Goal: Task Accomplishment & Management: Complete application form

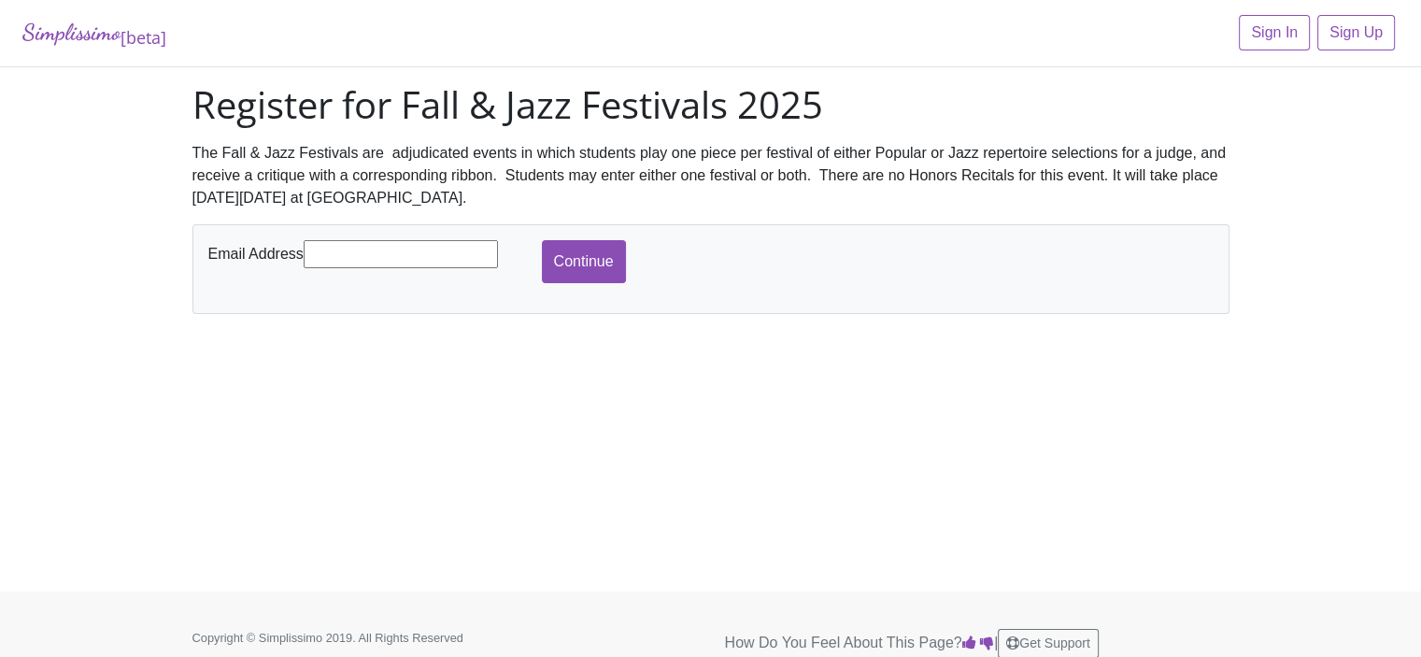
click at [325, 254] on input "text" at bounding box center [401, 254] width 194 height 28
type input "[EMAIL_ADDRESS][DOMAIN_NAME]"
click at [575, 259] on input "Continue" at bounding box center [584, 261] width 84 height 43
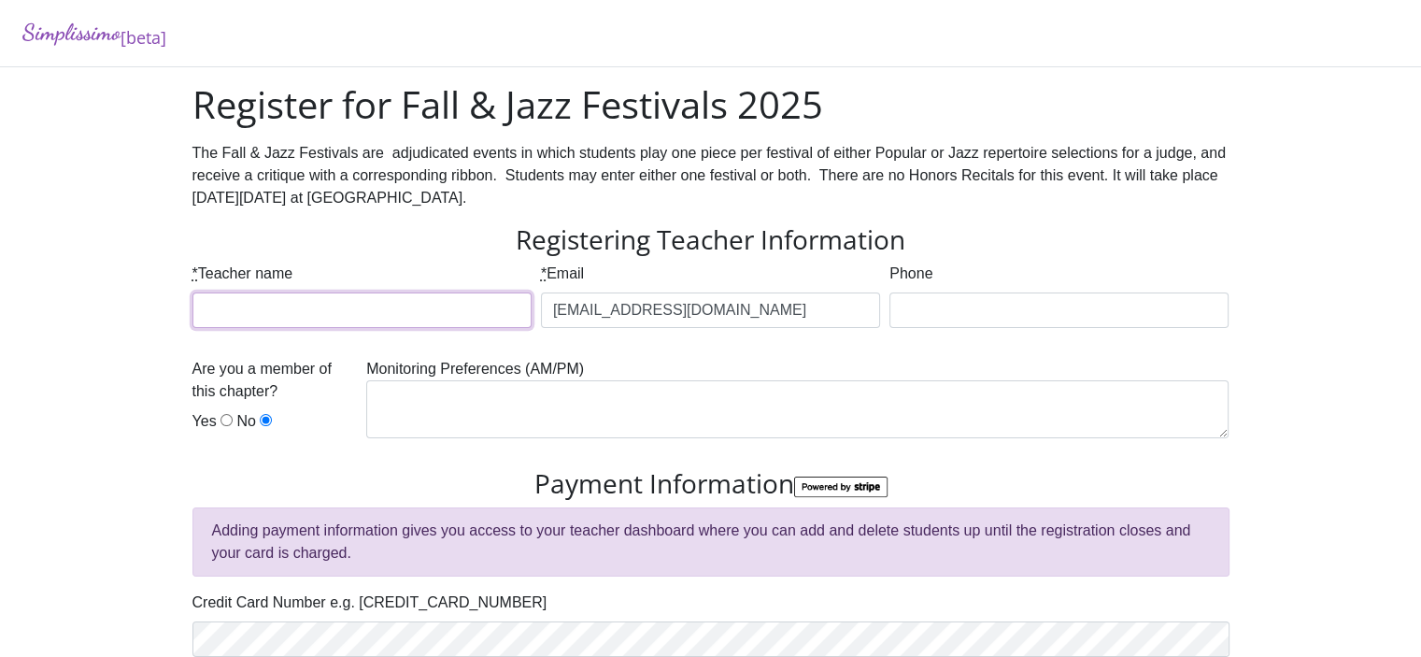
click at [211, 302] on input "* Teacher name" at bounding box center [361, 309] width 339 height 35
type input "Linda Banfy"
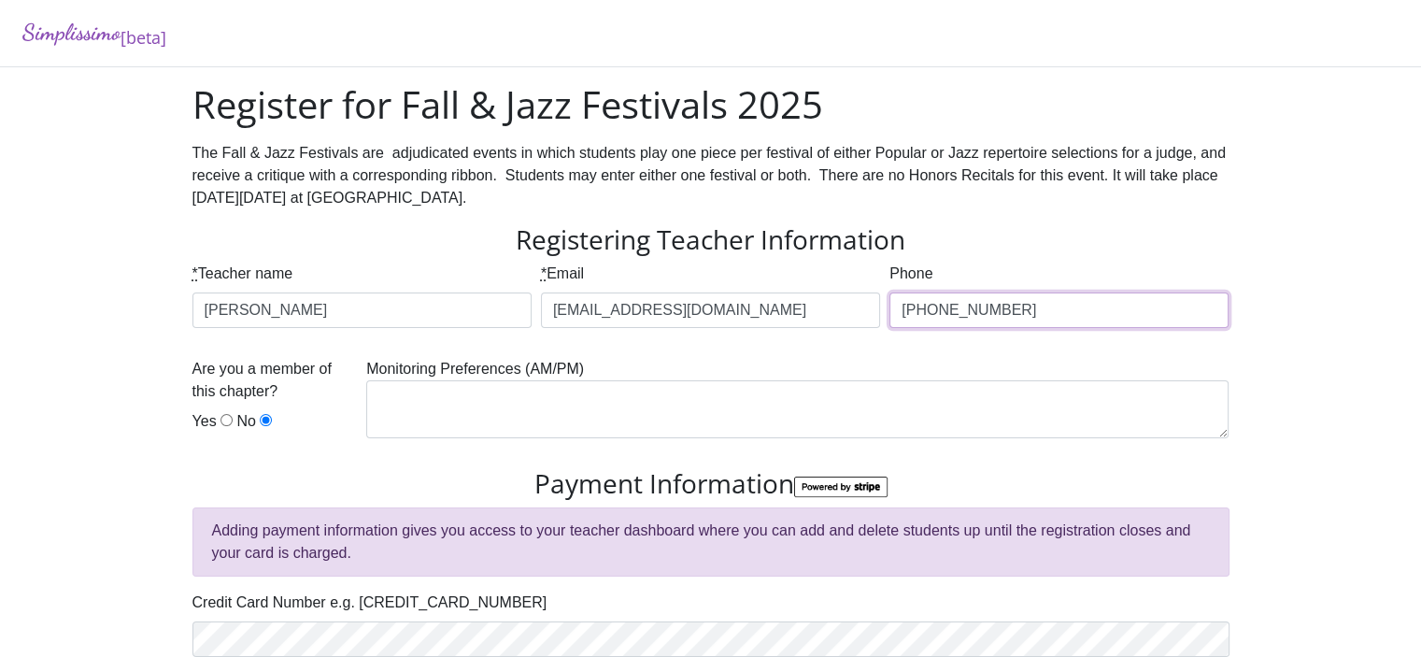
type input "817-475-6741"
click at [224, 421] on input "Yes" at bounding box center [226, 420] width 12 height 12
radio input "true"
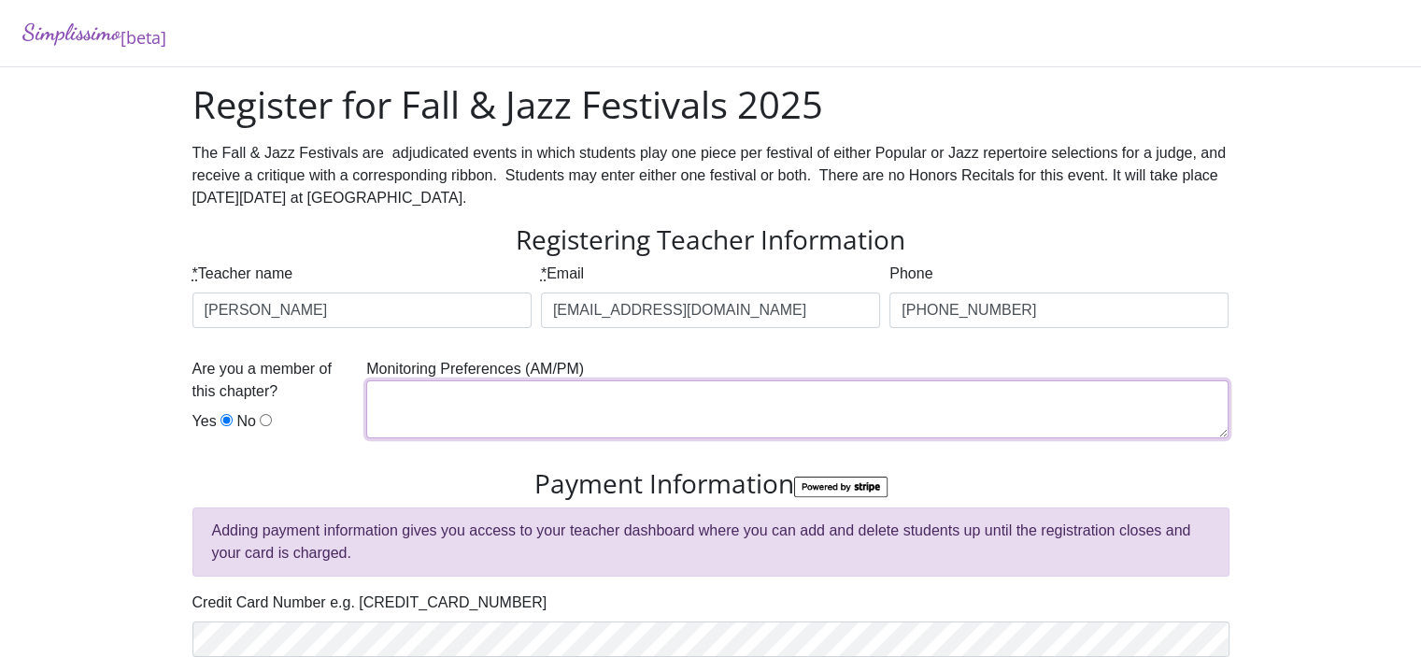
click at [391, 399] on textarea at bounding box center [797, 409] width 862 height 58
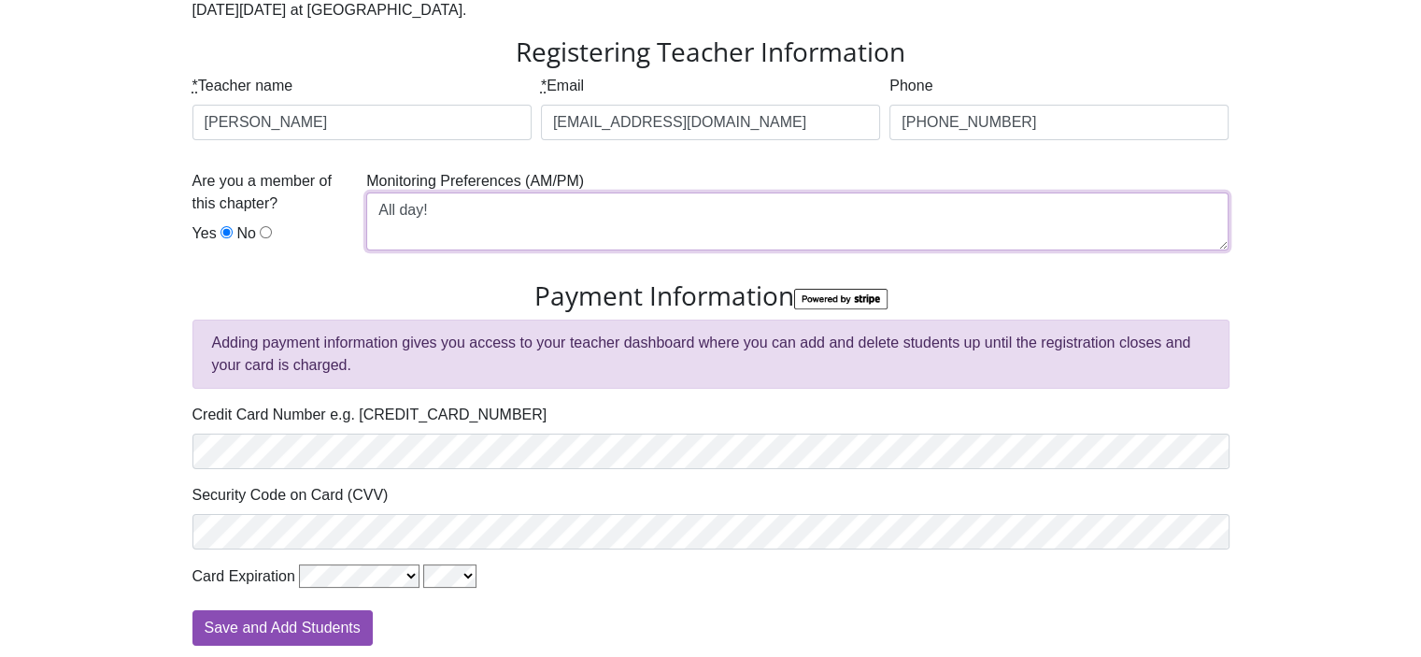
scroll to position [234, 0]
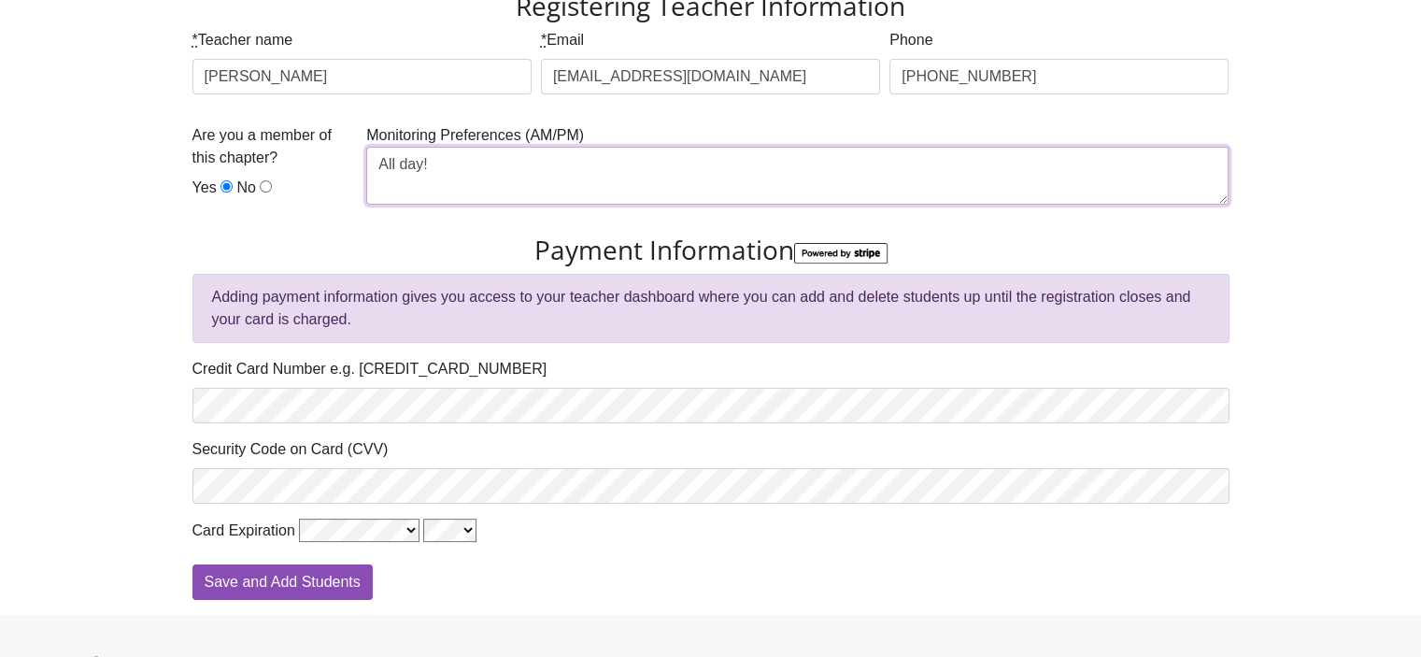
type textarea "All day!"
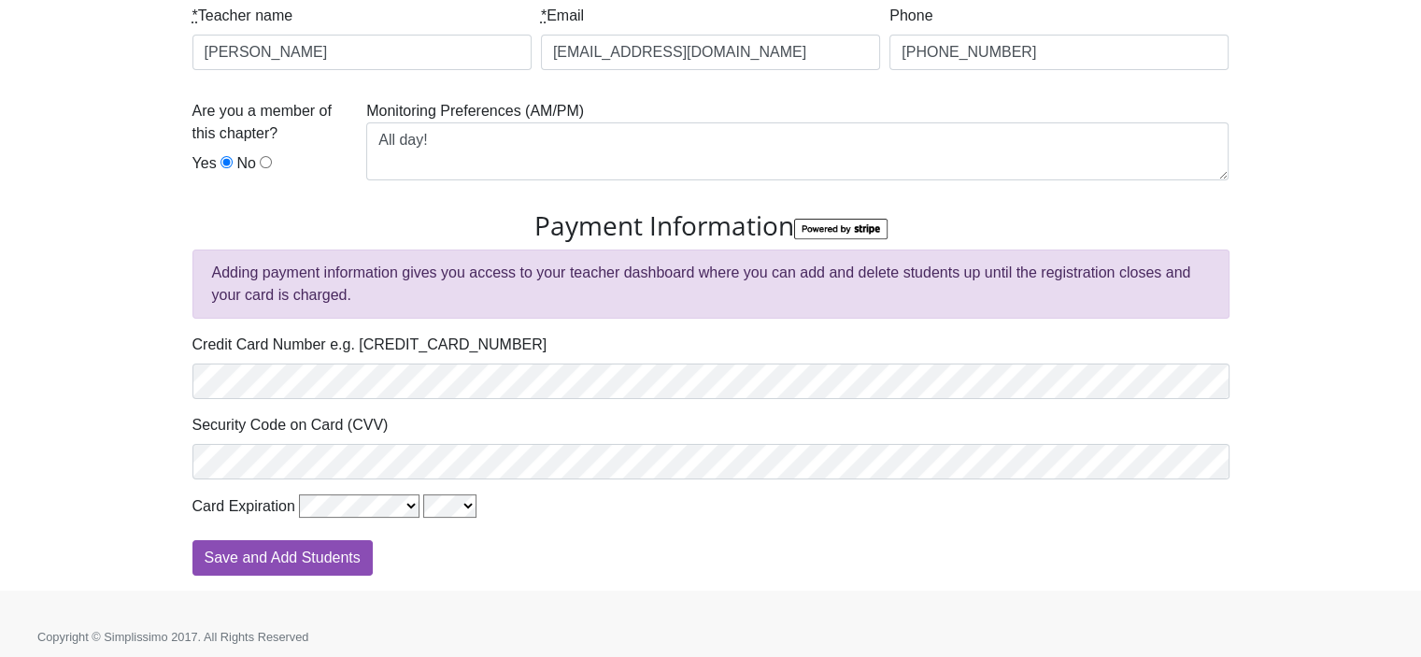
scroll to position [264, 0]
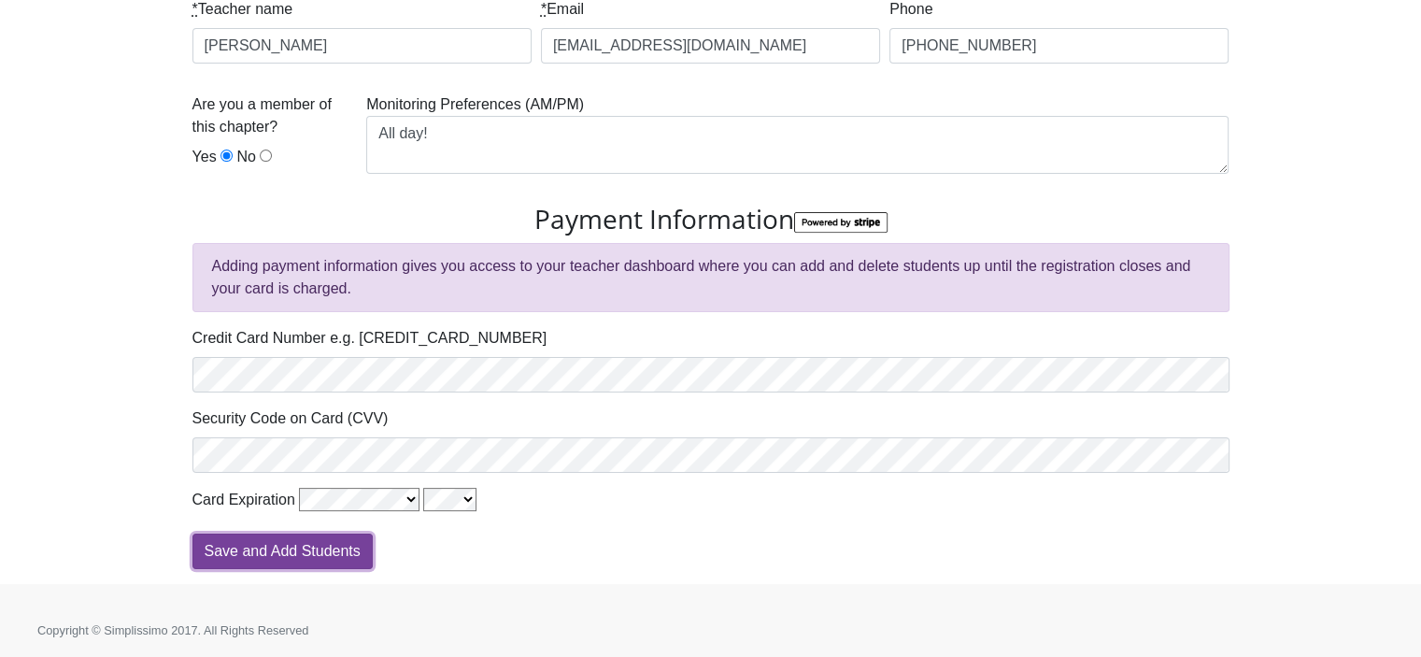
click at [242, 553] on input "Save and Add Students" at bounding box center [282, 550] width 180 height 35
type input "Processing"
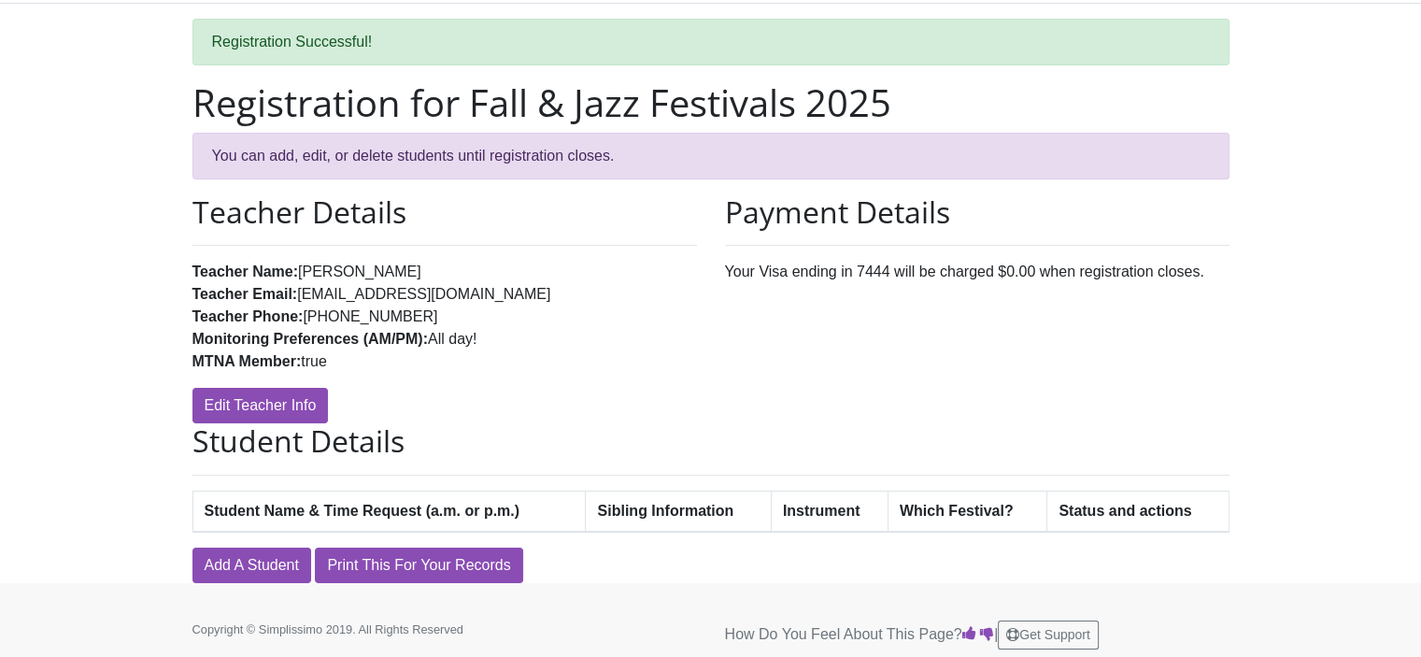
scroll to position [71, 0]
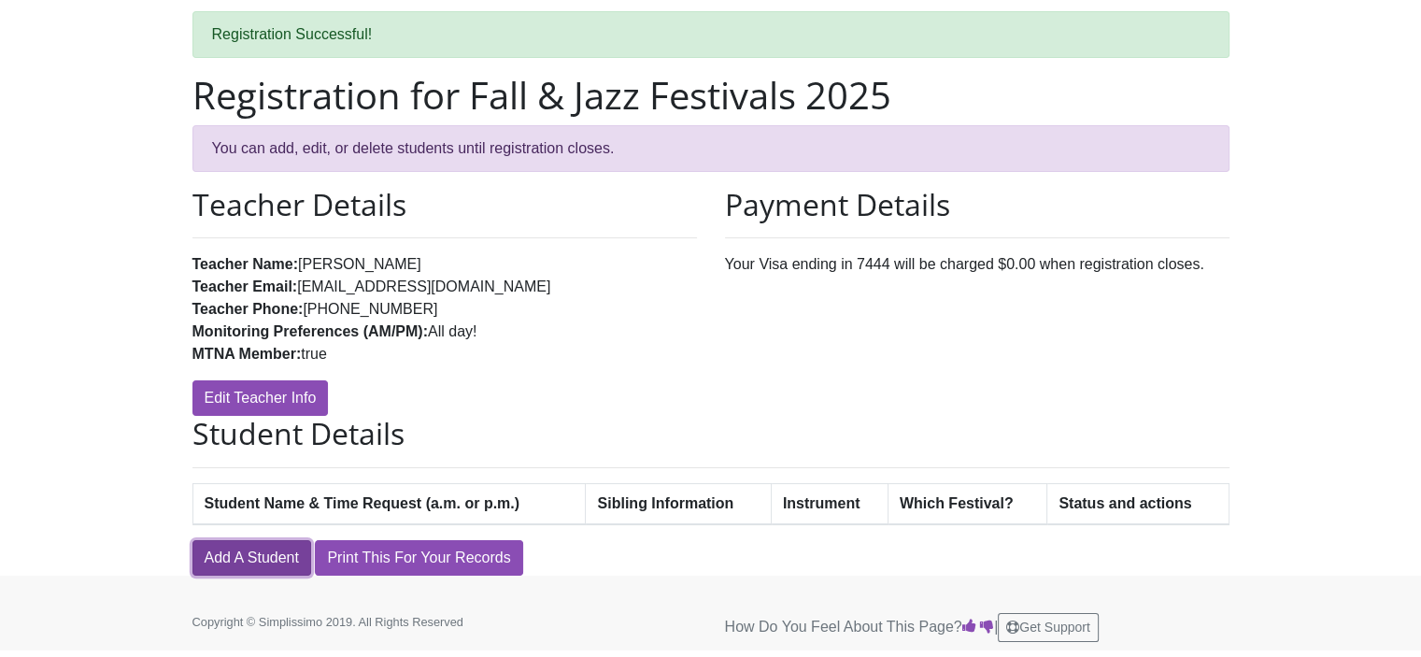
click at [225, 563] on link "Add A Student" at bounding box center [251, 557] width 119 height 35
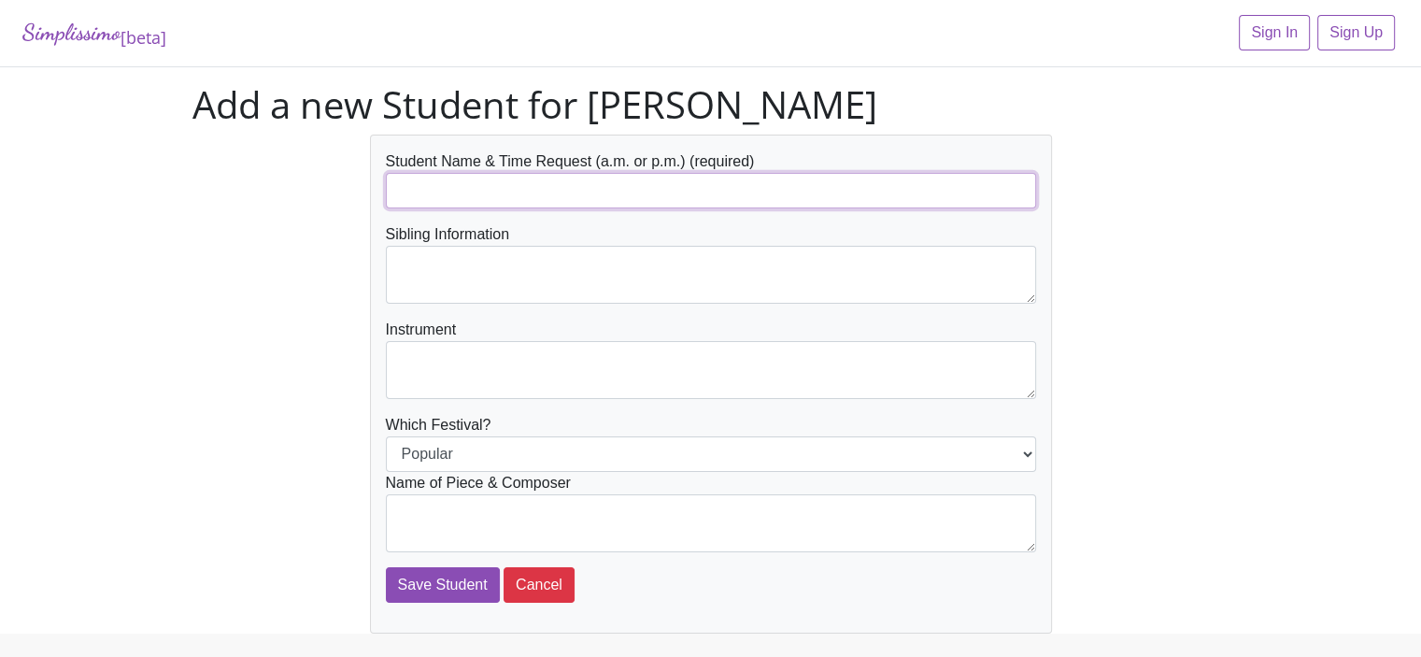
click at [422, 189] on input "text" at bounding box center [711, 190] width 650 height 35
type input "[PERSON_NAME]"
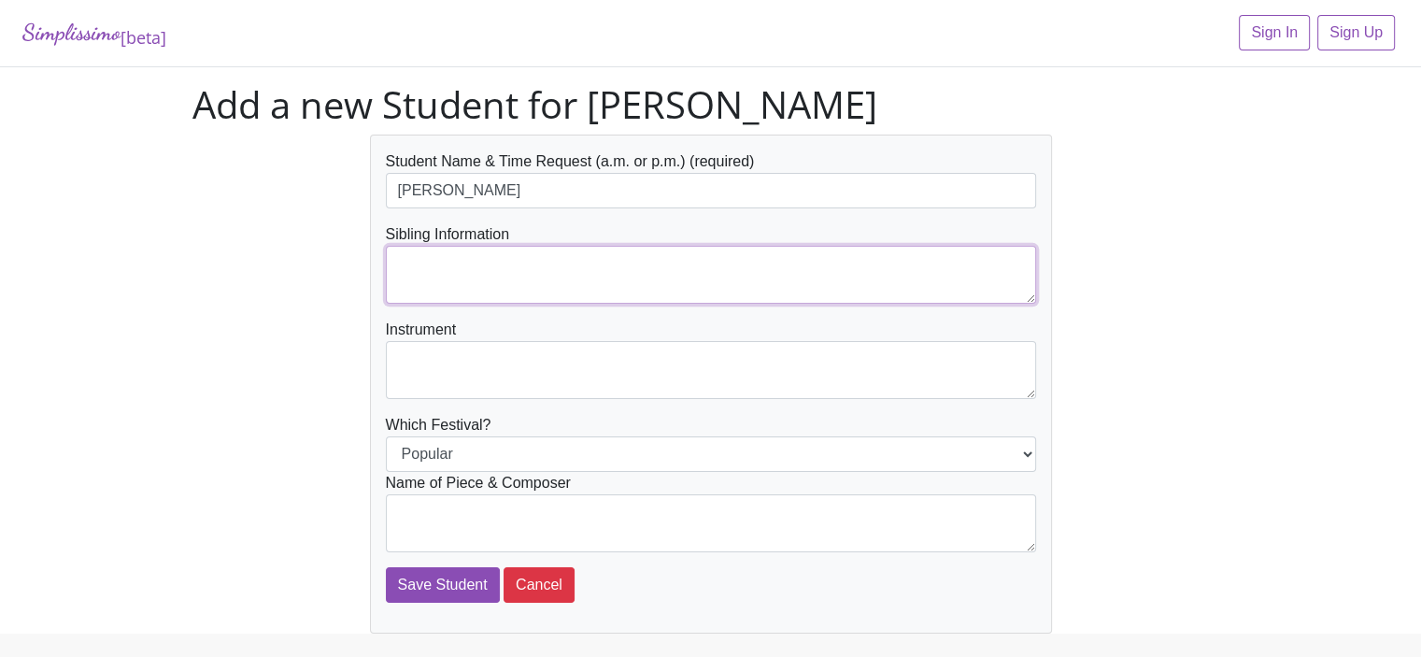
click at [400, 262] on textarea at bounding box center [711, 275] width 650 height 58
type textarea "[PERSON_NAME]"
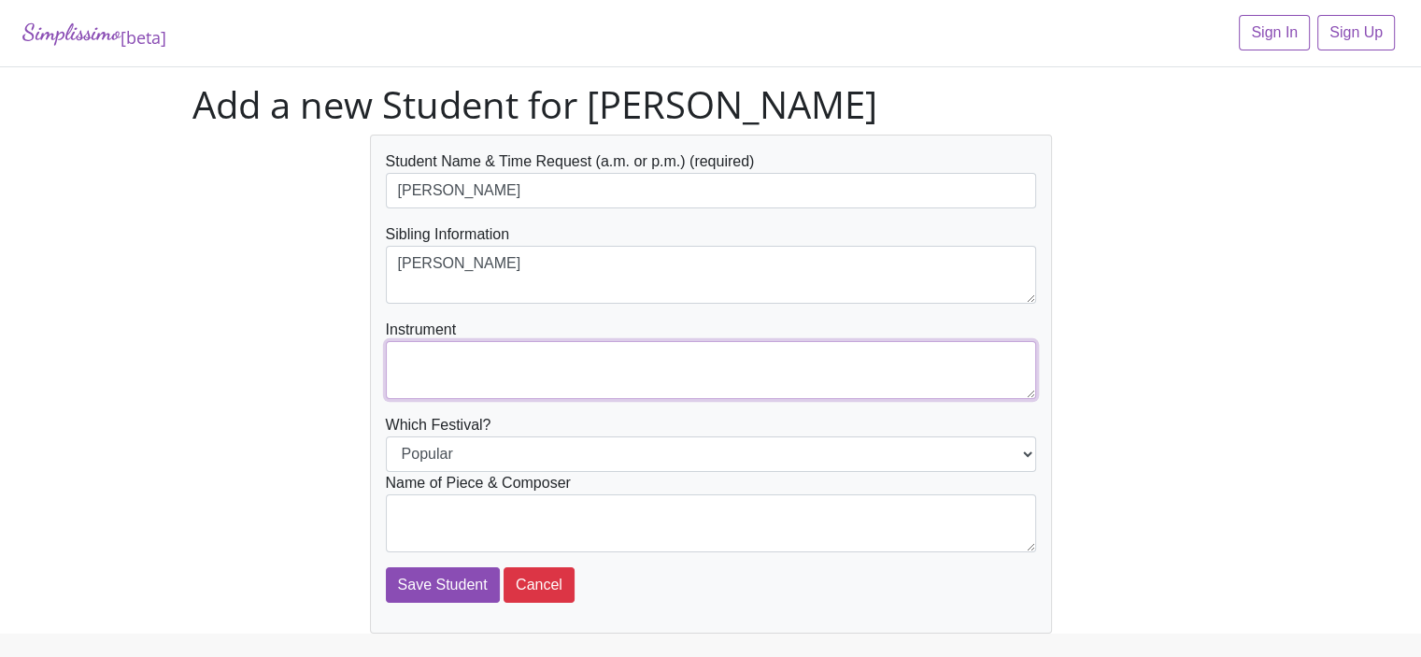
click at [404, 354] on textarea at bounding box center [711, 370] width 650 height 58
type textarea "Piano"
click at [417, 511] on textarea at bounding box center [711, 523] width 650 height 58
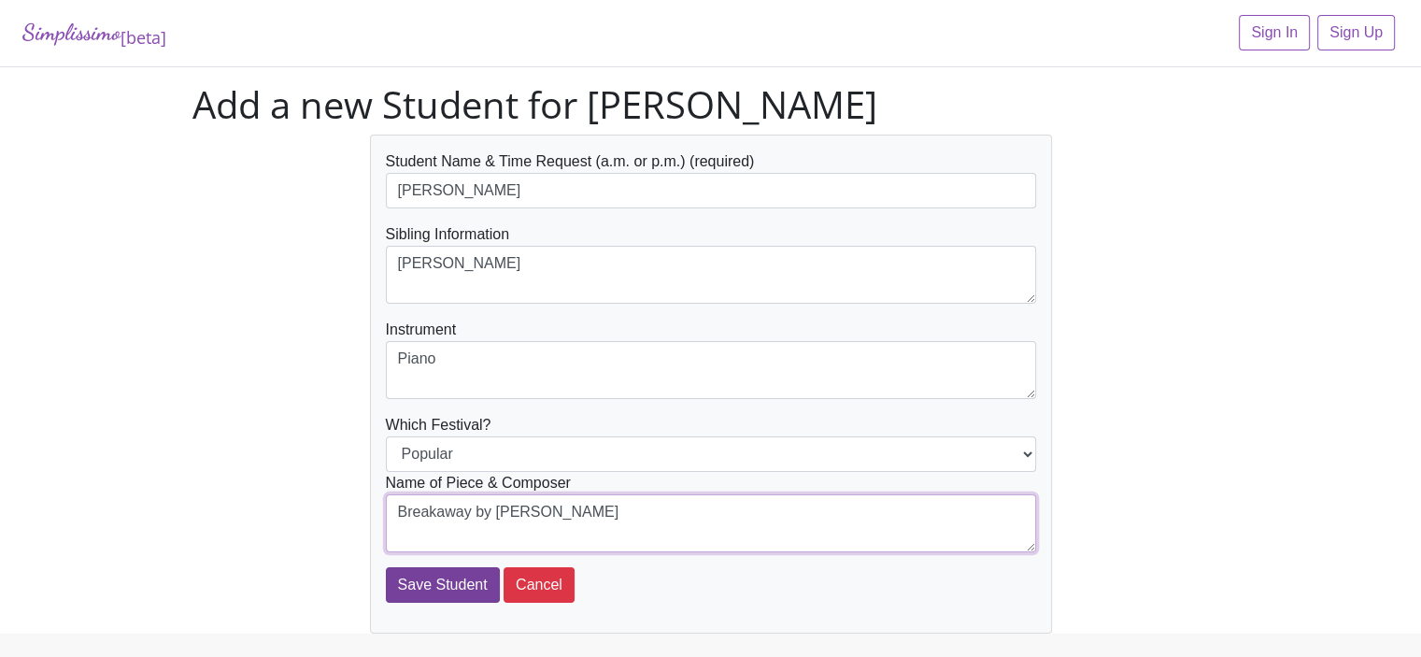
type textarea "Breakaway by Lavigne"
click at [431, 582] on input "Save Student" at bounding box center [443, 584] width 114 height 35
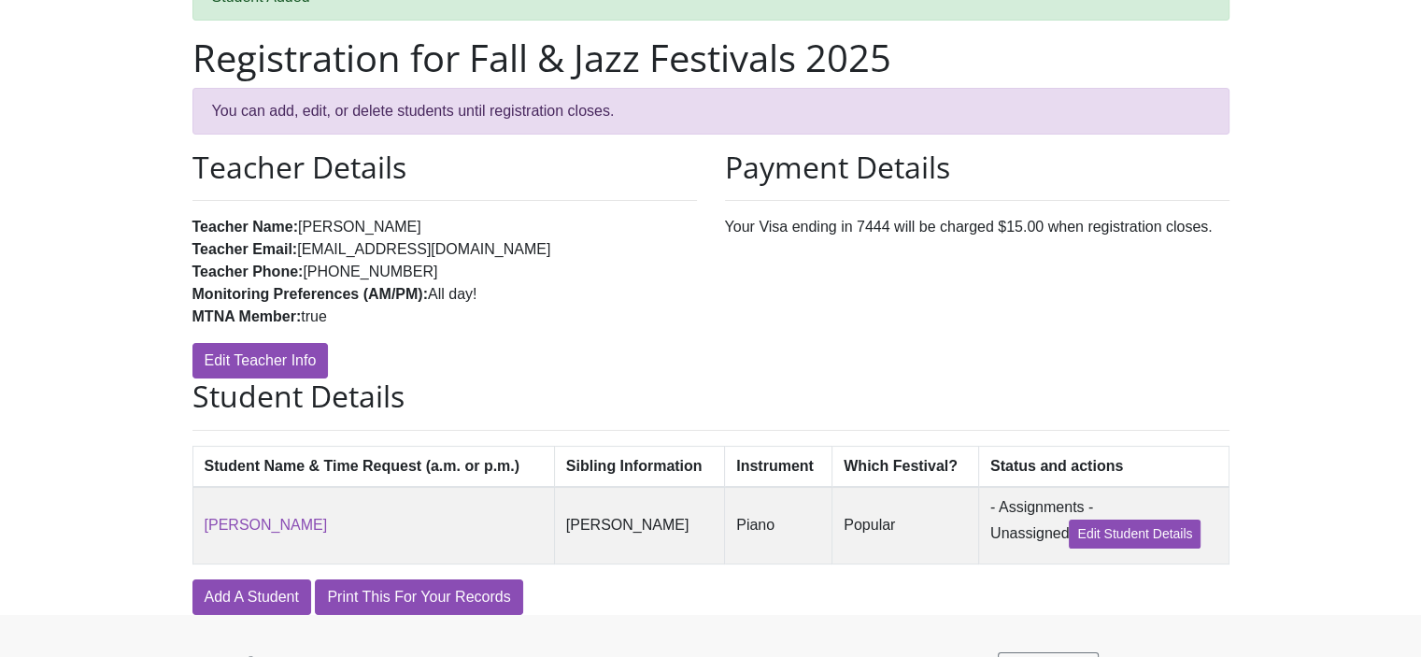
scroll to position [149, 0]
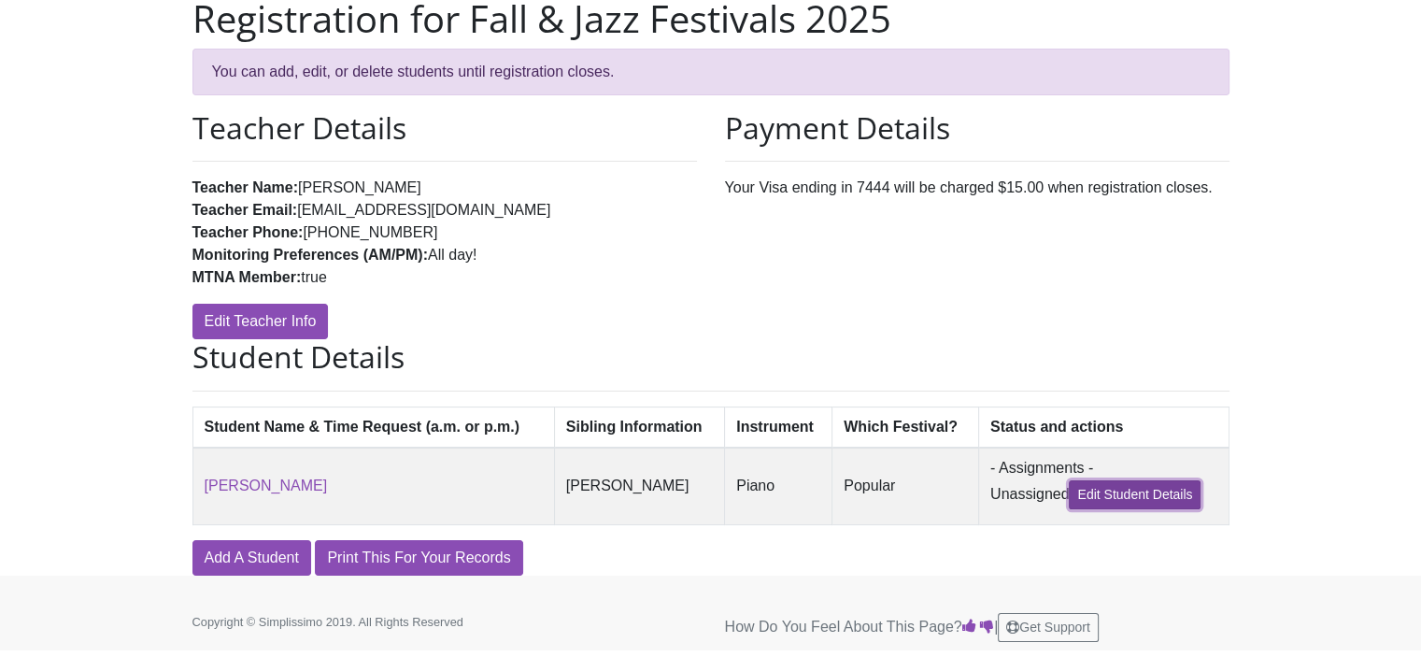
click at [1135, 495] on link "Edit Student Details" at bounding box center [1135, 494] width 132 height 29
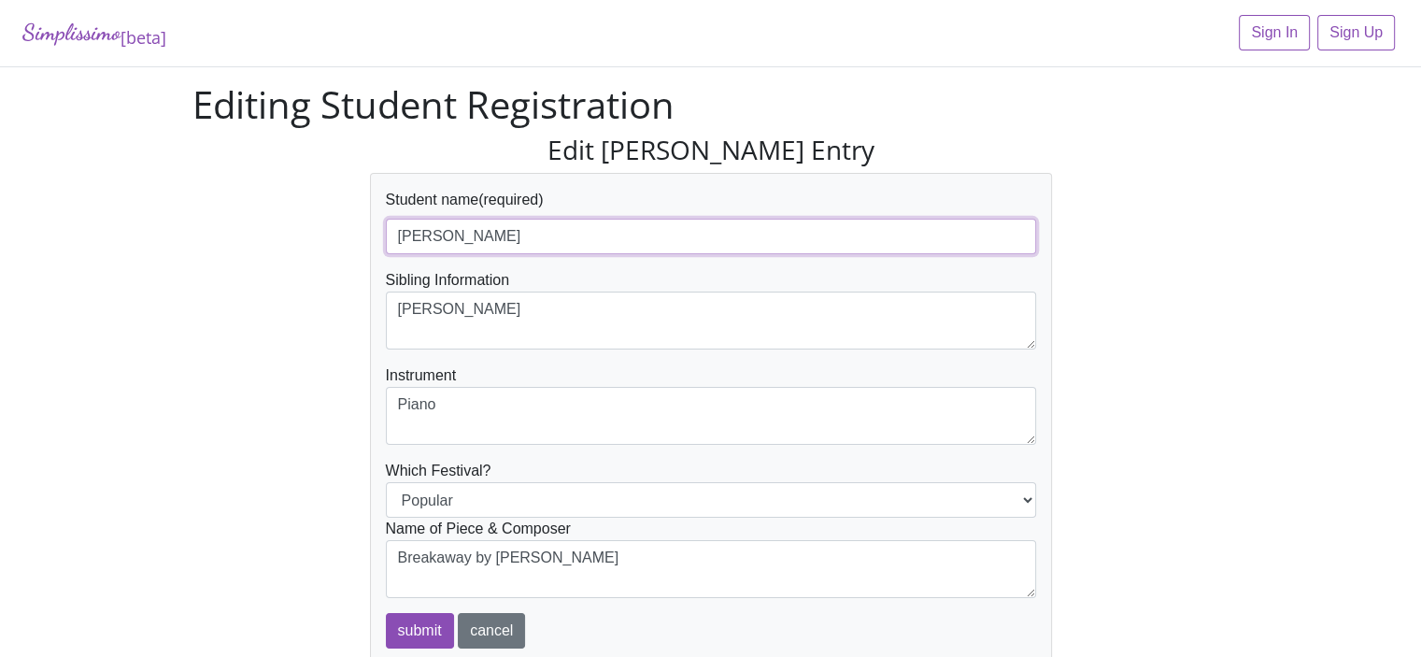
click at [512, 234] on input "[PERSON_NAME]" at bounding box center [711, 236] width 650 height 35
type input "[PERSON_NAME] - needs am"
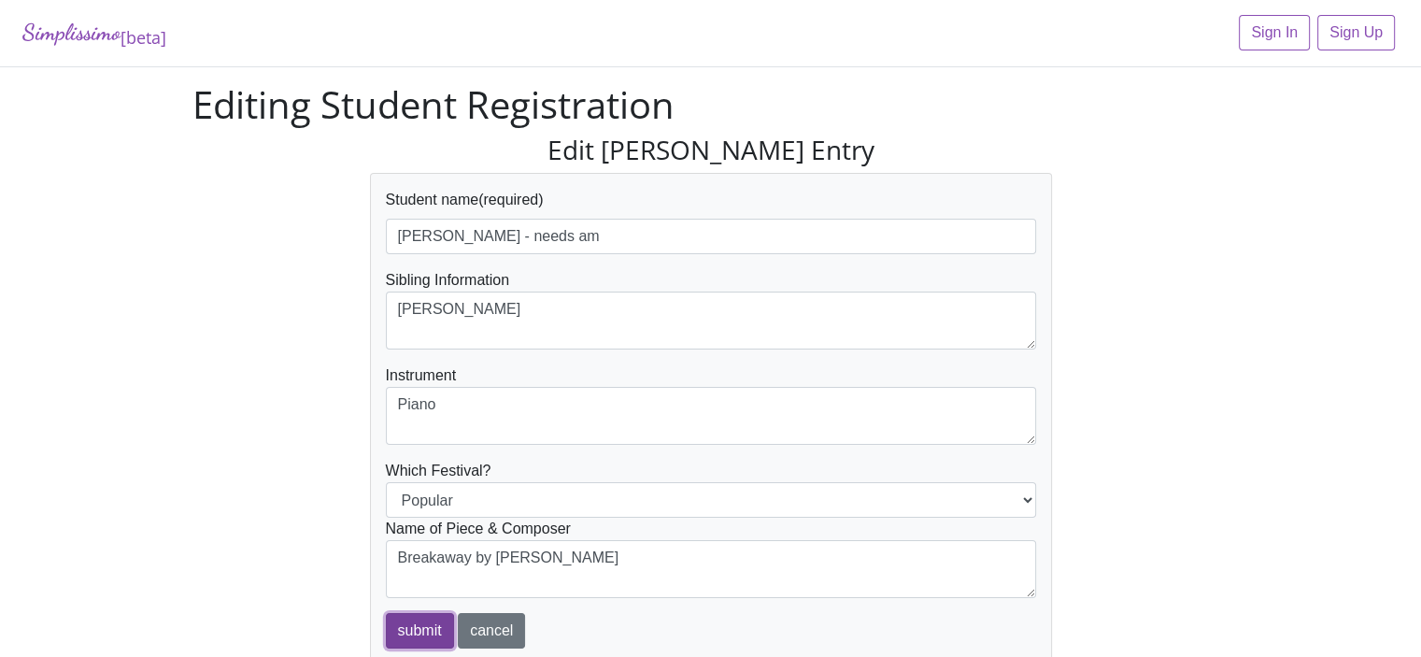
click at [425, 631] on input "submit" at bounding box center [420, 630] width 68 height 35
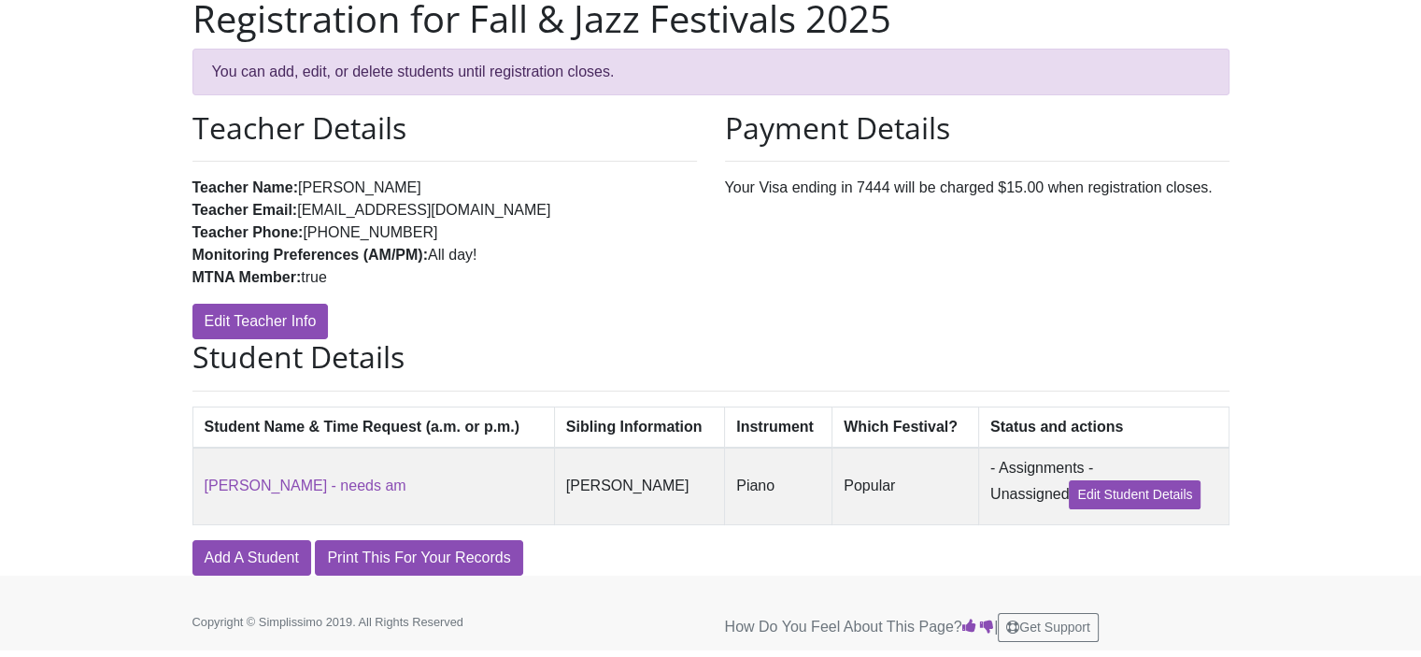
scroll to position [149, 0]
click at [230, 560] on link "Add A Student" at bounding box center [251, 557] width 119 height 35
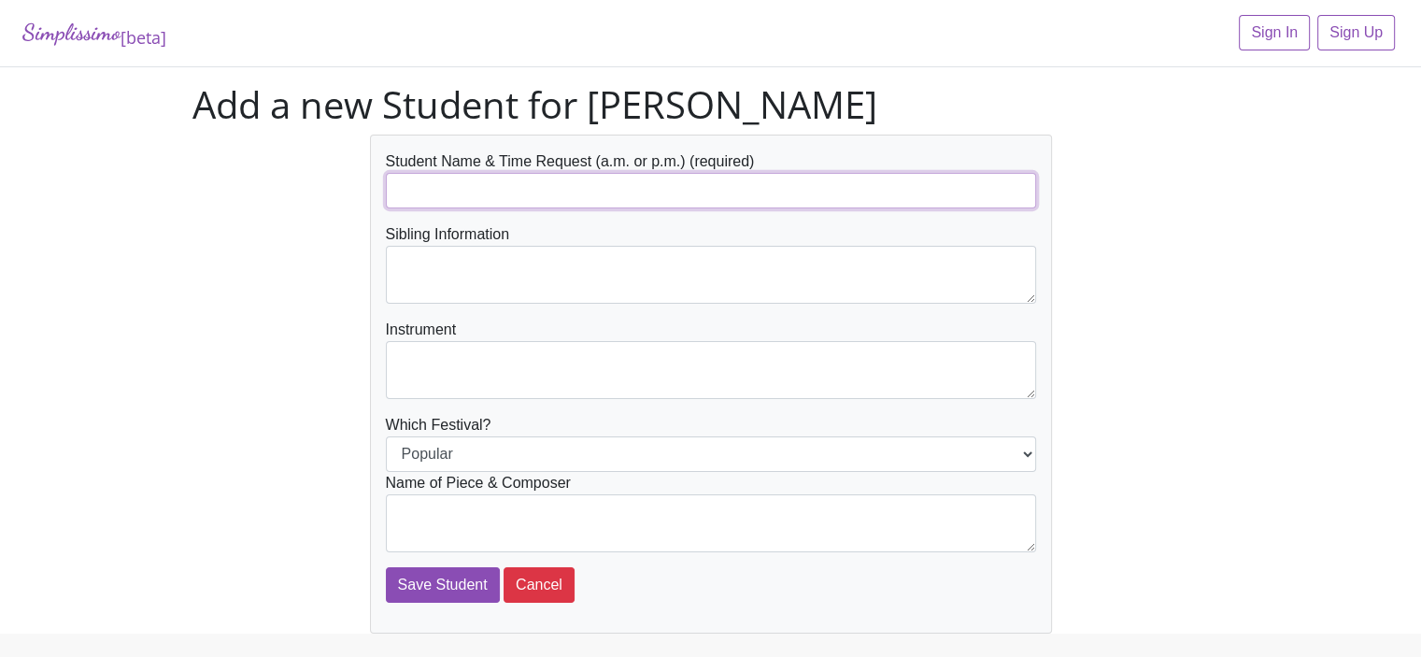
click at [403, 193] on input "text" at bounding box center [711, 190] width 650 height 35
type input "Margot Canard - needs am"
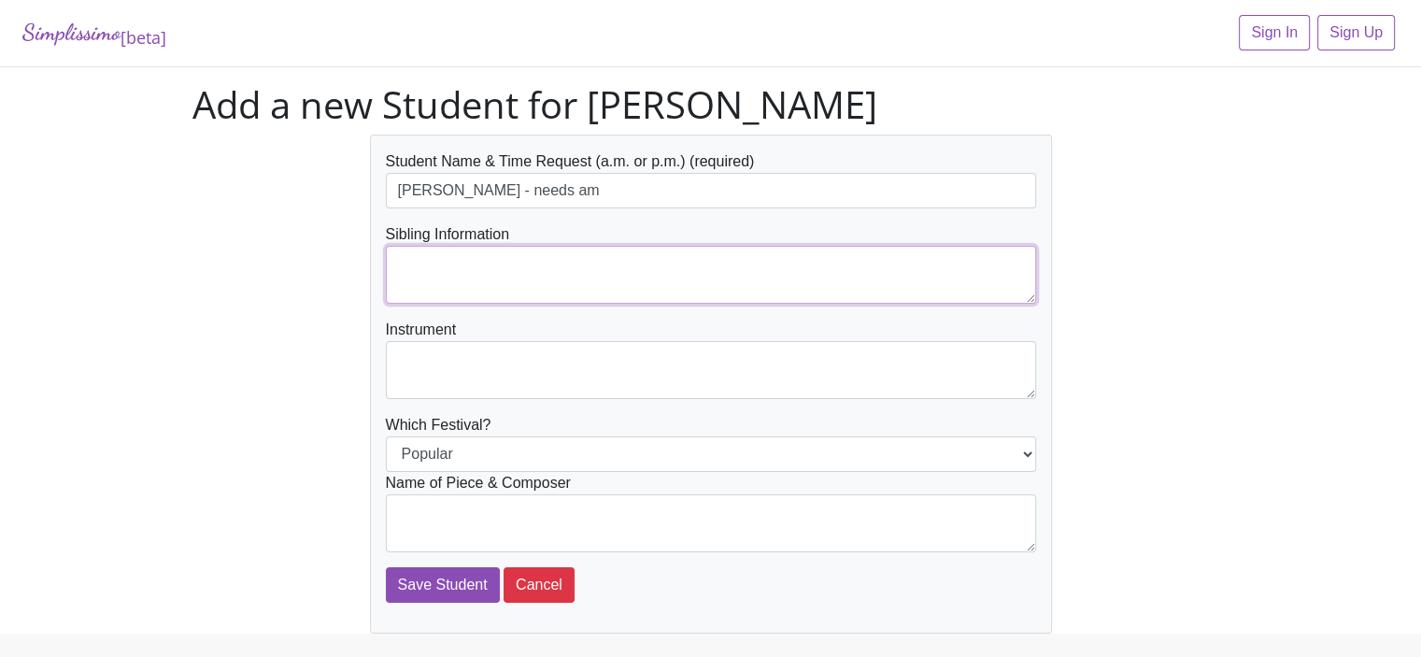
click at [401, 262] on textarea at bounding box center [711, 275] width 650 height 58
type textarea "[PERSON_NAME]"
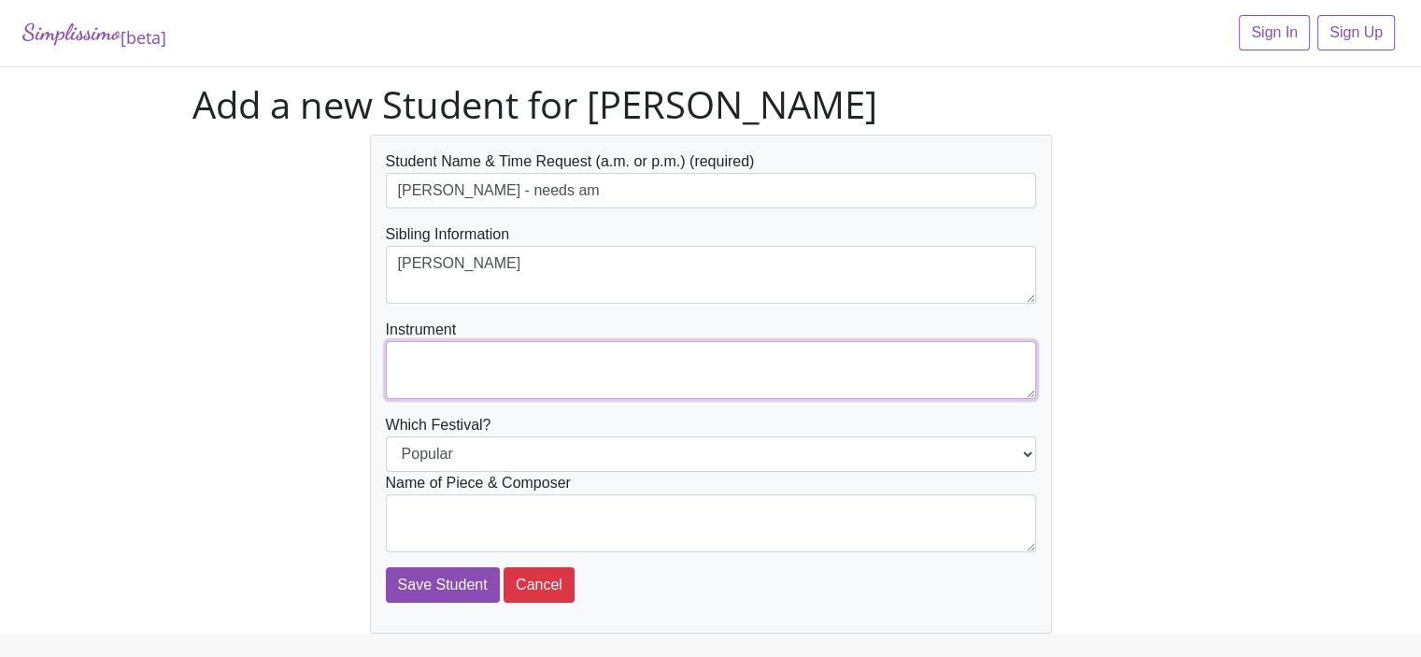
click at [403, 354] on textarea at bounding box center [711, 370] width 650 height 58
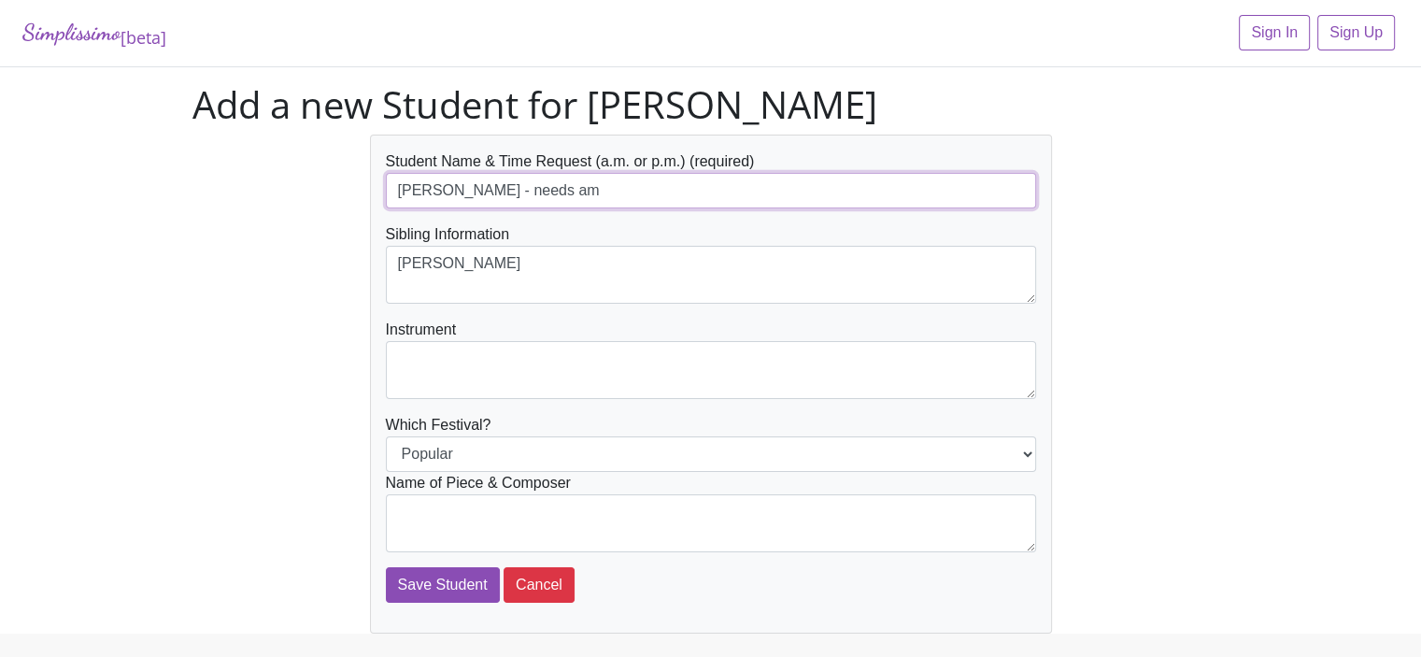
click at [439, 190] on input "[PERSON_NAME] - needs am" at bounding box center [711, 190] width 650 height 35
drag, startPoint x: 445, startPoint y: 190, endPoint x: 366, endPoint y: 179, distance: 79.1
click at [366, 179] on div "Student Name & Time Request (a.m. or p.m.) (required) Margot Canard - needs am …" at bounding box center [711, 384] width 710 height 499
type input "[PERSON_NAME] - needs am"
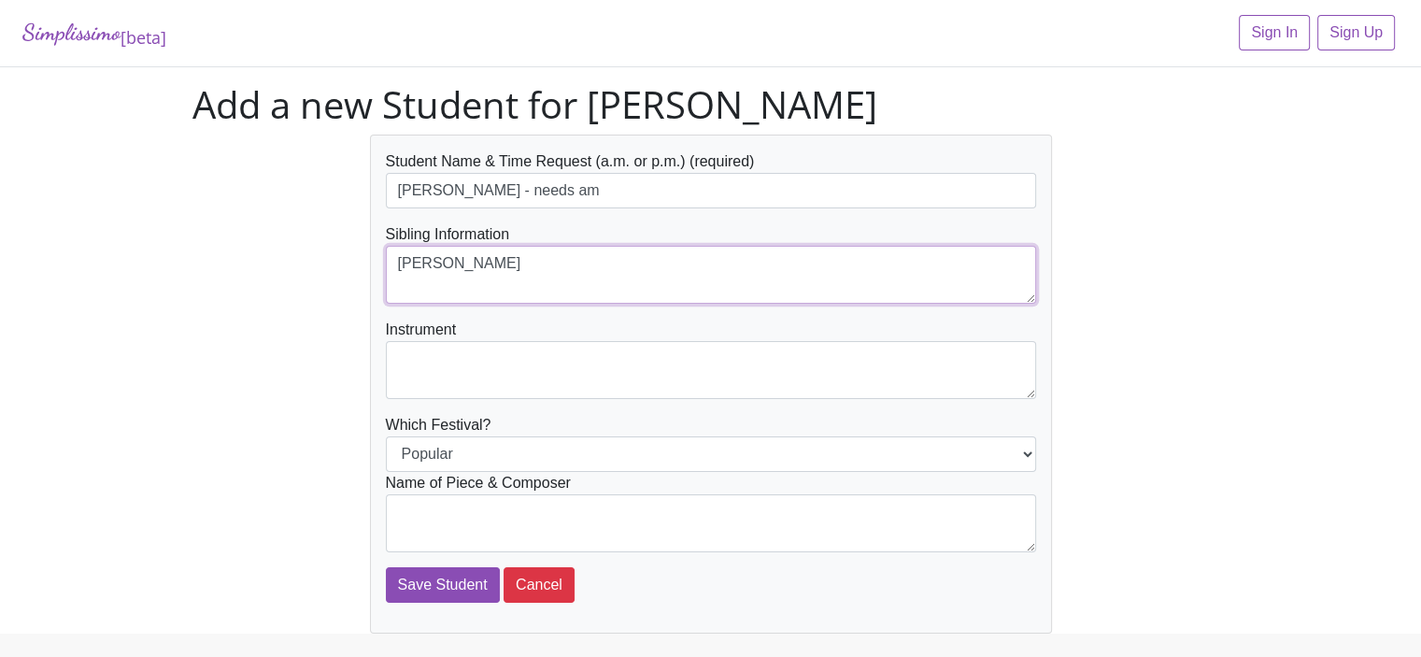
drag, startPoint x: 444, startPoint y: 262, endPoint x: 377, endPoint y: 251, distance: 67.3
click at [380, 253] on div "Student Name & Time Request (a.m. or p.m.) (required) Eleanor Canard - needs am…" at bounding box center [711, 384] width 682 height 499
type textarea "[PERSON_NAME]"
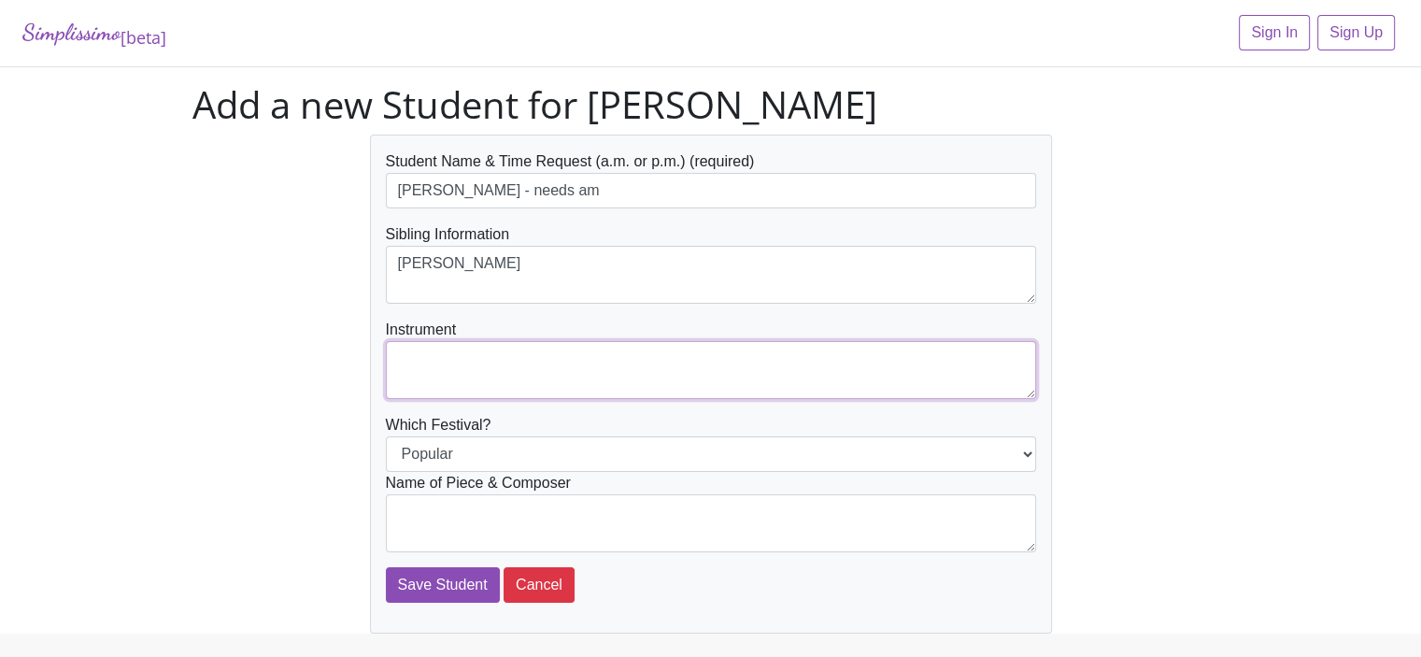
click at [404, 354] on textarea at bounding box center [711, 370] width 650 height 58
type textarea "Piano"
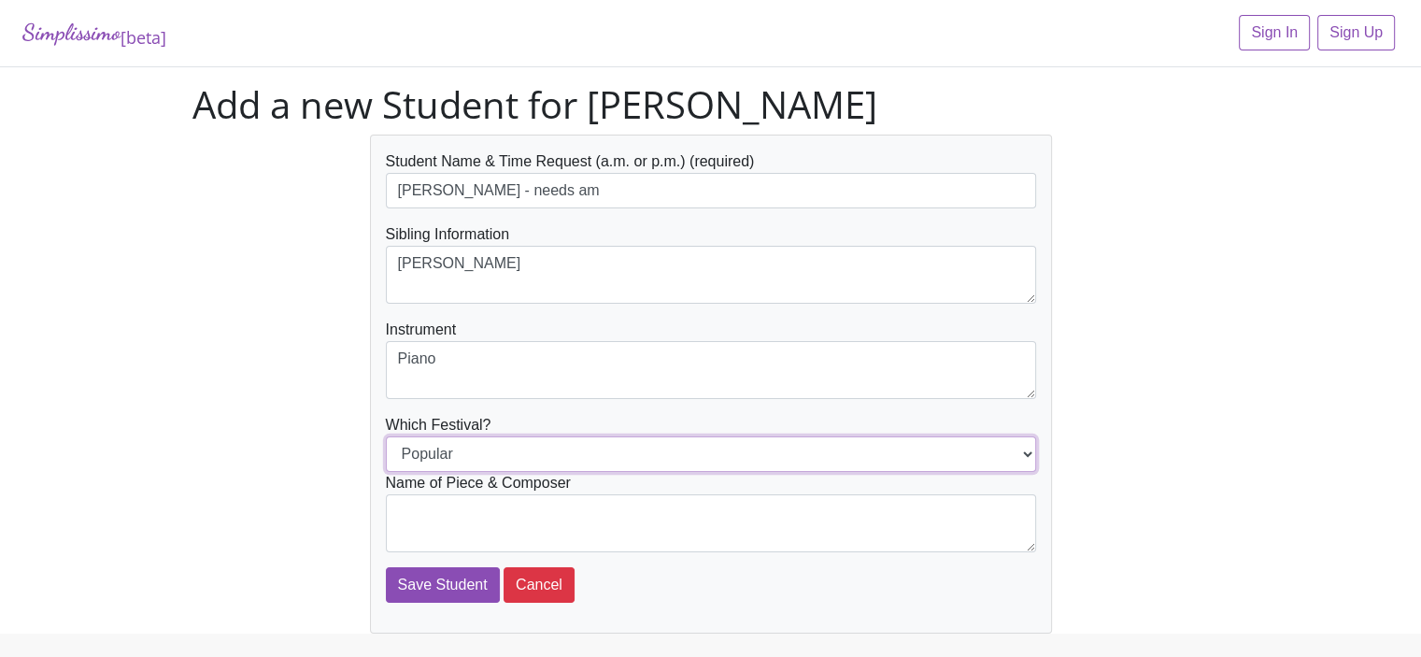
click at [458, 442] on select "Popular Jazz" at bounding box center [711, 453] width 650 height 35
select select "Jazz"
click at [386, 436] on select "Popular Jazz" at bounding box center [711, 453] width 650 height 35
click at [419, 511] on textarea at bounding box center [711, 523] width 650 height 58
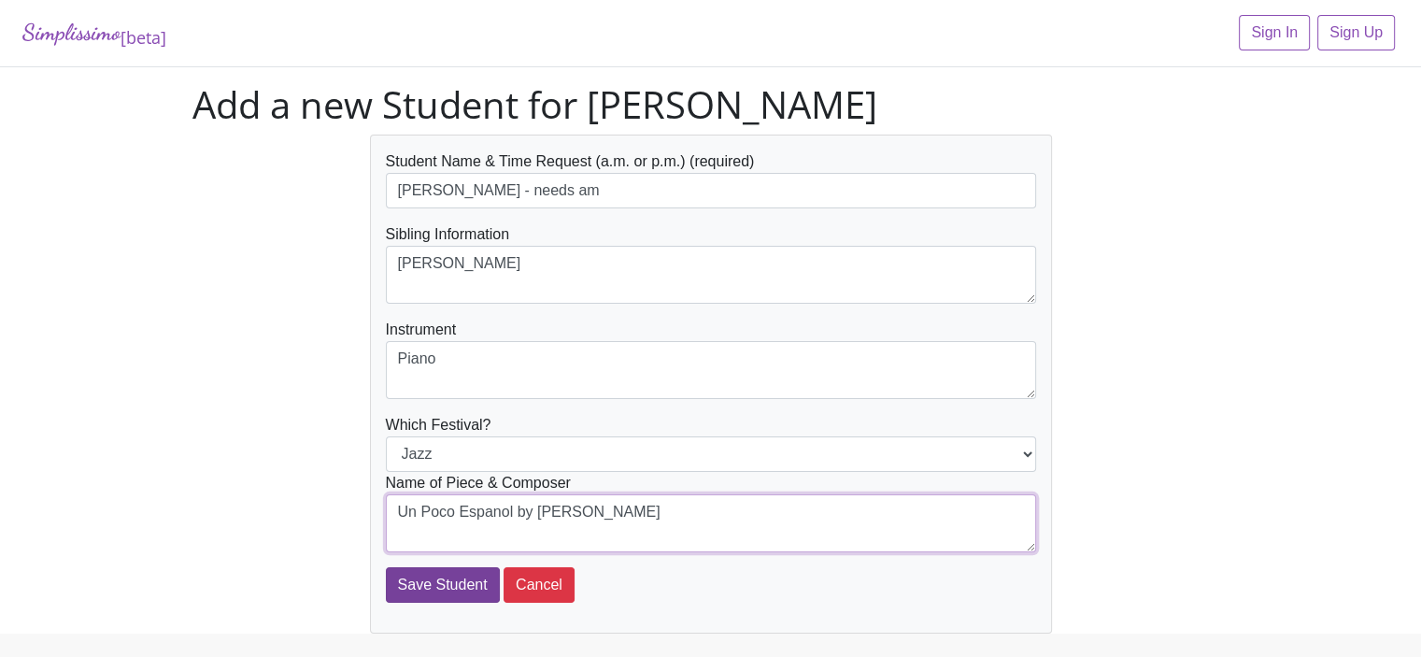
type textarea "Un Poco Espanol by Evans"
click at [428, 589] on input "Save Student" at bounding box center [443, 584] width 114 height 35
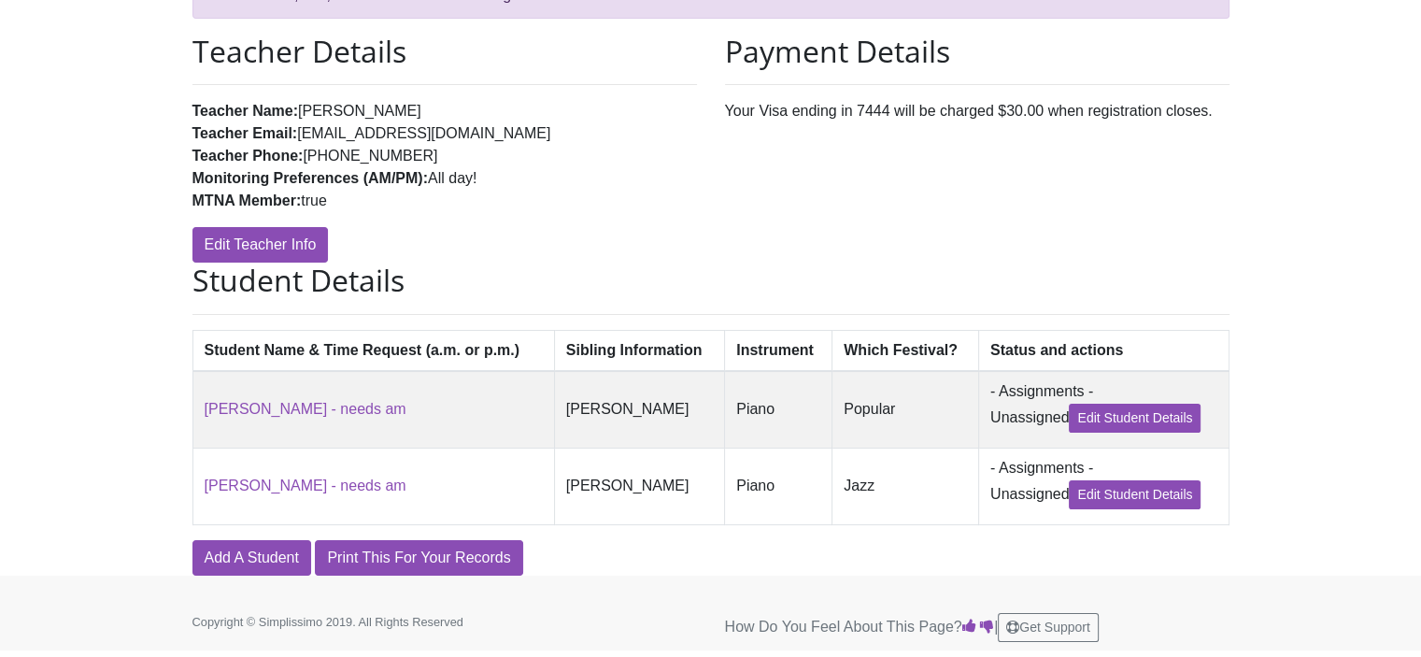
scroll to position [229, 0]
click at [242, 562] on link "Add A Student" at bounding box center [251, 557] width 119 height 35
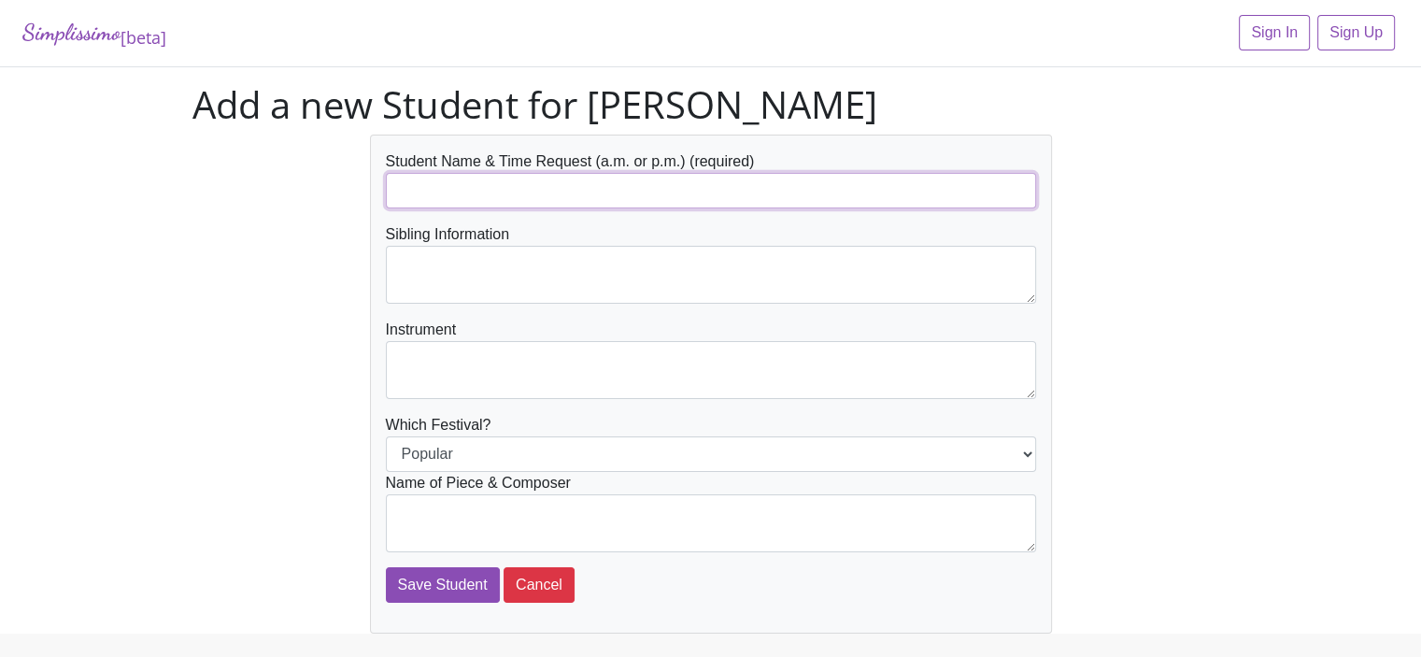
click at [420, 187] on input "text" at bounding box center [711, 190] width 650 height 35
type input "Margot Canard - needs am"
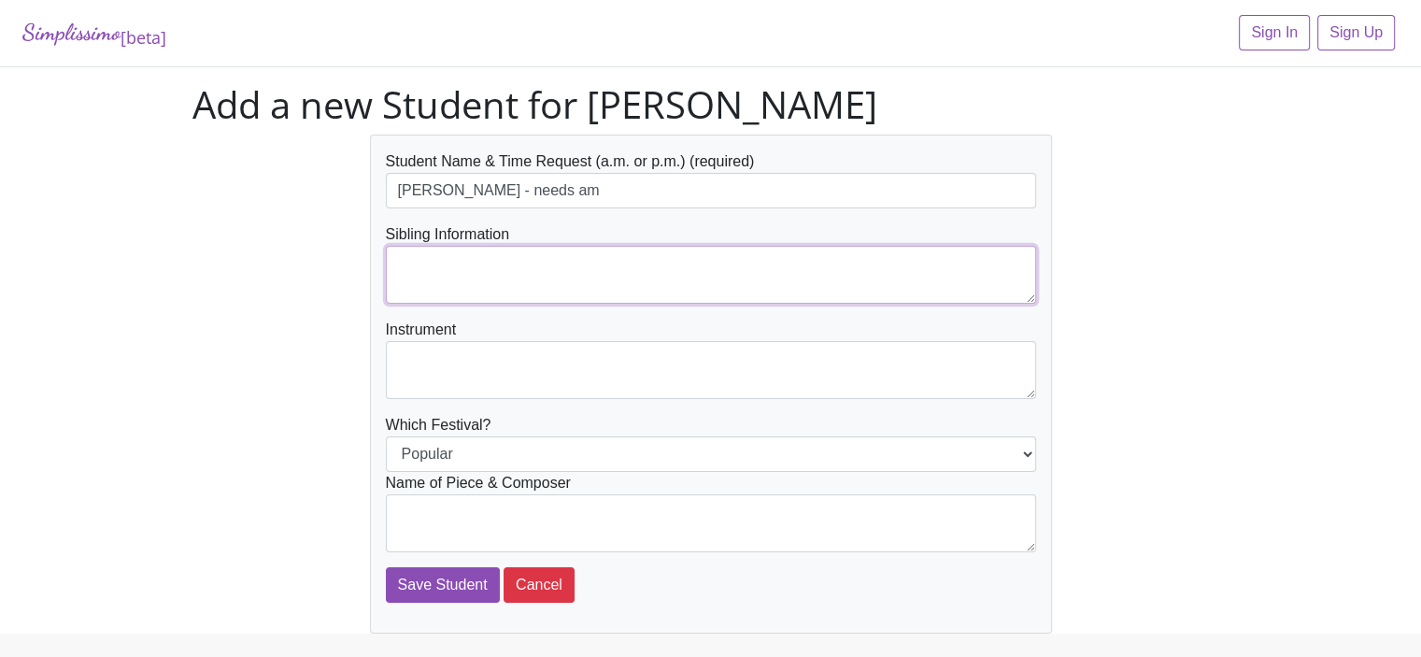
click at [416, 264] on textarea at bounding box center [711, 275] width 650 height 58
type textarea "[PERSON_NAME]"
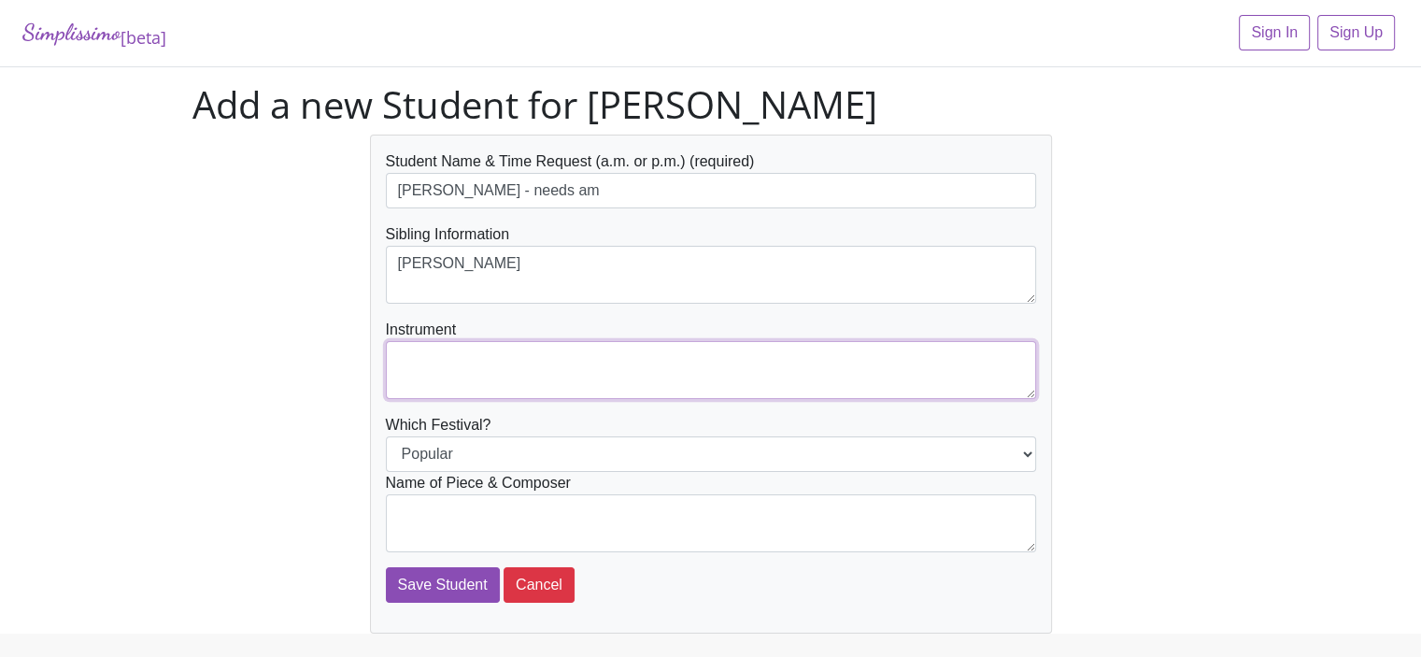
click at [414, 354] on textarea at bounding box center [711, 370] width 650 height 58
type textarea "Piano"
click at [397, 506] on textarea at bounding box center [711, 523] width 650 height 58
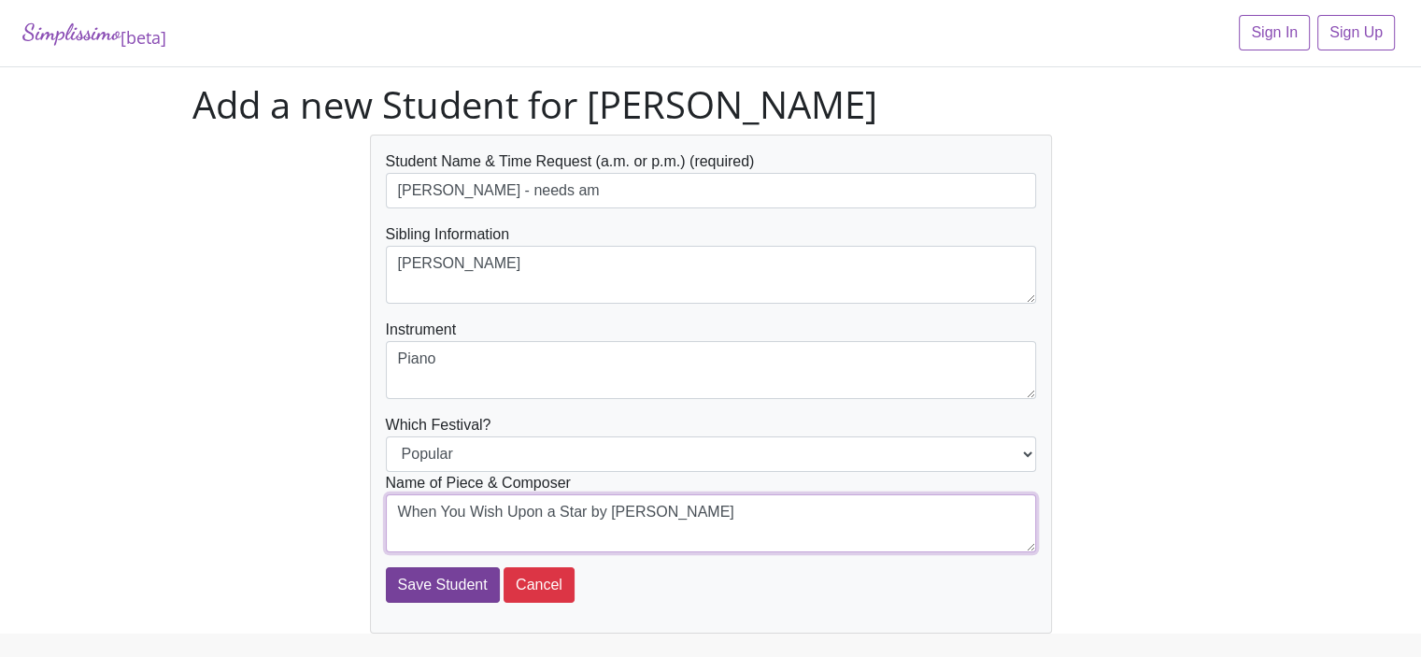
type textarea "When You Wish Upon a Star by Harline"
click at [441, 589] on input "Save Student" at bounding box center [443, 584] width 114 height 35
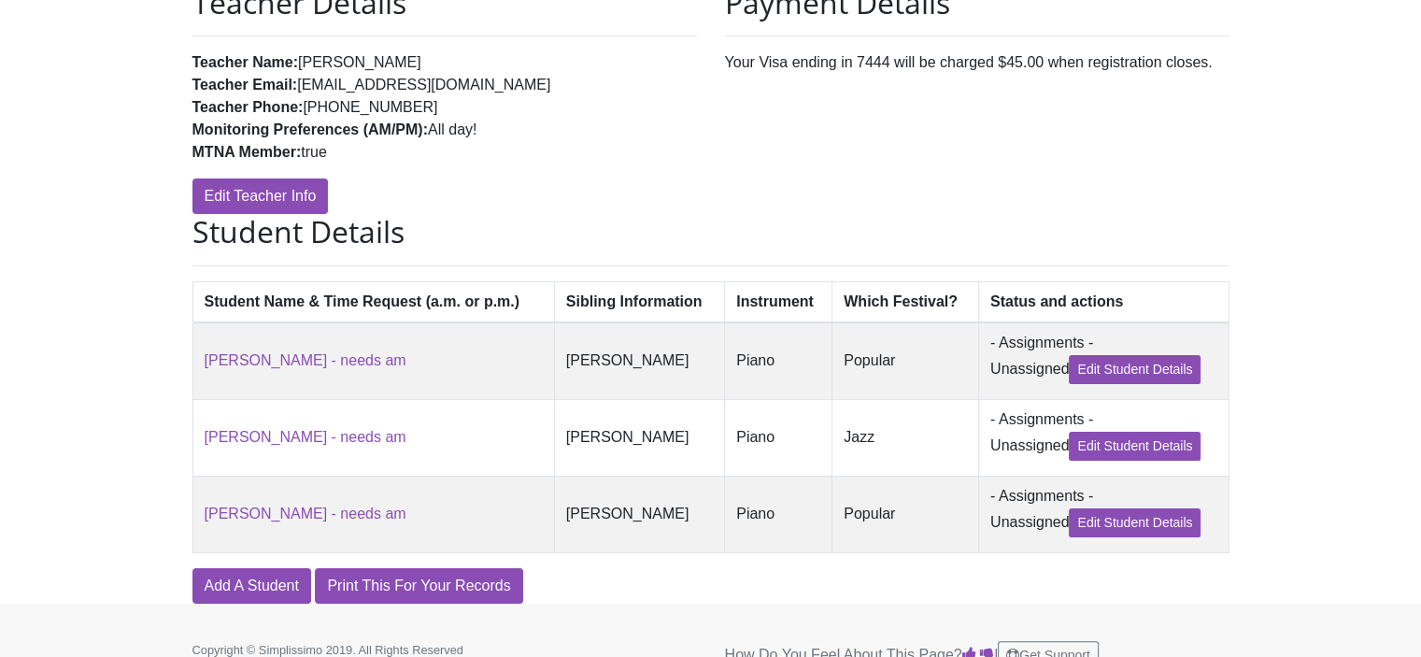
scroll to position [303, 0]
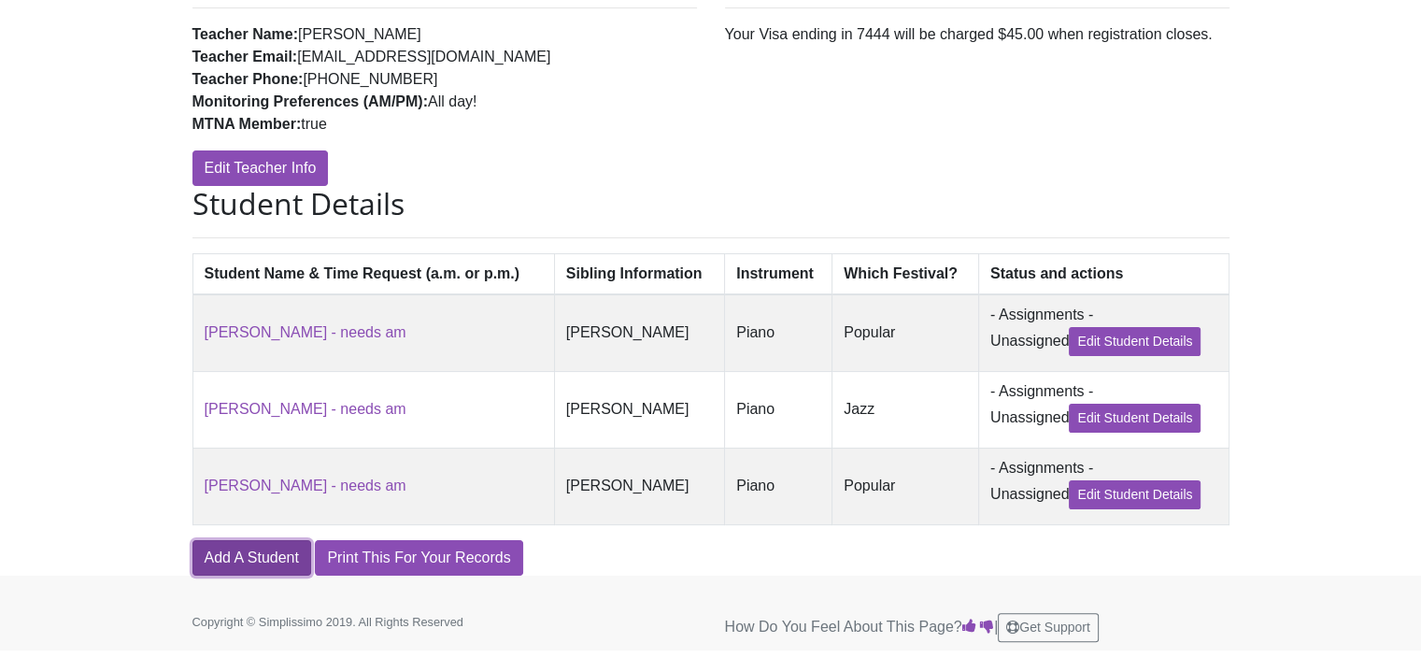
click at [227, 563] on link "Add A Student" at bounding box center [251, 557] width 119 height 35
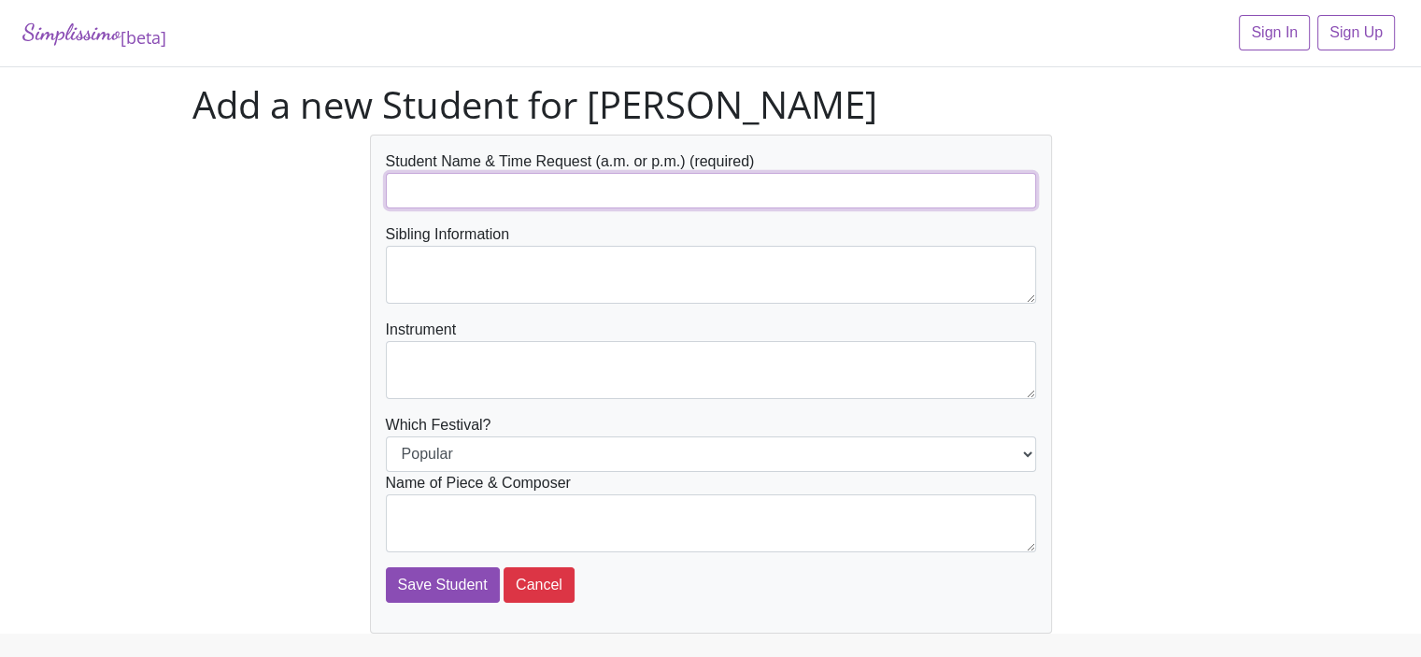
click at [434, 190] on input "text" at bounding box center [711, 190] width 650 height 35
type input "[PERSON_NAME] - needs am"
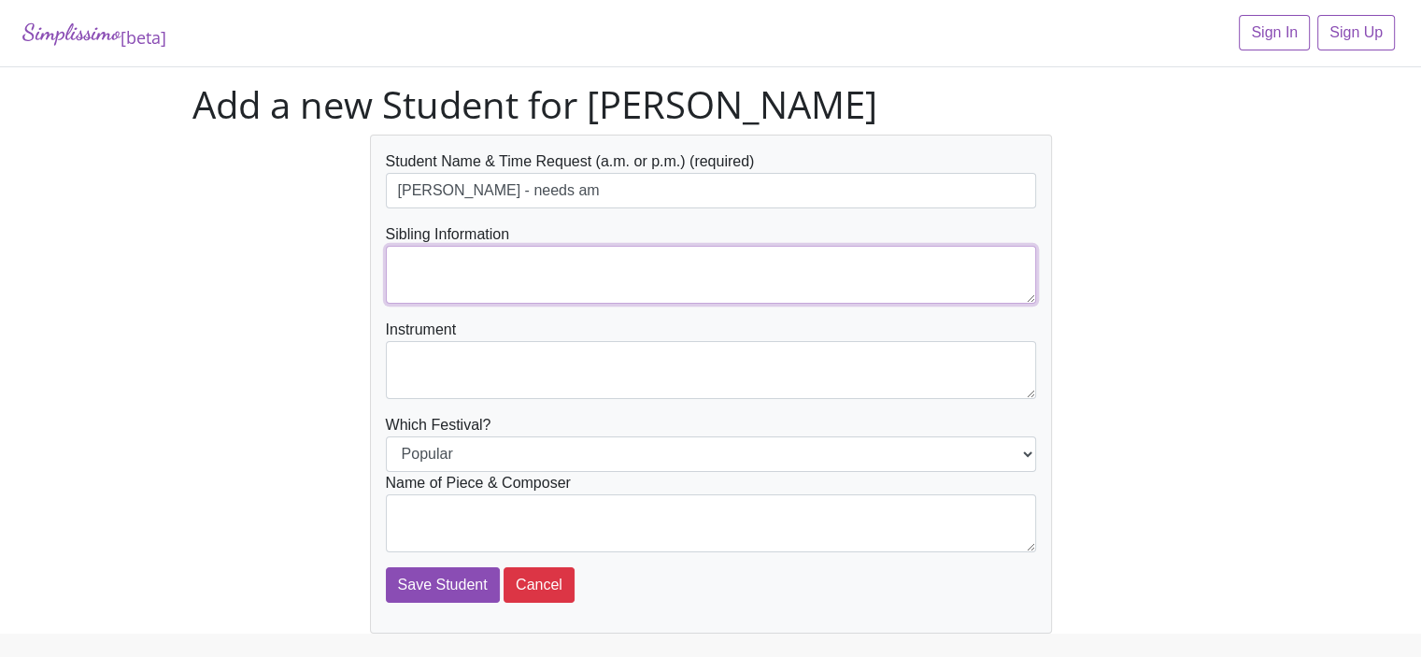
click at [410, 255] on textarea at bounding box center [711, 275] width 650 height 58
type textarea "[PERSON_NAME]"
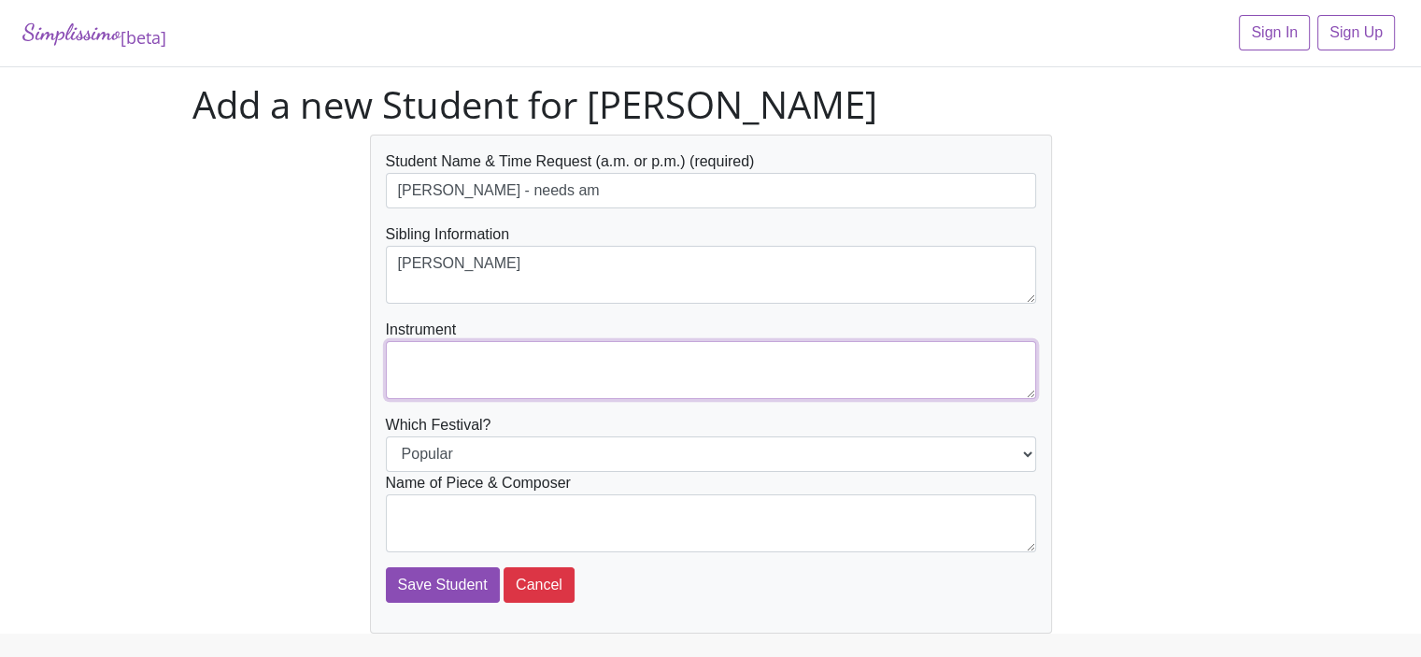
click at [405, 354] on textarea at bounding box center [711, 370] width 650 height 58
type textarea "Piano"
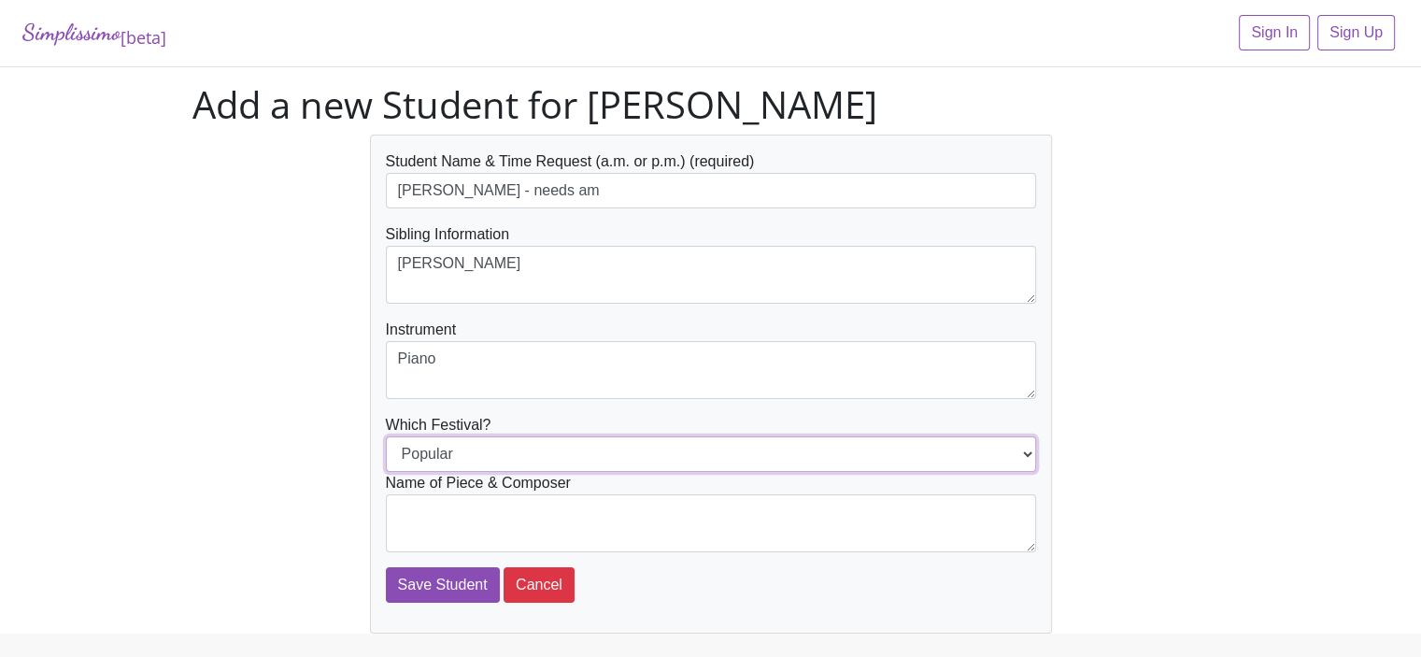
click at [415, 455] on select "Popular Jazz" at bounding box center [711, 453] width 650 height 35
select select "Jazz"
click at [386, 436] on select "Popular Jazz" at bounding box center [711, 453] width 650 height 35
click at [401, 515] on textarea at bounding box center [711, 523] width 650 height 58
type textarea "i"
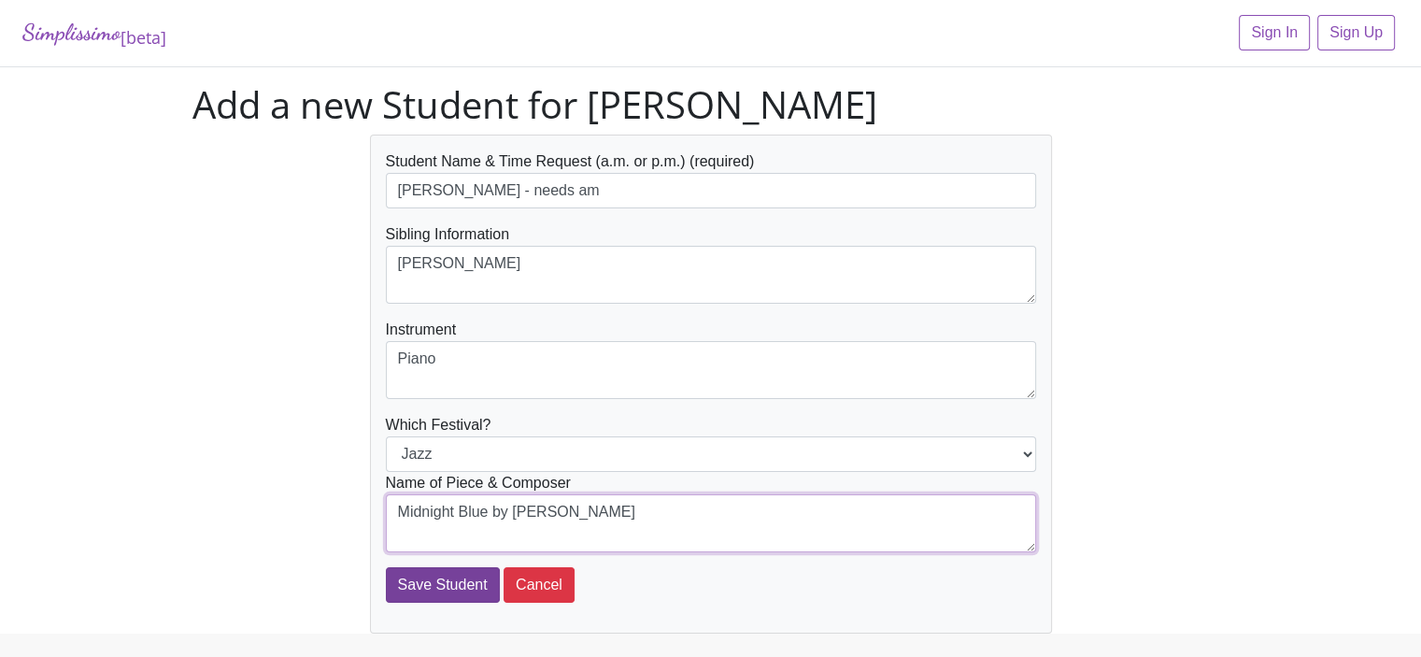
type textarea "Midnight Blue by [PERSON_NAME]"
click at [437, 587] on input "Save Student" at bounding box center [443, 584] width 114 height 35
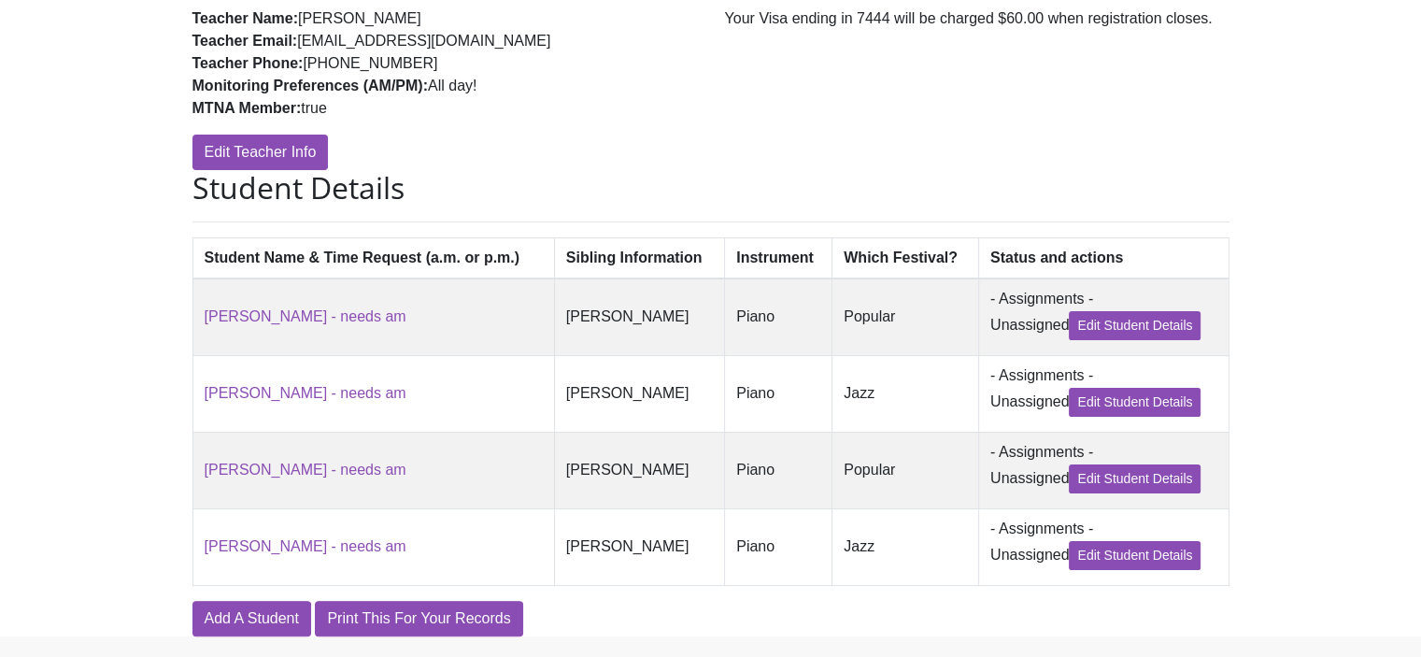
scroll to position [350, 0]
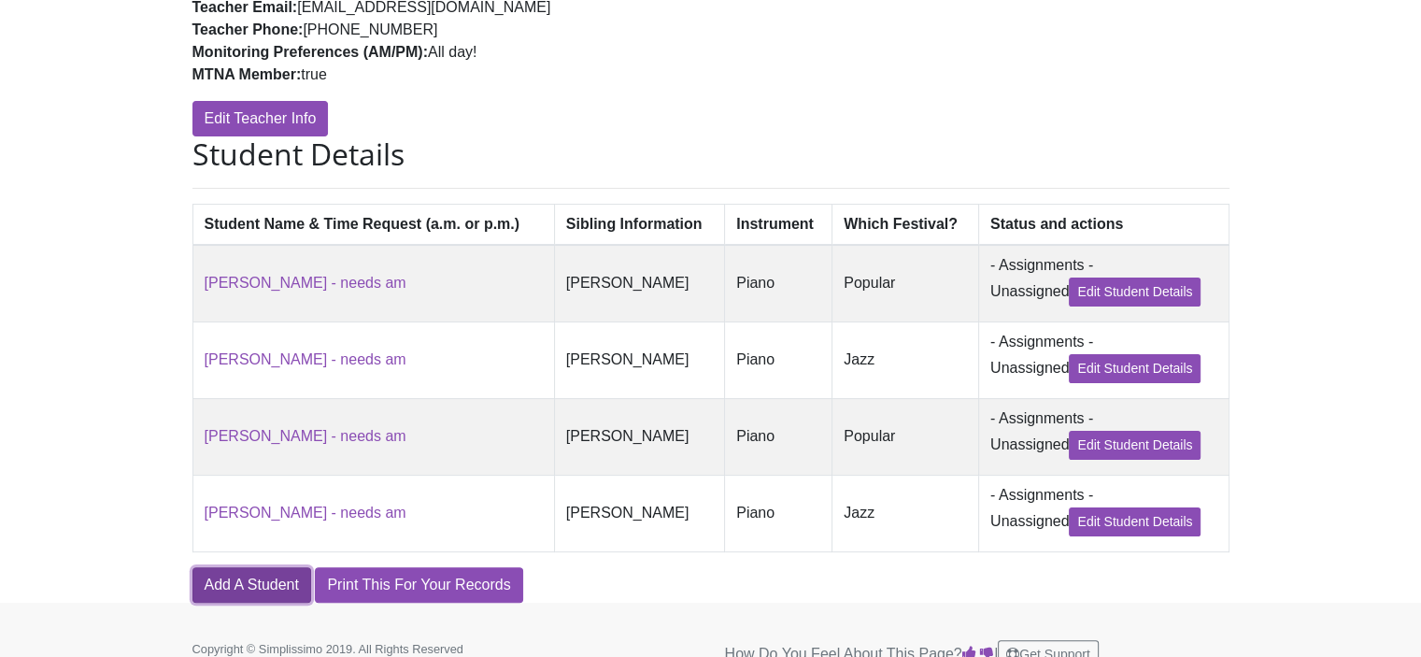
click at [233, 596] on link "Add A Student" at bounding box center [251, 584] width 119 height 35
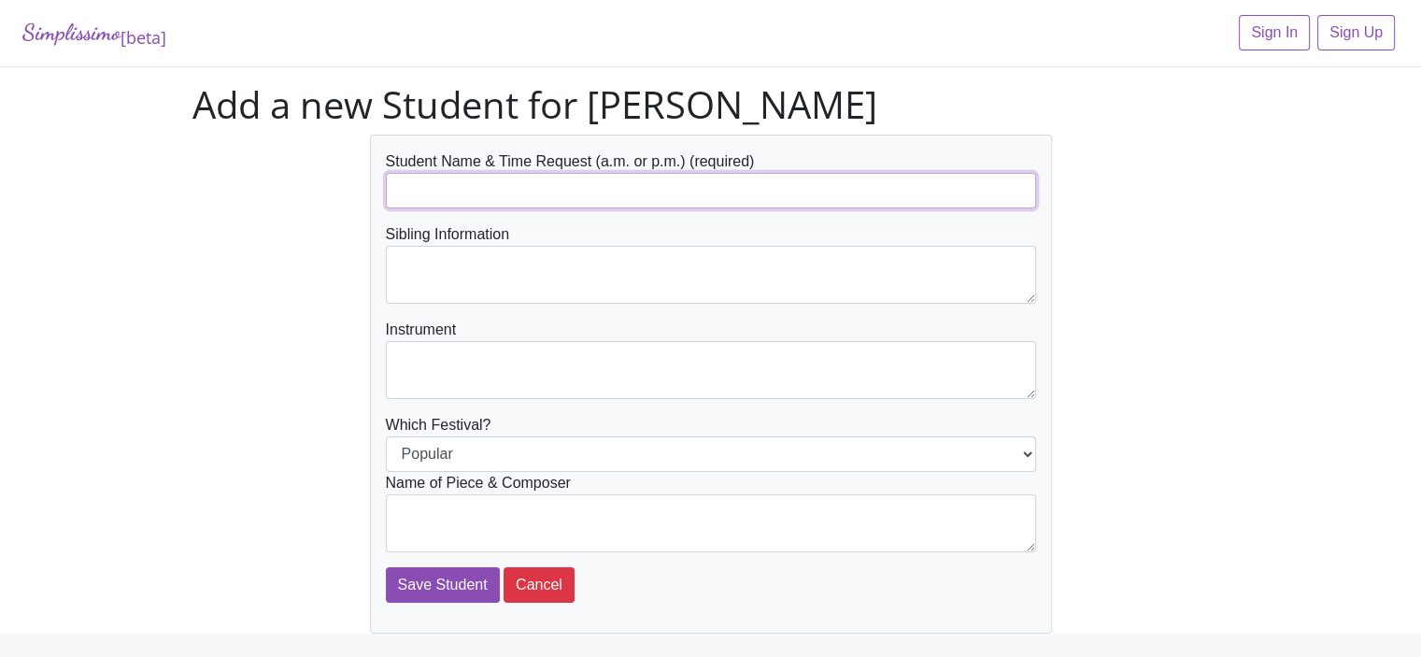
click at [411, 190] on input "text" at bounding box center [711, 190] width 650 height 35
type input "[PERSON_NAME] - needs am"
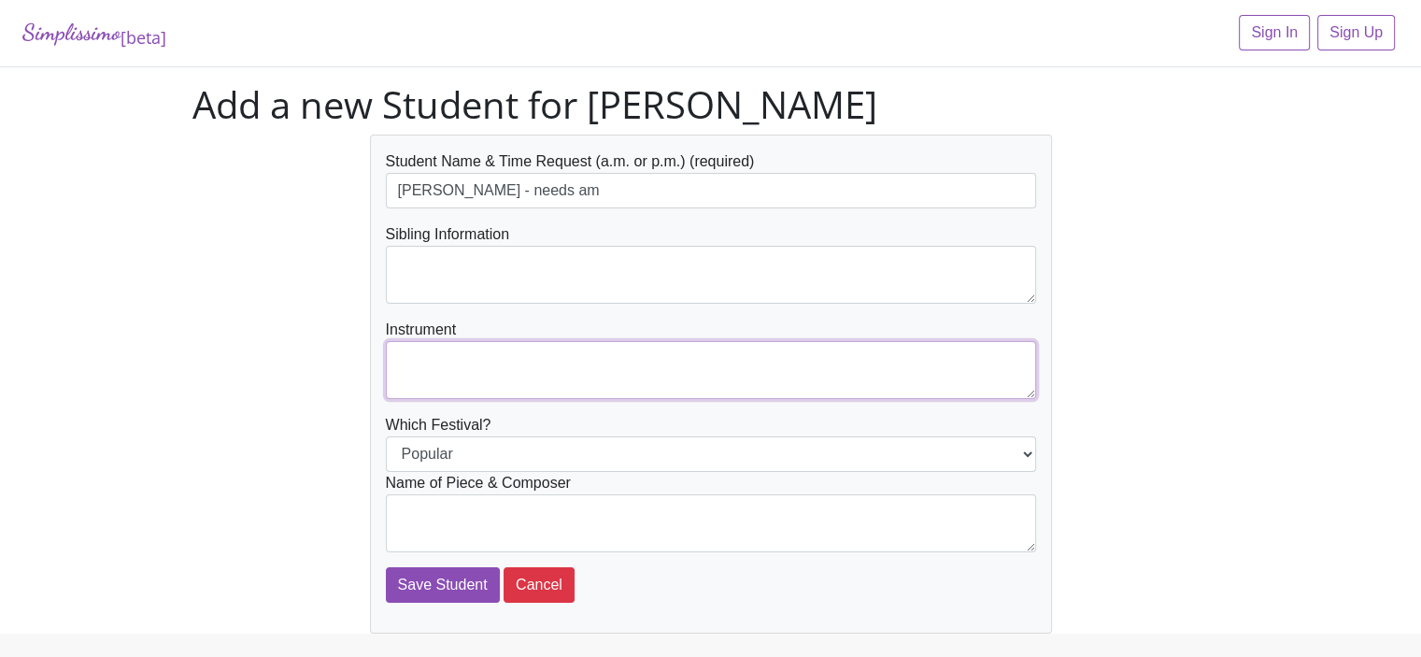
click at [404, 362] on textarea at bounding box center [711, 370] width 650 height 58
type textarea "Piano"
click at [404, 509] on textarea at bounding box center [711, 523] width 650 height 58
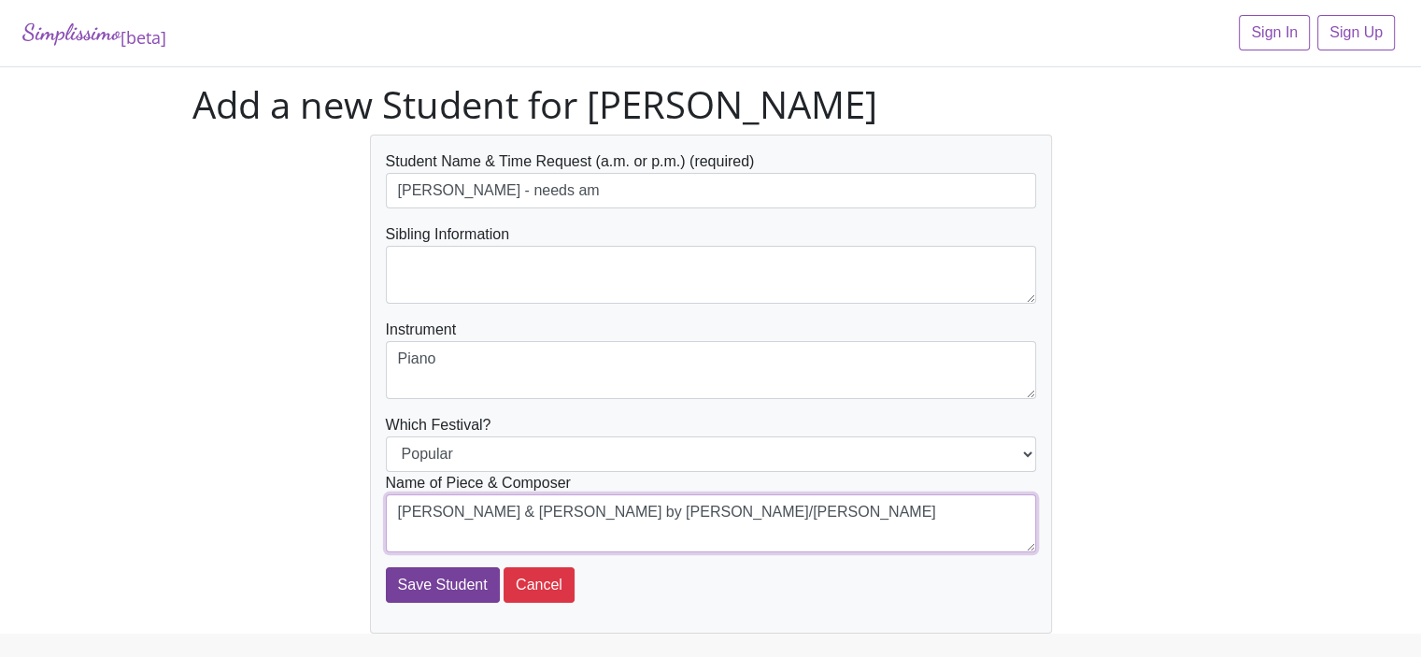
type textarea "Mia & Sebastian by Hurwitz/Regino"
click at [413, 582] on input "Save Student" at bounding box center [443, 584] width 114 height 35
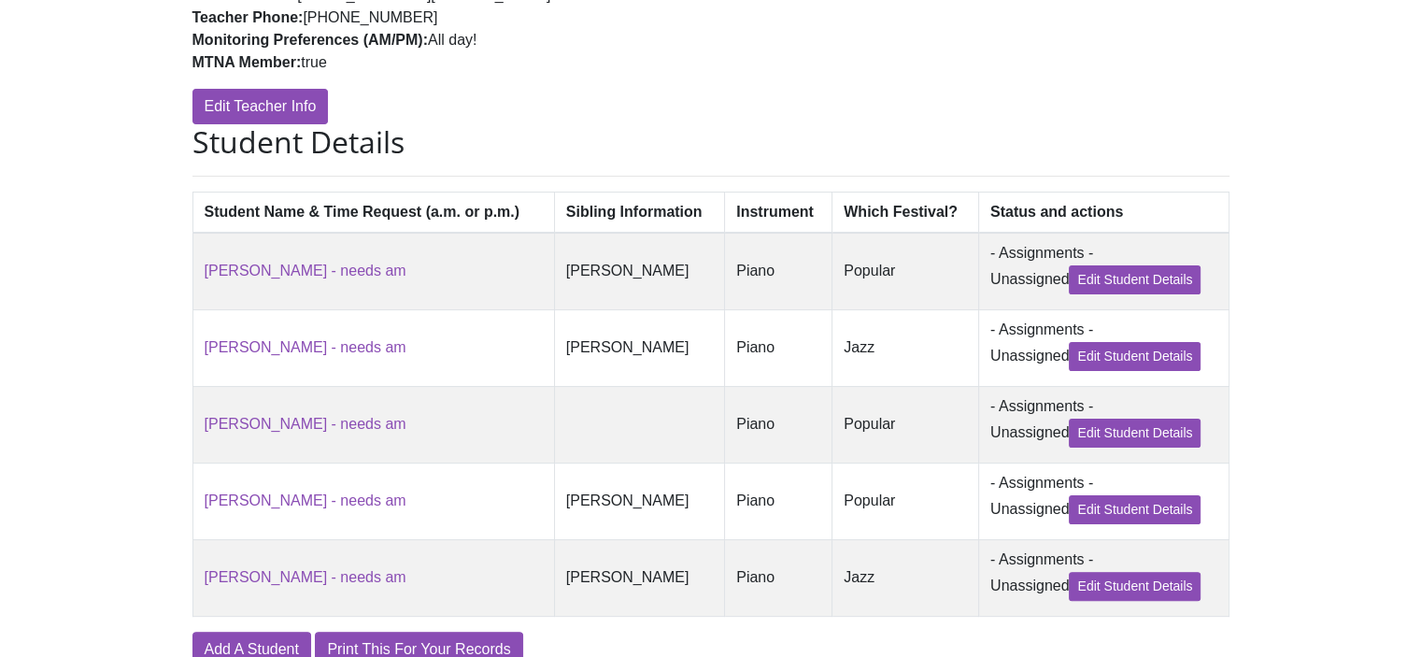
scroll to position [420, 0]
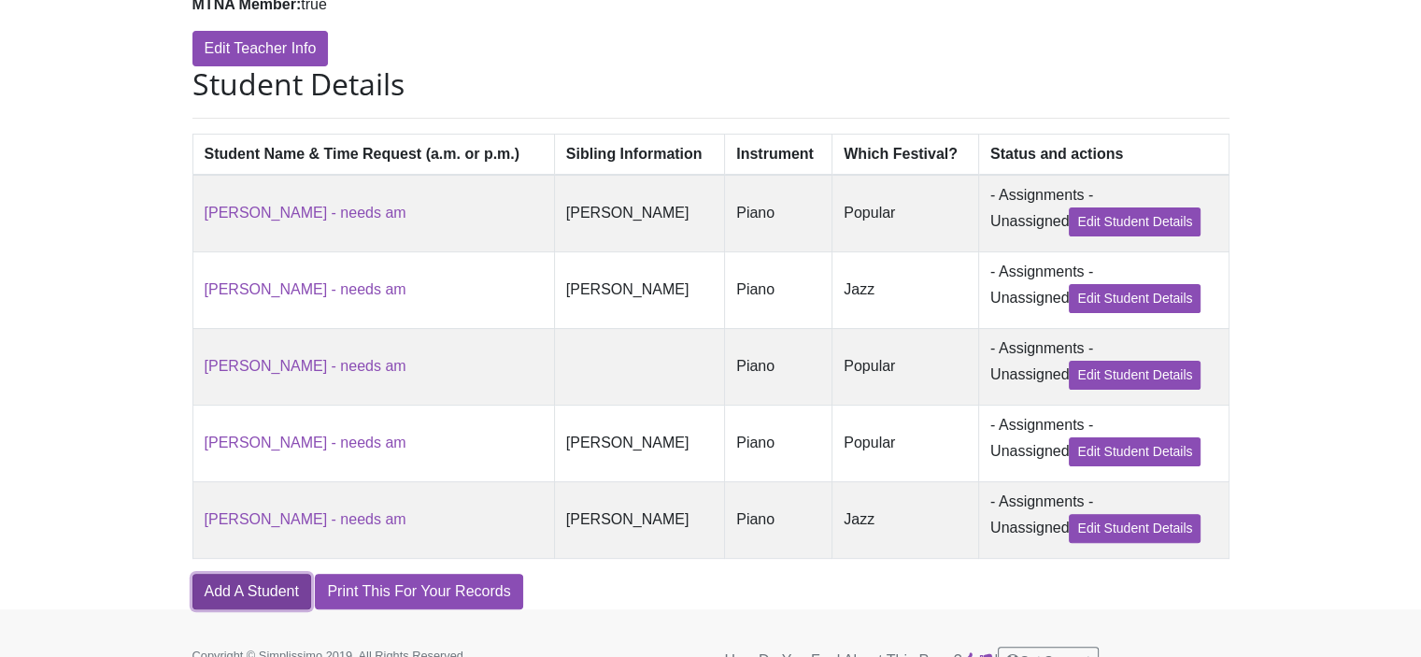
click at [248, 609] on link "Add A Student" at bounding box center [251, 591] width 119 height 35
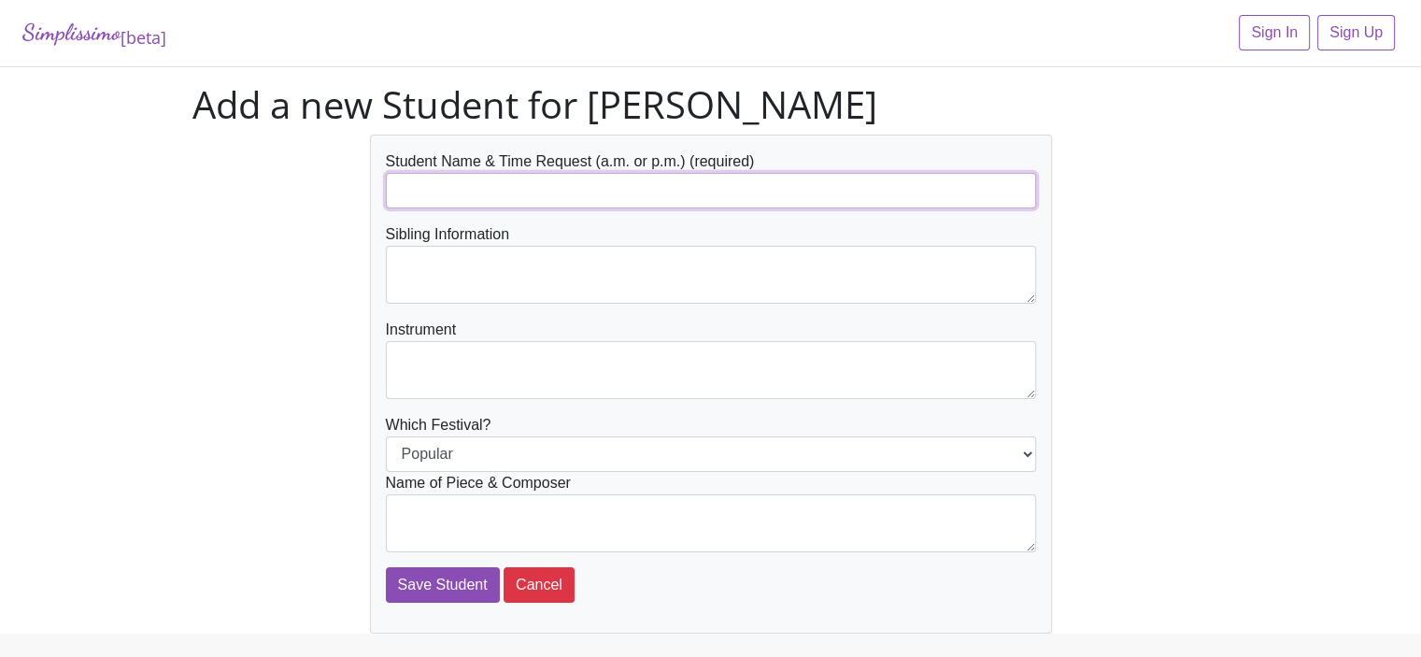
click at [445, 188] on input "text" at bounding box center [711, 190] width 650 height 35
type input "[PERSON_NAME] - needs am"
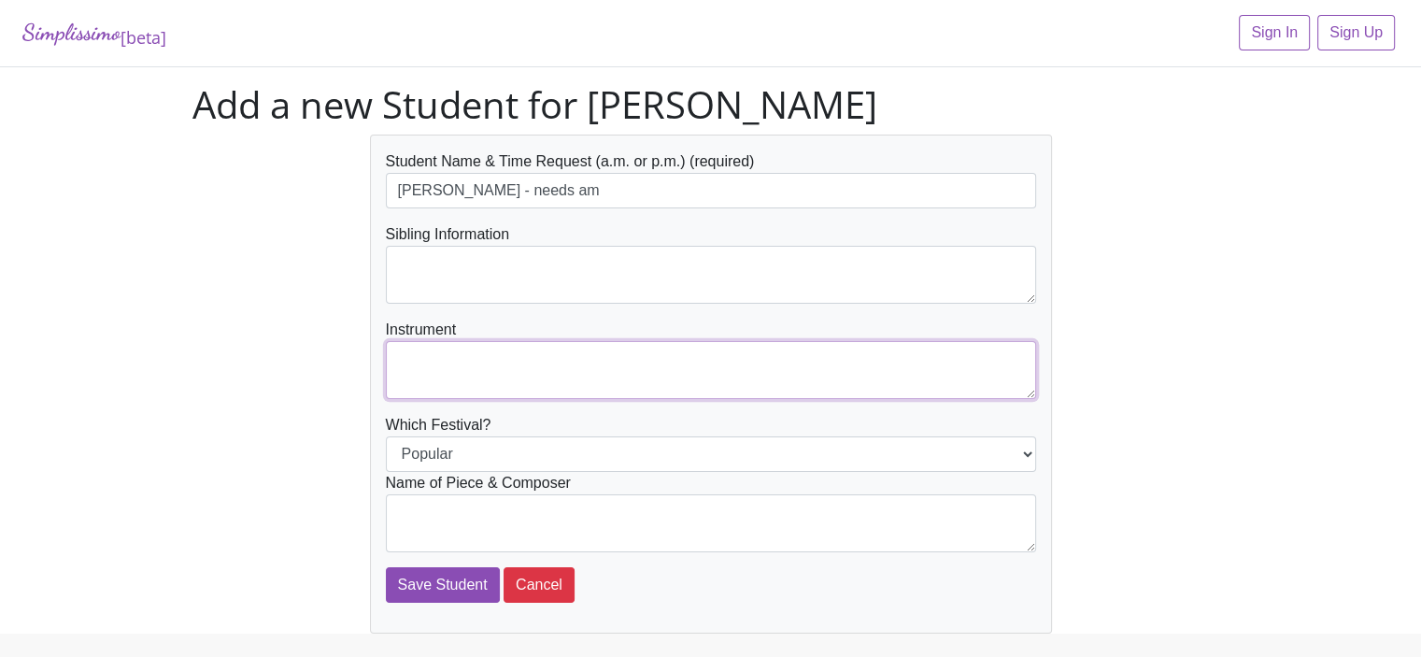
click at [391, 351] on textarea at bounding box center [711, 370] width 650 height 58
type textarea "Piano"
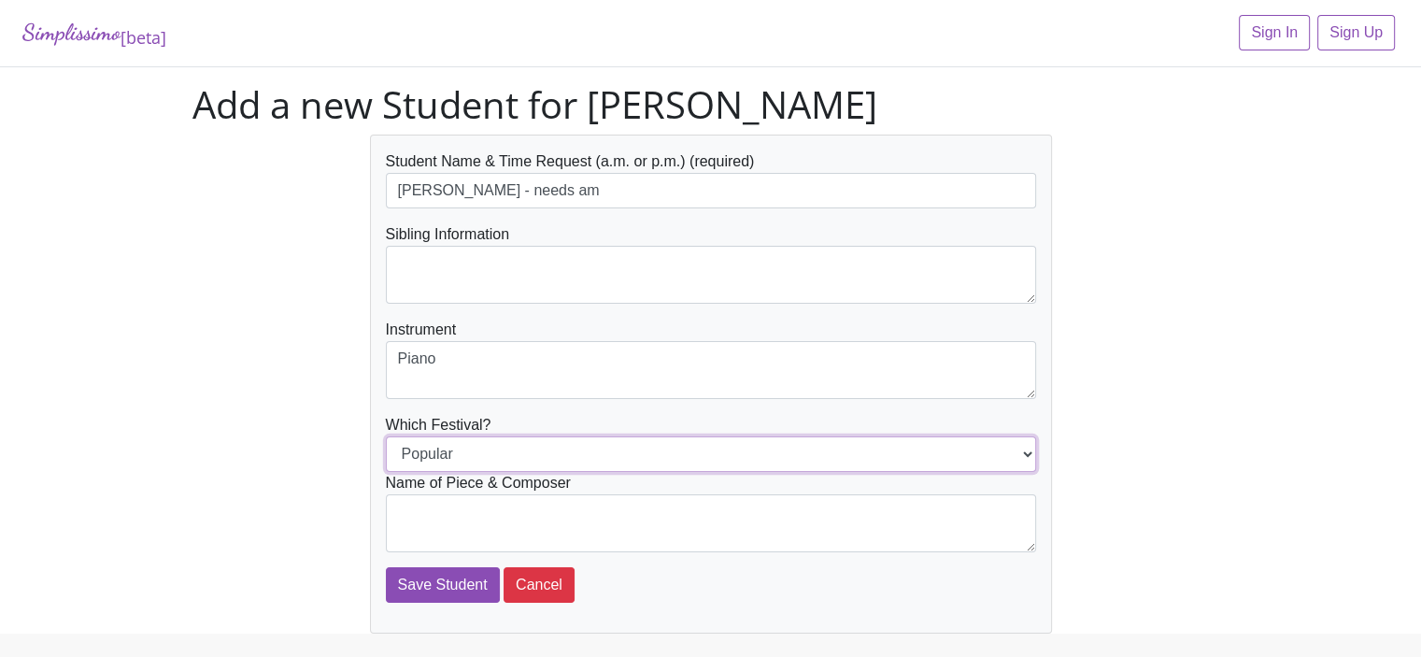
click at [420, 447] on select "Popular Jazz" at bounding box center [711, 453] width 650 height 35
select select "Jazz"
click at [386, 436] on select "Popular Jazz" at bounding box center [711, 453] width 650 height 35
click at [404, 489] on div "Name of Piece & Composer" at bounding box center [711, 512] width 650 height 80
click at [403, 505] on textarea at bounding box center [711, 523] width 650 height 58
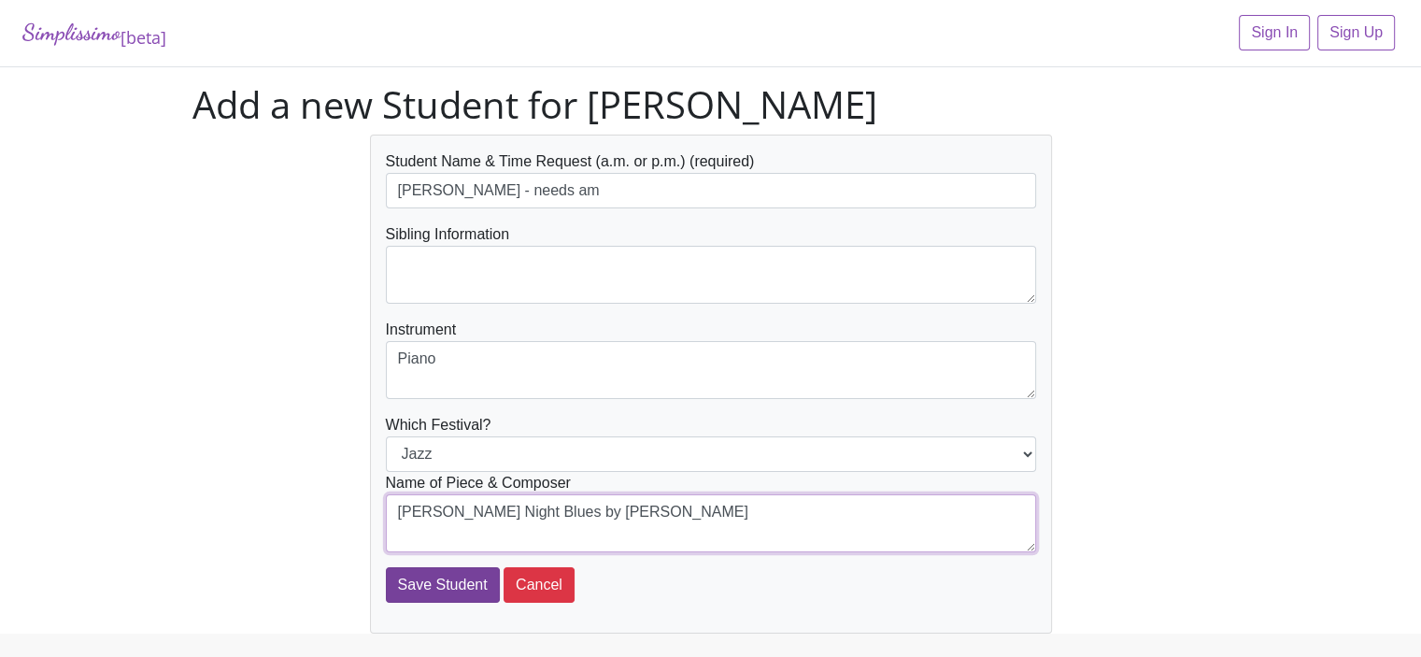
type textarea "[PERSON_NAME] Night Blues by [PERSON_NAME]"
click at [415, 581] on input "Save Student" at bounding box center [443, 584] width 114 height 35
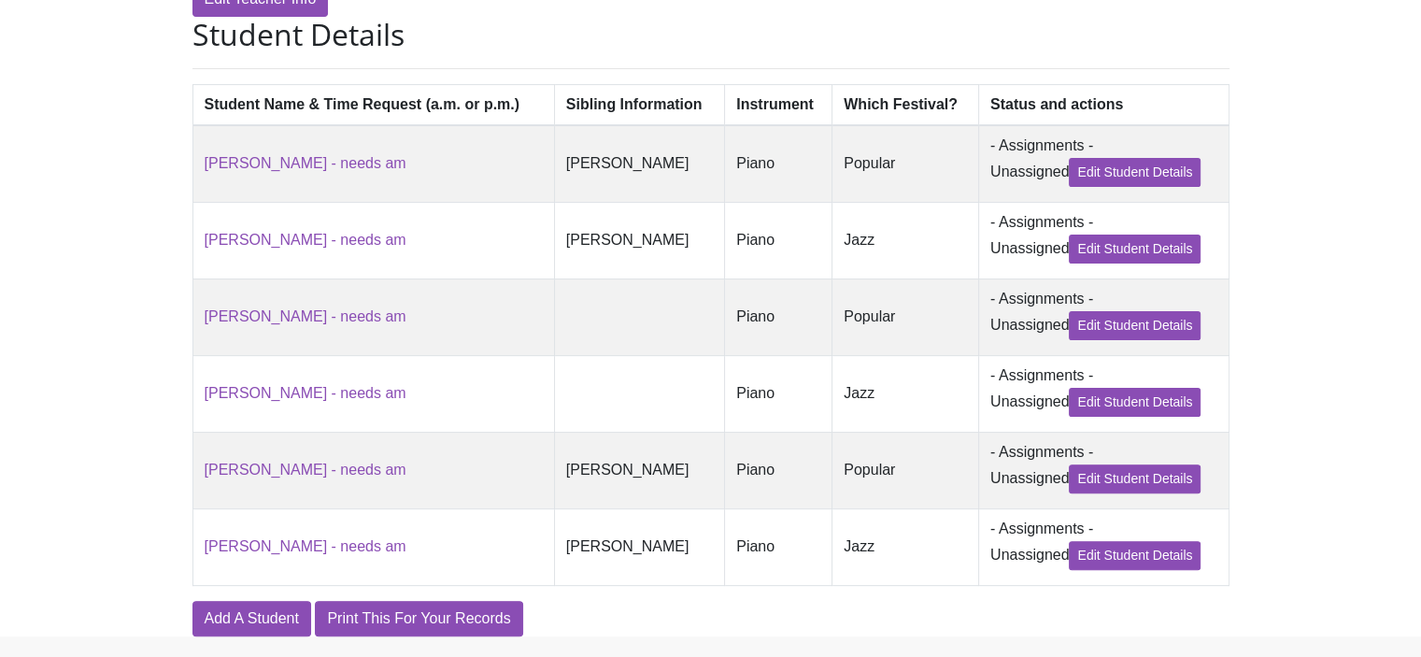
scroll to position [546, 0]
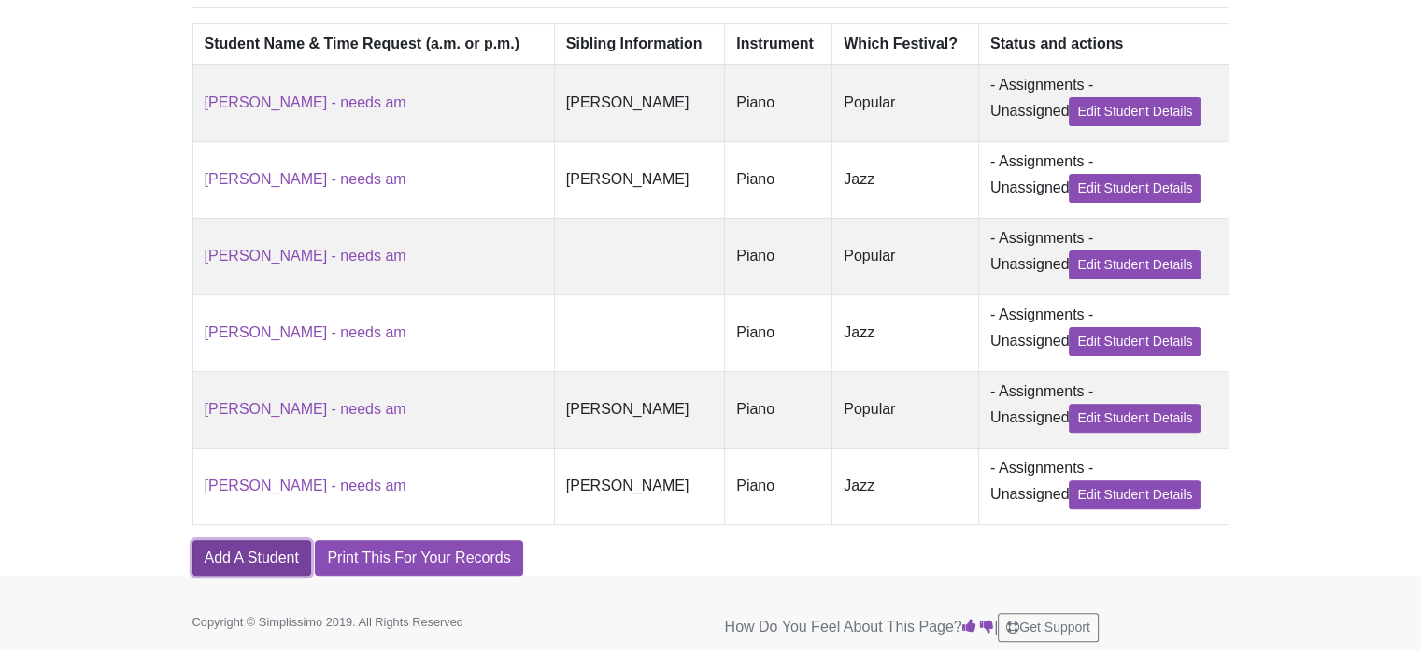
click at [236, 560] on link "Add A Student" at bounding box center [251, 557] width 119 height 35
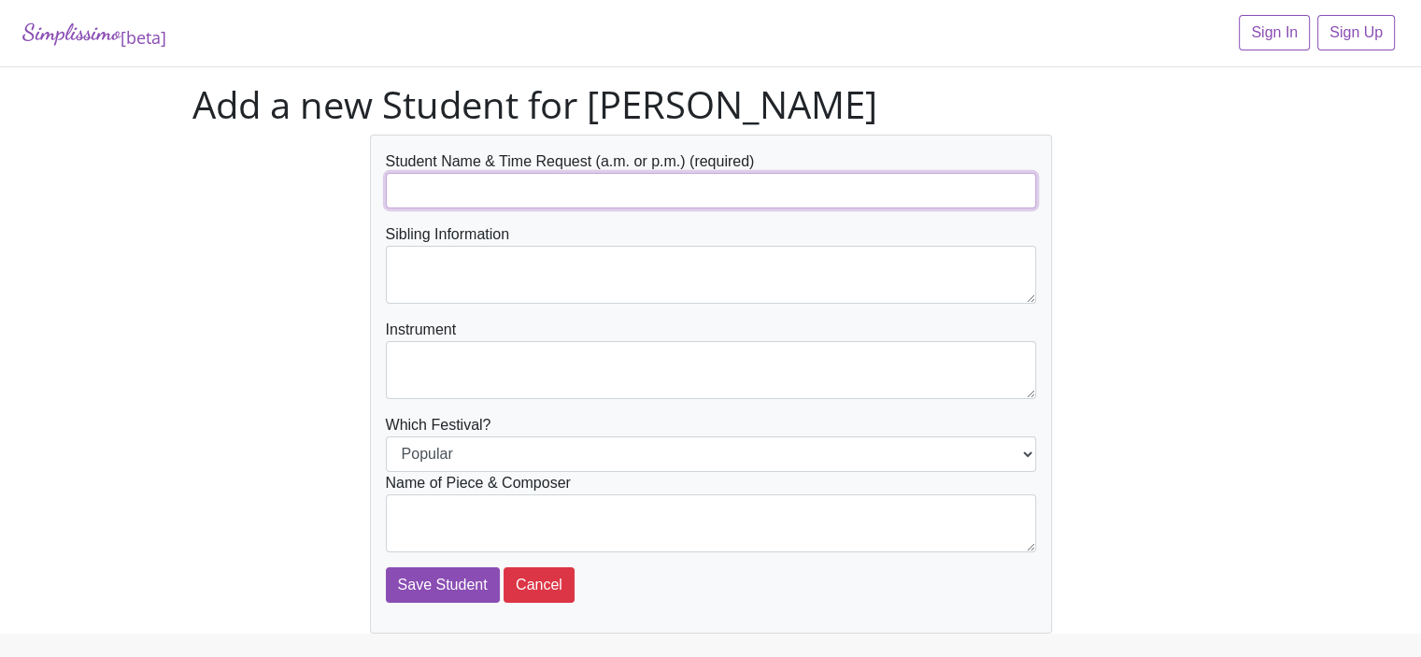
click at [409, 193] on input "text" at bounding box center [711, 190] width 650 height 35
type input "[PERSON_NAME] - needs am"
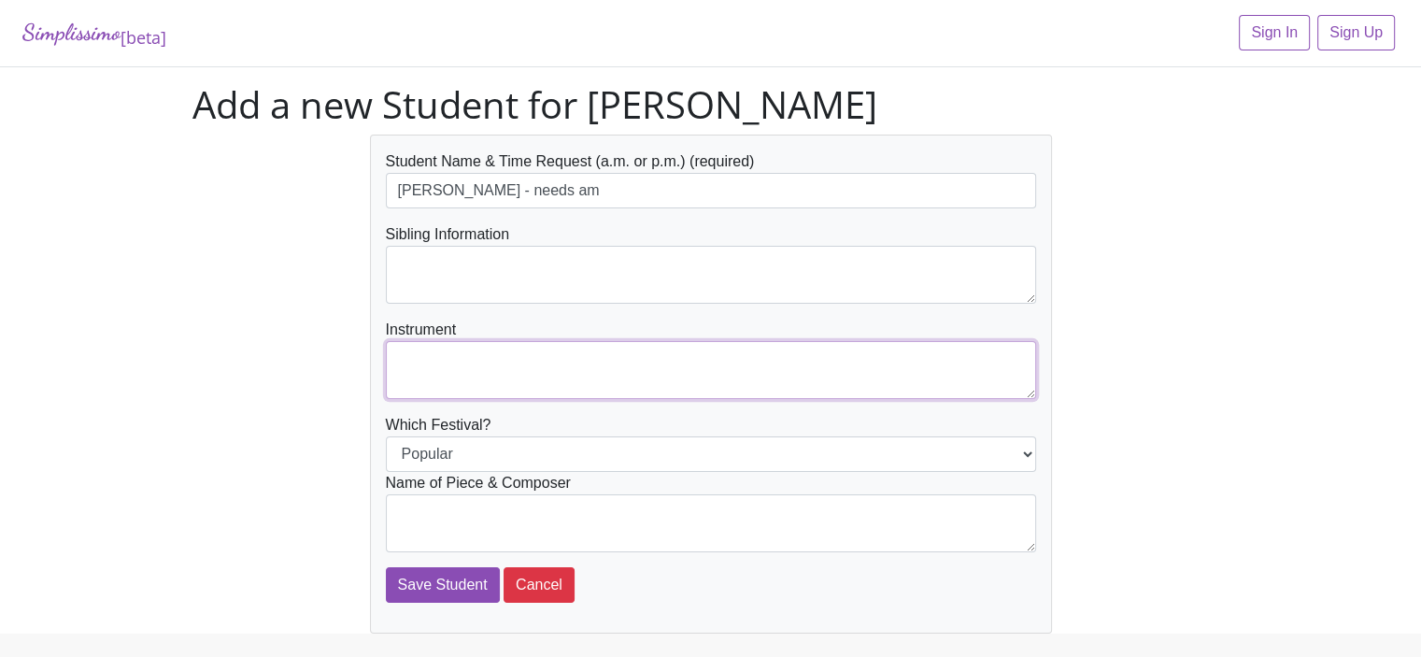
click at [403, 354] on textarea at bounding box center [711, 370] width 650 height 58
type textarea "Piano"
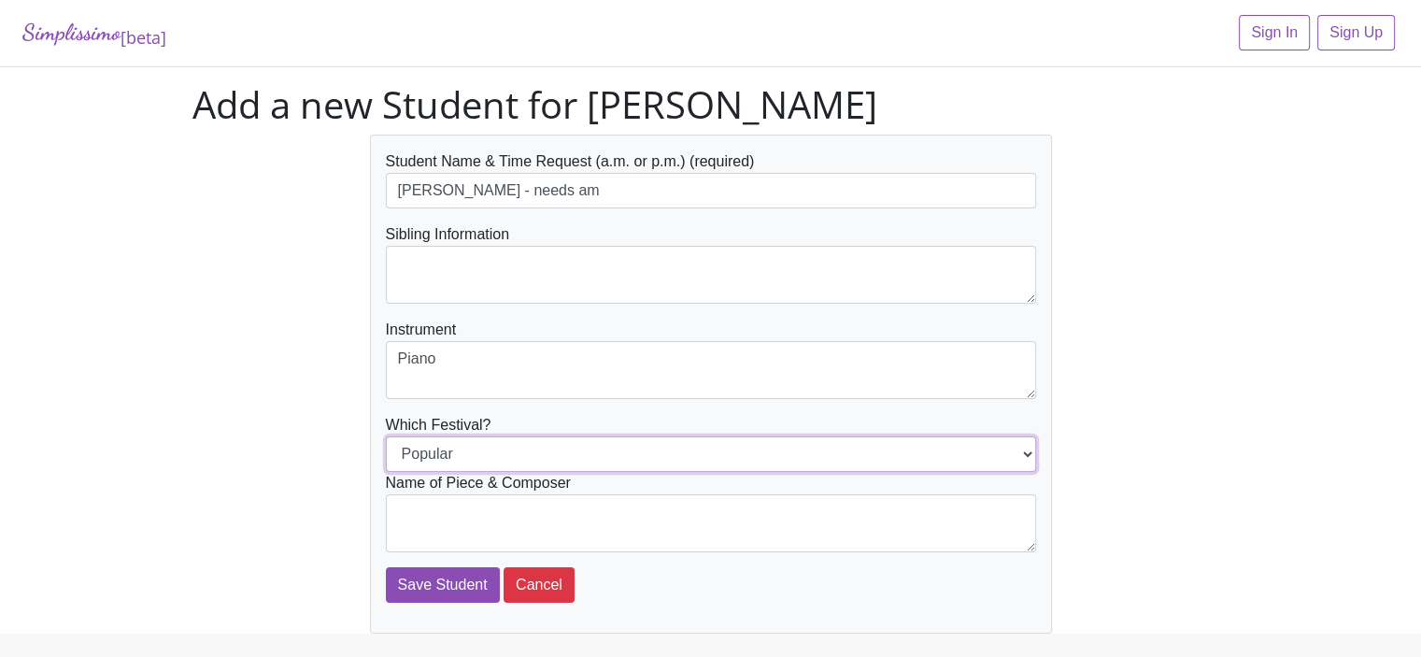
click at [432, 458] on select "Popular Jazz" at bounding box center [711, 453] width 650 height 35
click at [386, 436] on select "Popular Jazz" at bounding box center [711, 453] width 650 height 35
click at [419, 503] on textarea at bounding box center [711, 523] width 650 height 58
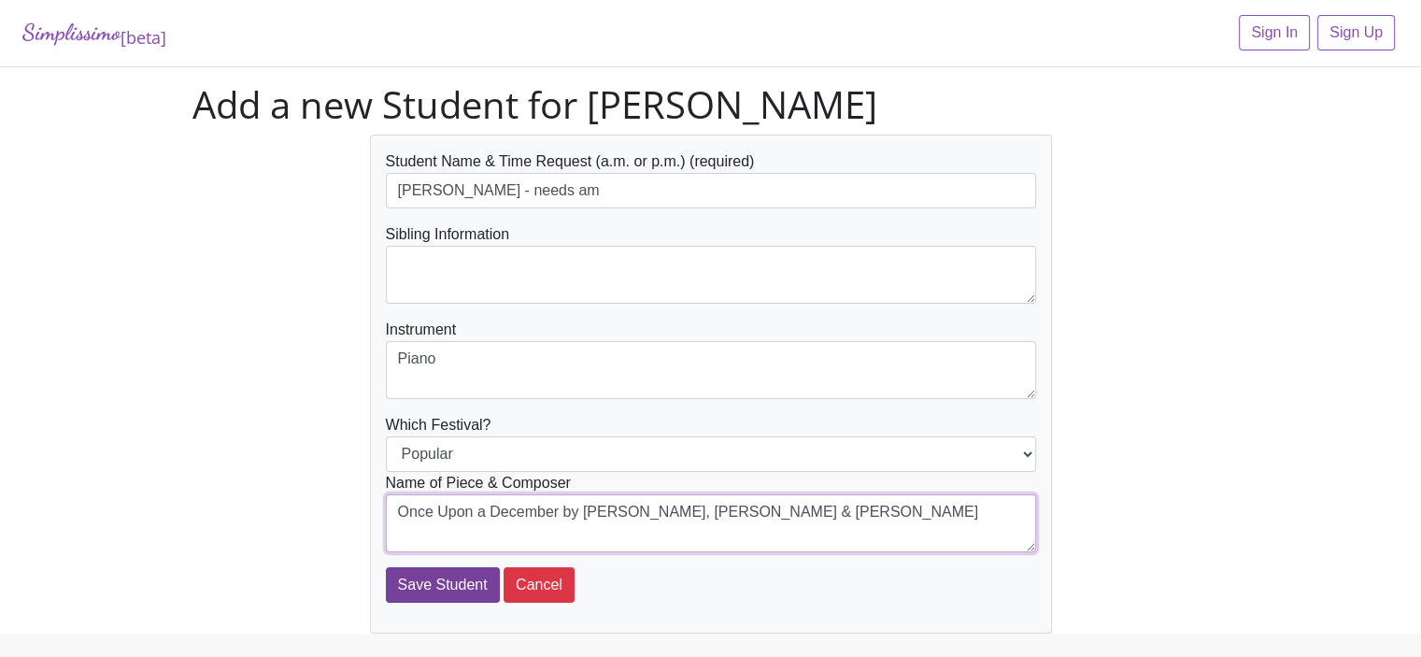
type textarea "Once Upon a December by [PERSON_NAME], [PERSON_NAME] & [PERSON_NAME]"
click at [426, 579] on input "Save Student" at bounding box center [443, 584] width 114 height 35
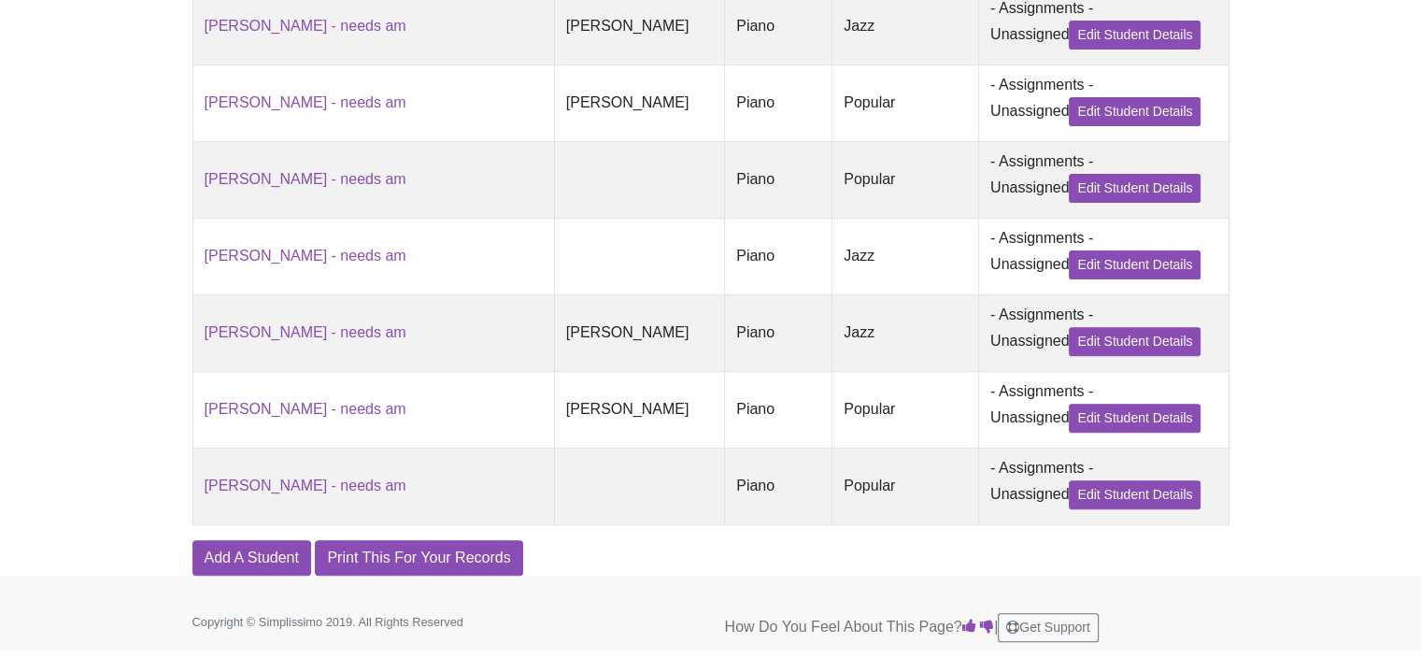
scroll to position [627, 0]
click at [224, 560] on link "Add A Student" at bounding box center [251, 557] width 119 height 35
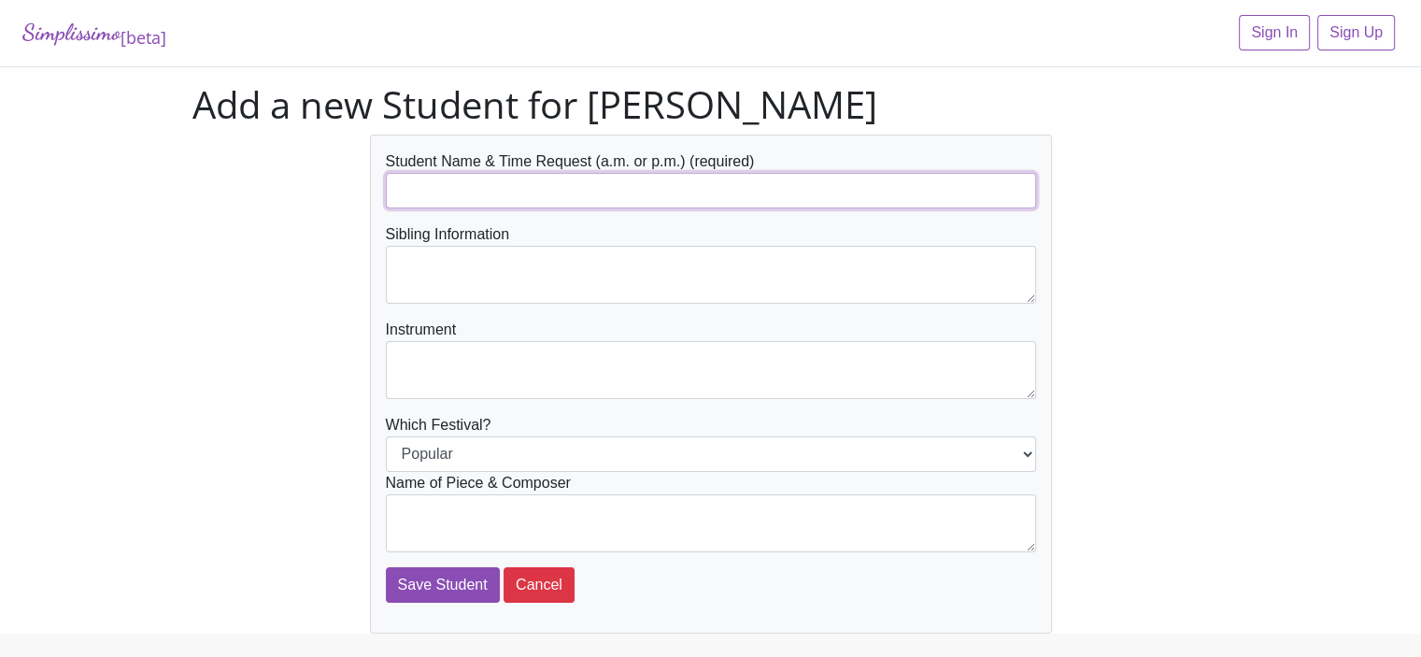
click at [415, 182] on input "text" at bounding box center [711, 190] width 650 height 35
type input "[PERSON_NAME] - needs am"
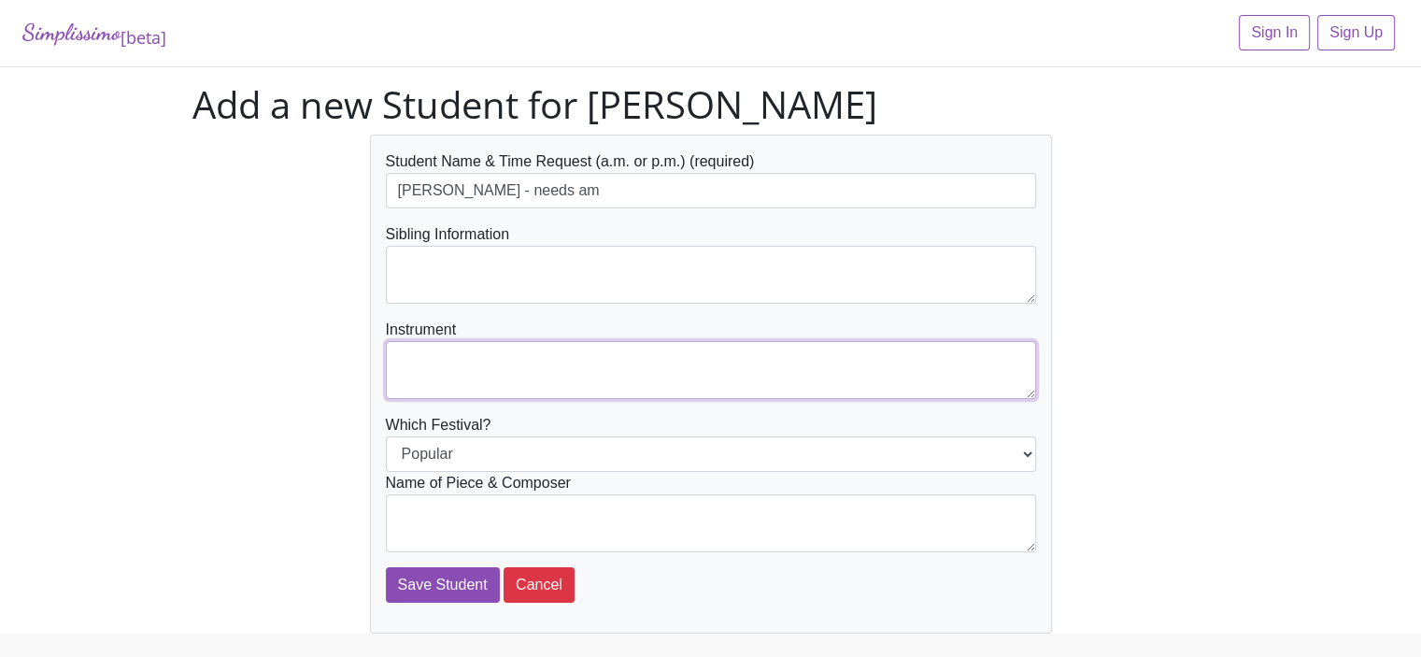
click at [441, 355] on textarea at bounding box center [711, 370] width 650 height 58
type textarea "Piano"
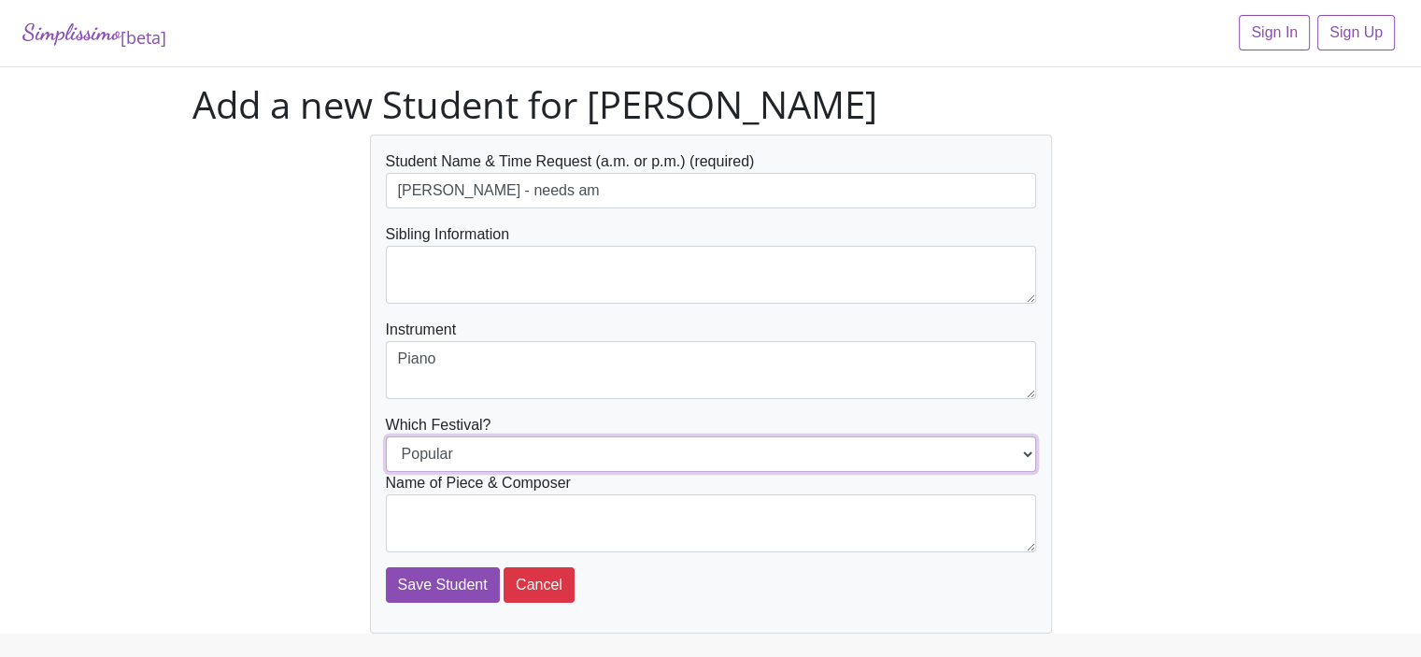
click at [483, 450] on select "Popular Jazz" at bounding box center [711, 453] width 650 height 35
select select "Jazz"
click at [386, 436] on select "Popular Jazz" at bounding box center [711, 453] width 650 height 35
click at [411, 514] on textarea at bounding box center [711, 523] width 650 height 58
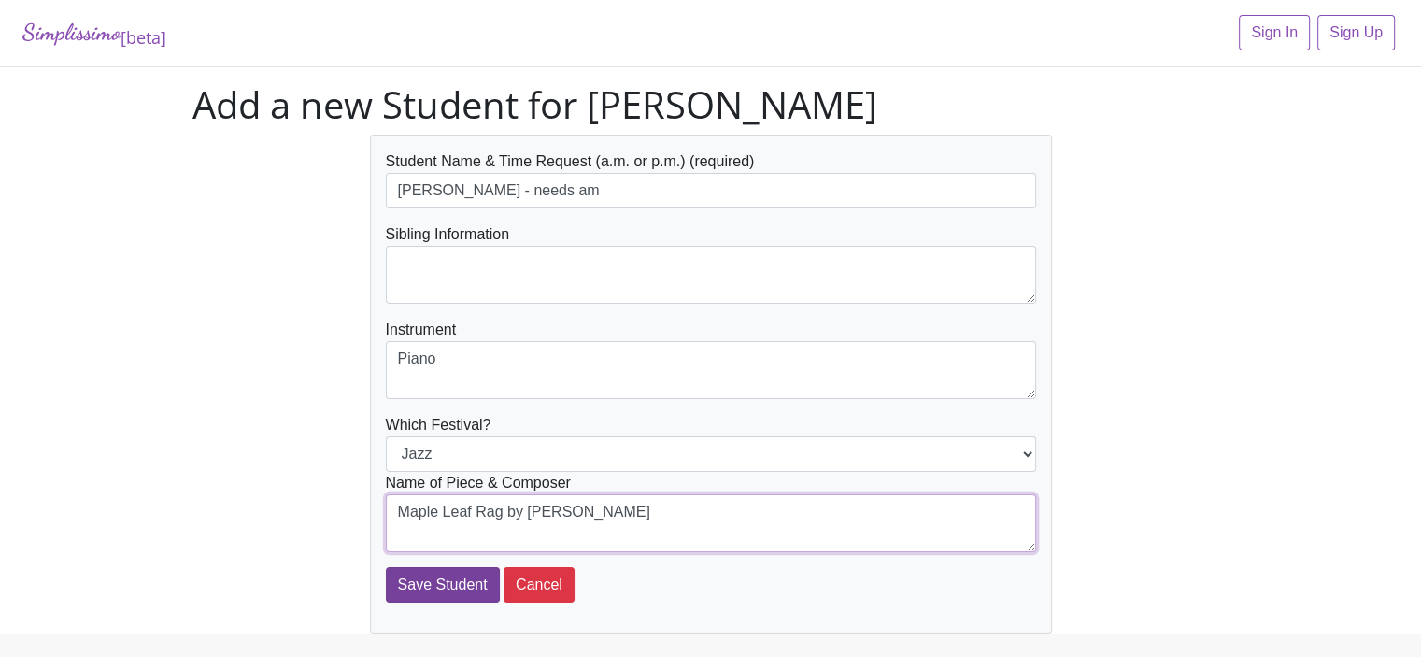
type textarea "Maple Leaf Rag by [PERSON_NAME]"
click at [441, 586] on input "Save Student" at bounding box center [443, 584] width 114 height 35
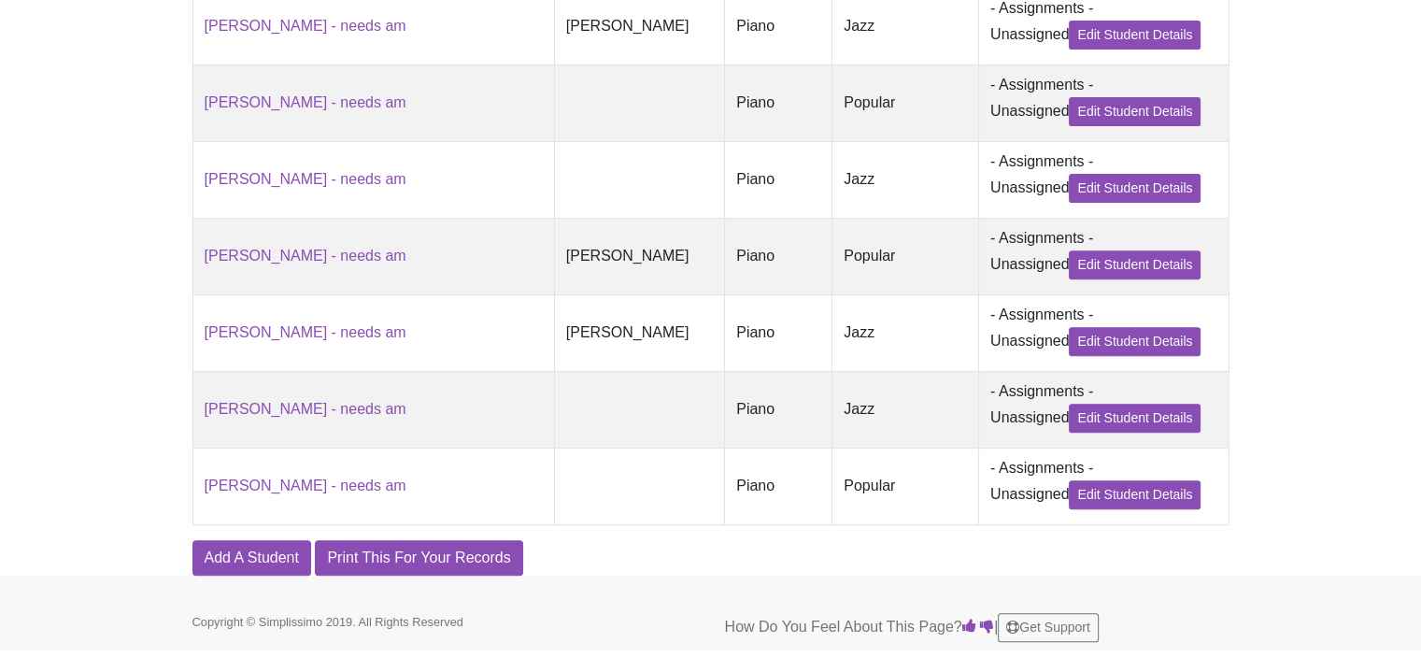
scroll to position [706, 0]
click at [238, 560] on link "Add A Student" at bounding box center [251, 557] width 119 height 35
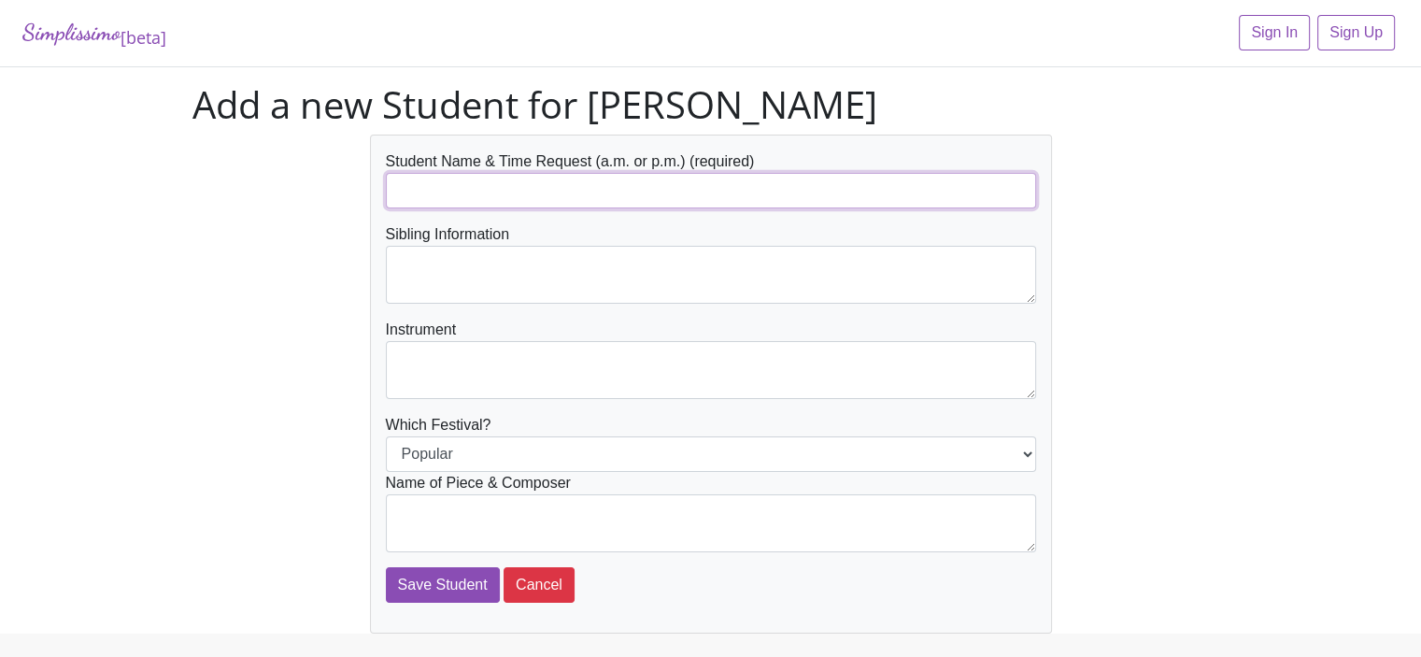
click at [417, 187] on input "text" at bounding box center [711, 190] width 650 height 35
type input "[PERSON_NAME] - needs early am"
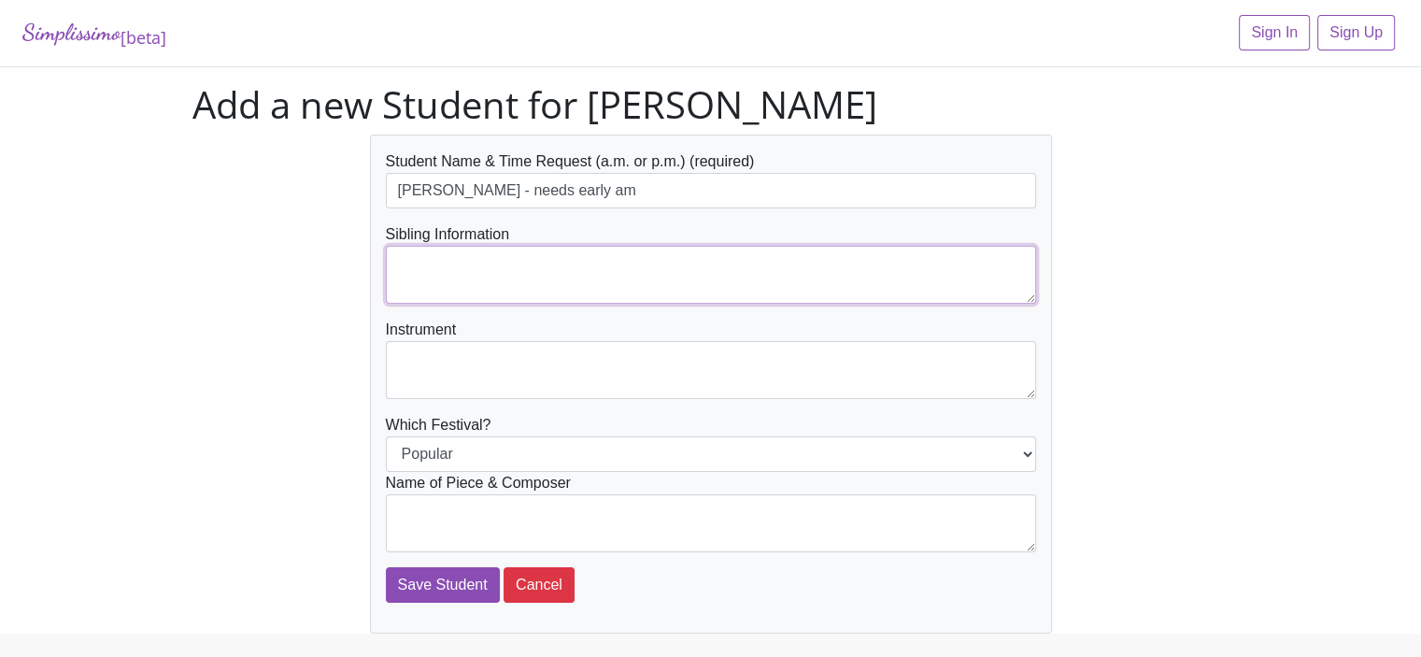
click at [422, 268] on textarea at bounding box center [711, 275] width 650 height 58
type textarea "[PERSON_NAME]"
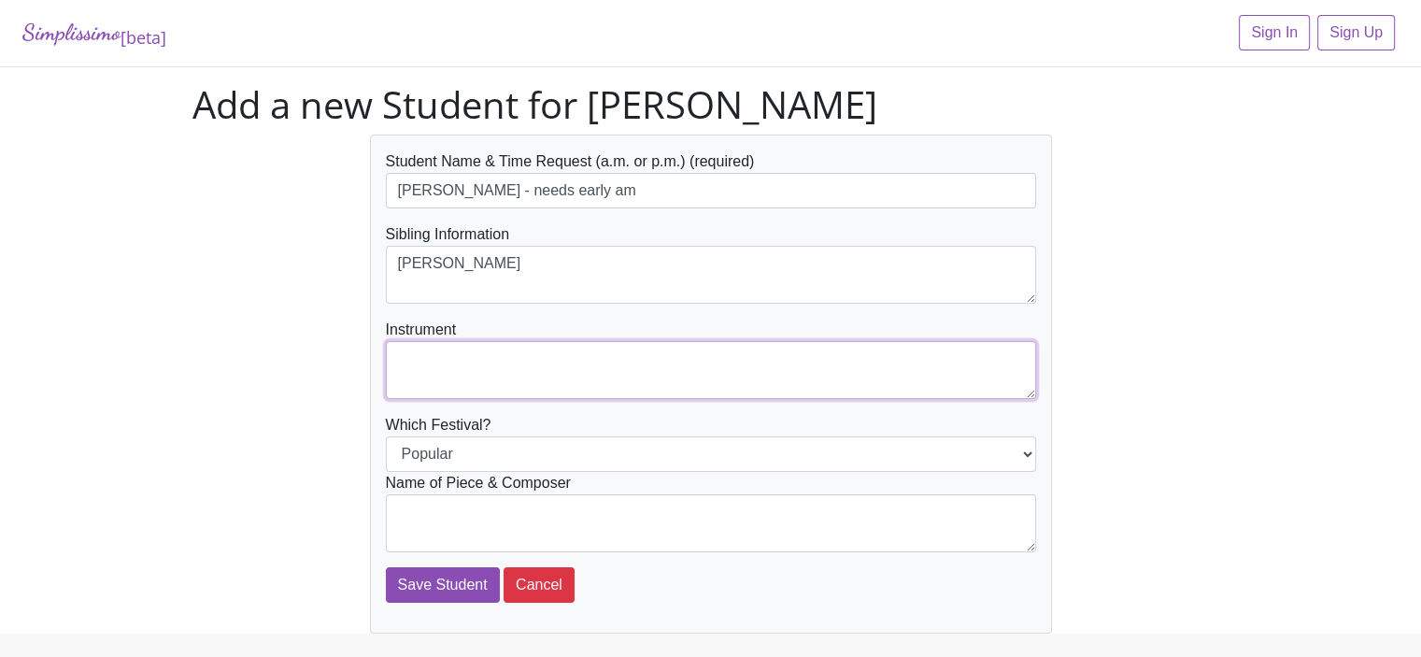
click at [416, 355] on textarea at bounding box center [711, 370] width 650 height 58
type textarea "Piano"
click at [407, 500] on textarea at bounding box center [711, 523] width 650 height 58
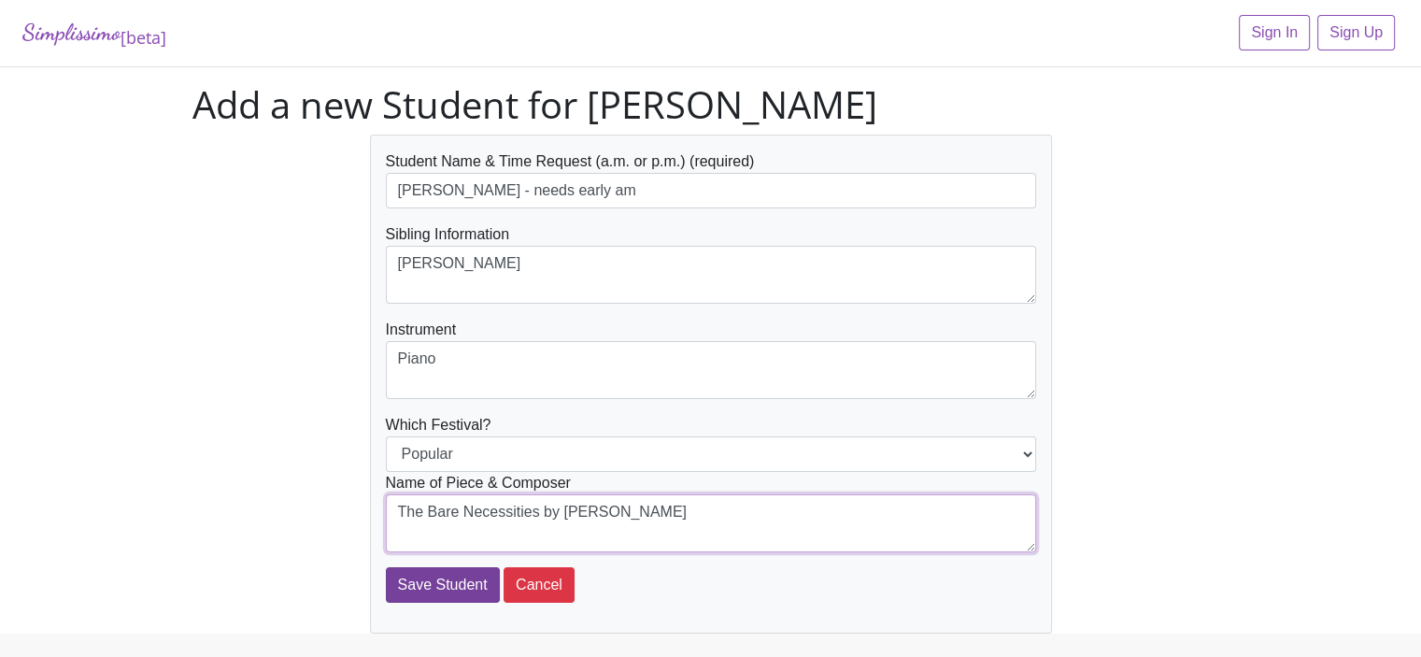
type textarea "The Bare Necessities by Gilkyson"
click at [418, 584] on input "Save Student" at bounding box center [443, 584] width 114 height 35
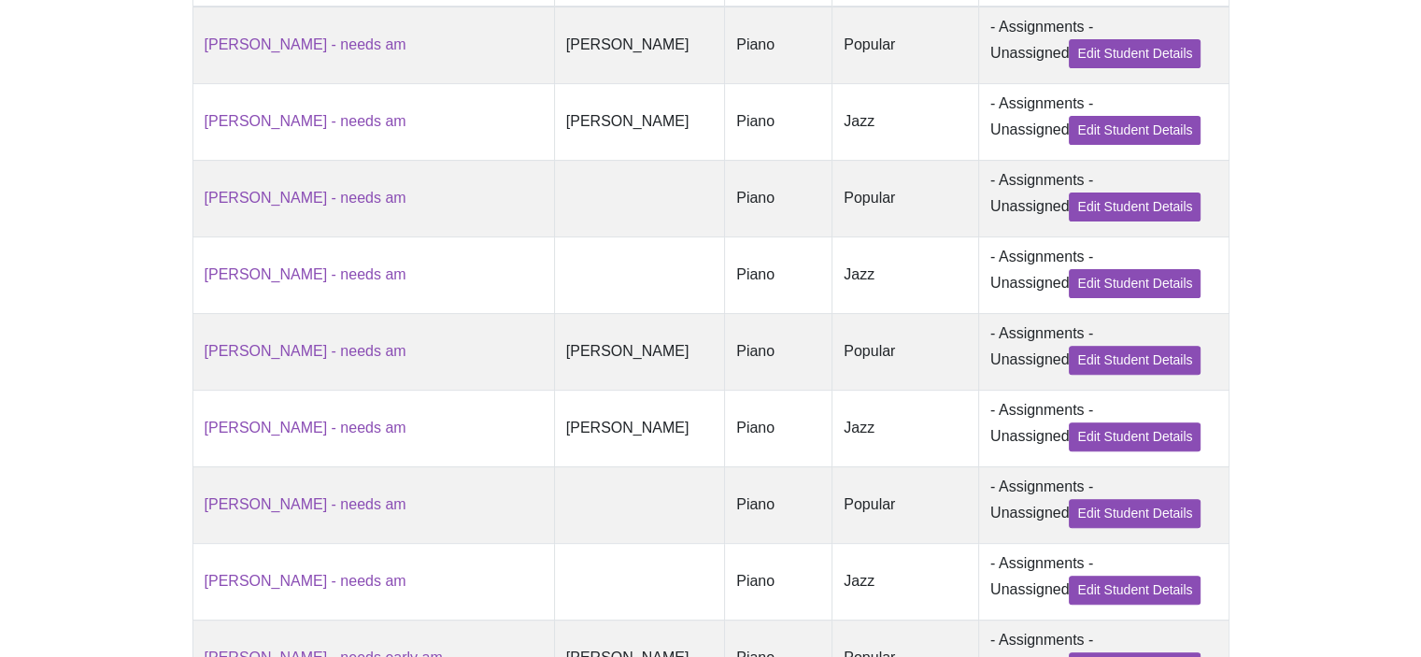
scroll to position [785, 0]
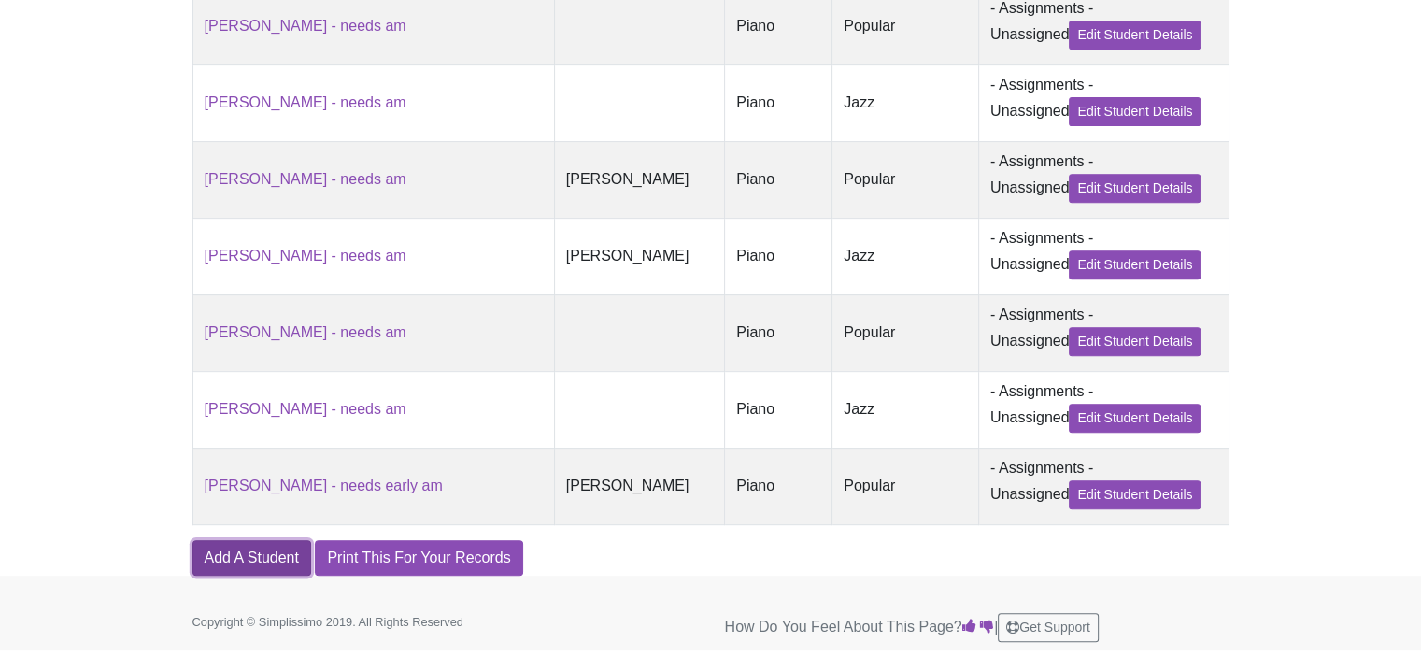
click at [230, 560] on link "Add A Student" at bounding box center [251, 557] width 119 height 35
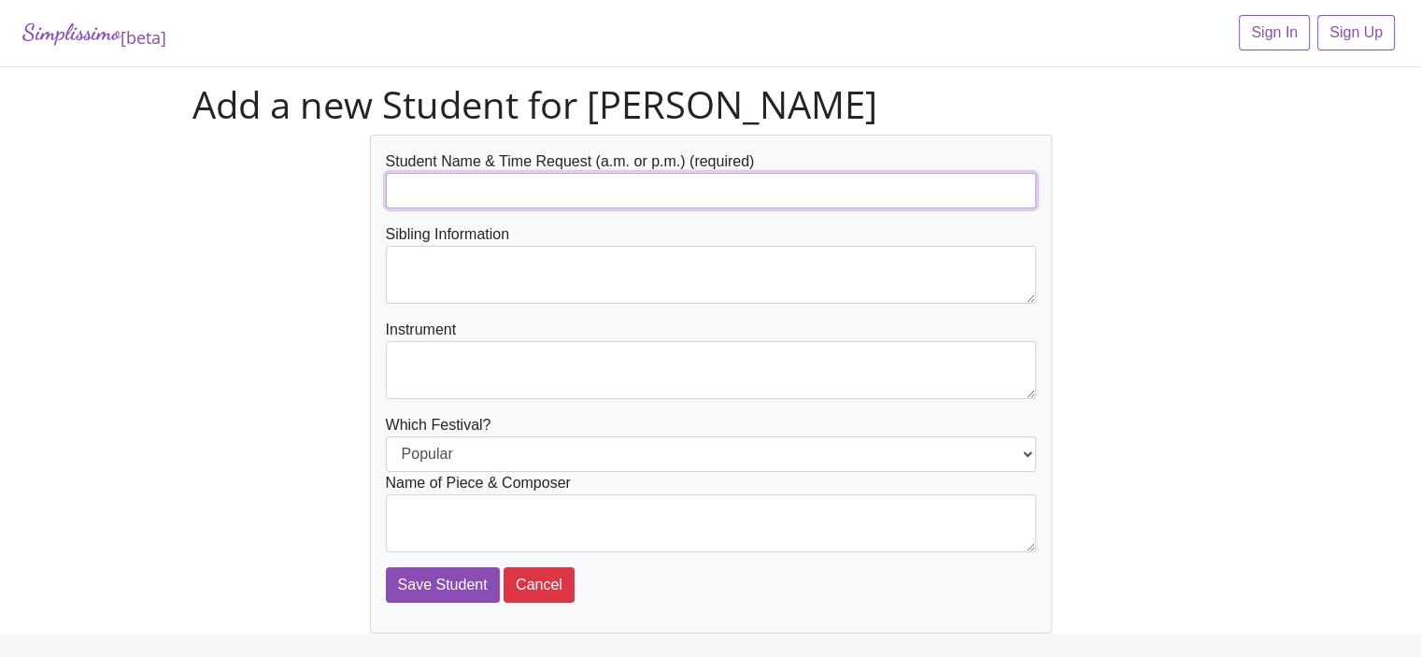
click at [405, 195] on input "text" at bounding box center [711, 190] width 650 height 35
type input "[PERSON_NAME] - needs early am"
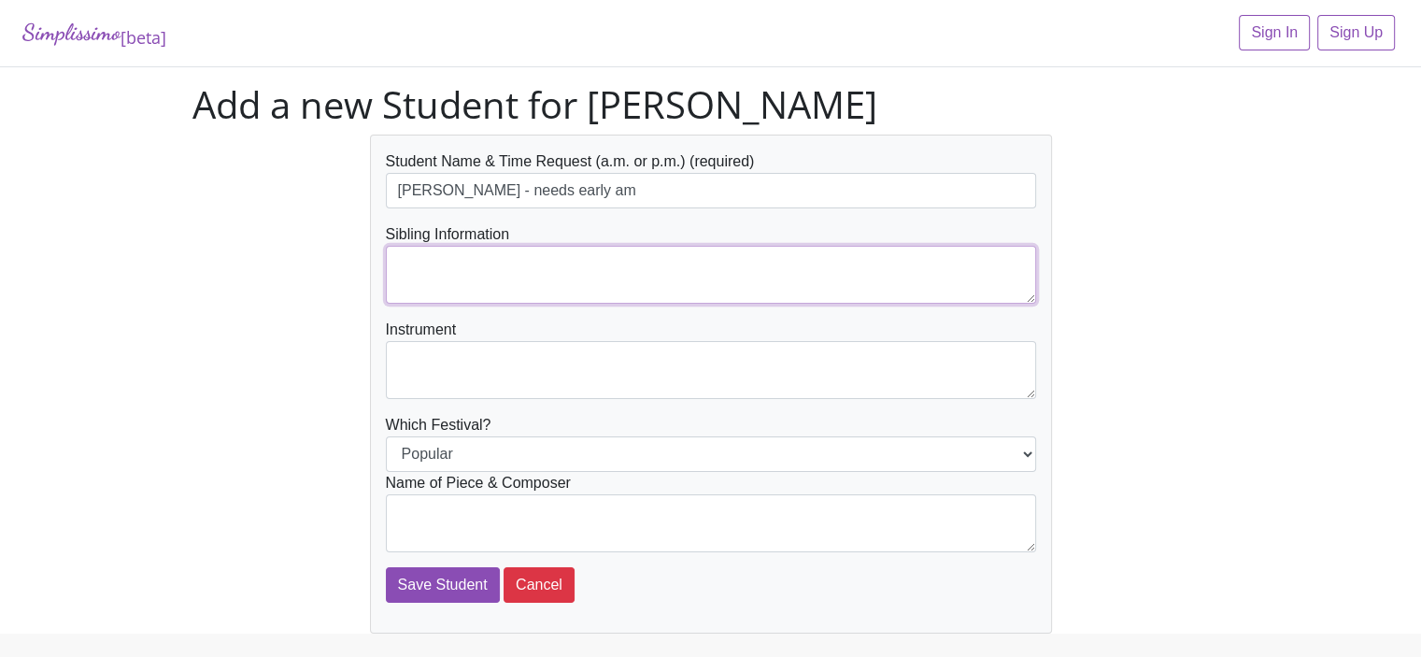
click at [424, 261] on textarea at bounding box center [711, 275] width 650 height 58
type textarea "[PERSON_NAME]"
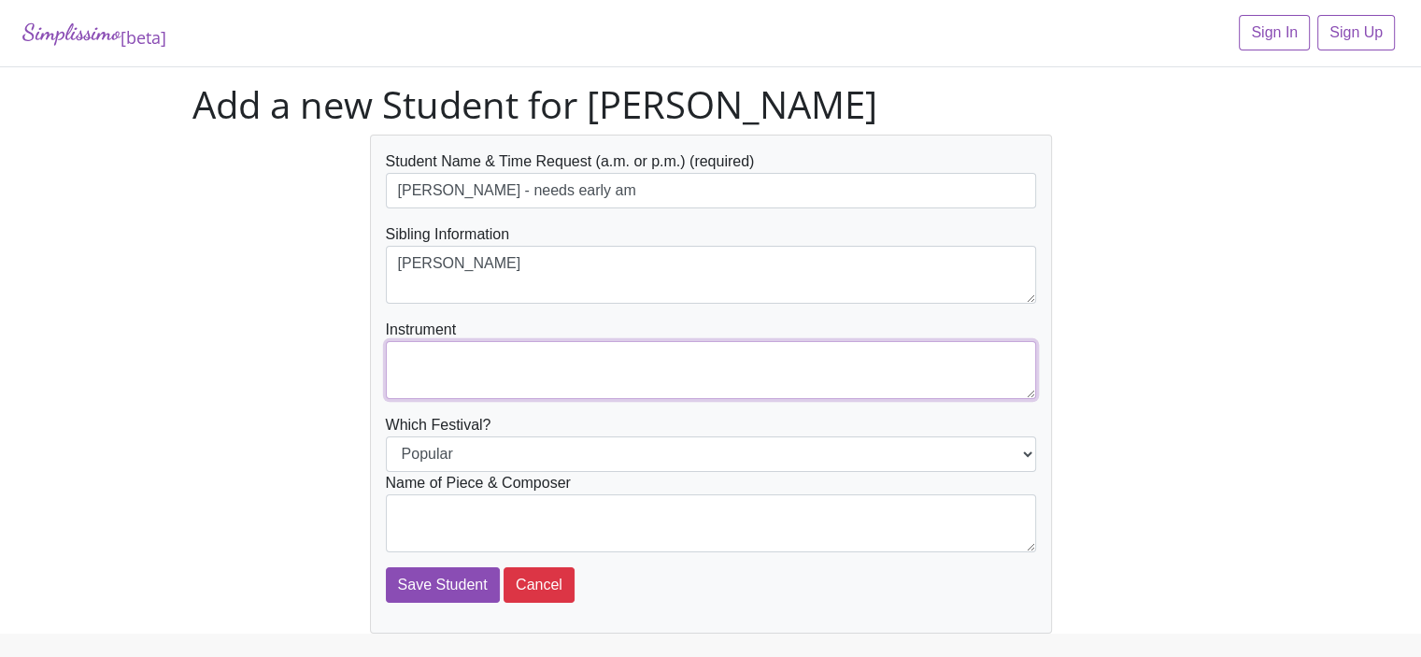
click at [416, 363] on textarea at bounding box center [711, 370] width 650 height 58
type textarea "Piano"
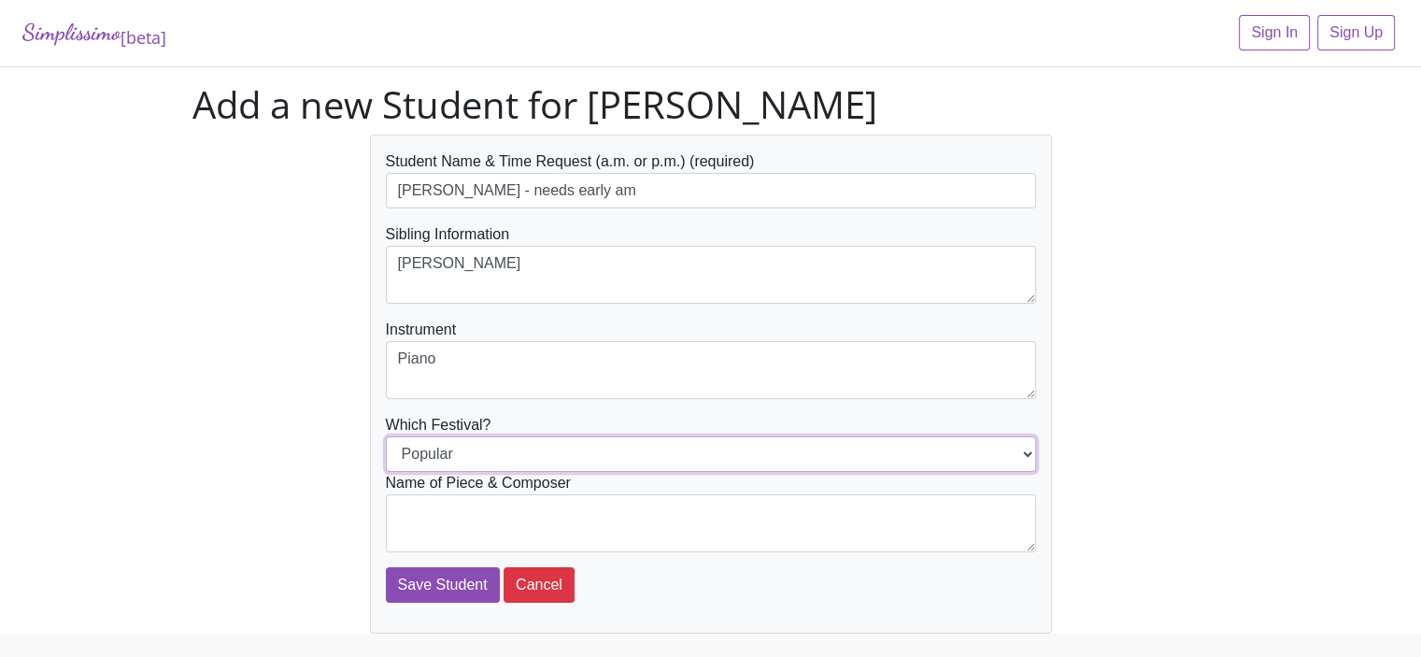
click at [427, 452] on select "Popular Jazz" at bounding box center [711, 453] width 650 height 35
select select "Jazz"
click at [386, 436] on select "Popular Jazz" at bounding box center [711, 453] width 650 height 35
click at [407, 511] on textarea at bounding box center [711, 523] width 650 height 58
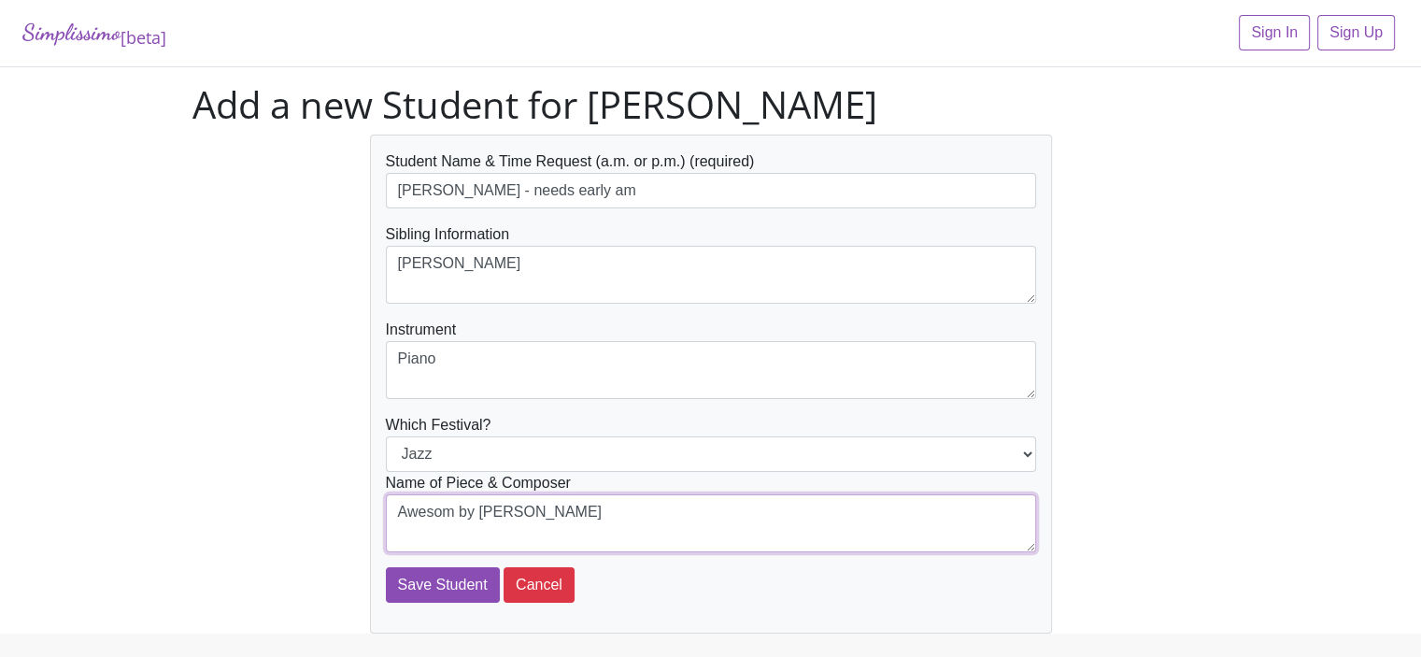
click at [450, 515] on textarea "Awesom by [PERSON_NAME]" at bounding box center [711, 523] width 650 height 58
type textarea "Awesome by Evans"
click at [452, 577] on input "Save Student" at bounding box center [443, 584] width 114 height 35
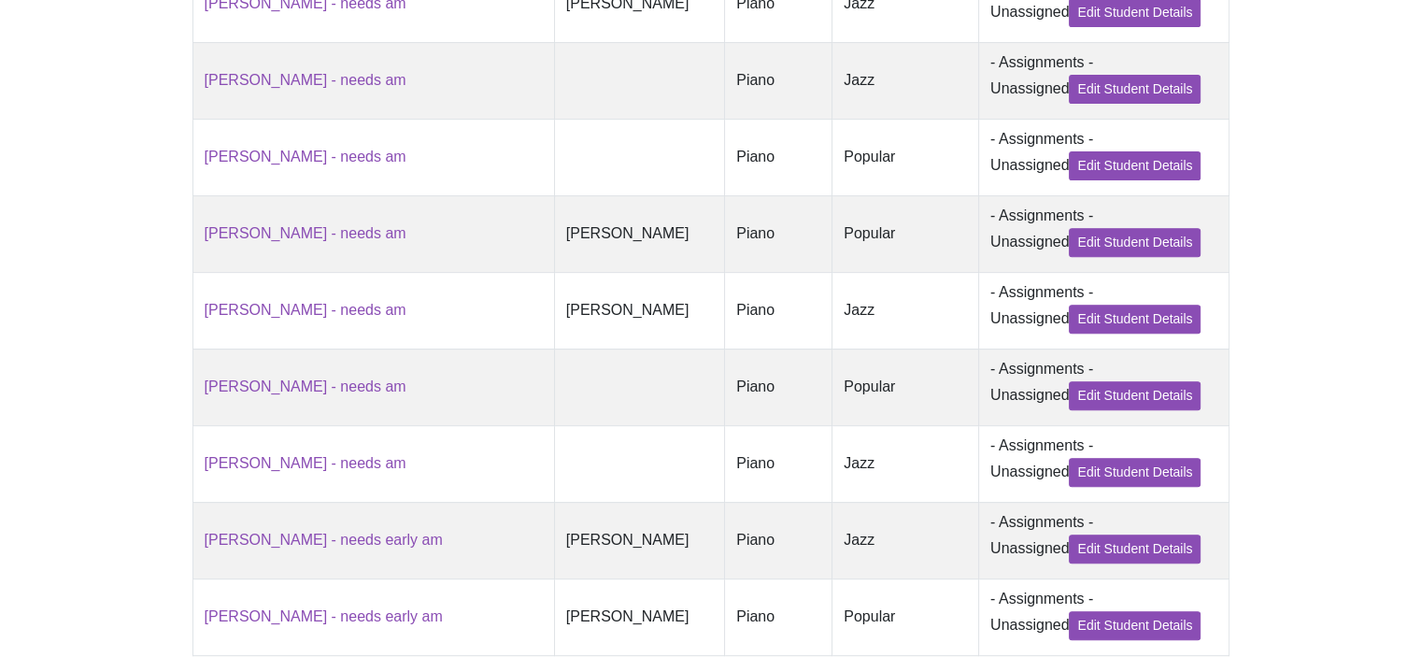
scroll to position [864, 0]
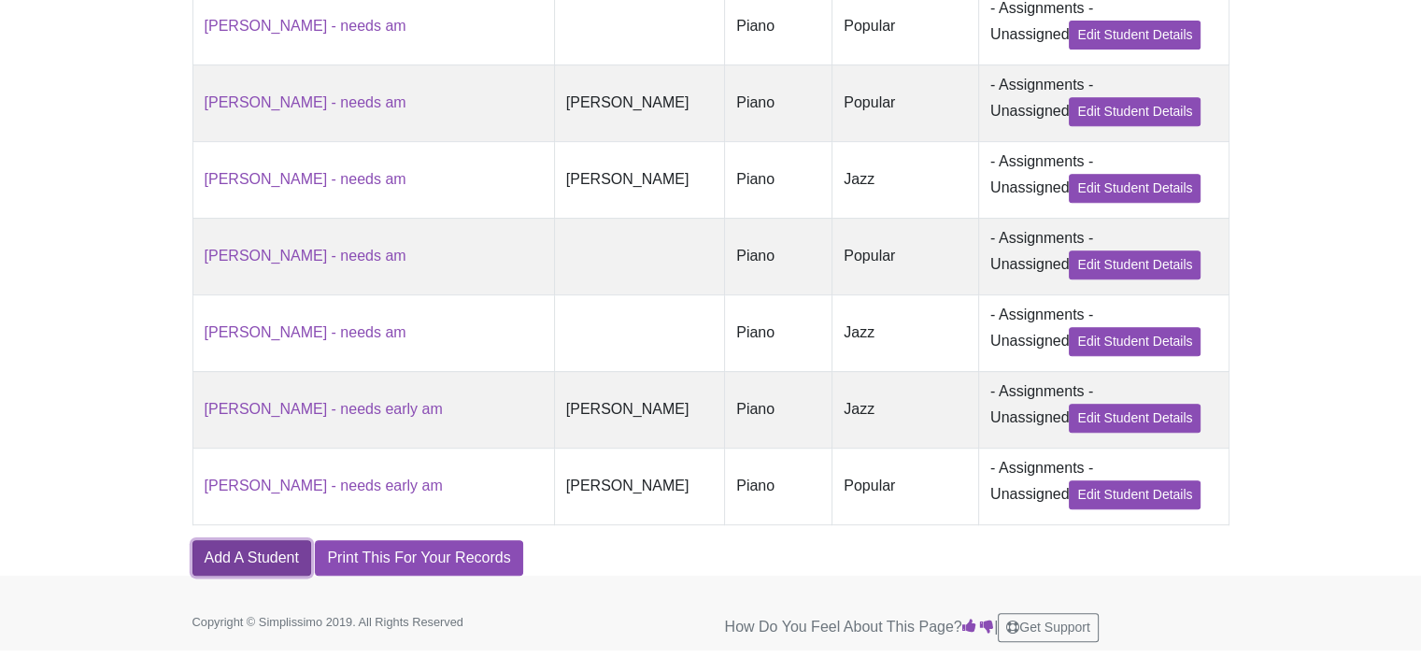
click at [262, 560] on link "Add A Student" at bounding box center [251, 557] width 119 height 35
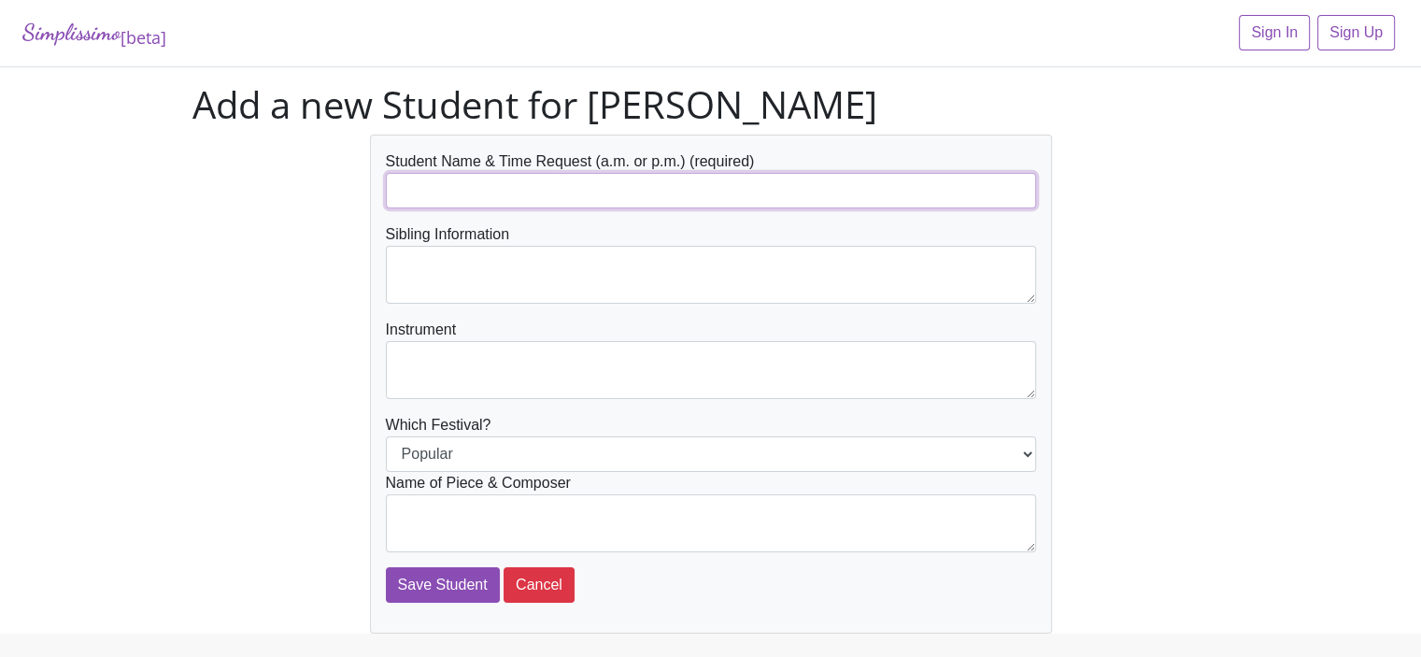
click at [414, 192] on input "text" at bounding box center [711, 190] width 650 height 35
type input "[PERSON_NAME] - needs early am"
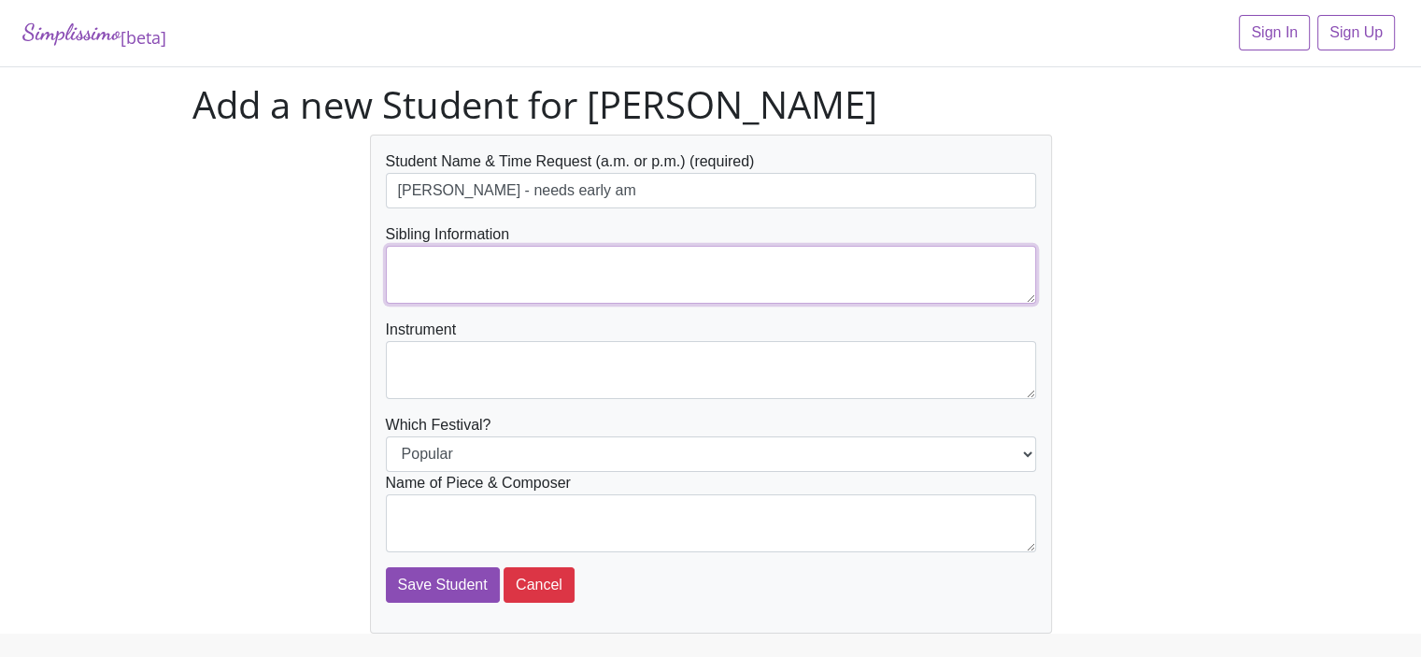
click at [413, 261] on textarea at bounding box center [711, 275] width 650 height 58
type textarea "[PERSON_NAME]"
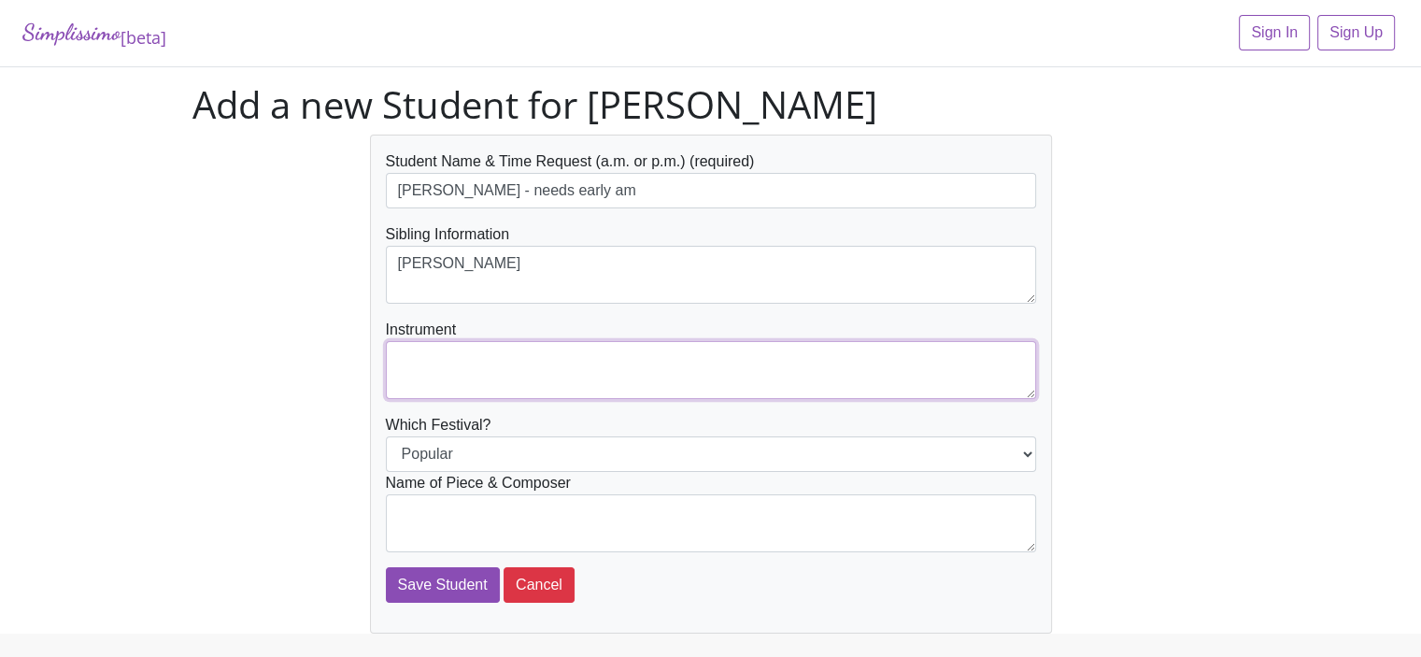
click at [421, 365] on textarea at bounding box center [711, 370] width 650 height 58
type textarea "Piano"
click at [412, 508] on textarea at bounding box center [711, 523] width 650 height 58
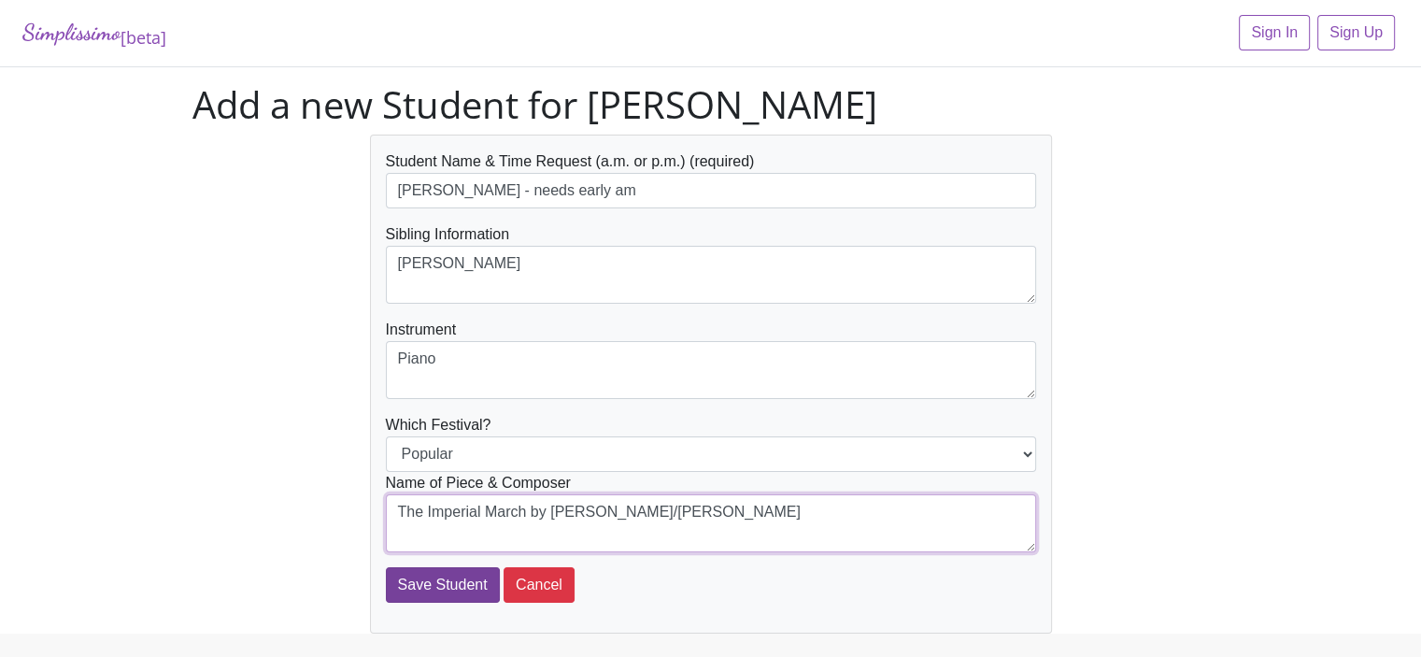
type textarea "The Imperial March by [PERSON_NAME]/[PERSON_NAME]"
click at [409, 589] on input "Save Student" at bounding box center [443, 584] width 114 height 35
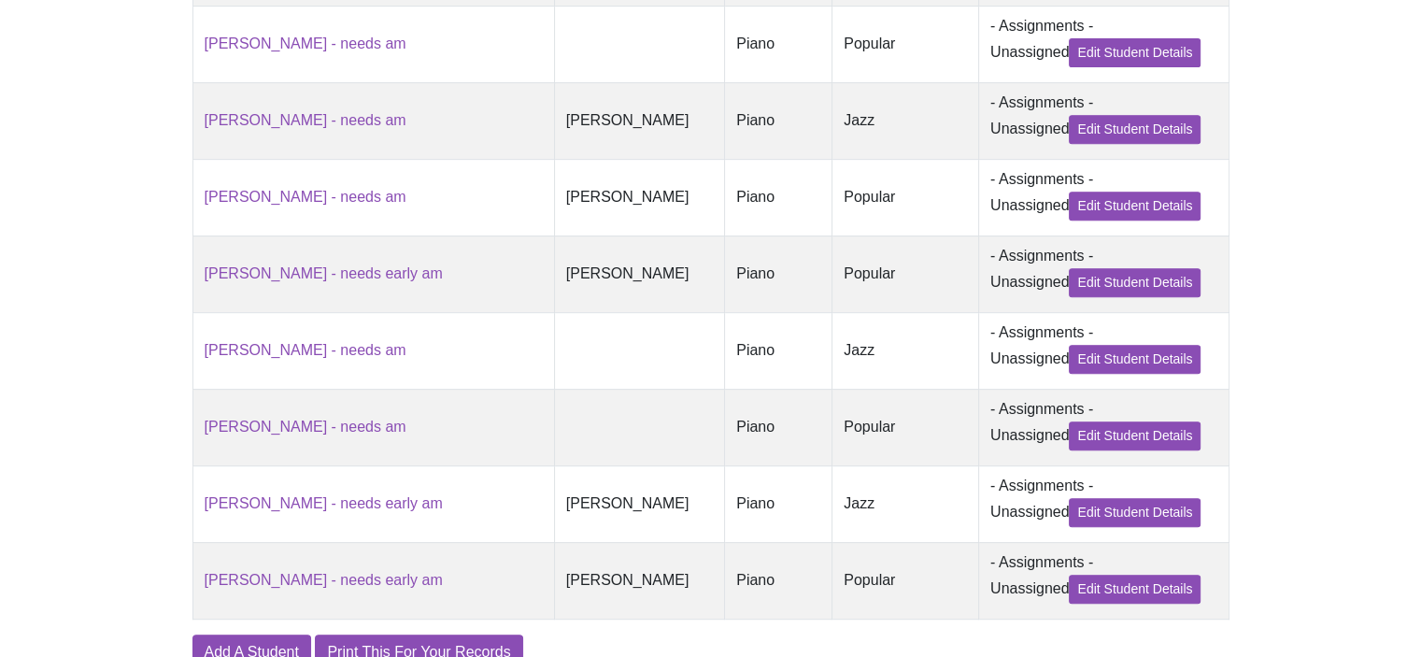
scroll to position [887, 0]
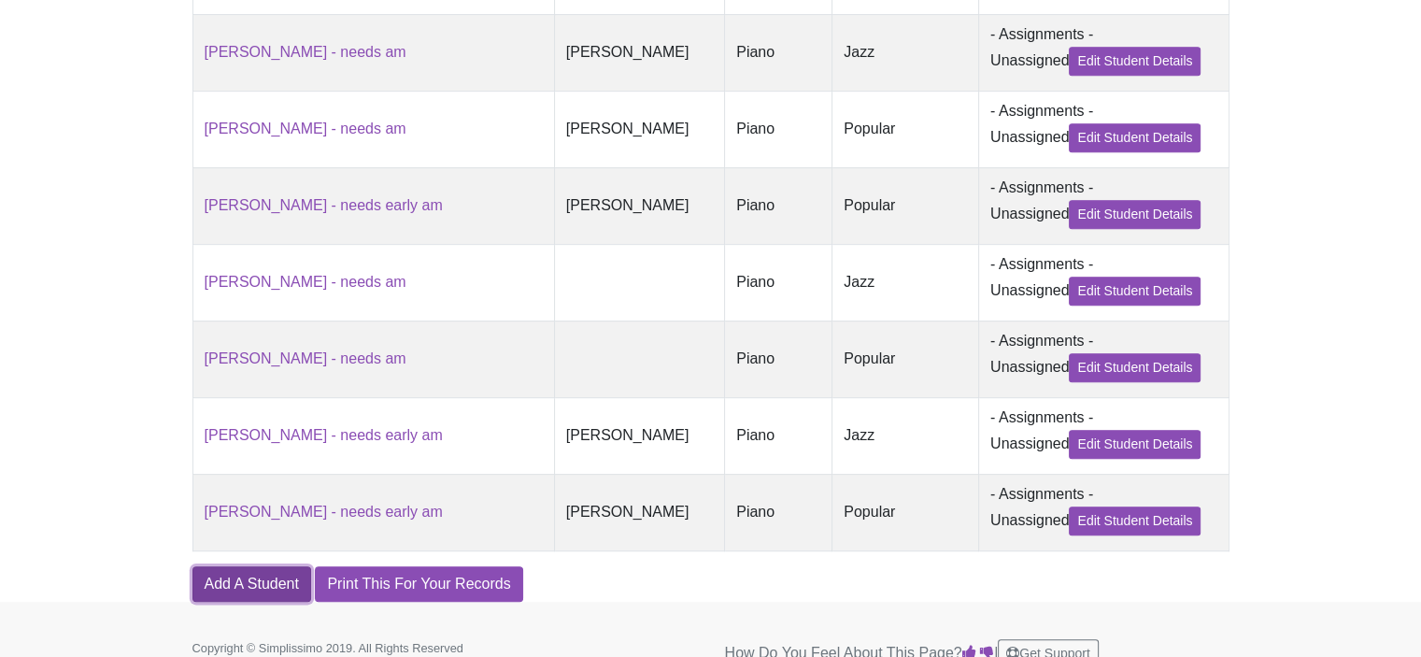
click at [256, 602] on link "Add A Student" at bounding box center [251, 583] width 119 height 35
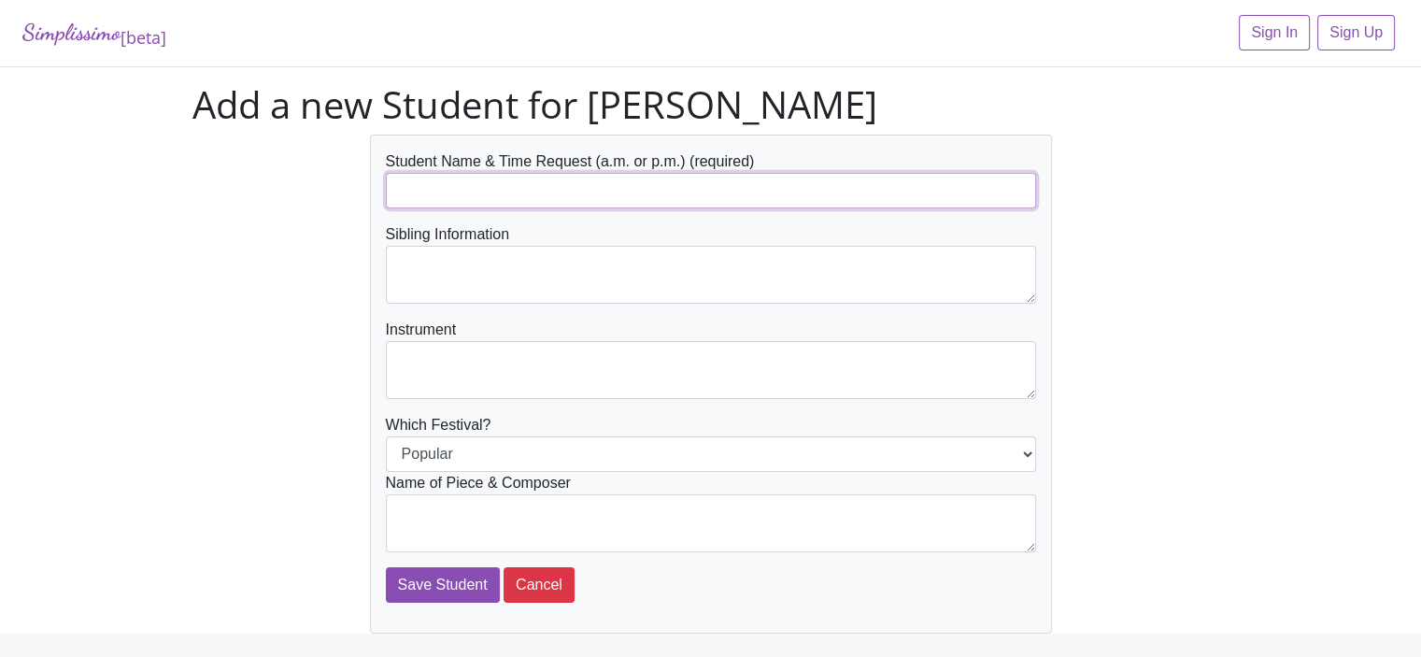
click at [404, 185] on input "text" at bounding box center [711, 190] width 650 height 35
type input "[PERSON_NAME] - needs early am"
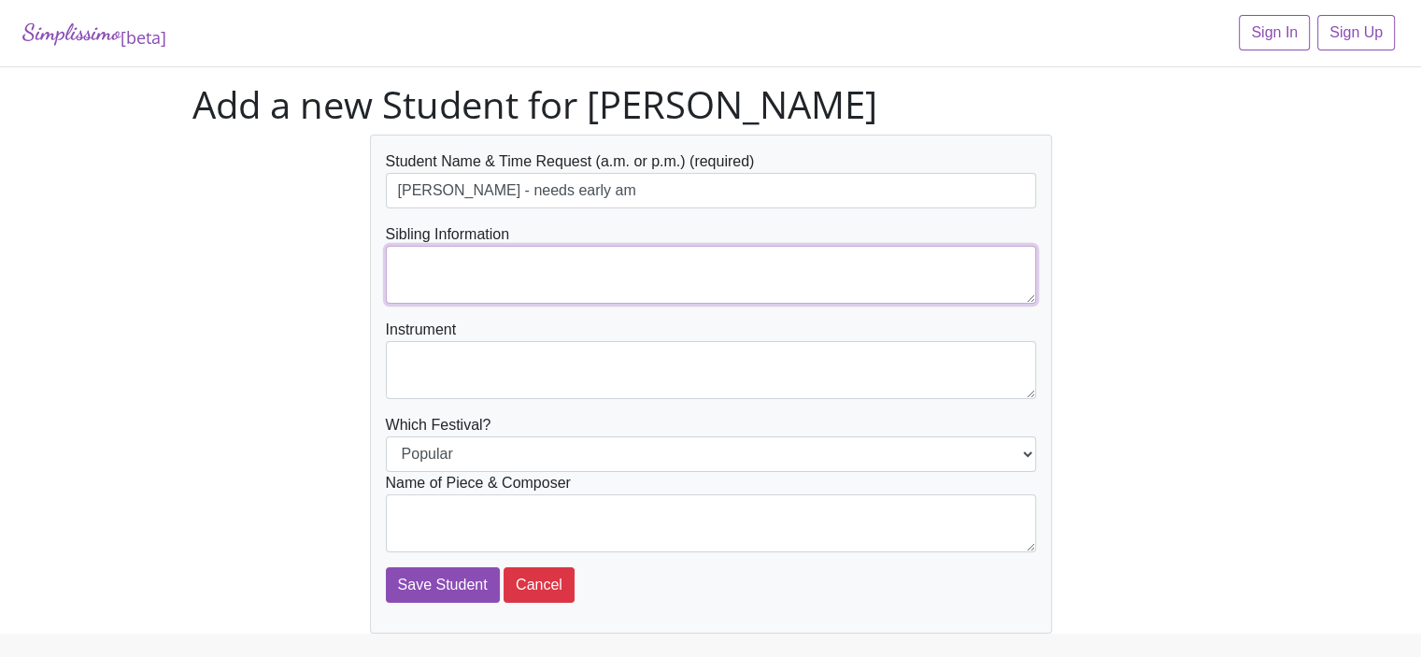
click at [396, 264] on textarea at bounding box center [711, 275] width 650 height 58
type textarea "[PERSON_NAME]"
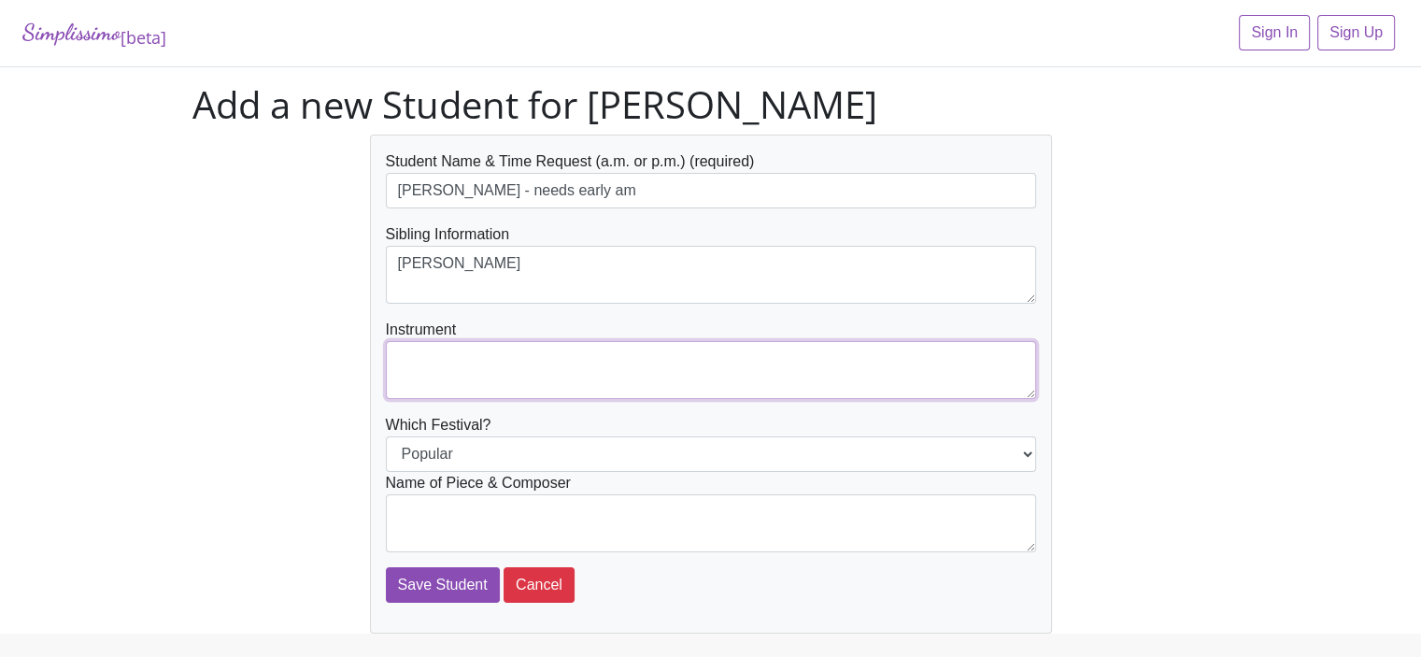
click at [400, 364] on textarea at bounding box center [711, 370] width 650 height 58
type textarea "Piano"
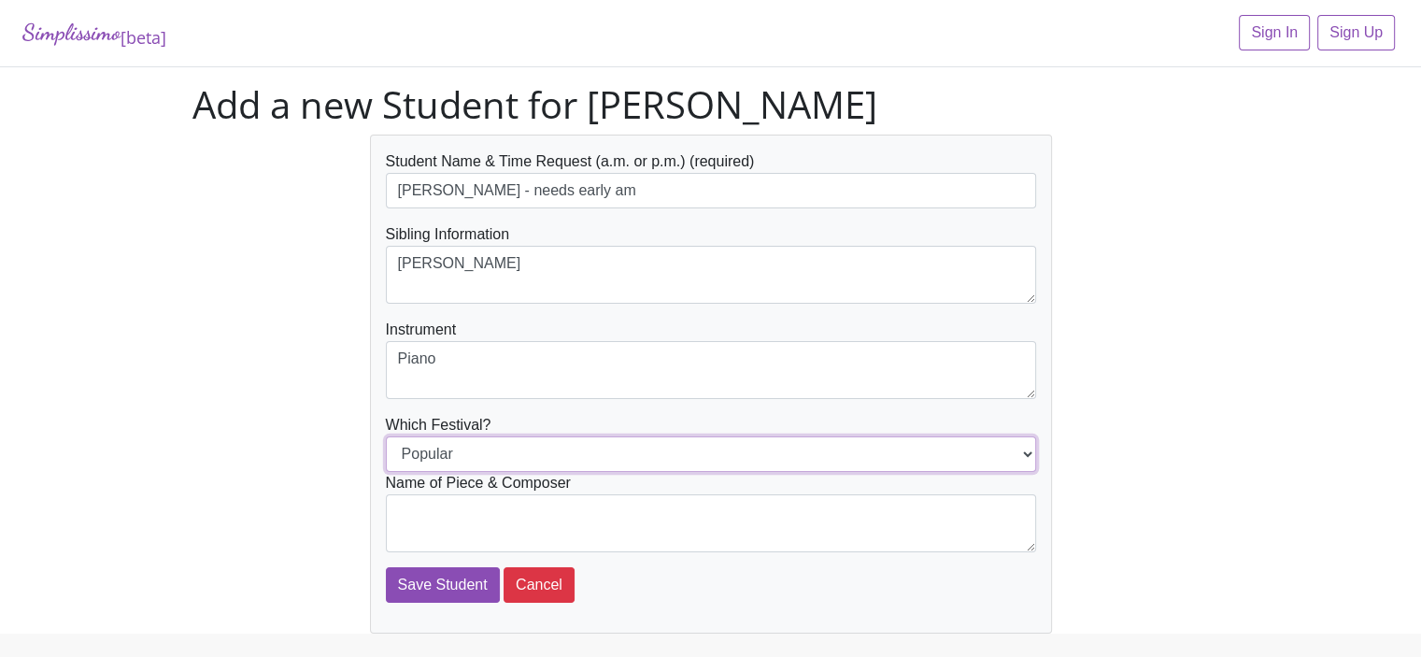
click at [432, 446] on select "Popular Jazz" at bounding box center [711, 453] width 650 height 35
select select "Jazz"
click at [386, 436] on select "Popular Jazz" at bounding box center [711, 453] width 650 height 35
click at [424, 511] on textarea at bounding box center [711, 523] width 650 height 58
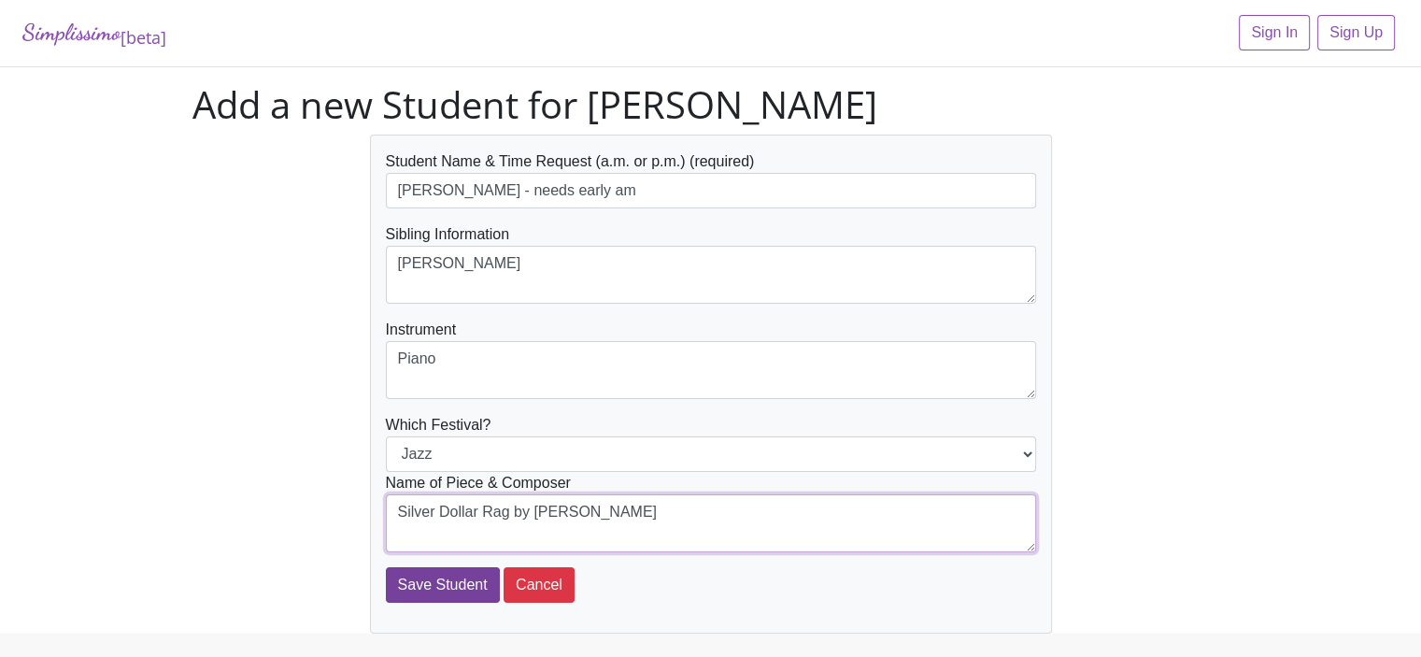
type textarea "Silver Dollar Rag by Mier"
click at [418, 588] on input "Save Student" at bounding box center [443, 584] width 114 height 35
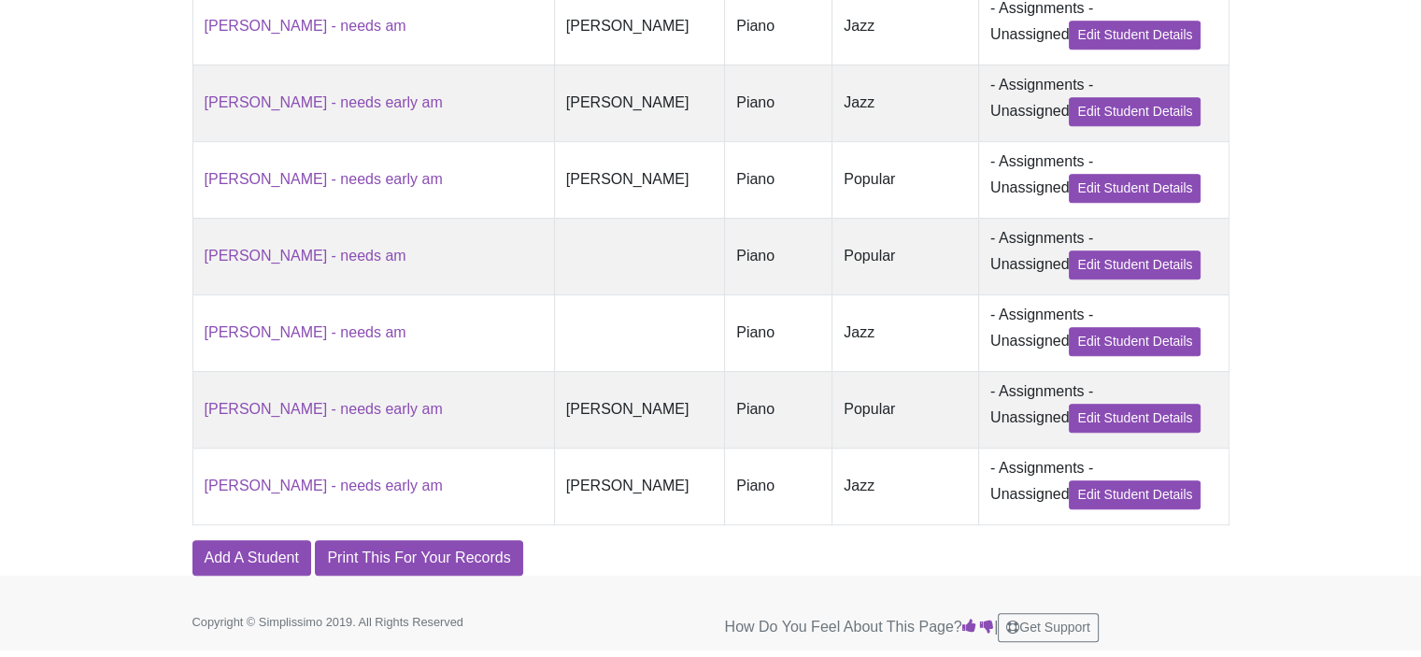
scroll to position [1024, 0]
click at [241, 564] on link "Add A Student" at bounding box center [251, 557] width 119 height 35
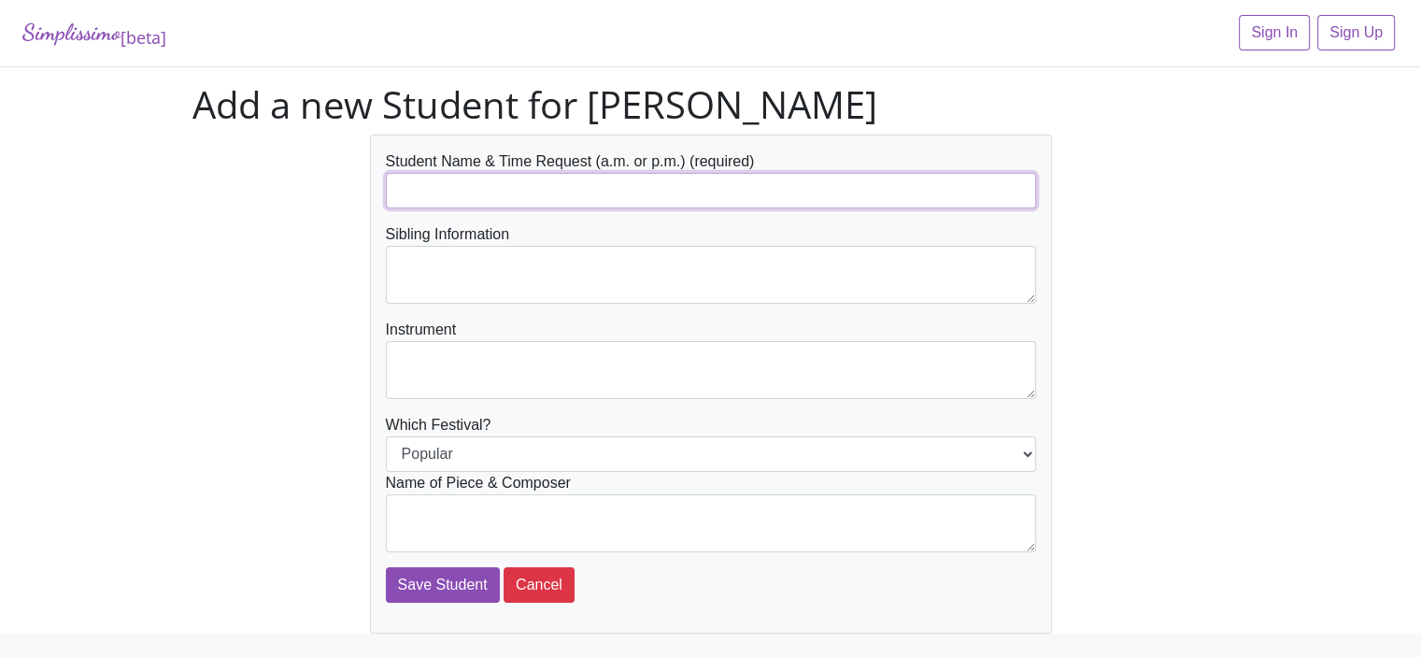
click at [420, 191] on input "text" at bounding box center [711, 190] width 650 height 35
type input "[PERSON_NAME] - needs late am"
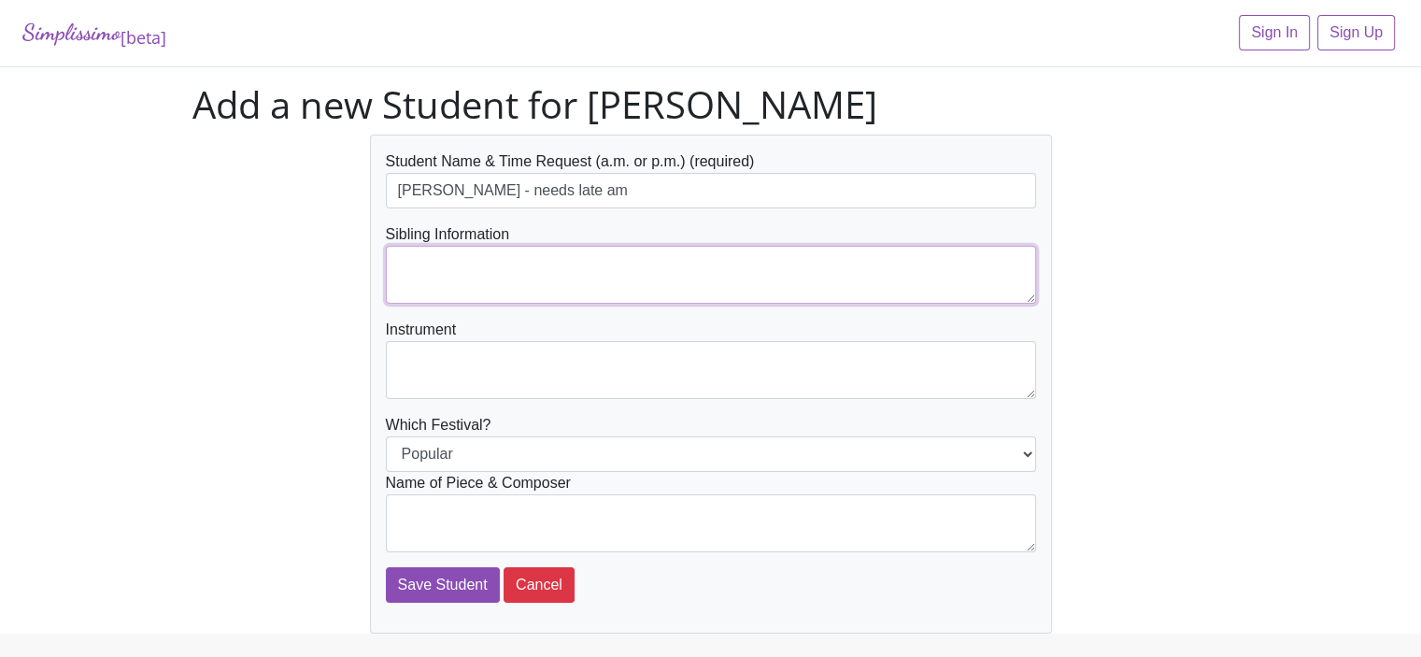
click at [422, 262] on textarea at bounding box center [711, 275] width 650 height 58
type textarea "[PERSON_NAME], [PERSON_NAME] & [PERSON_NAME]"
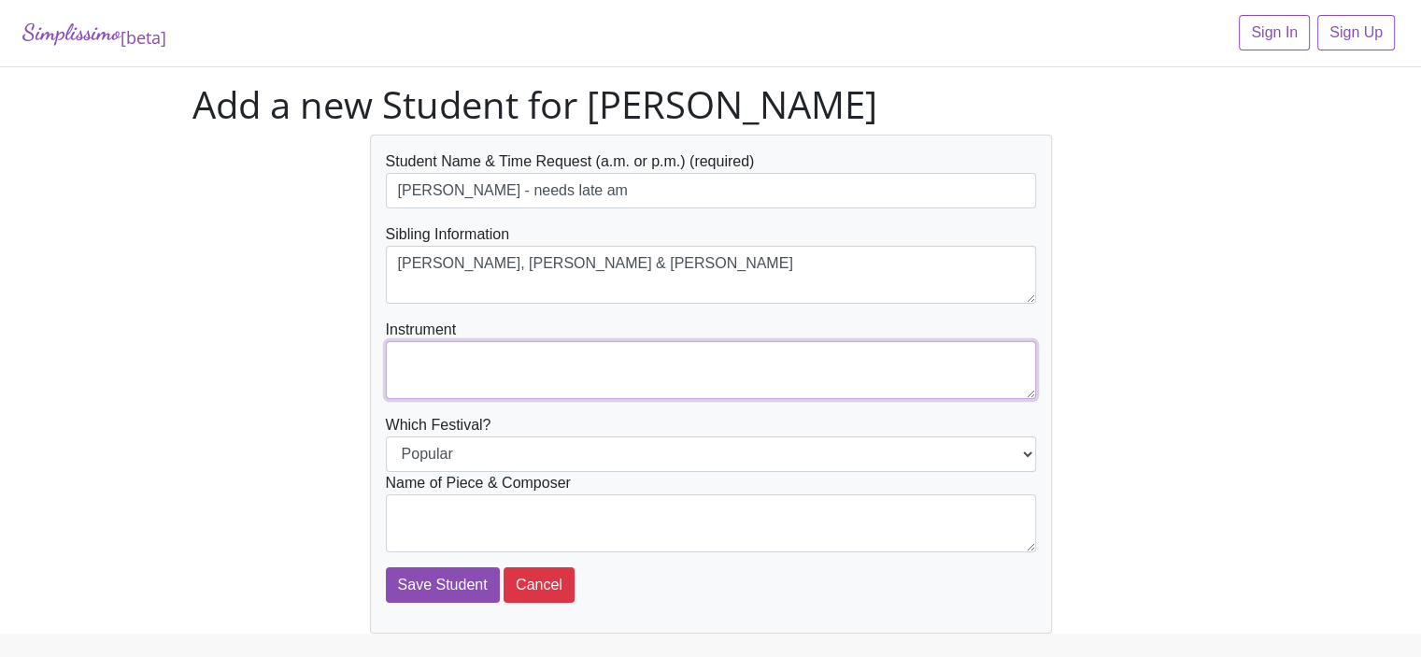
click at [412, 349] on textarea at bounding box center [711, 370] width 650 height 58
type textarea "Piano"
click at [426, 511] on textarea at bounding box center [711, 523] width 650 height 58
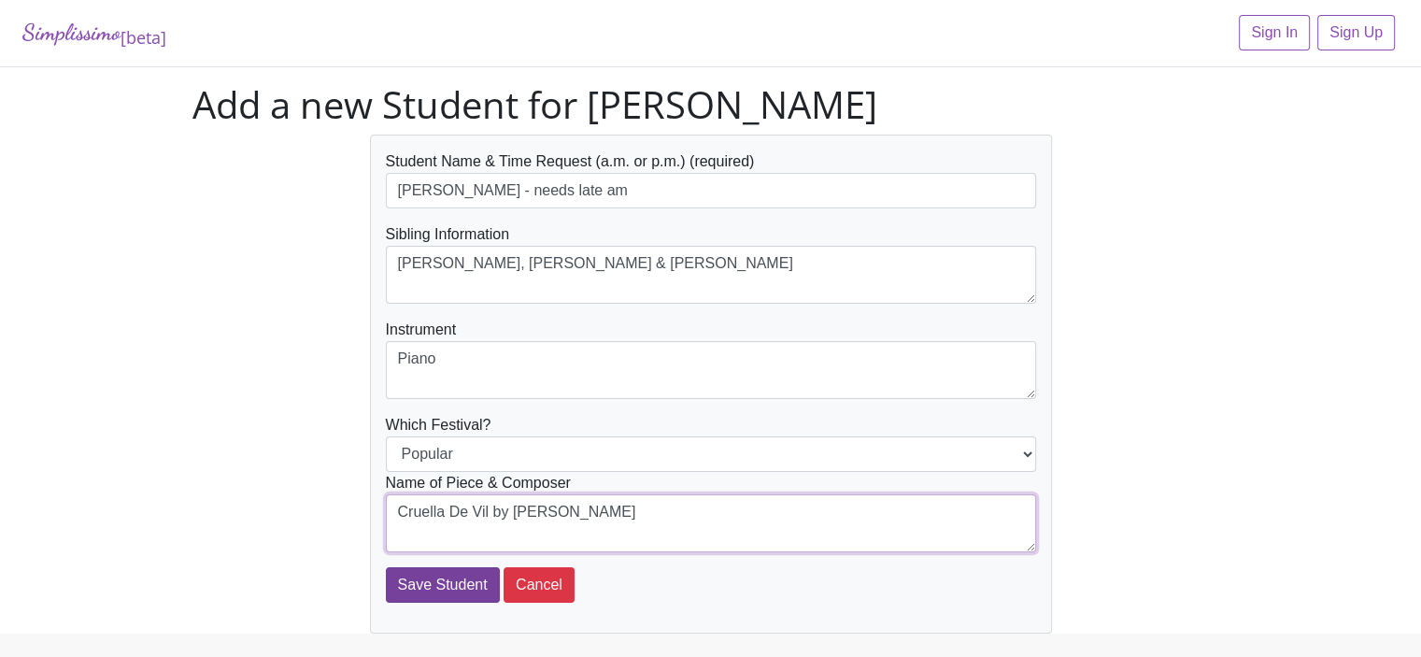
type textarea "Cruella De Vil by Leven"
click at [407, 576] on input "Save Student" at bounding box center [443, 584] width 114 height 35
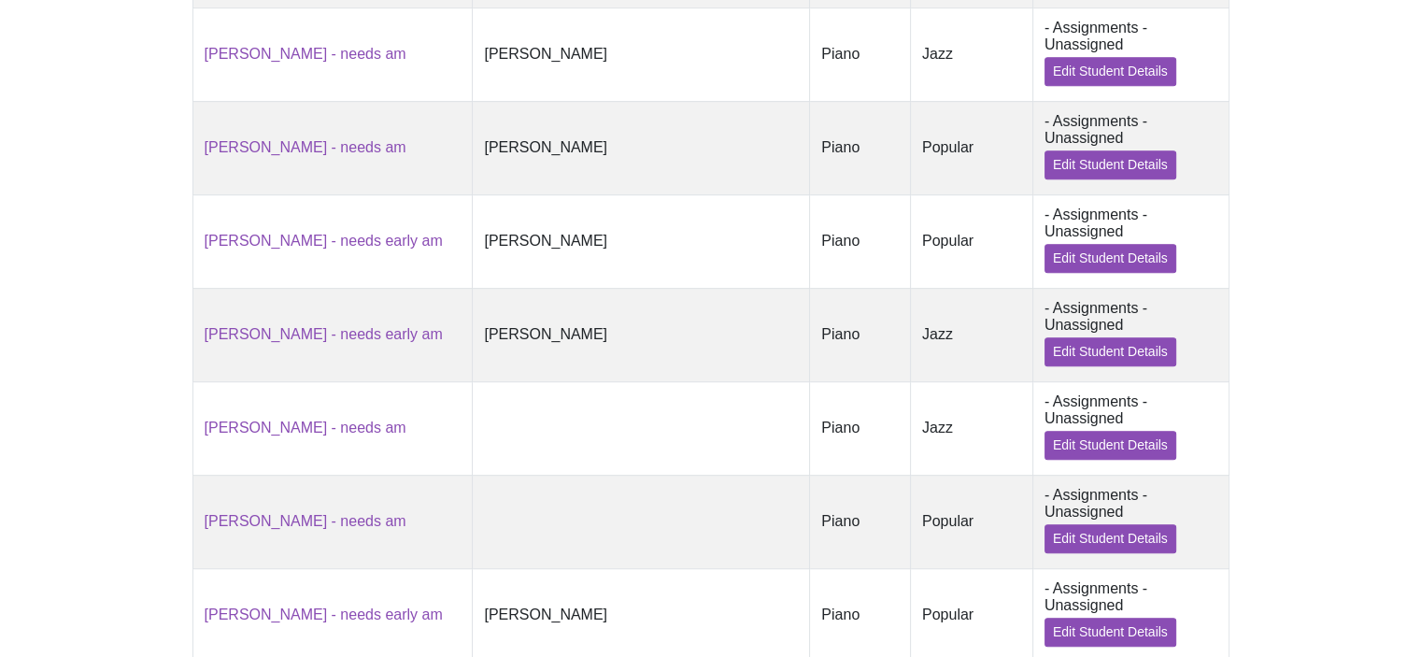
scroll to position [1102, 0]
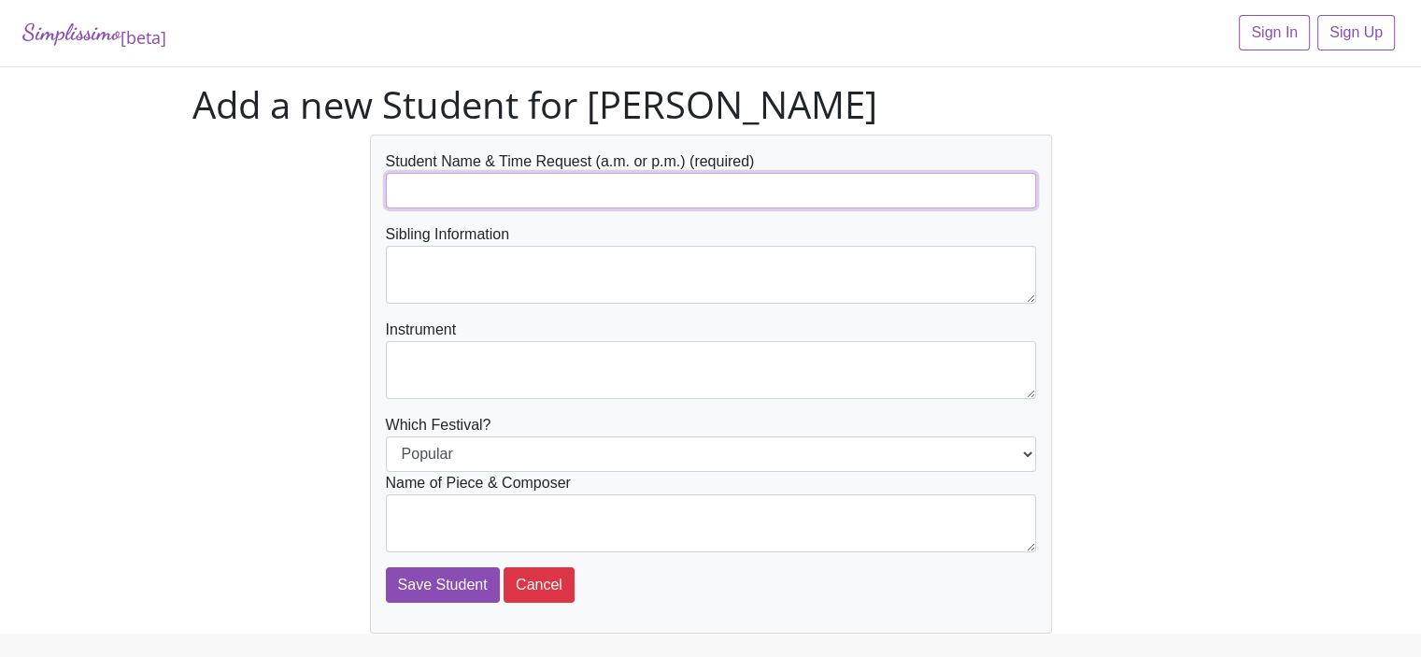
click at [428, 187] on input "text" at bounding box center [711, 190] width 650 height 35
type input "[PERSON_NAME] - needs late am"
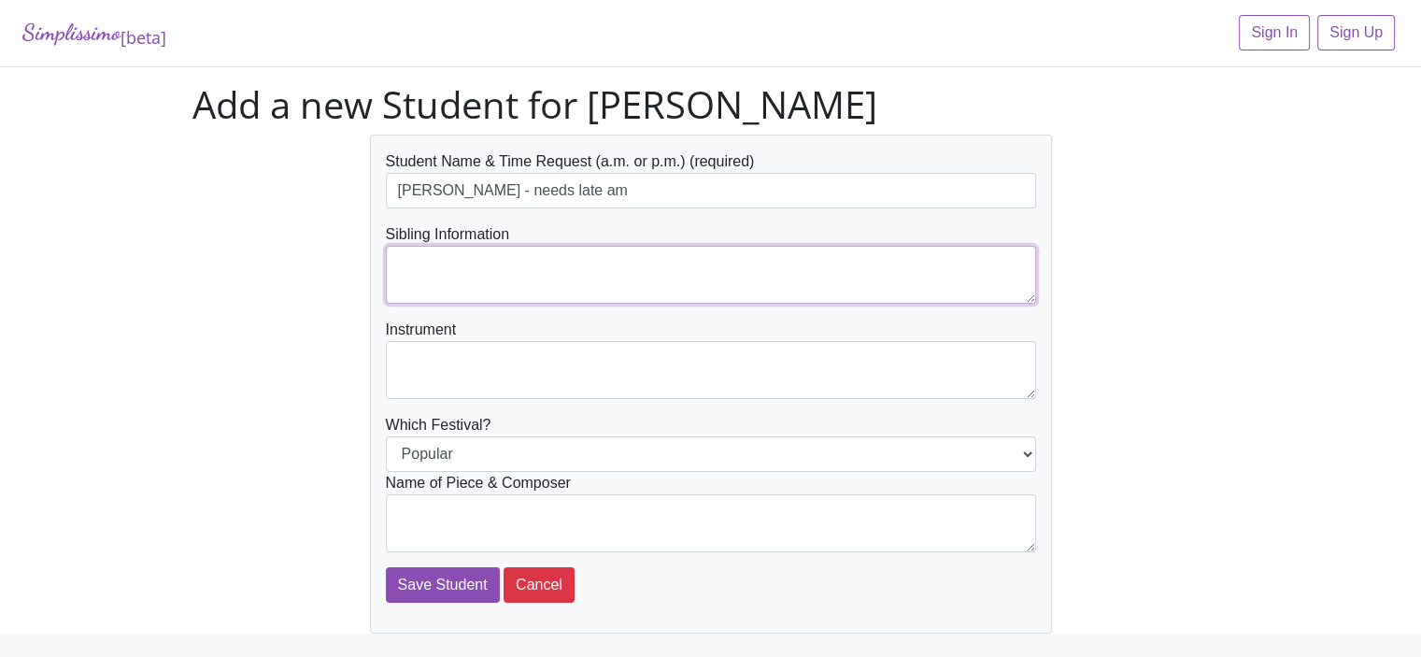
click at [404, 261] on textarea at bounding box center [711, 275] width 650 height 58
type textarea "[PERSON_NAME], [PERSON_NAME] & [PERSON_NAME]"
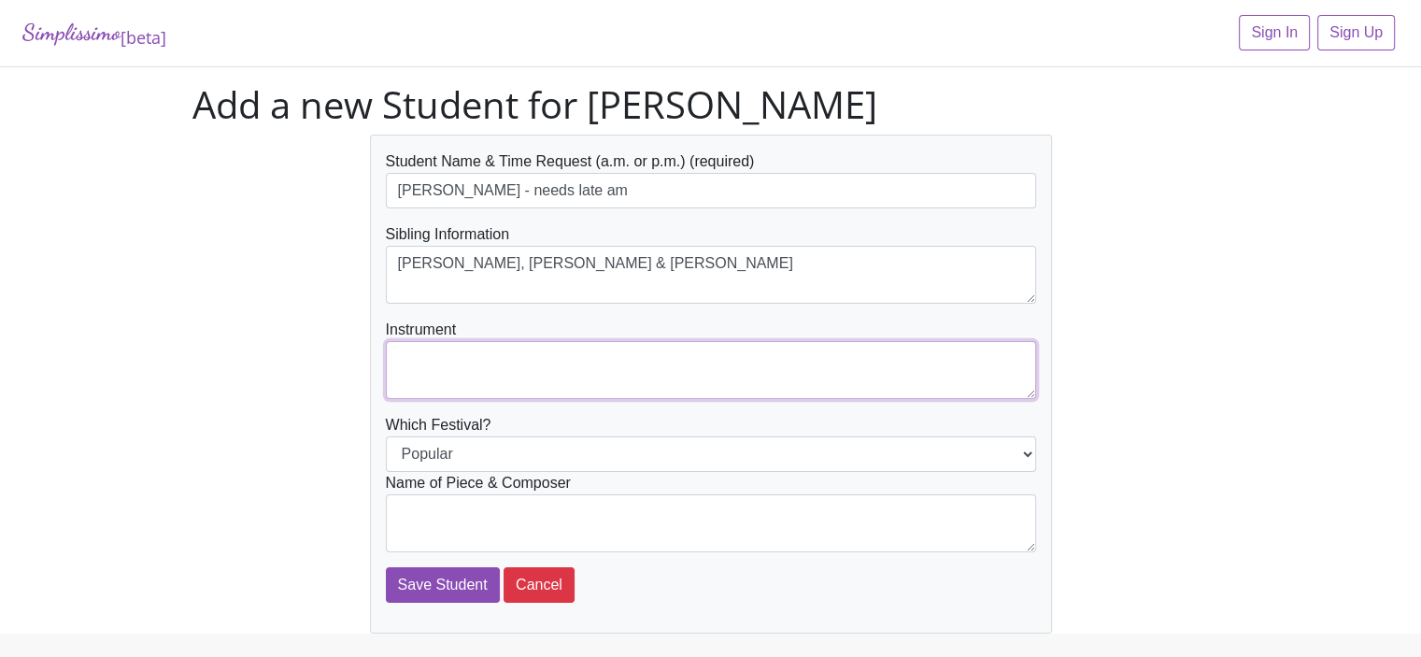
click at [403, 359] on textarea at bounding box center [711, 370] width 650 height 58
type textarea "Piano"
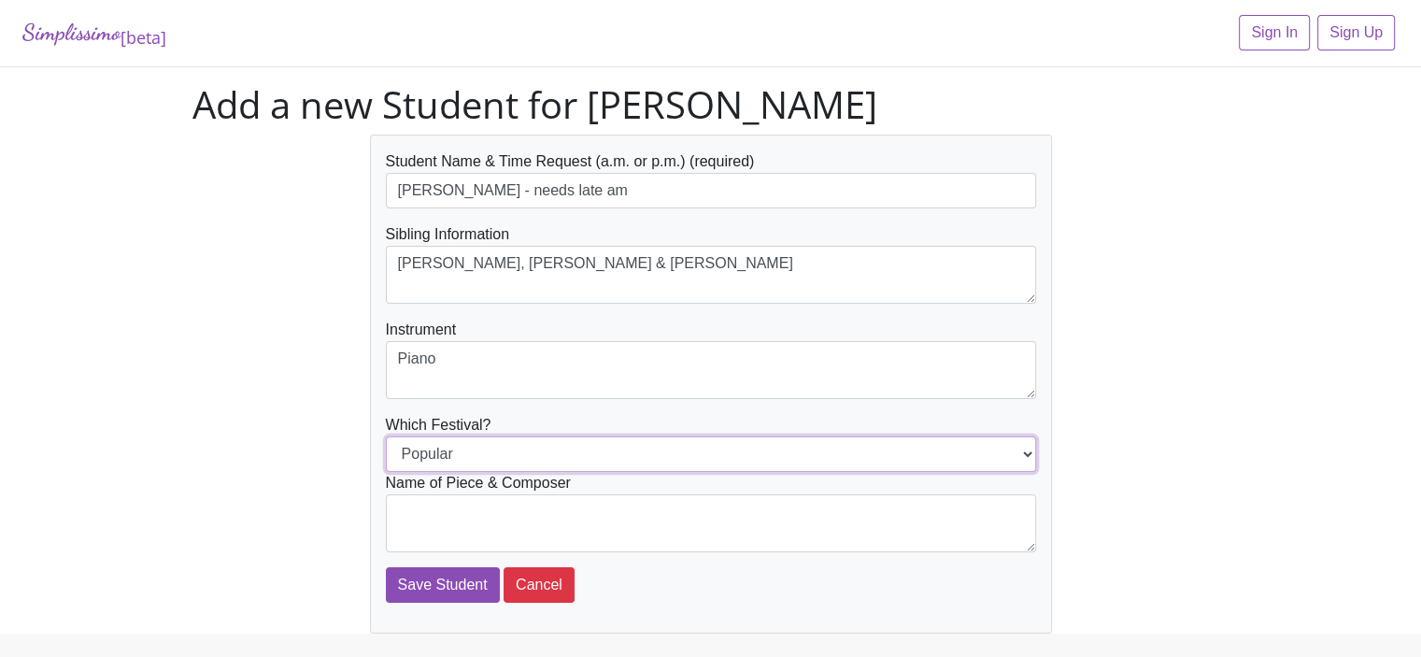
click at [421, 452] on select "Popular Jazz" at bounding box center [711, 453] width 650 height 35
select select "Jazz"
click at [386, 436] on select "Popular Jazz" at bounding box center [711, 453] width 650 height 35
click at [410, 507] on textarea at bounding box center [711, 523] width 650 height 58
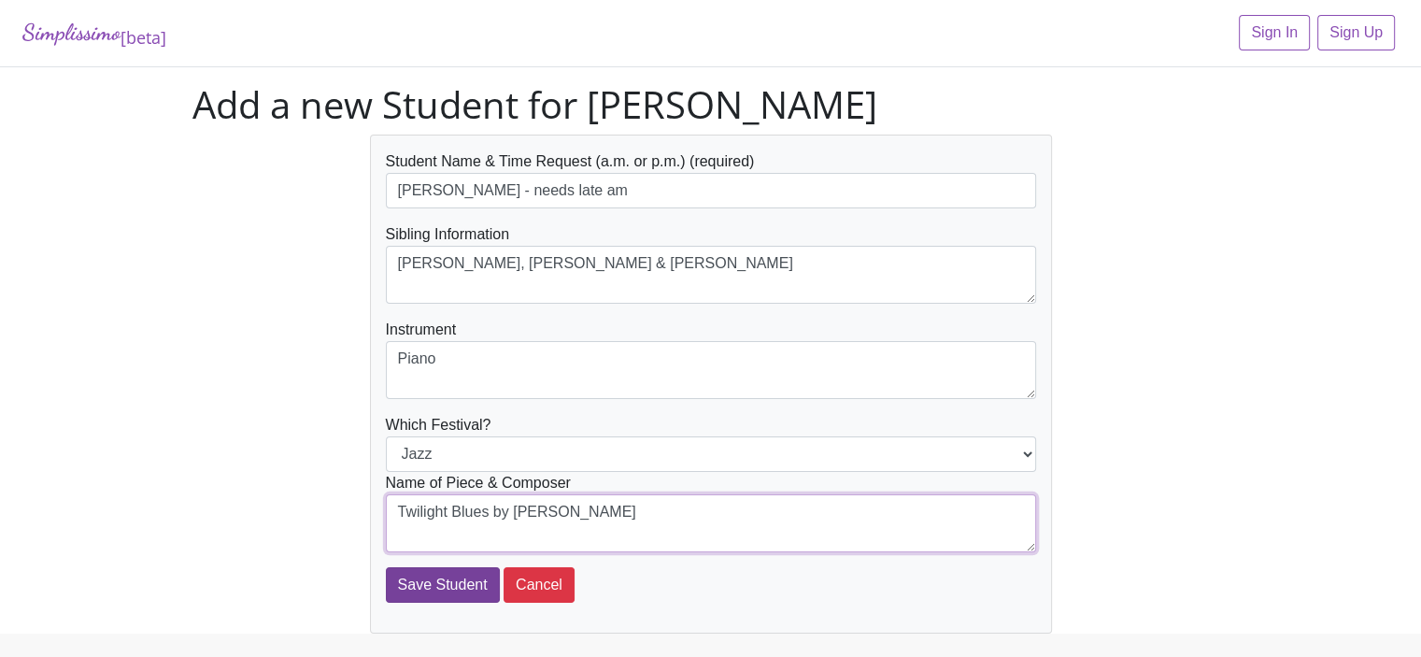
type textarea "Twilight Blues by Mier"
click at [430, 583] on input "Save Student" at bounding box center [443, 584] width 114 height 35
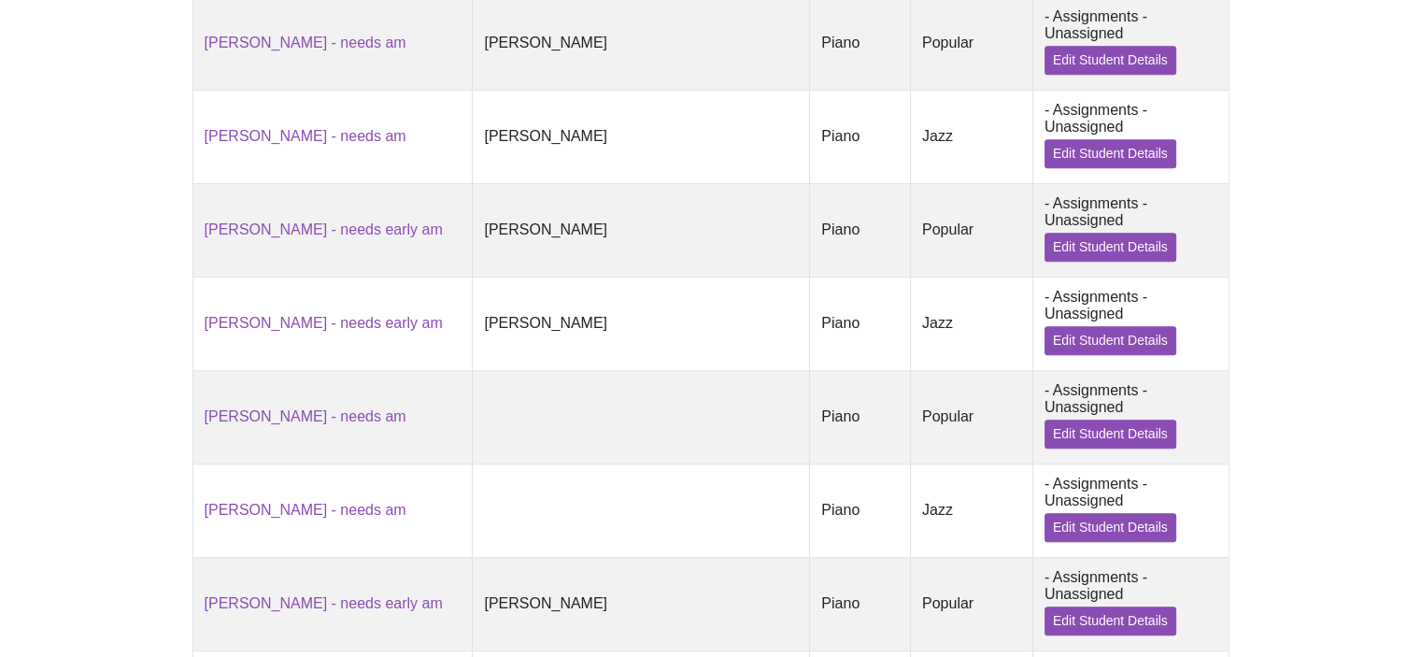
scroll to position [1182, 0]
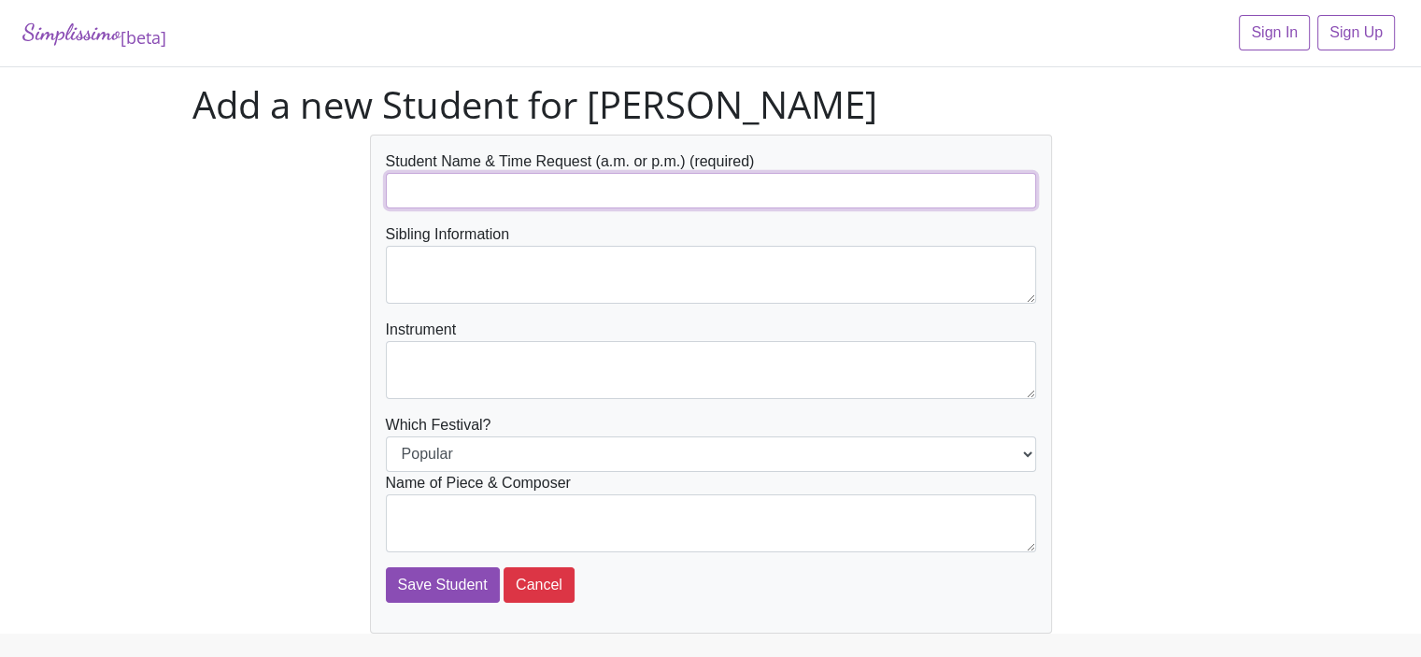
click at [418, 194] on input "text" at bounding box center [711, 190] width 650 height 35
type input "[PERSON_NAME] - needs late am"
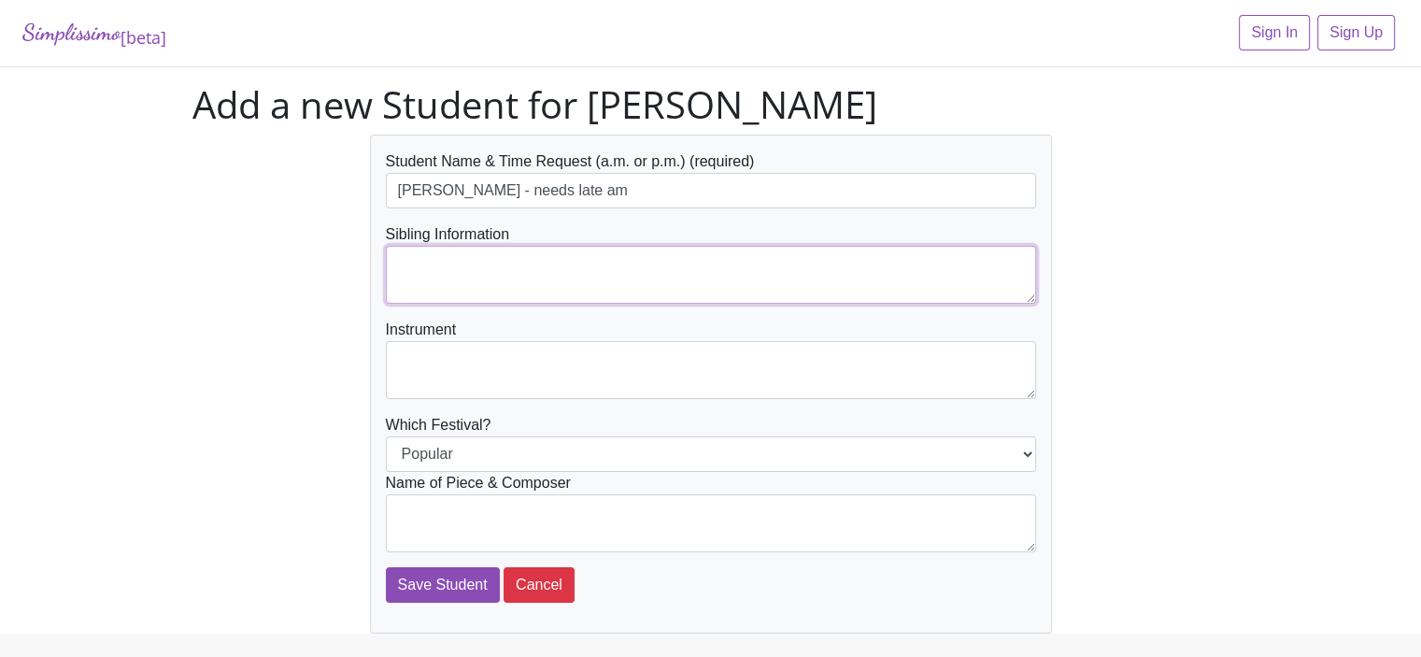
click at [400, 269] on textarea at bounding box center [711, 275] width 650 height 58
type textarea "Ava, [PERSON_NAME] & [PERSON_NAME]"
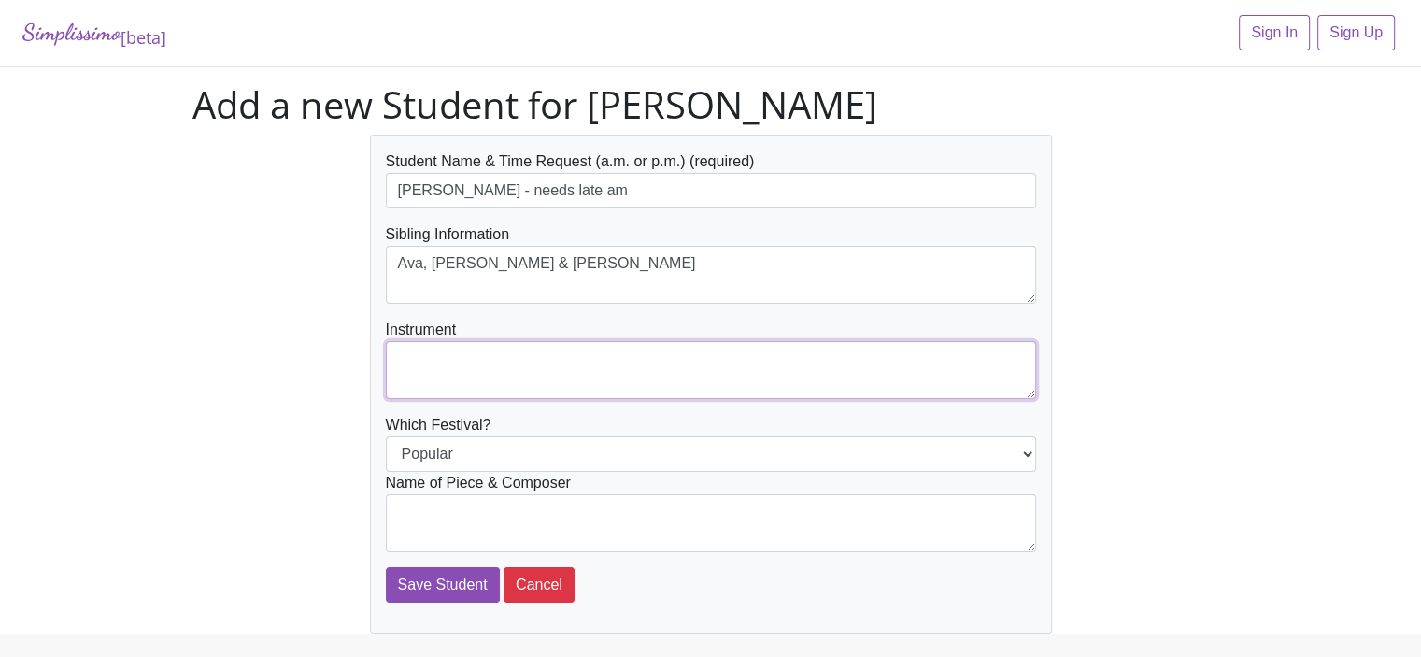
click at [400, 350] on textarea at bounding box center [711, 370] width 650 height 58
type textarea "Piano"
click at [403, 502] on textarea at bounding box center [711, 523] width 650 height 58
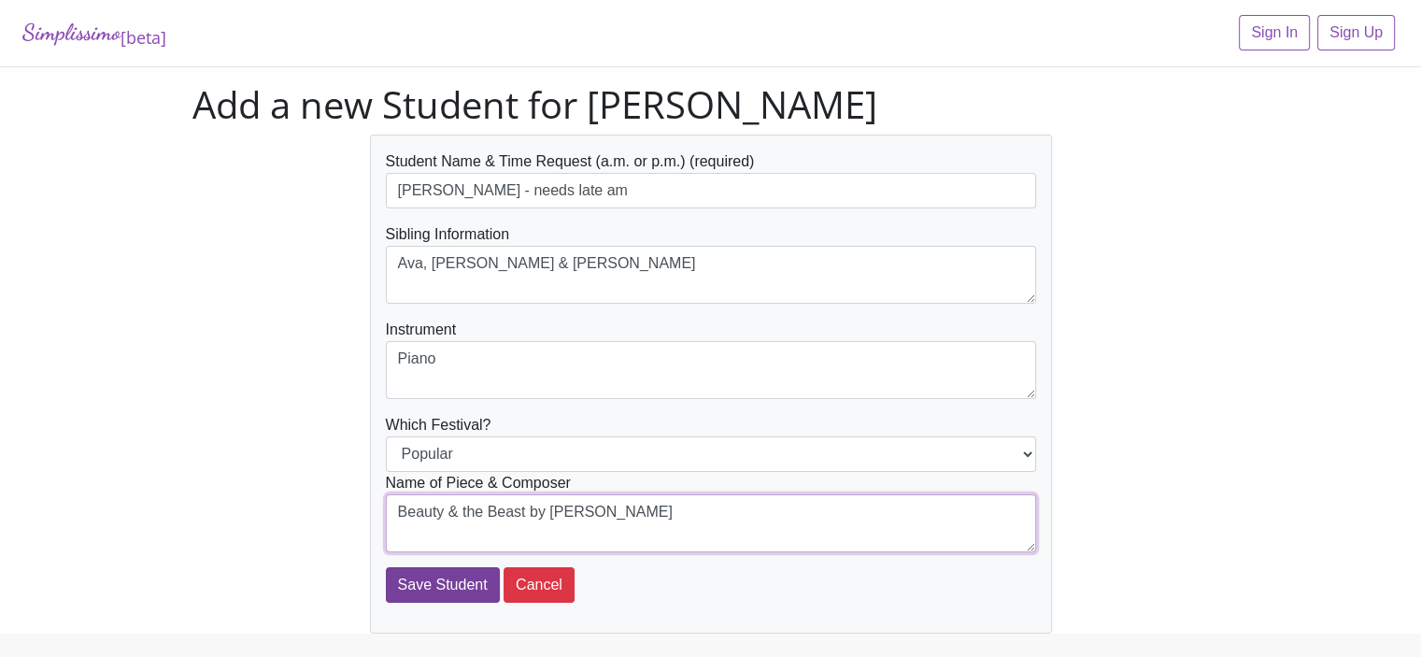
type textarea "Beauty & the Beast by Menken"
click at [418, 579] on input "Save Student" at bounding box center [443, 584] width 114 height 35
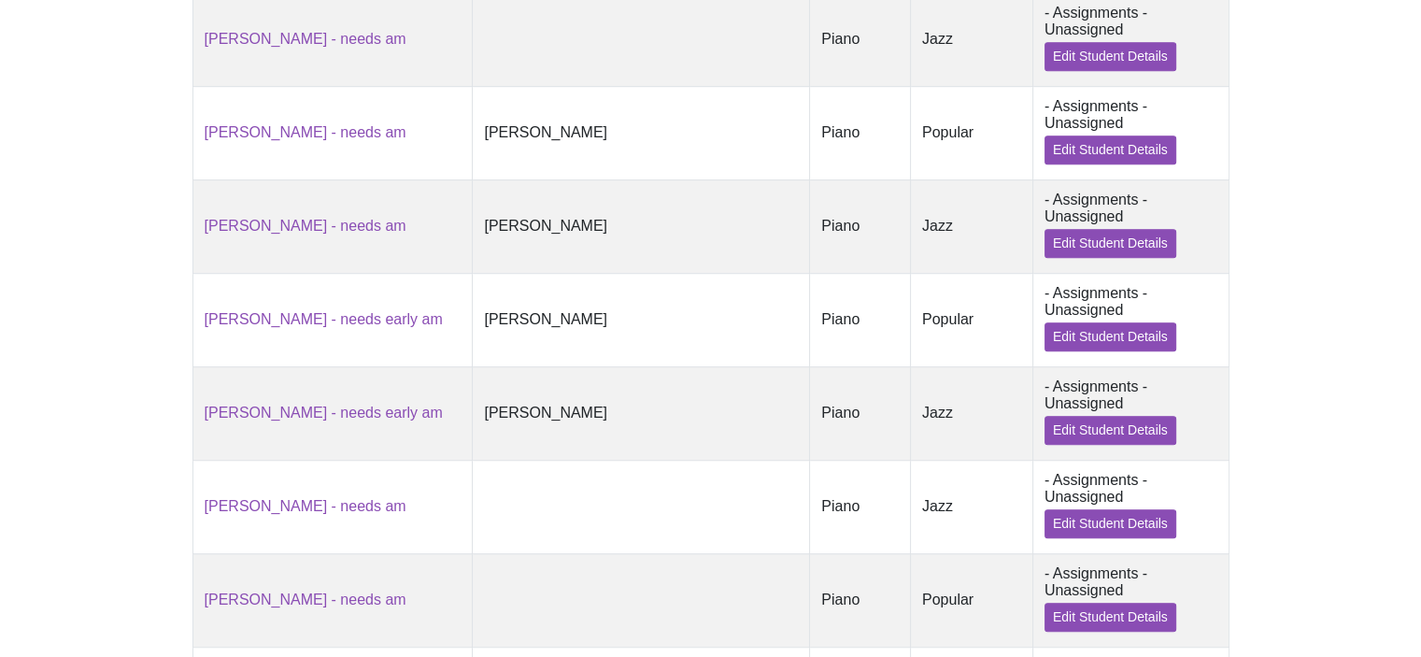
scroll to position [1262, 0]
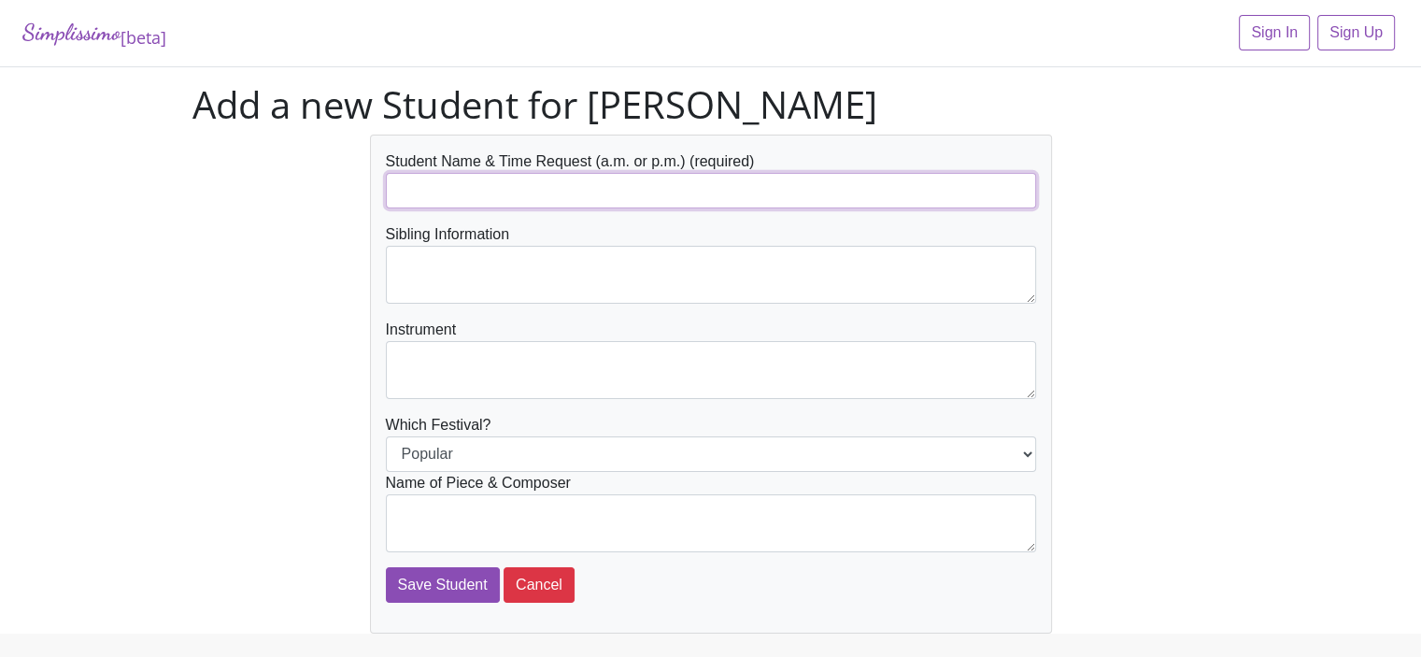
click at [411, 196] on input "text" at bounding box center [711, 190] width 650 height 35
type input "[PERSON_NAME] - needs late am"
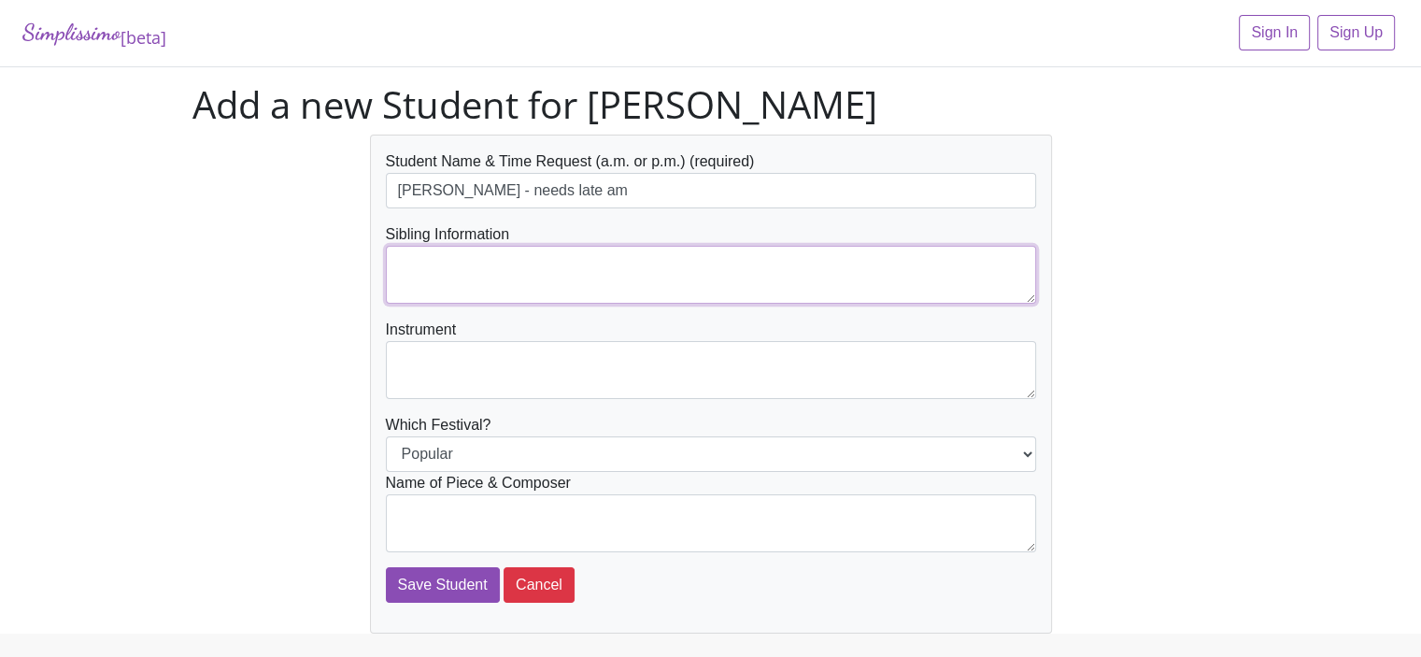
click at [437, 266] on textarea at bounding box center [711, 275] width 650 height 58
type textarea "Ava, [PERSON_NAME] & [PERSON_NAME]"
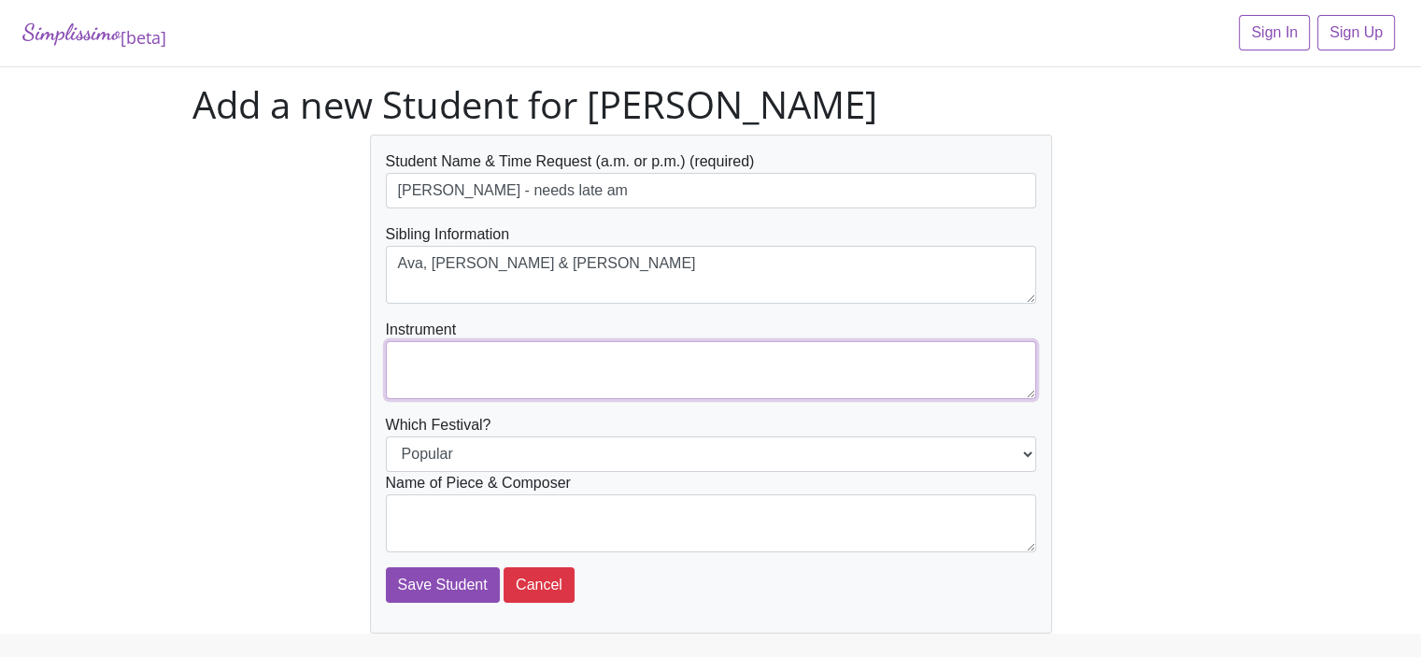
click at [409, 358] on textarea at bounding box center [711, 370] width 650 height 58
type textarea "Piano"
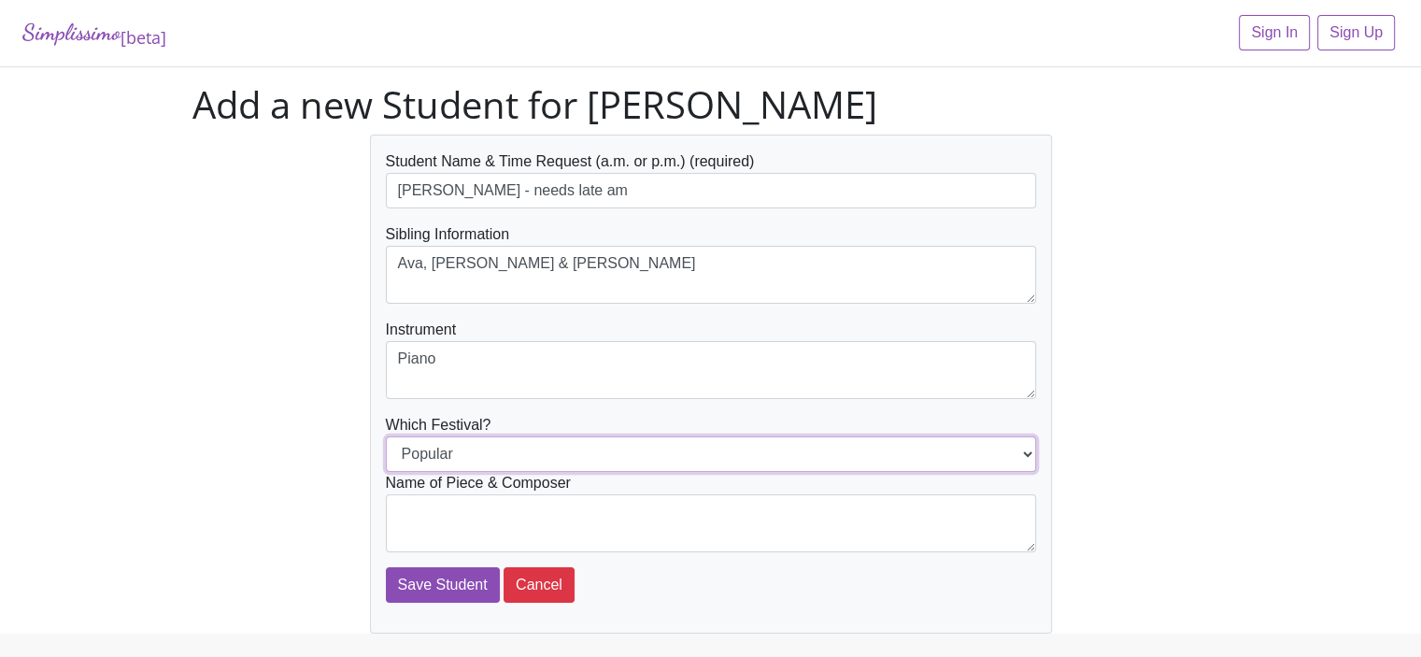
click at [407, 447] on select "Popular Jazz" at bounding box center [711, 453] width 650 height 35
select select "Jazz"
click at [386, 436] on select "Popular Jazz" at bounding box center [711, 453] width 650 height 35
click at [400, 509] on textarea at bounding box center [711, 523] width 650 height 58
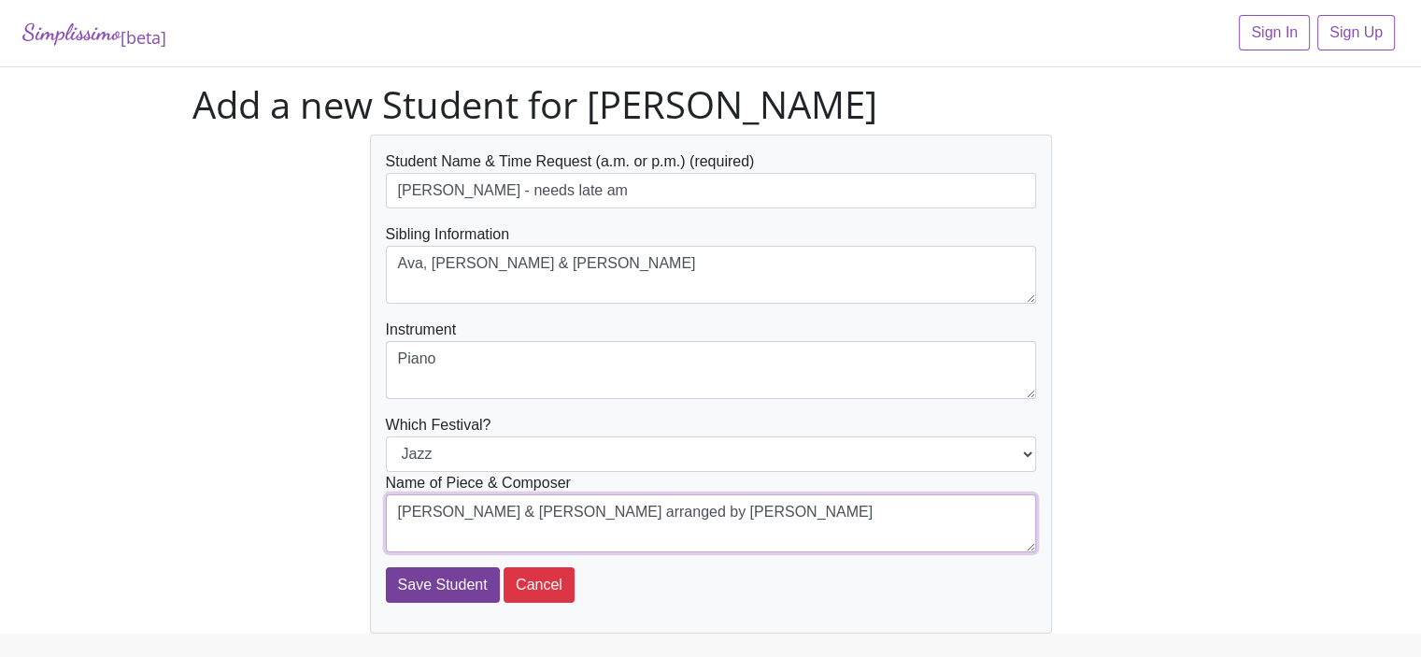
type textarea "Frankie & Johnny arranged by Costley"
click at [430, 584] on input "Save Student" at bounding box center [443, 584] width 114 height 35
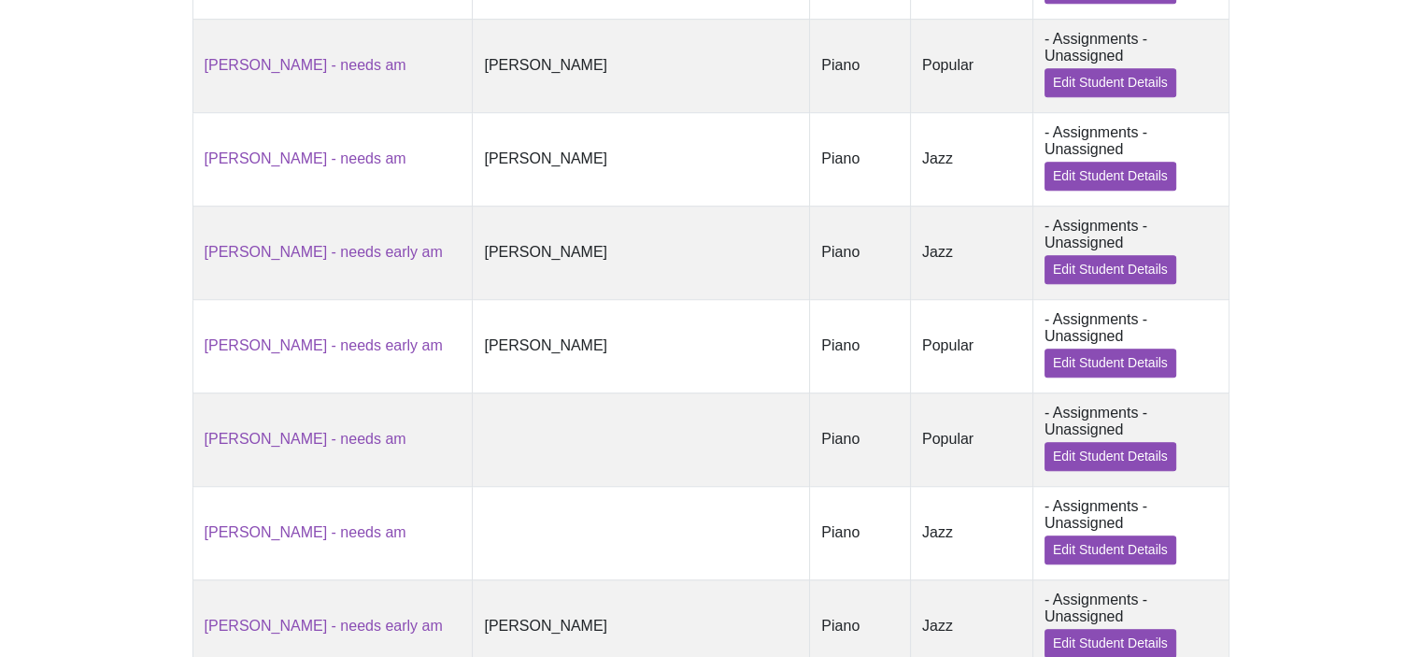
scroll to position [1341, 0]
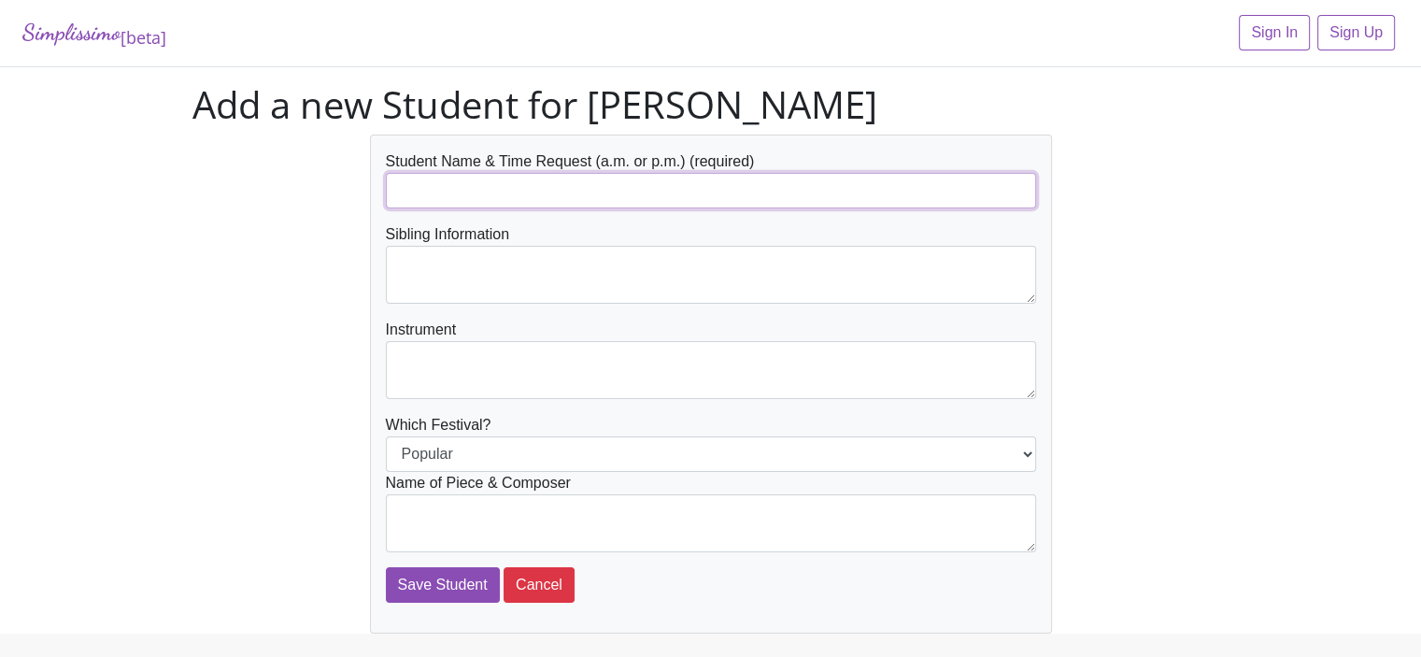
click at [451, 193] on input "text" at bounding box center [711, 190] width 650 height 35
type input "[PERSON_NAME] - needs late am"
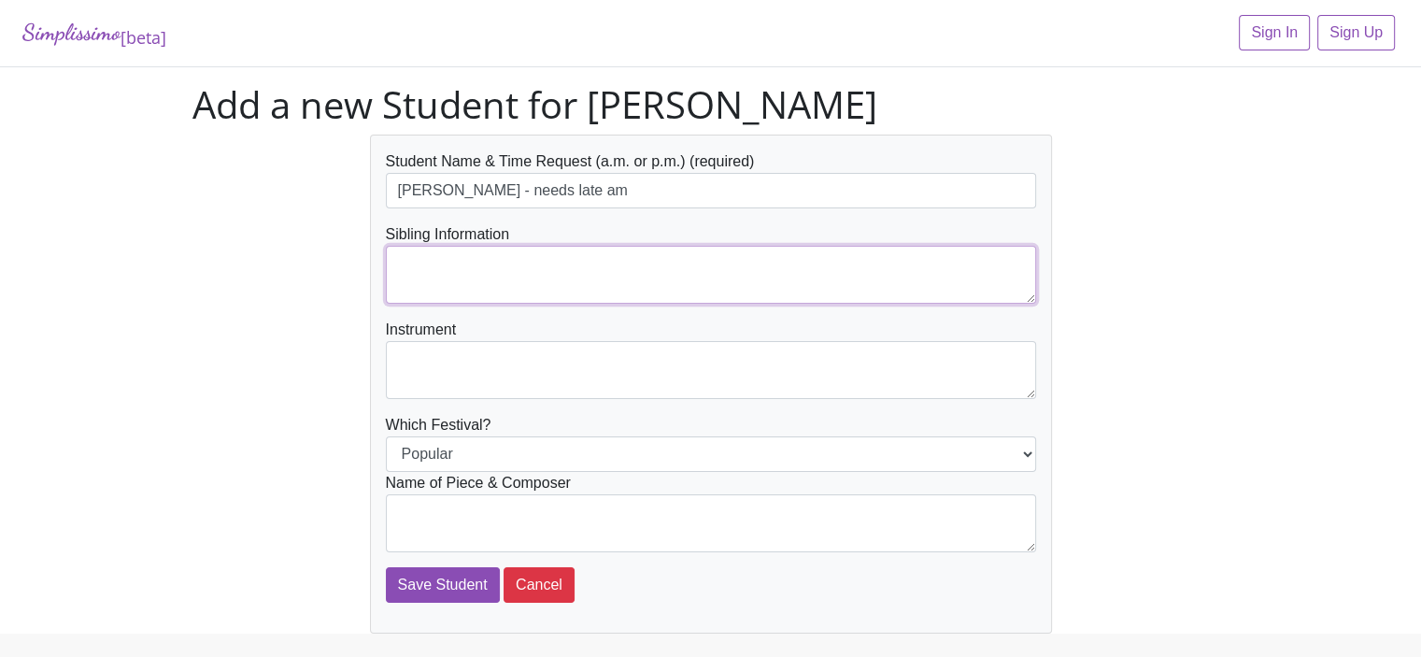
click at [467, 257] on textarea at bounding box center [711, 275] width 650 height 58
type textarea "[PERSON_NAME] & [PERSON_NAME]"
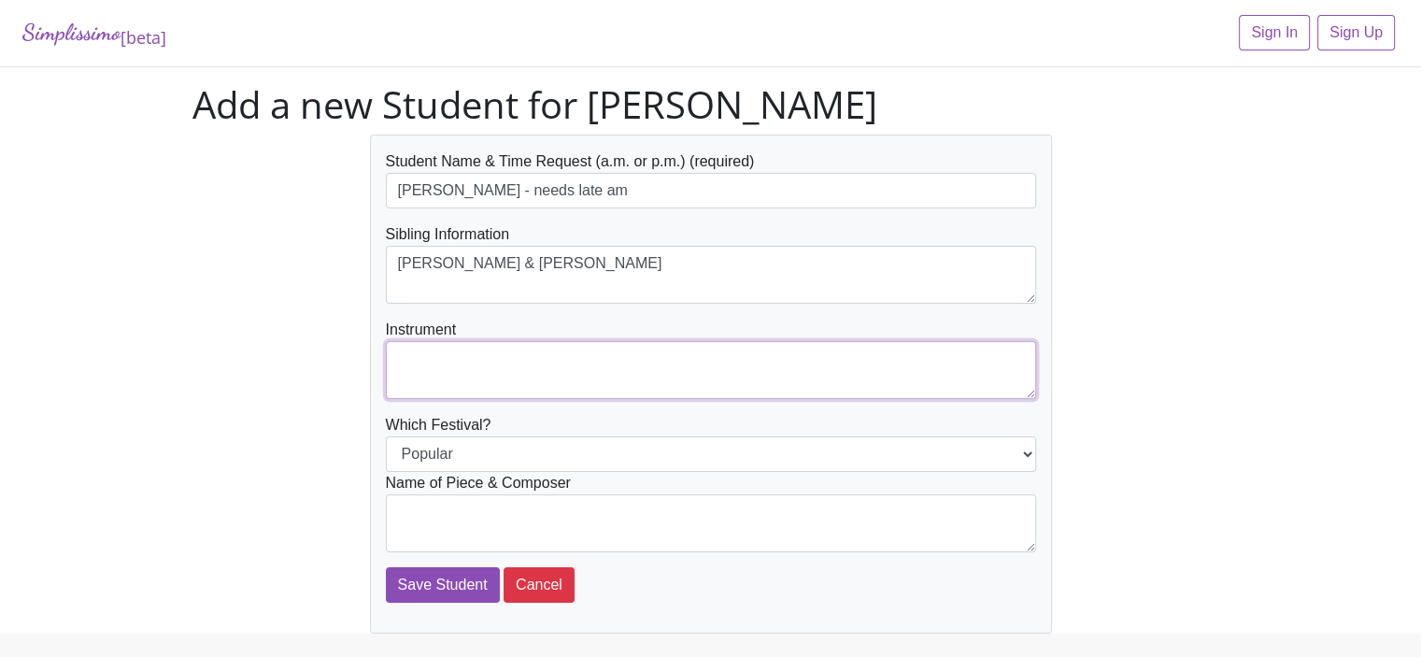
click at [429, 351] on textarea at bounding box center [711, 370] width 650 height 58
type textarea "Piano"
click at [400, 507] on textarea at bounding box center [711, 523] width 650 height 58
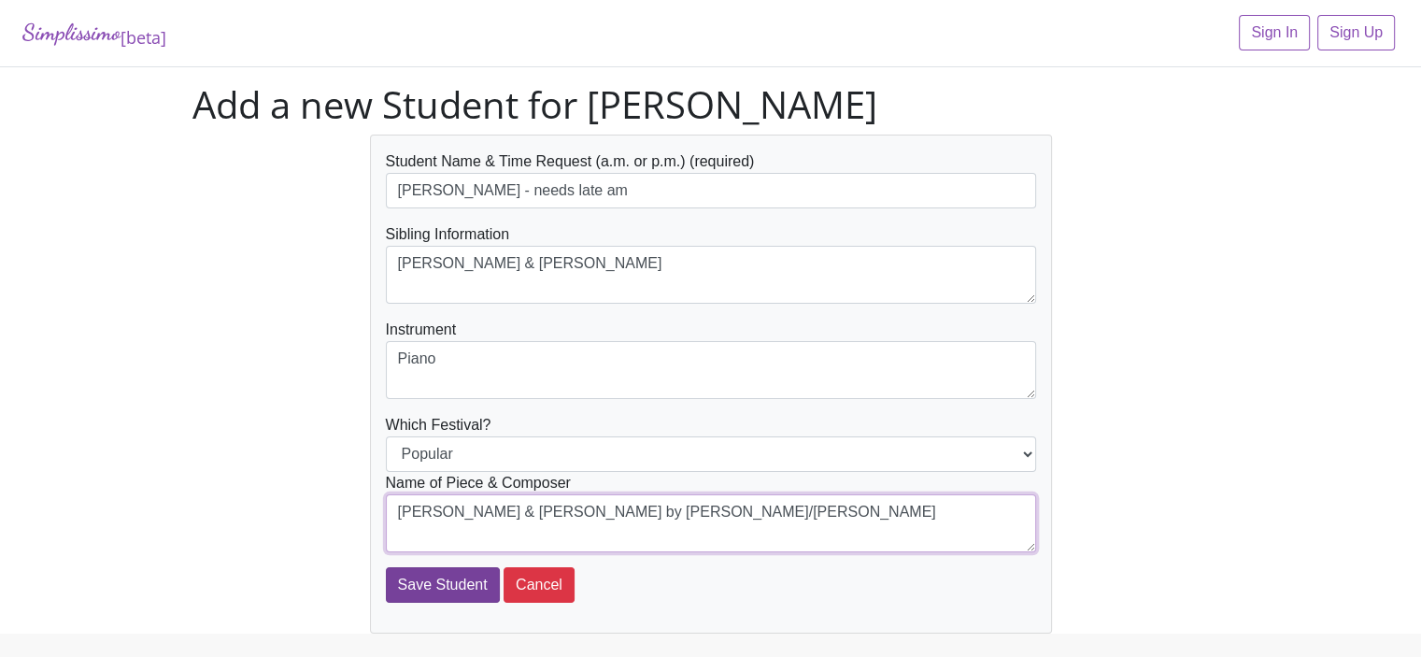
type textarea "[PERSON_NAME] & [PERSON_NAME] by [PERSON_NAME]/[PERSON_NAME]"
click at [417, 589] on input "Save Student" at bounding box center [443, 584] width 114 height 35
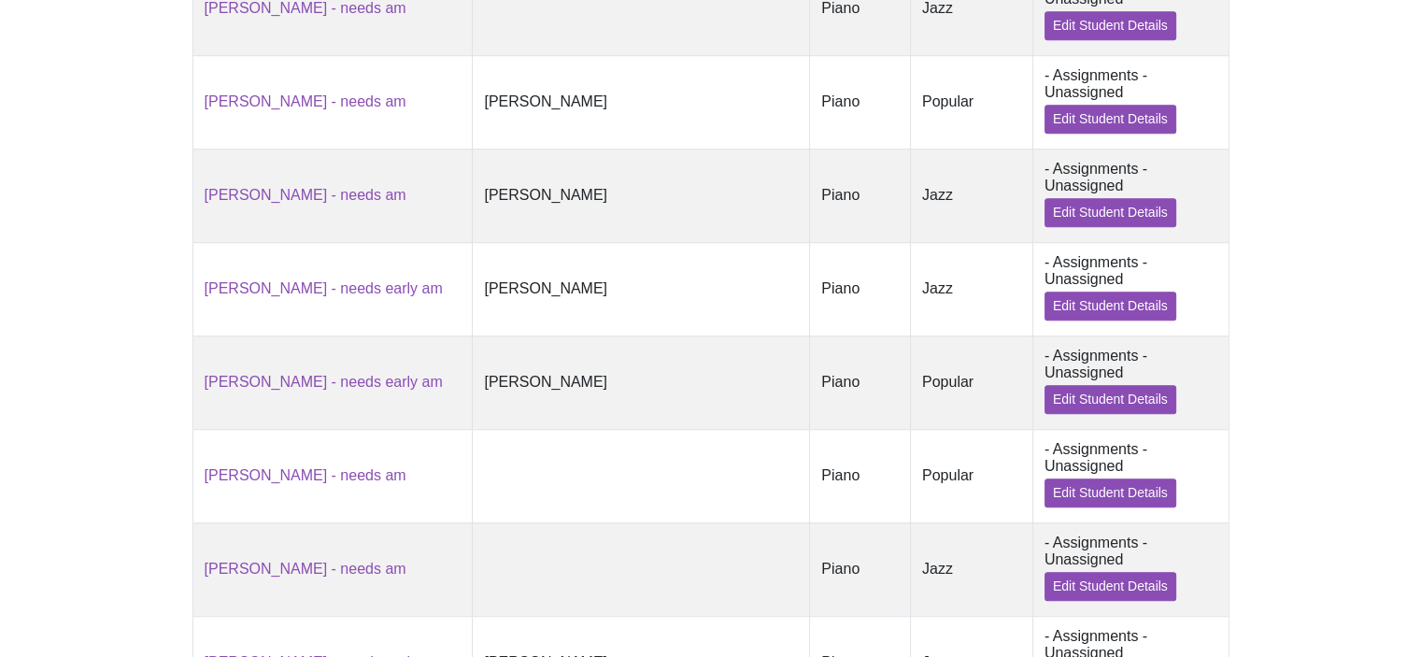
scroll to position [1420, 0]
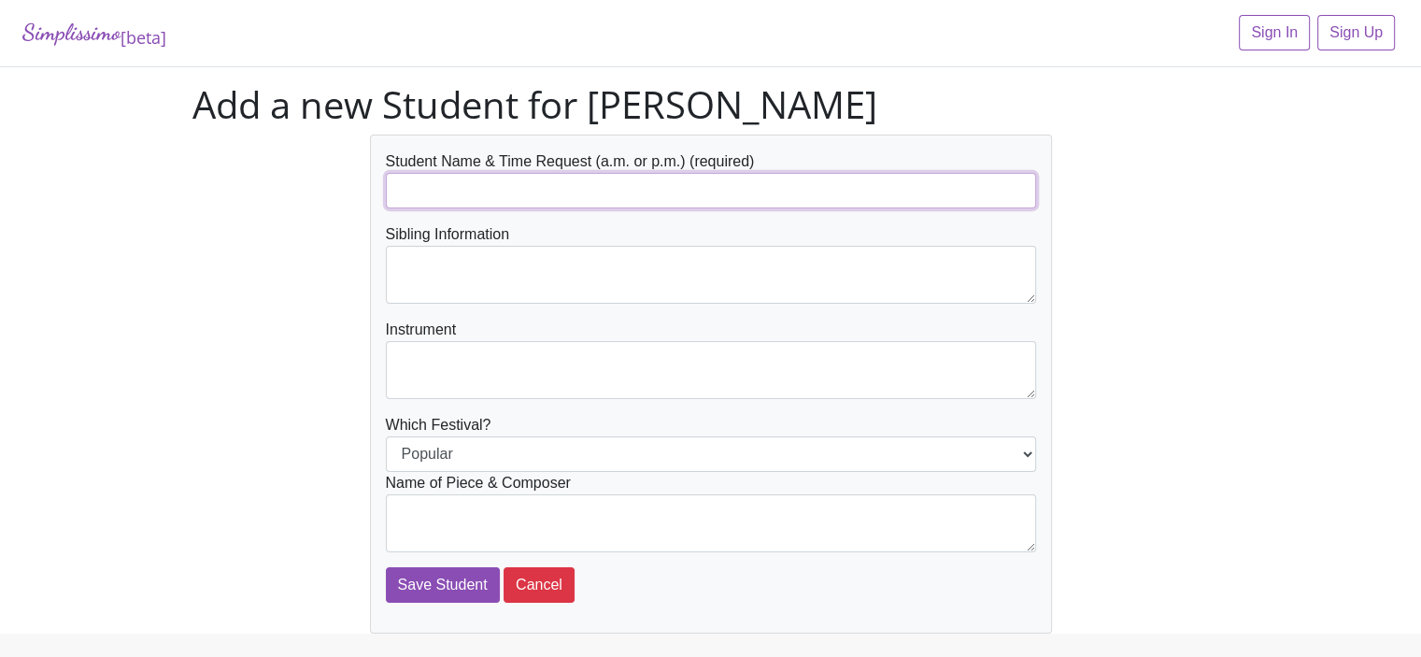
click at [425, 196] on input "text" at bounding box center [711, 190] width 650 height 35
type input "[PERSON_NAME] - needs late am"
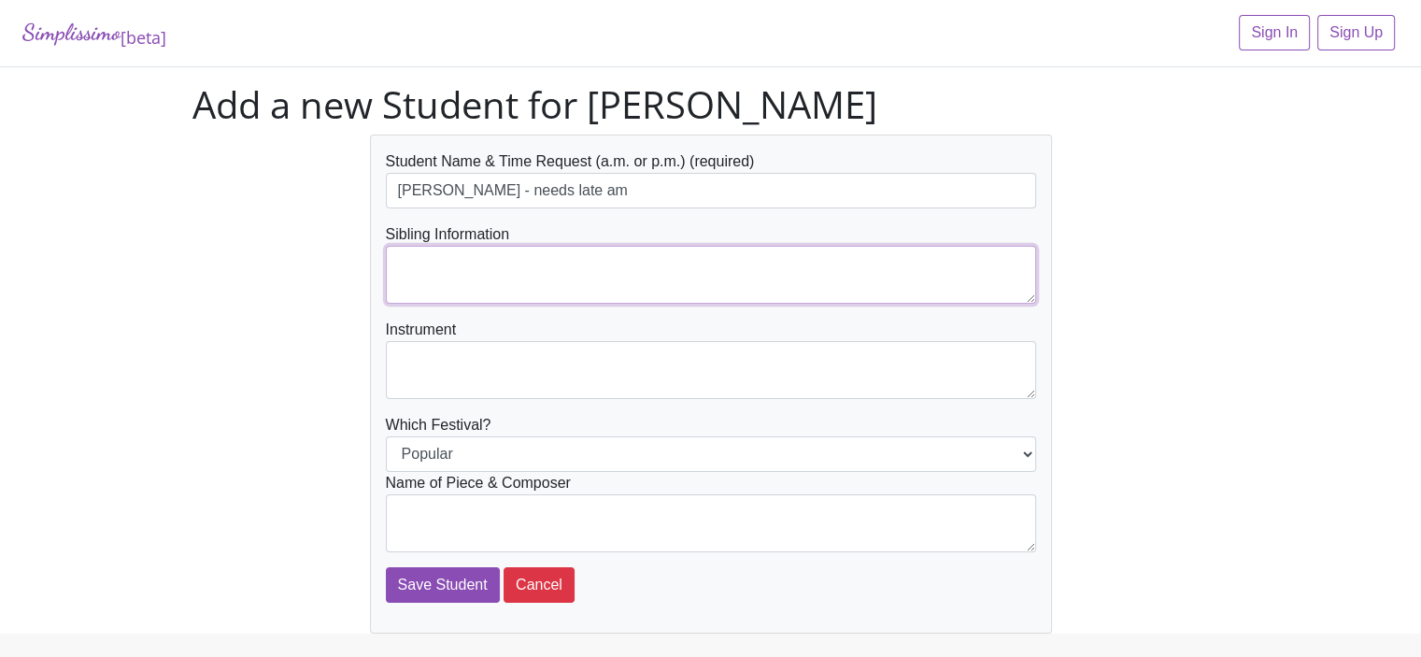
click at [403, 255] on textarea at bounding box center [711, 275] width 650 height 58
type textarea "[PERSON_NAME] & [PERSON_NAME]"
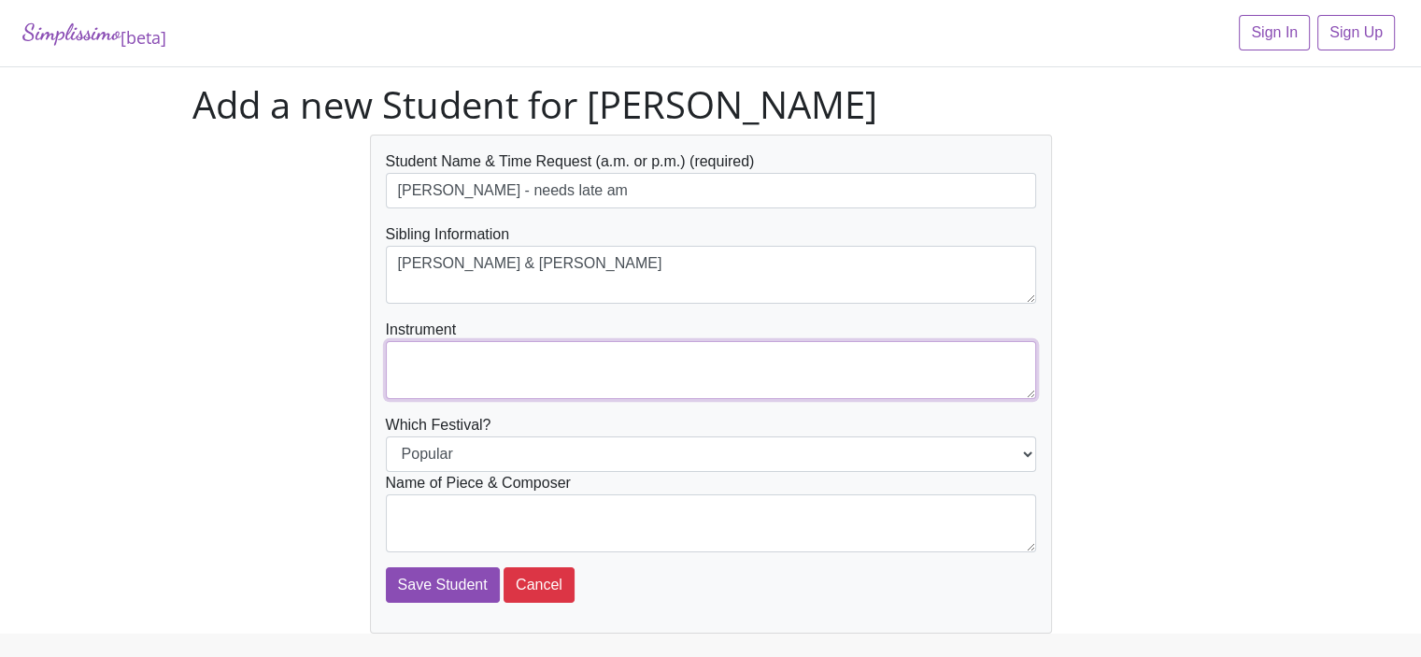
click at [406, 352] on textarea at bounding box center [711, 370] width 650 height 58
type textarea "Piano"
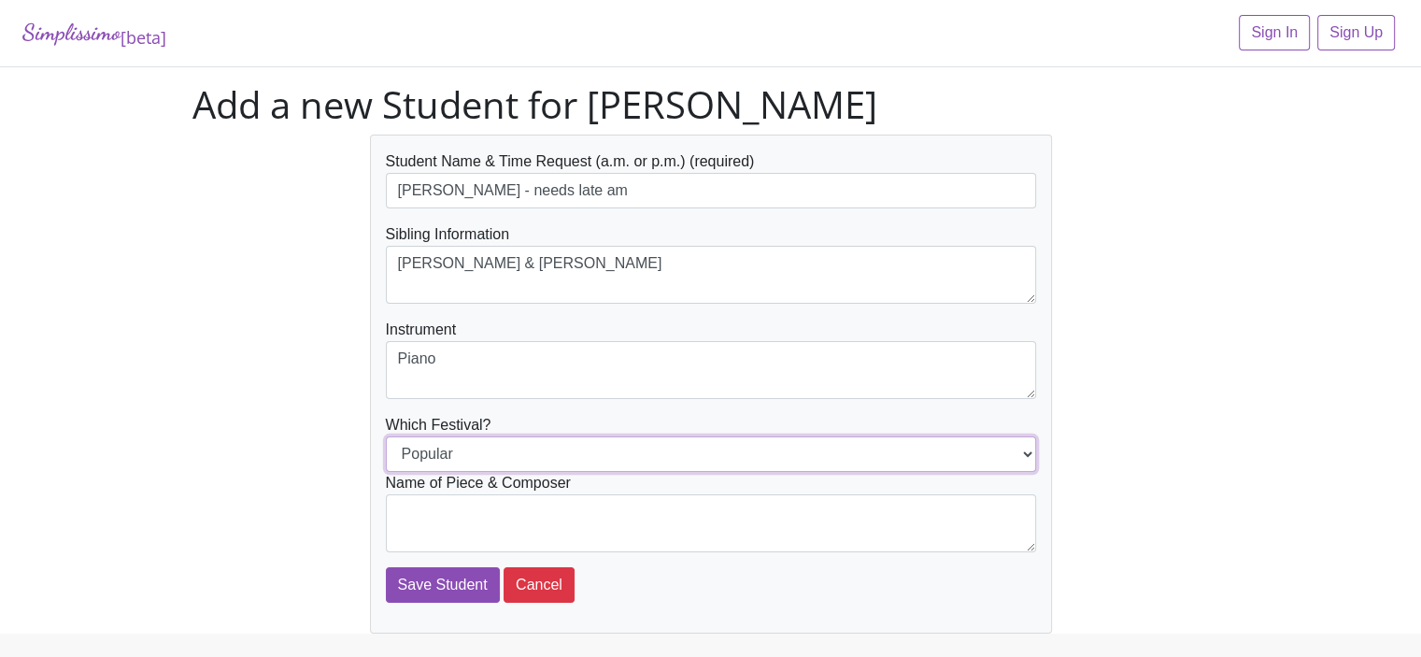
click at [408, 446] on select "Popular Jazz" at bounding box center [711, 453] width 650 height 35
select select "Jazz"
click at [386, 436] on select "Popular Jazz" at bounding box center [711, 453] width 650 height 35
click at [405, 511] on textarea at bounding box center [711, 523] width 650 height 58
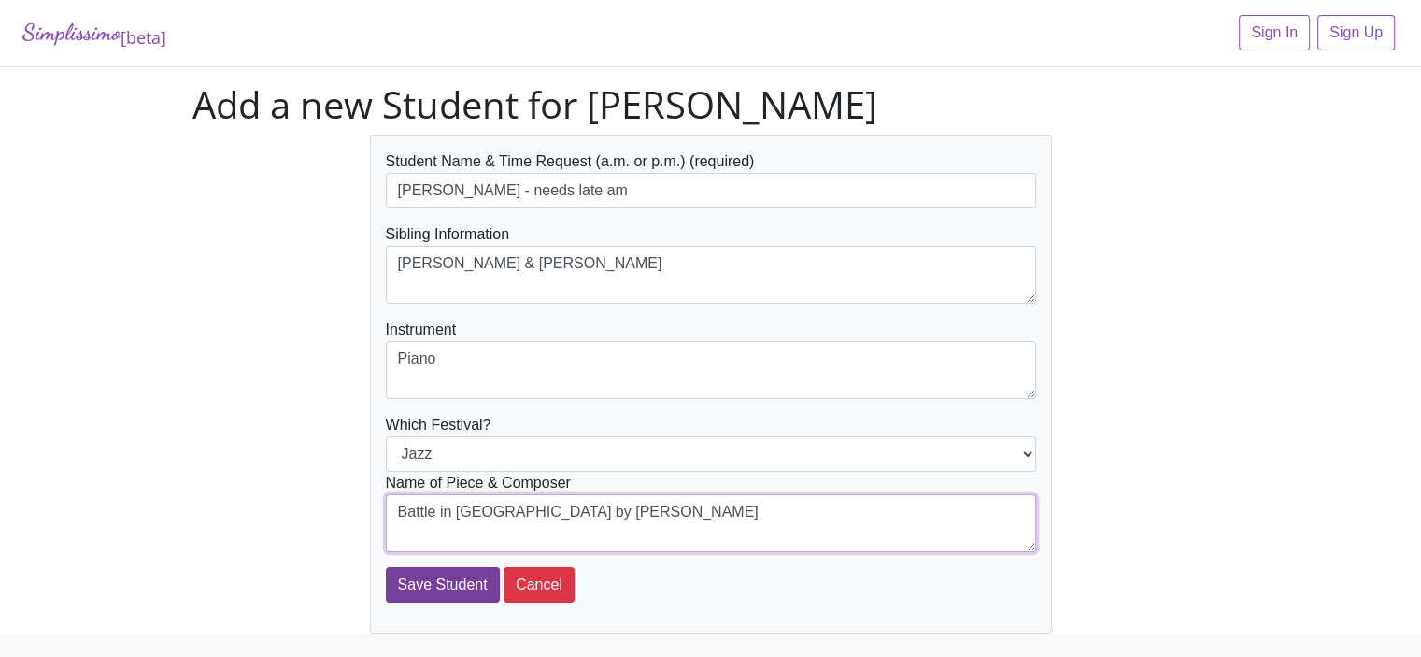
type textarea "Battle in Carnegie Hall by Rossi"
click at [421, 585] on input "Save Student" at bounding box center [443, 584] width 114 height 35
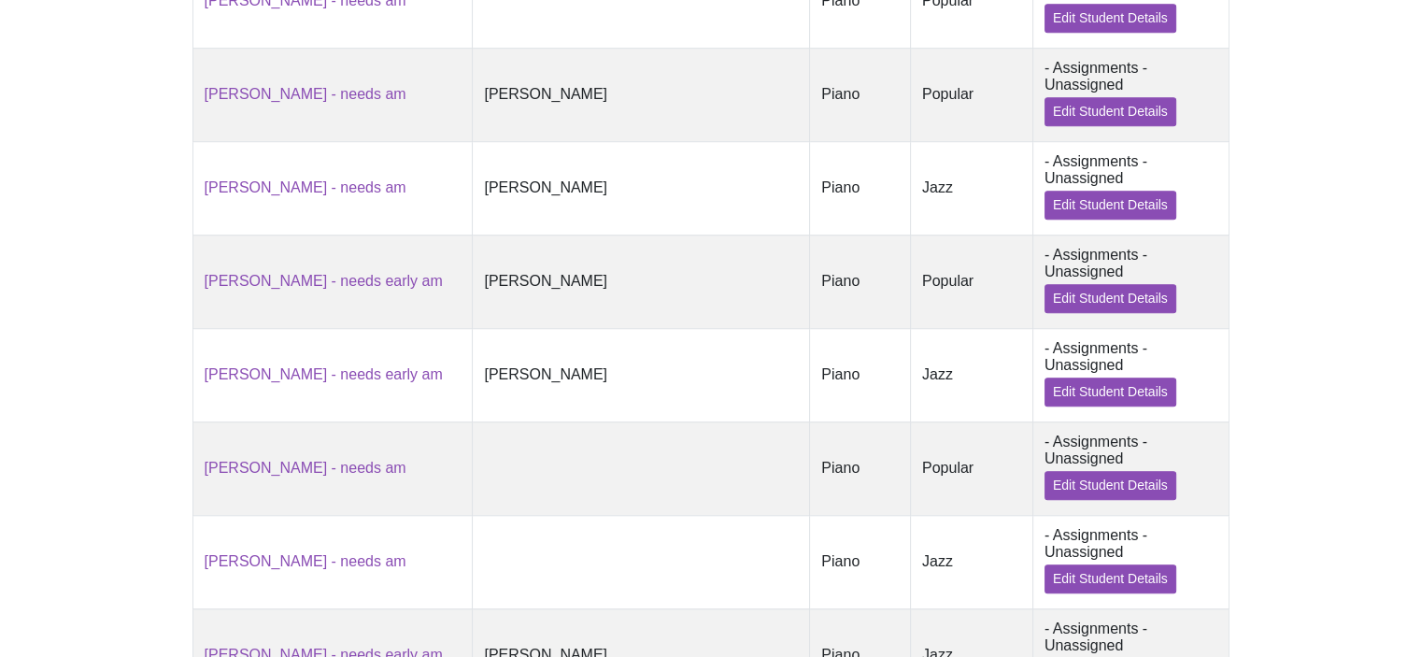
scroll to position [1499, 0]
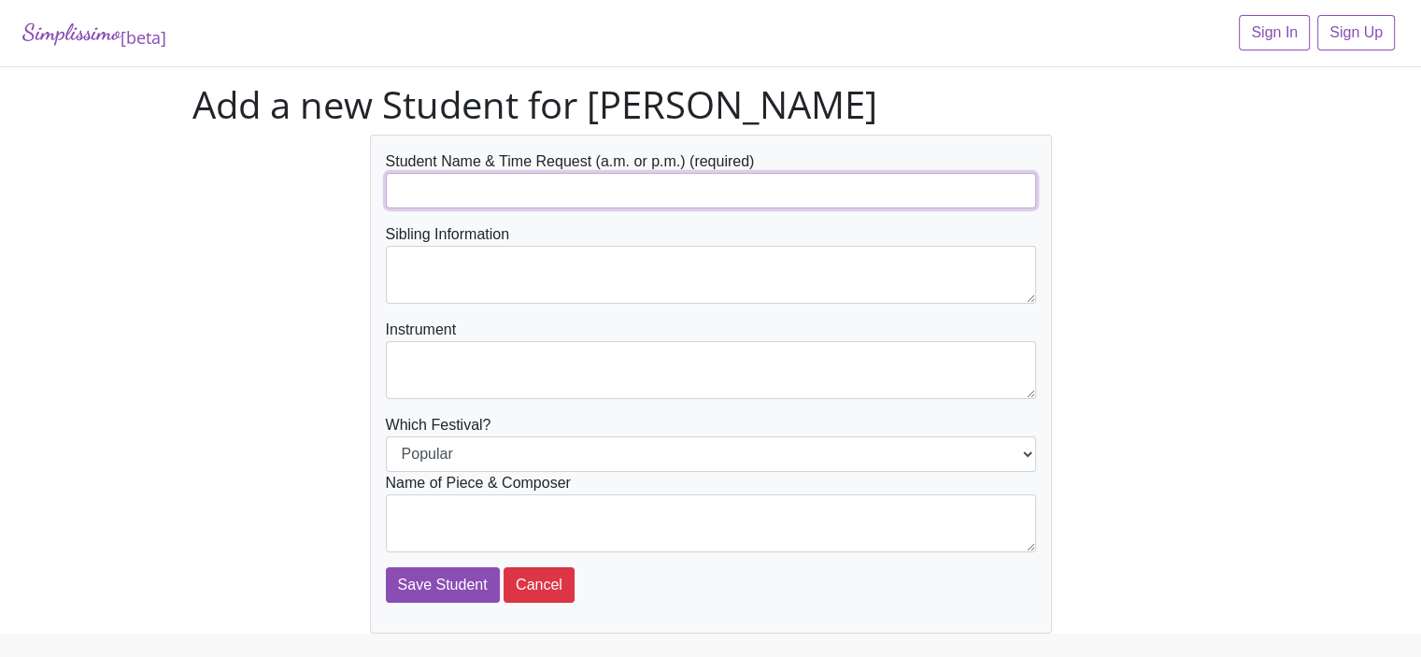
click at [422, 188] on input "text" at bounding box center [711, 190] width 650 height 35
type input "[PERSON_NAME] - needs late am"
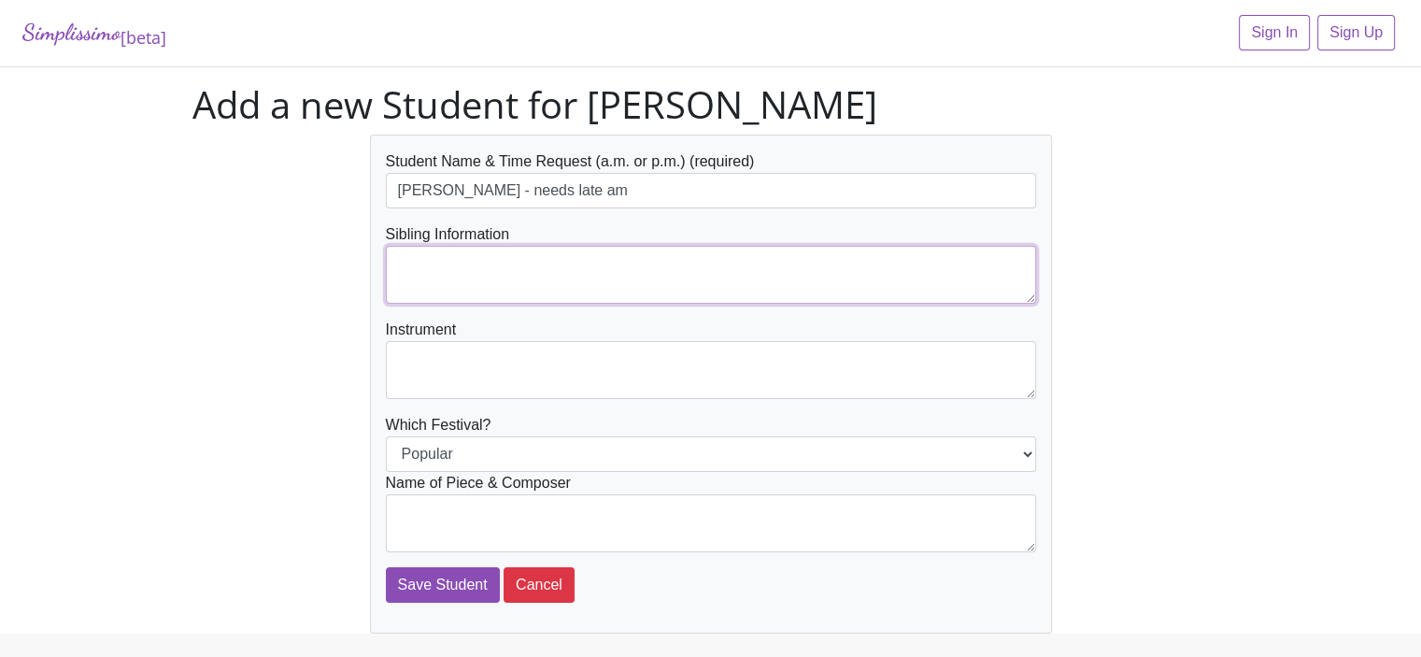
click at [407, 270] on textarea at bounding box center [711, 275] width 650 height 58
type textarea "Ava, [PERSON_NAME] & [PERSON_NAME]"
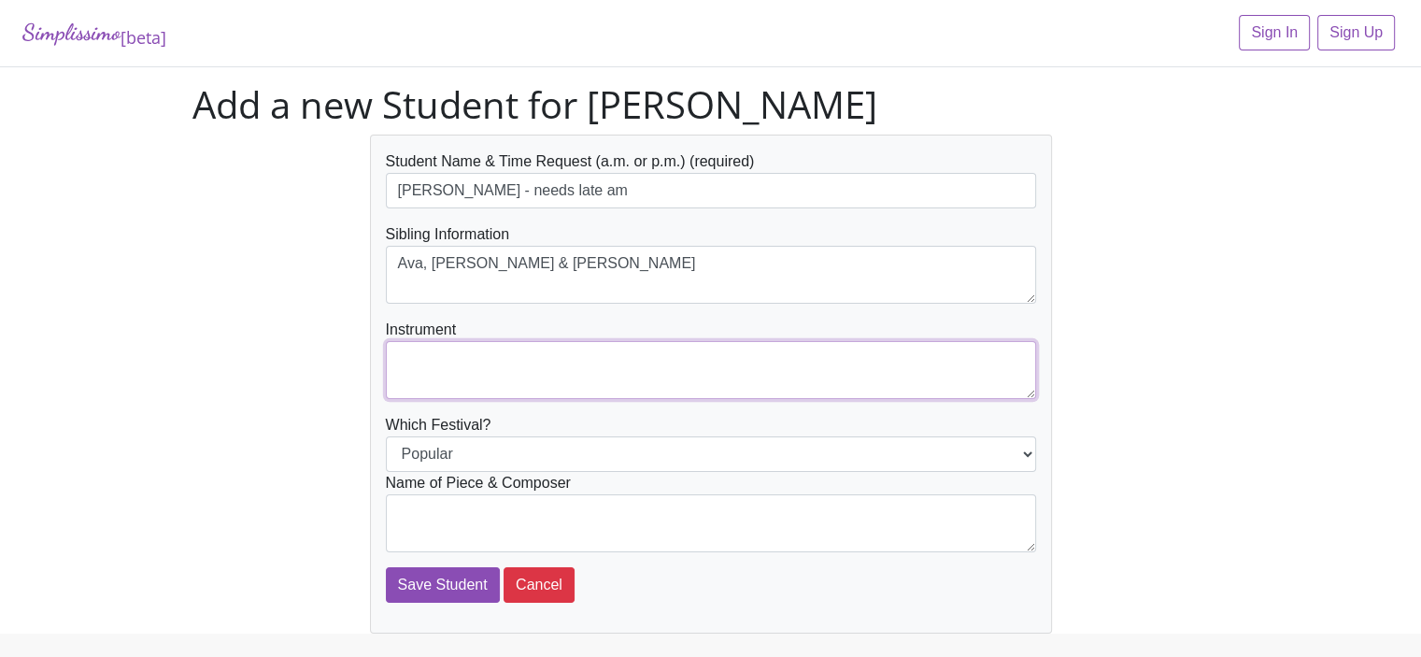
click at [403, 354] on textarea at bounding box center [711, 370] width 650 height 58
type textarea "Piano"
click at [413, 510] on textarea at bounding box center [711, 523] width 650 height 58
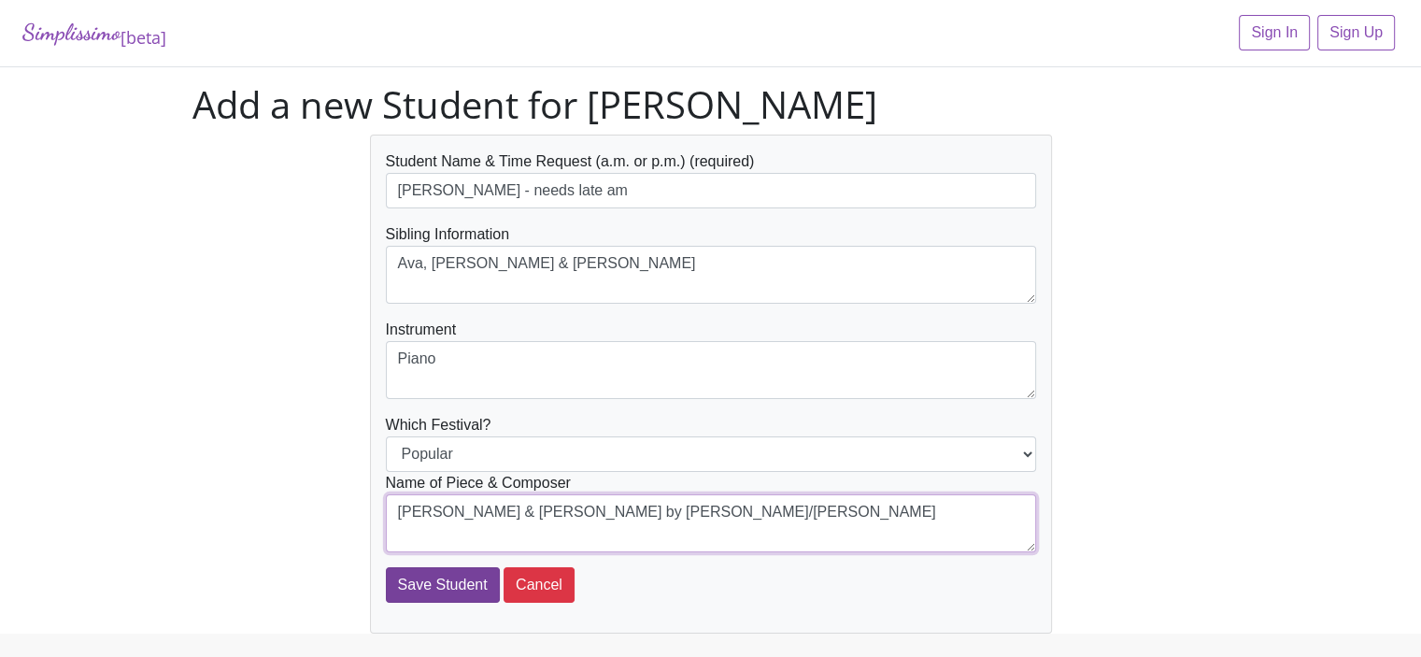
type textarea "Linus & Lucy by Guaraldi/Baumgartner"
click at [427, 587] on input "Save Student" at bounding box center [443, 584] width 114 height 35
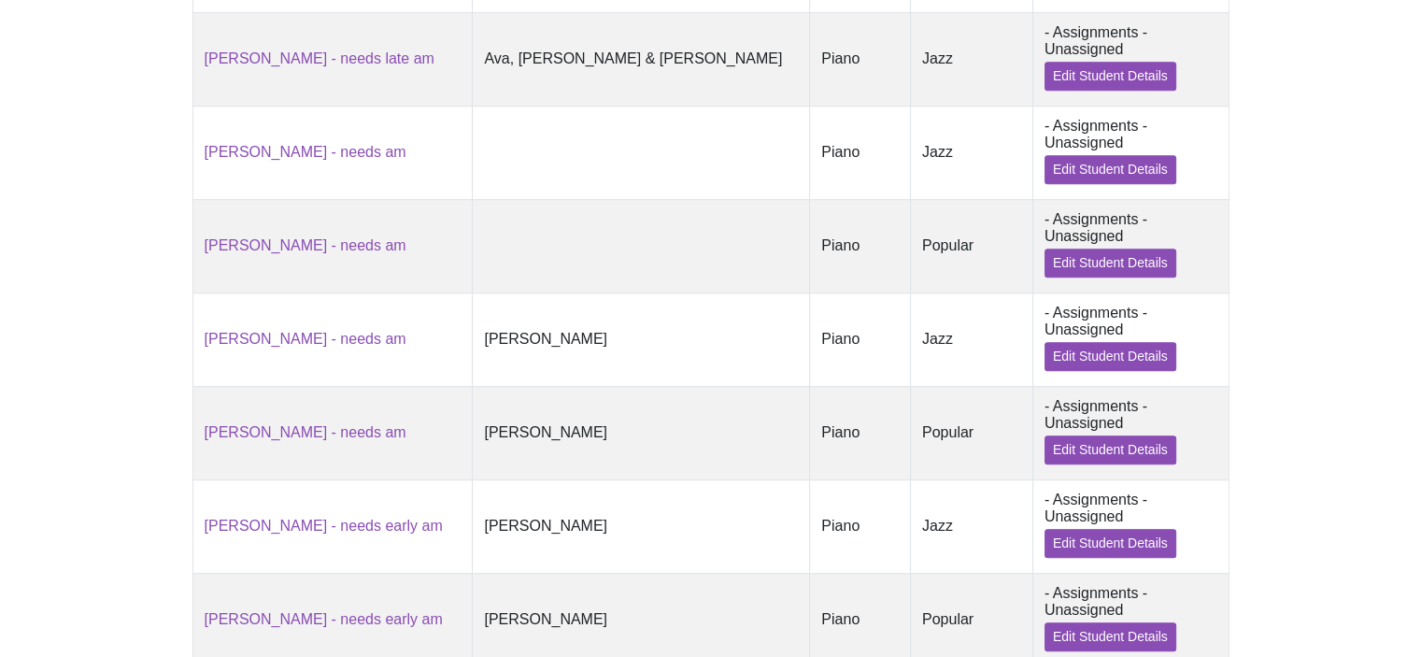
scroll to position [1580, 0]
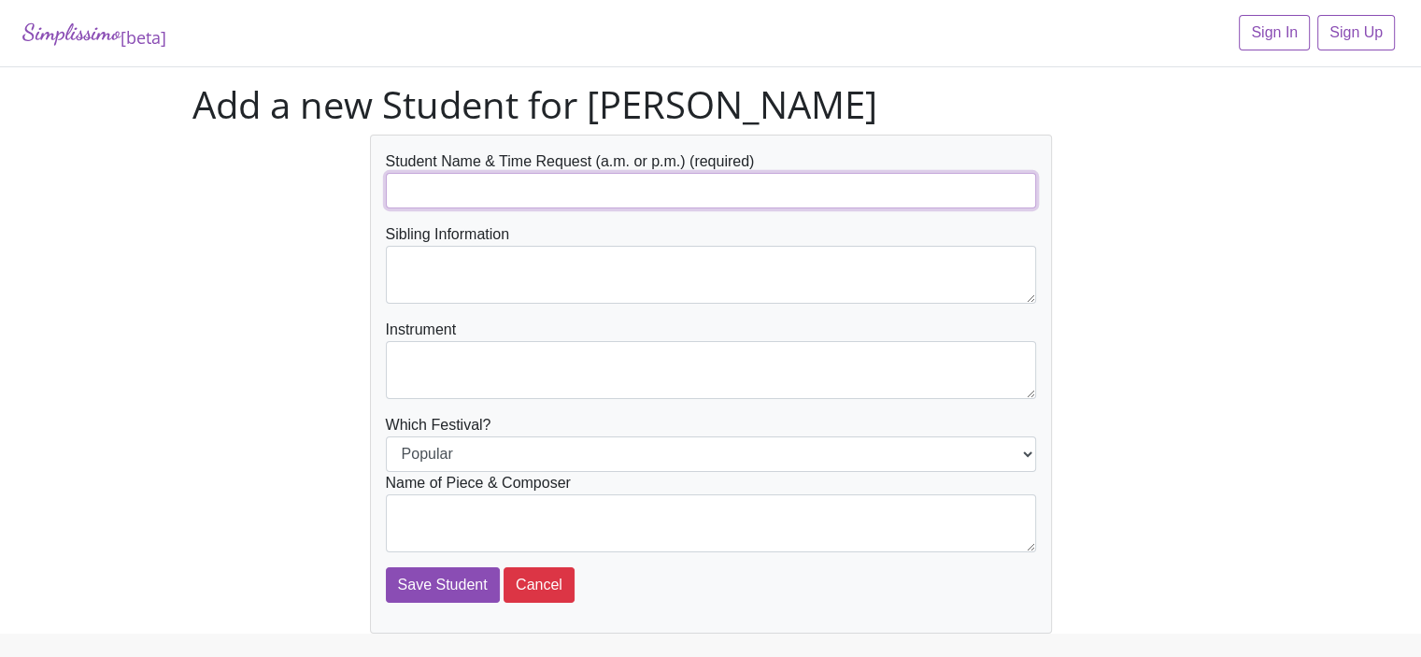
click at [398, 190] on input "text" at bounding box center [711, 190] width 650 height 35
type input "[PERSON_NAME] - needs late am"
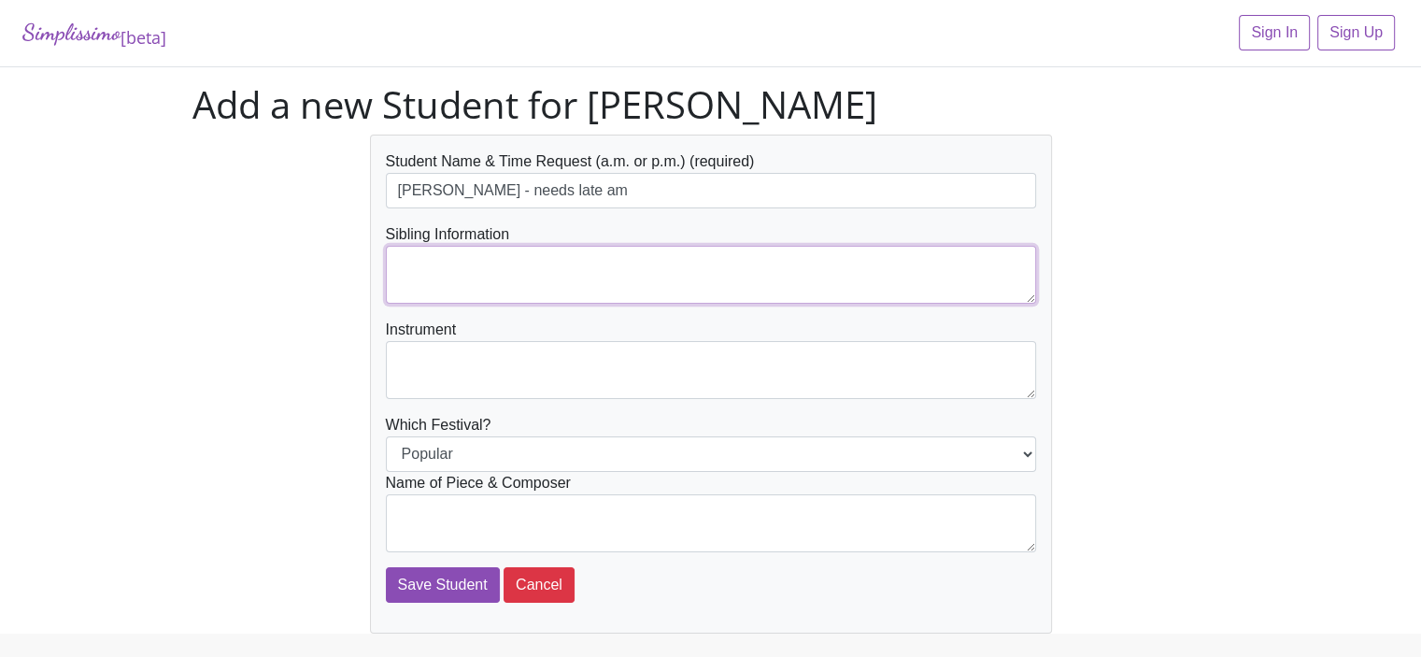
click at [401, 276] on textarea at bounding box center [711, 275] width 650 height 58
type textarea "Ava, [PERSON_NAME] & [PERSON_NAME]"
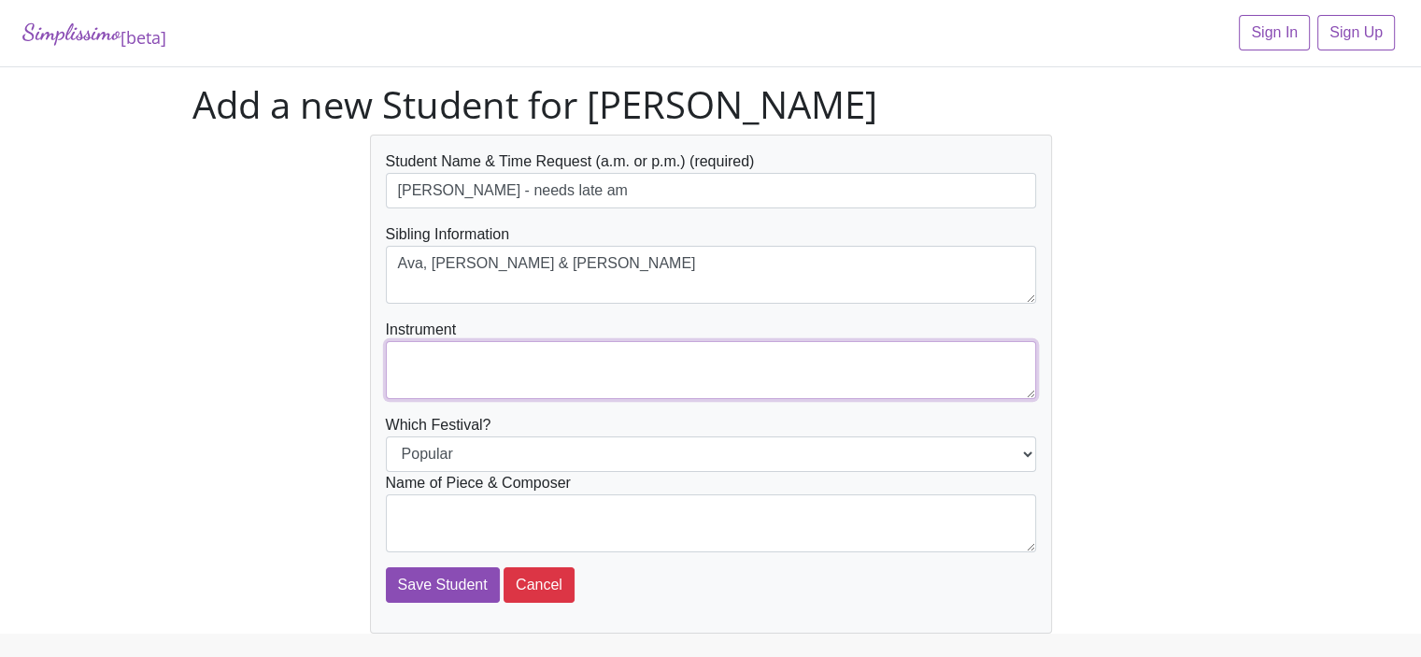
click at [418, 358] on textarea at bounding box center [711, 370] width 650 height 58
type textarea "Piano"
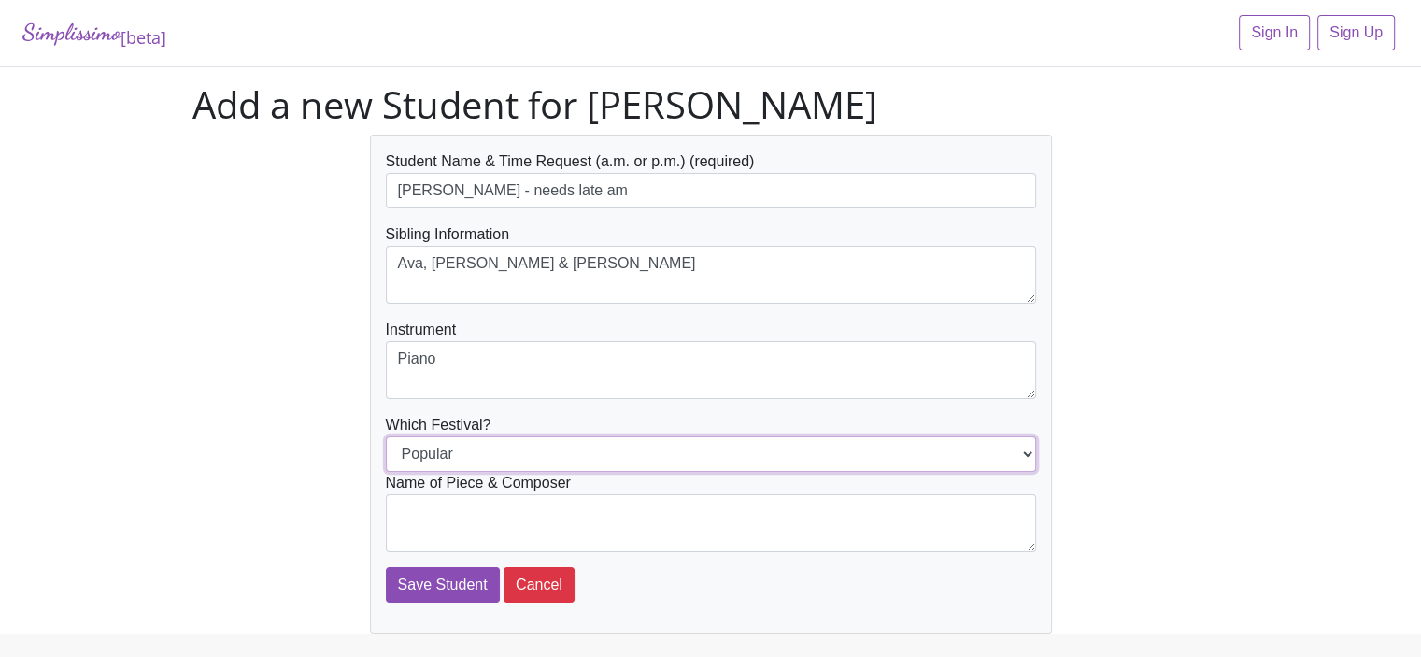
click at [415, 450] on select "Popular Jazz" at bounding box center [711, 453] width 650 height 35
select select "Jazz"
click at [386, 436] on select "Popular Jazz" at bounding box center [711, 453] width 650 height 35
click at [416, 515] on textarea at bounding box center [711, 523] width 650 height 58
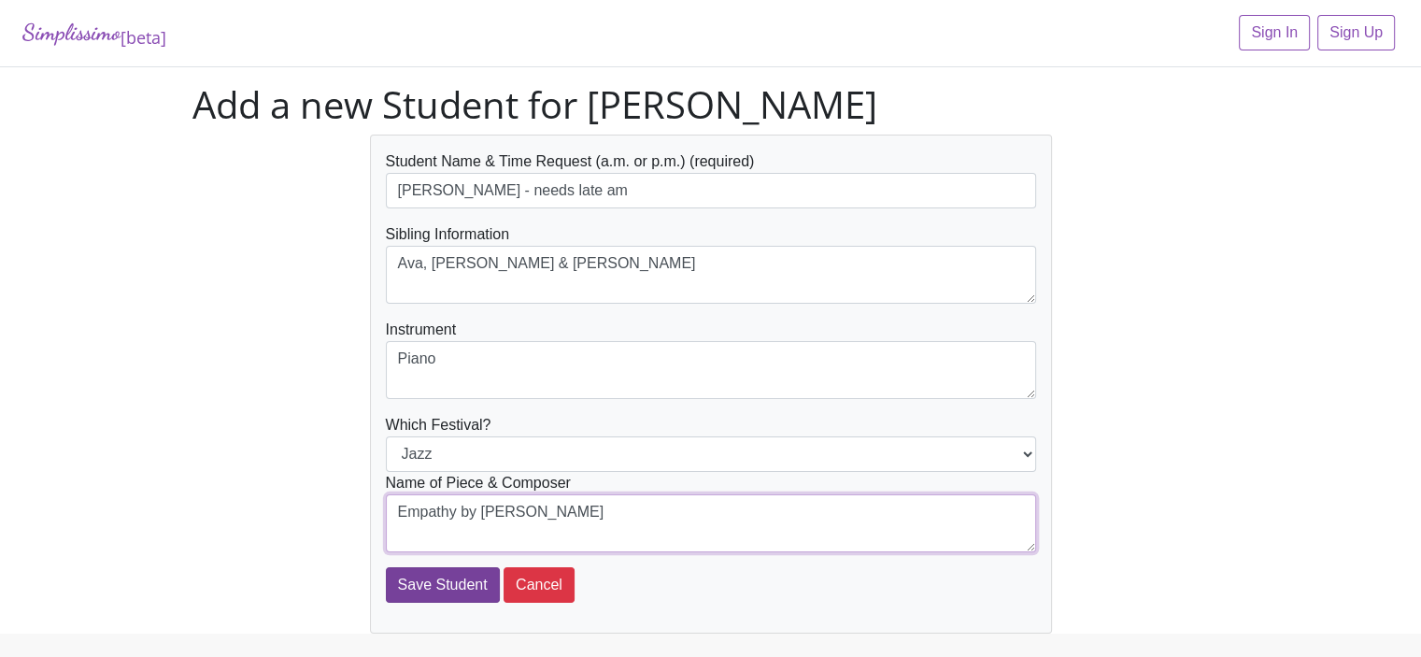
type textarea "Empathy by [PERSON_NAME]"
click at [422, 589] on input "Save Student" at bounding box center [443, 584] width 114 height 35
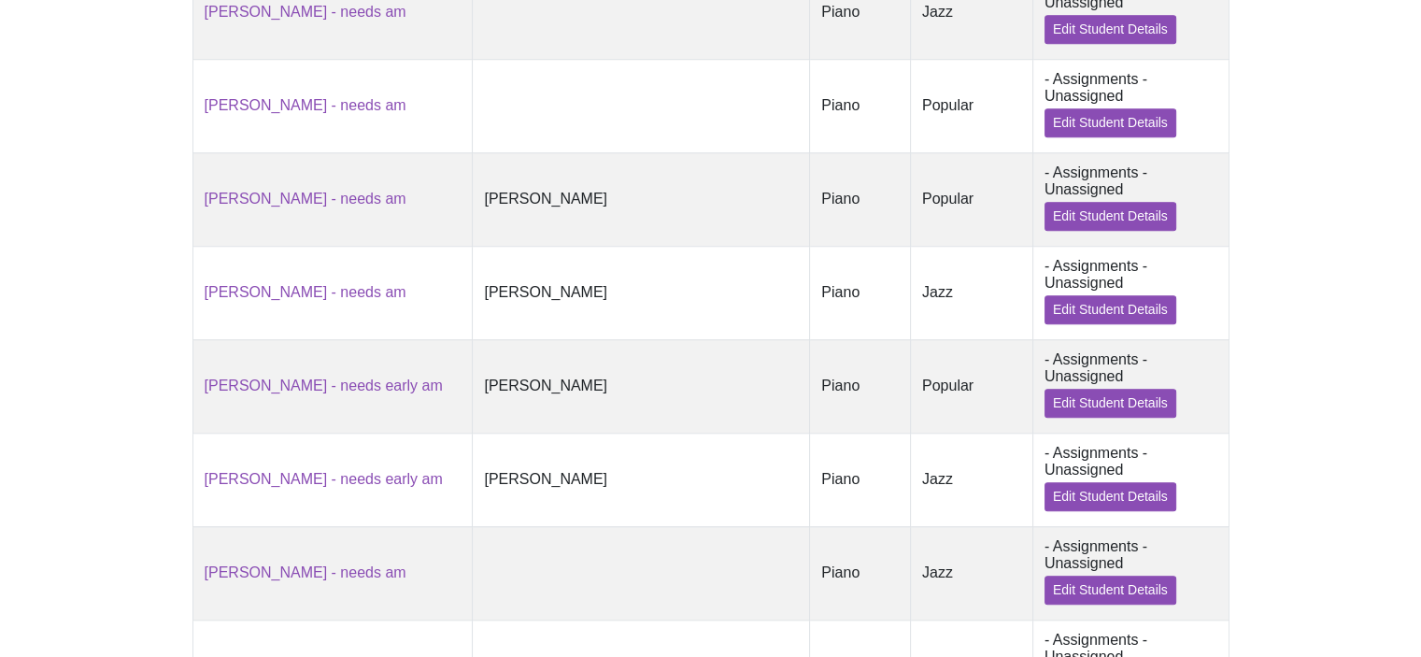
scroll to position [1659, 0]
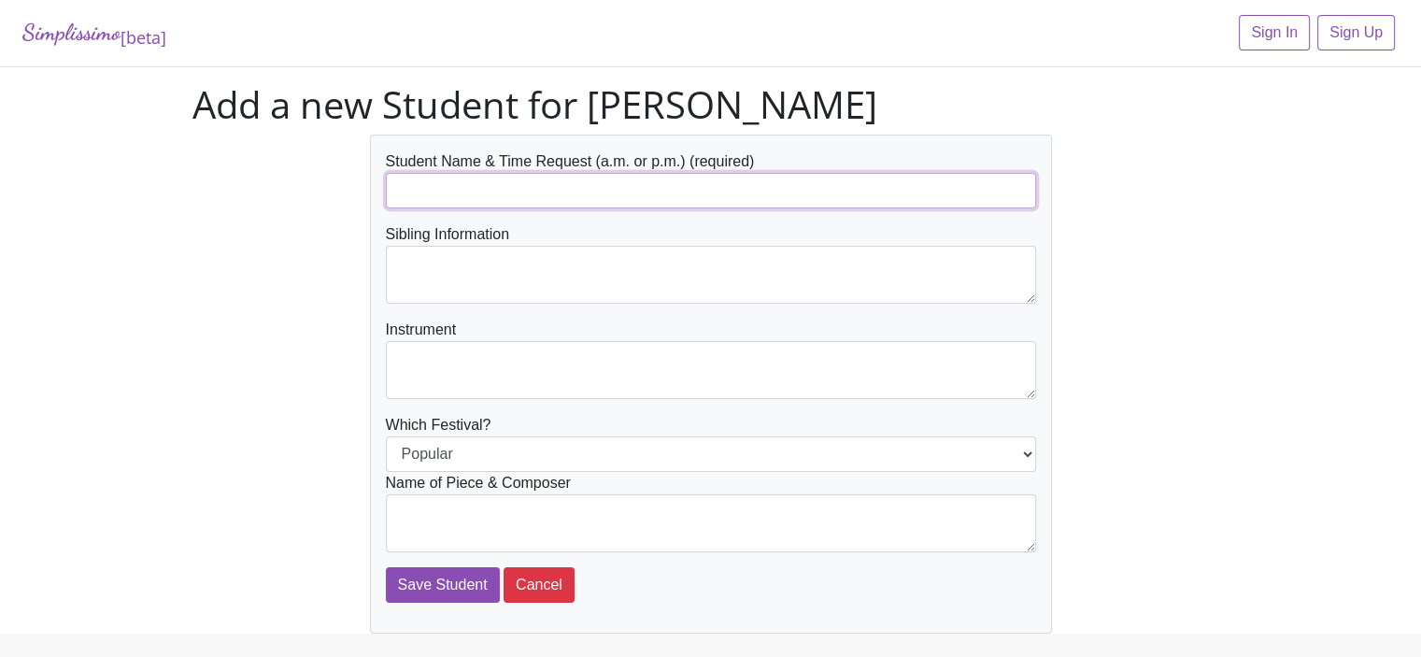
click at [404, 191] on input "text" at bounding box center [711, 190] width 650 height 35
type input "[PERSON_NAME] - needs early am"
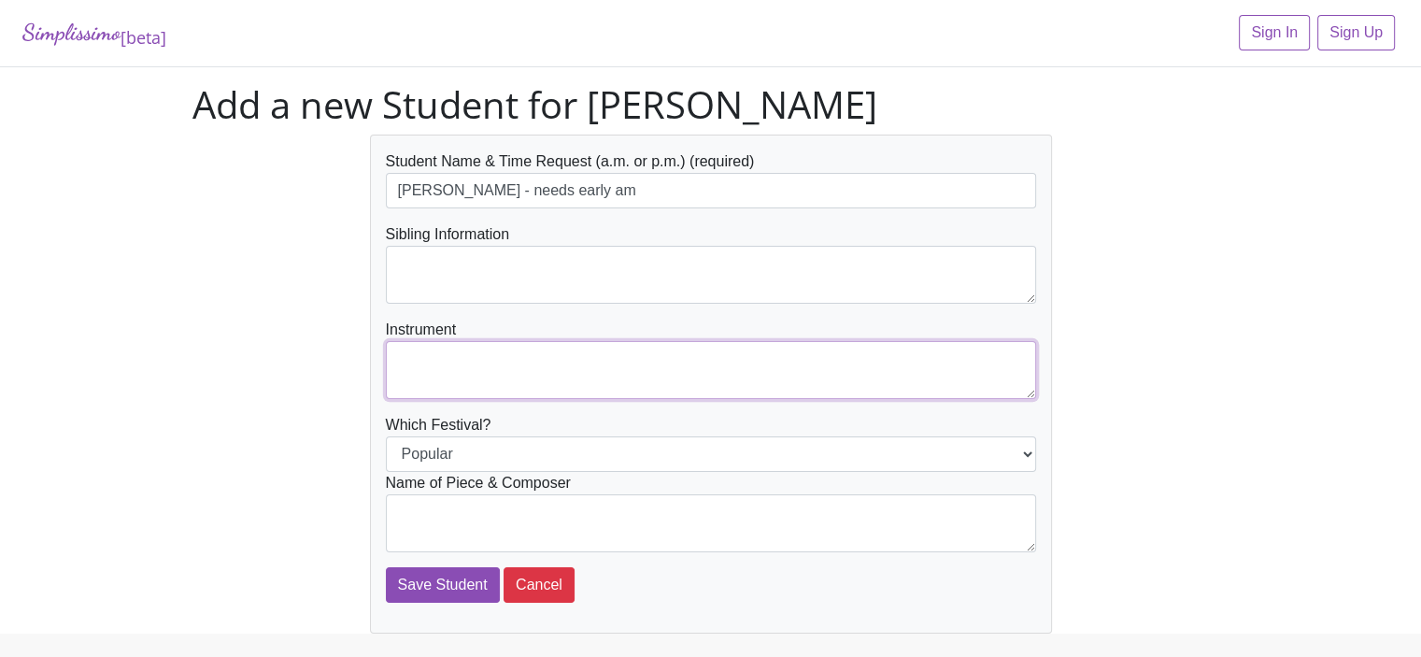
click at [398, 354] on textarea at bounding box center [711, 370] width 650 height 58
type textarea "Piano"
click at [411, 517] on textarea at bounding box center [711, 523] width 650 height 58
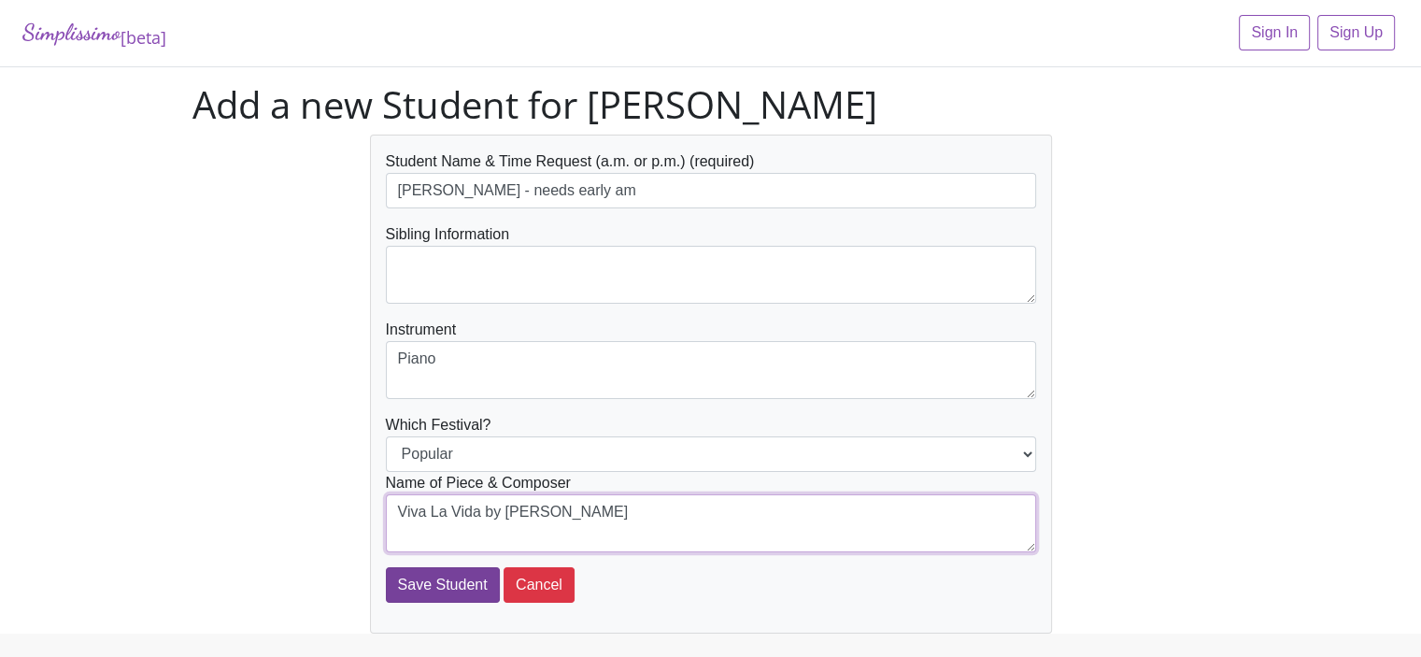
type textarea "Viva La Vida by Coldplay"
click at [418, 586] on input "Save Student" at bounding box center [443, 584] width 114 height 35
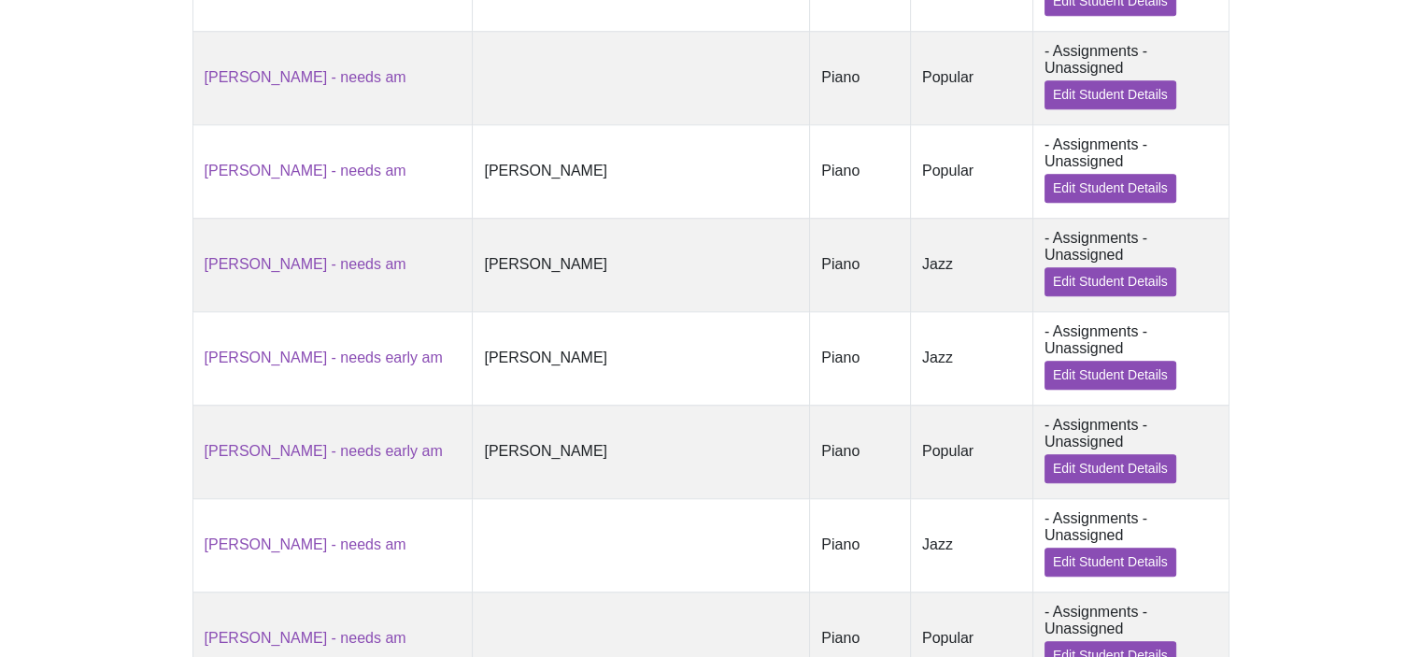
scroll to position [1737, 0]
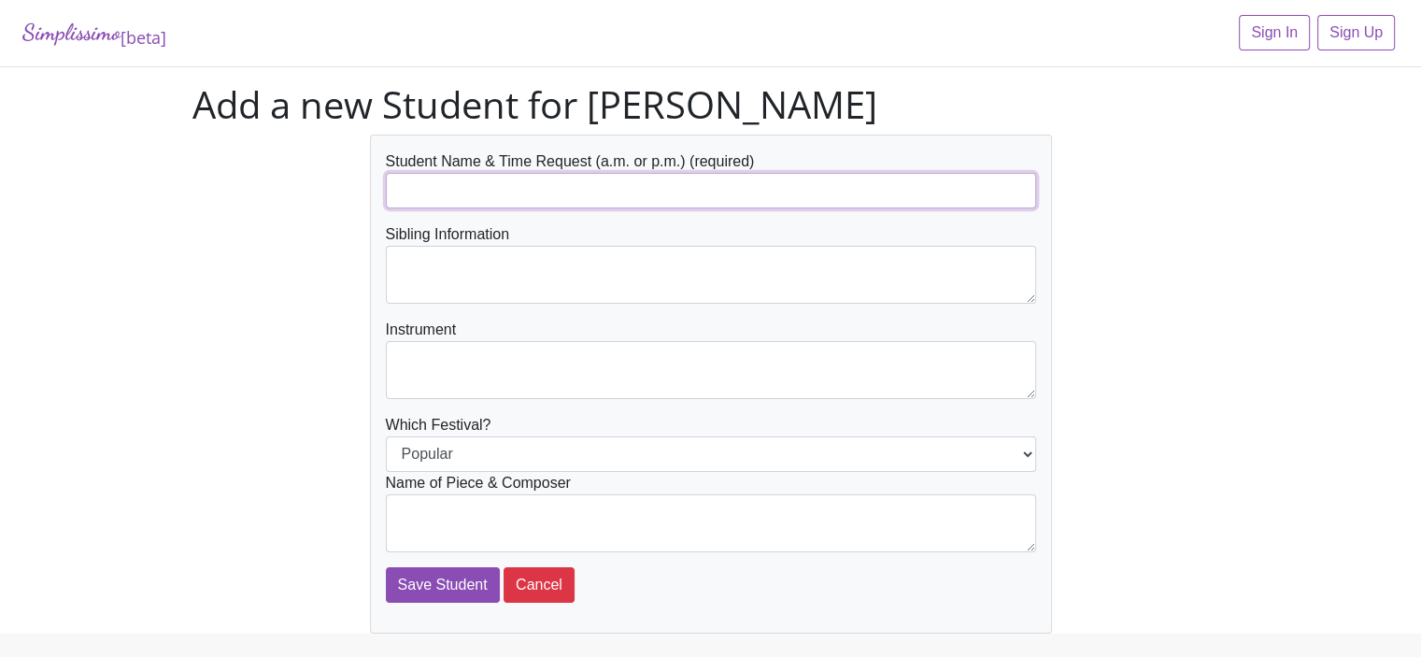
click at [413, 200] on input "text" at bounding box center [711, 190] width 650 height 35
type input "[PERSON_NAME] - needs early am"
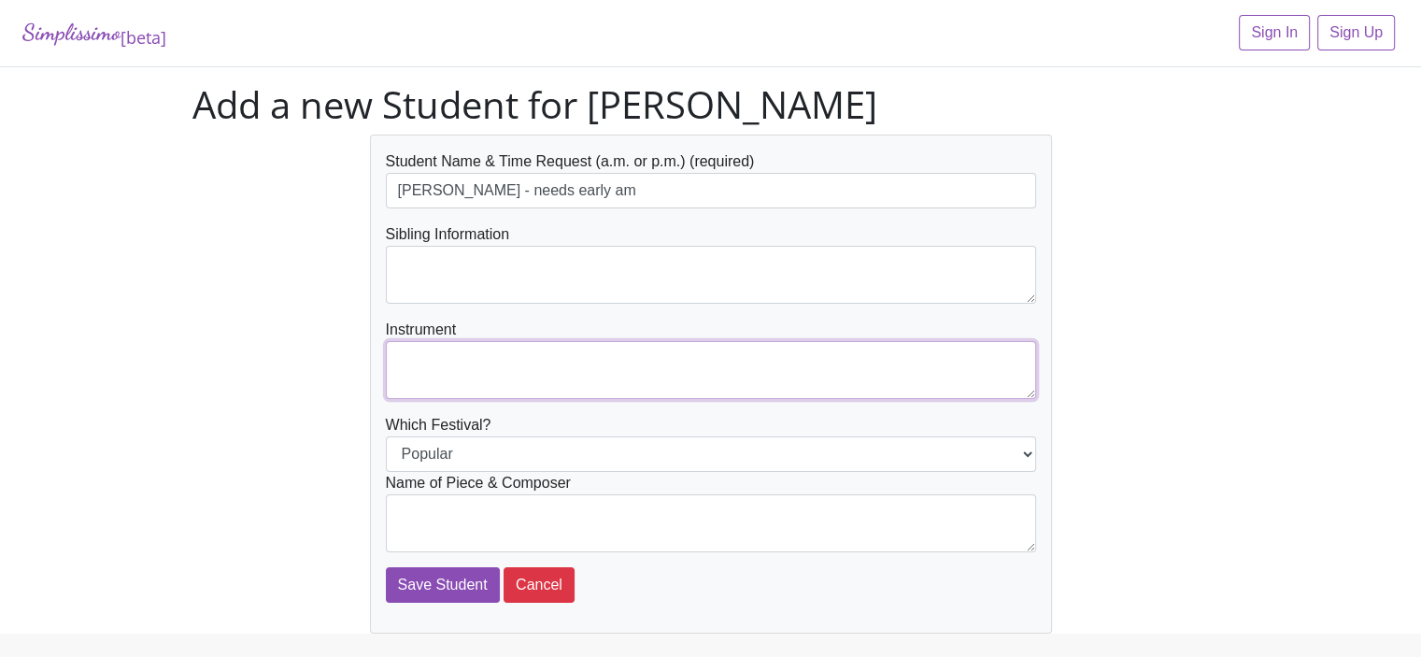
click at [400, 355] on textarea at bounding box center [711, 370] width 650 height 58
type textarea "Piano"
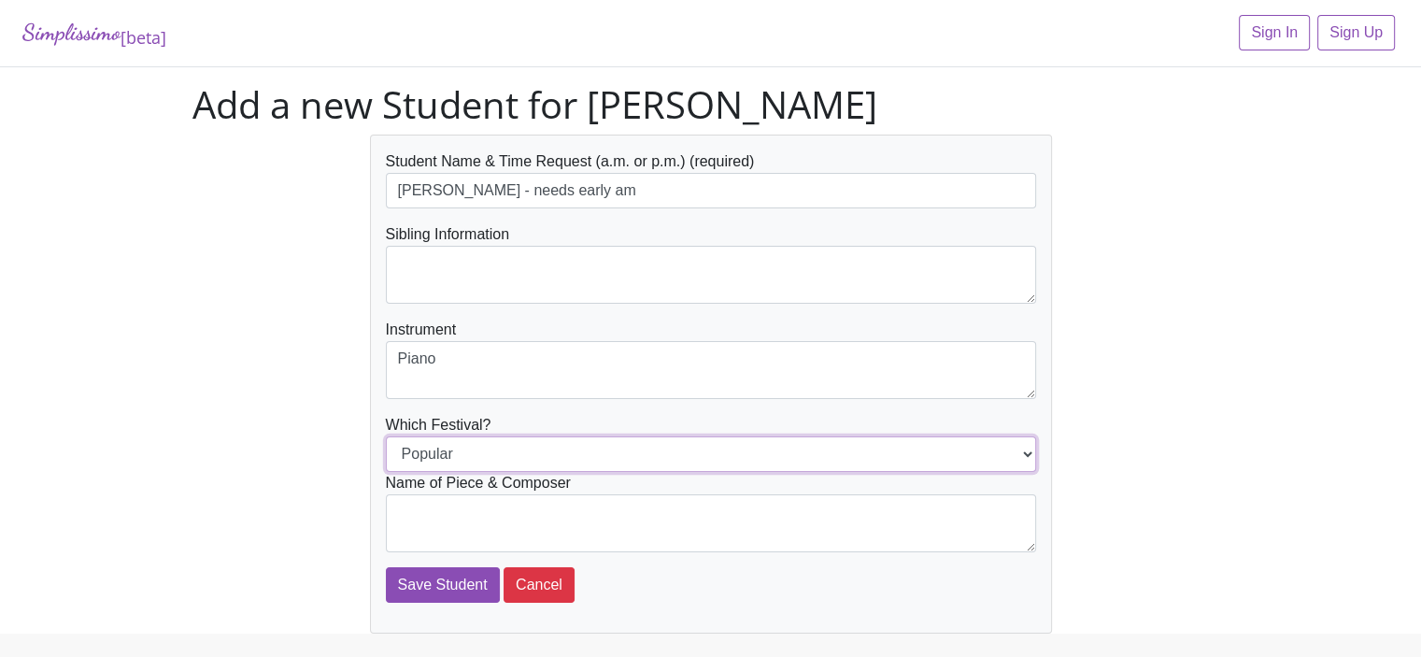
click at [431, 462] on select "Popular Jazz" at bounding box center [711, 453] width 650 height 35
select select "Jazz"
click at [386, 436] on select "Popular Jazz" at bounding box center [711, 453] width 650 height 35
click at [414, 512] on textarea at bounding box center [711, 523] width 650 height 58
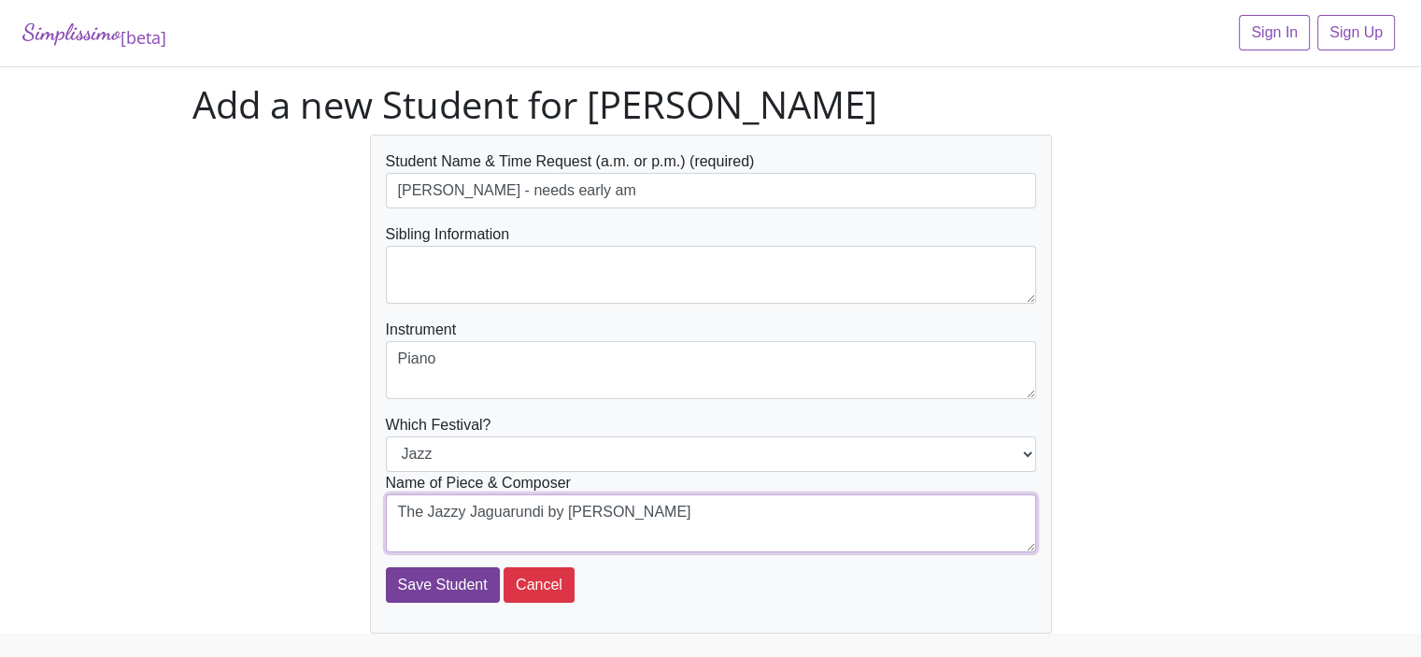
type textarea "The Jazzy Jaguarundi by Allred"
click at [426, 589] on input "Save Student" at bounding box center [443, 584] width 114 height 35
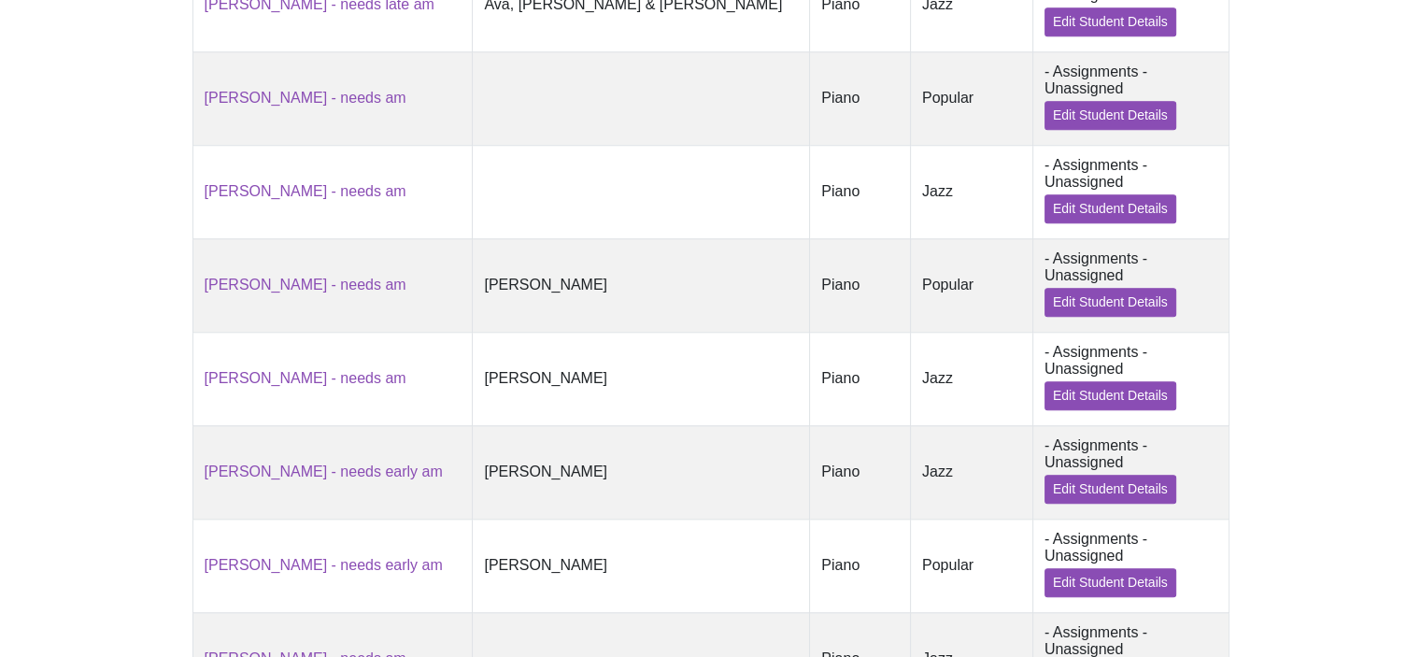
scroll to position [1817, 0]
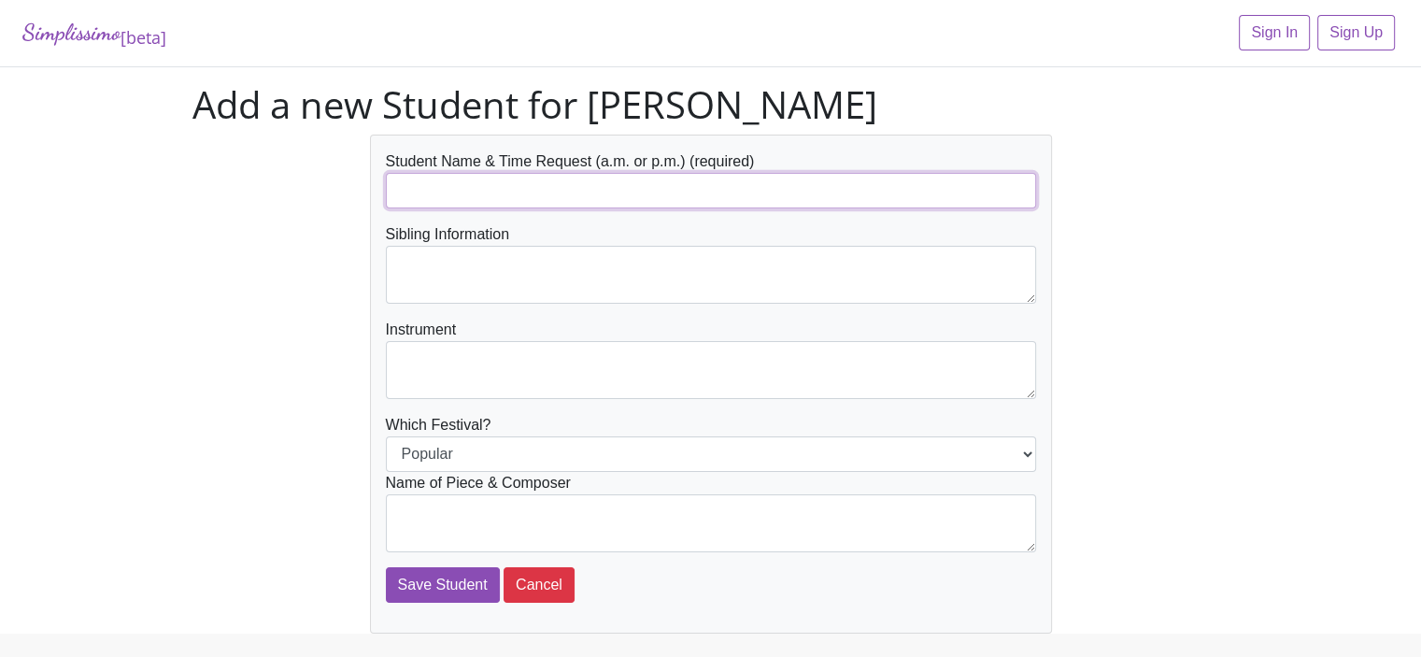
click at [449, 188] on input "text" at bounding box center [711, 190] width 650 height 35
type input "[PERSON_NAME] - needs after 2pm"
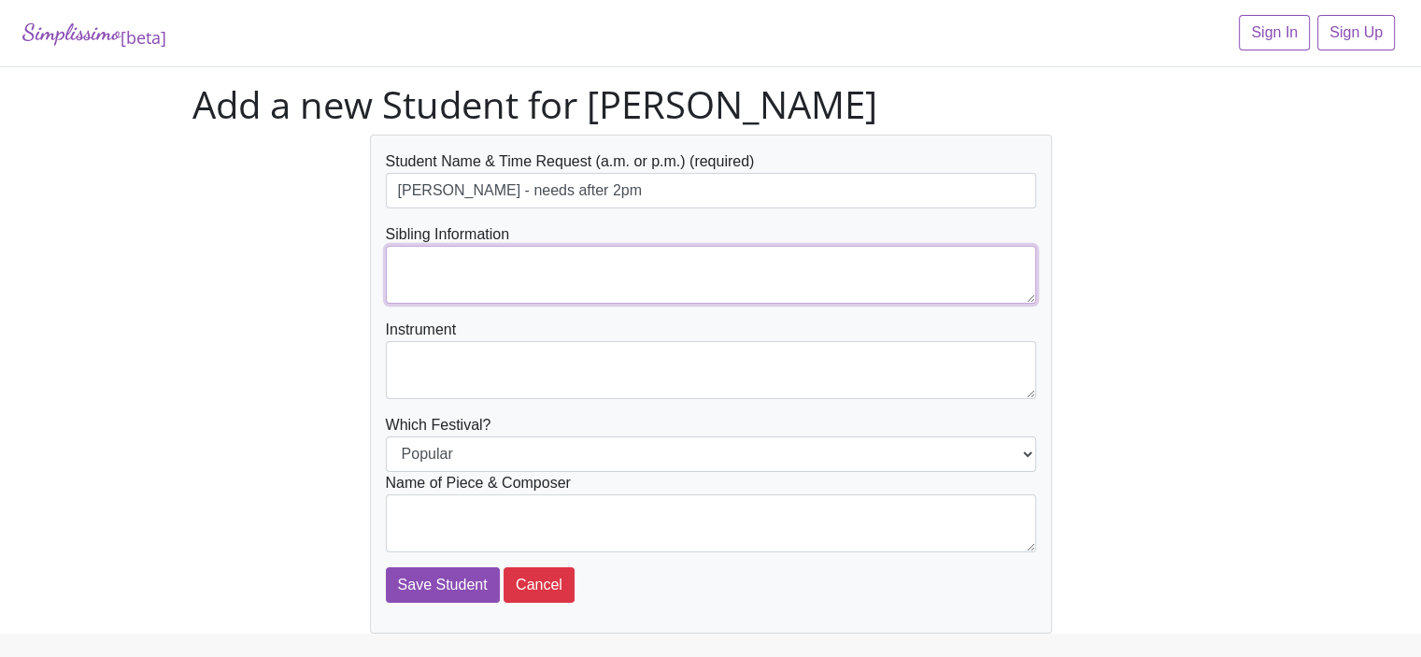
click at [422, 267] on textarea at bounding box center [711, 275] width 650 height 58
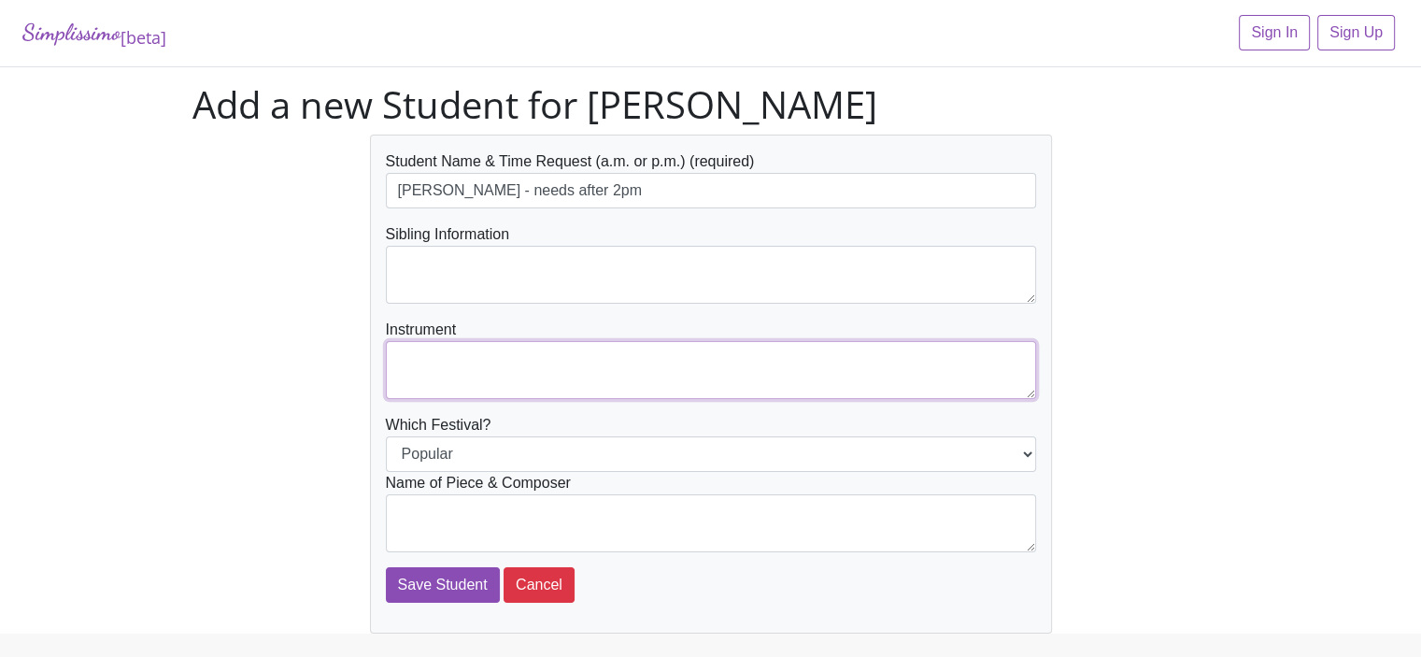
click at [404, 351] on textarea at bounding box center [711, 370] width 650 height 58
type textarea "Piano"
click at [420, 518] on textarea at bounding box center [711, 523] width 650 height 58
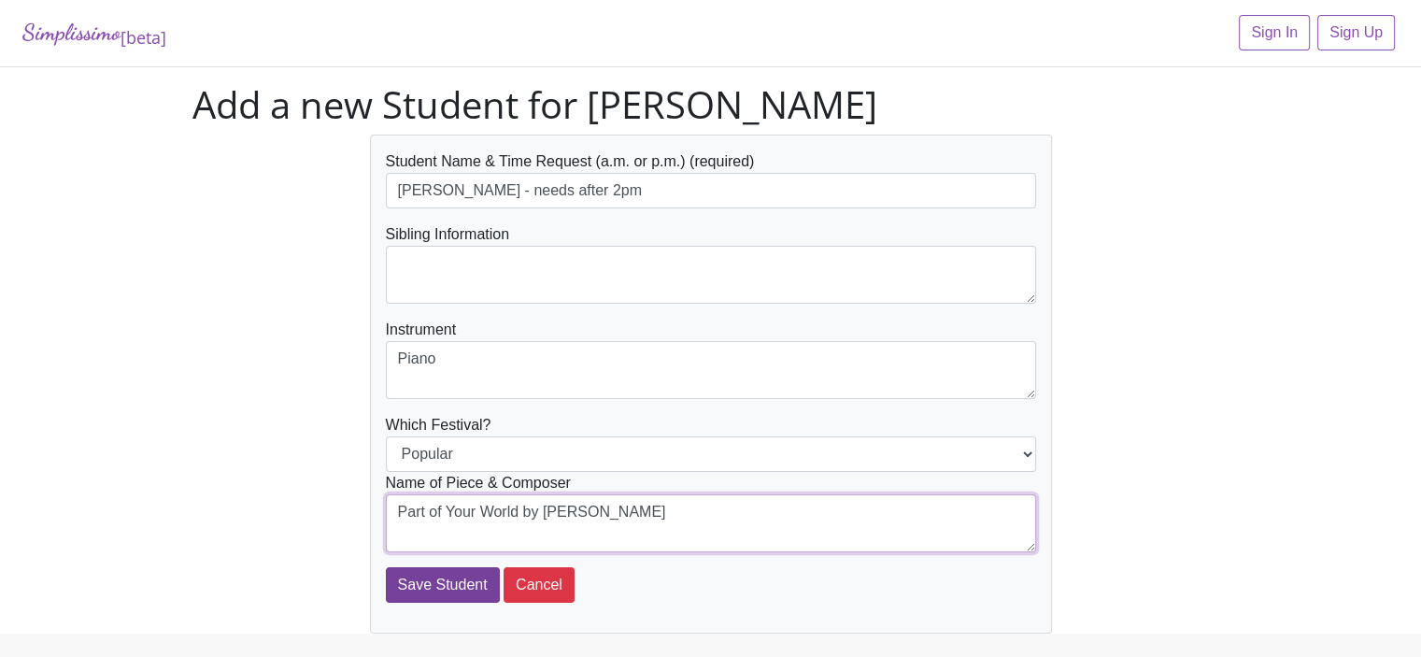
type textarea "Part of Your World by [PERSON_NAME]"
click at [400, 575] on input "Save Student" at bounding box center [443, 584] width 114 height 35
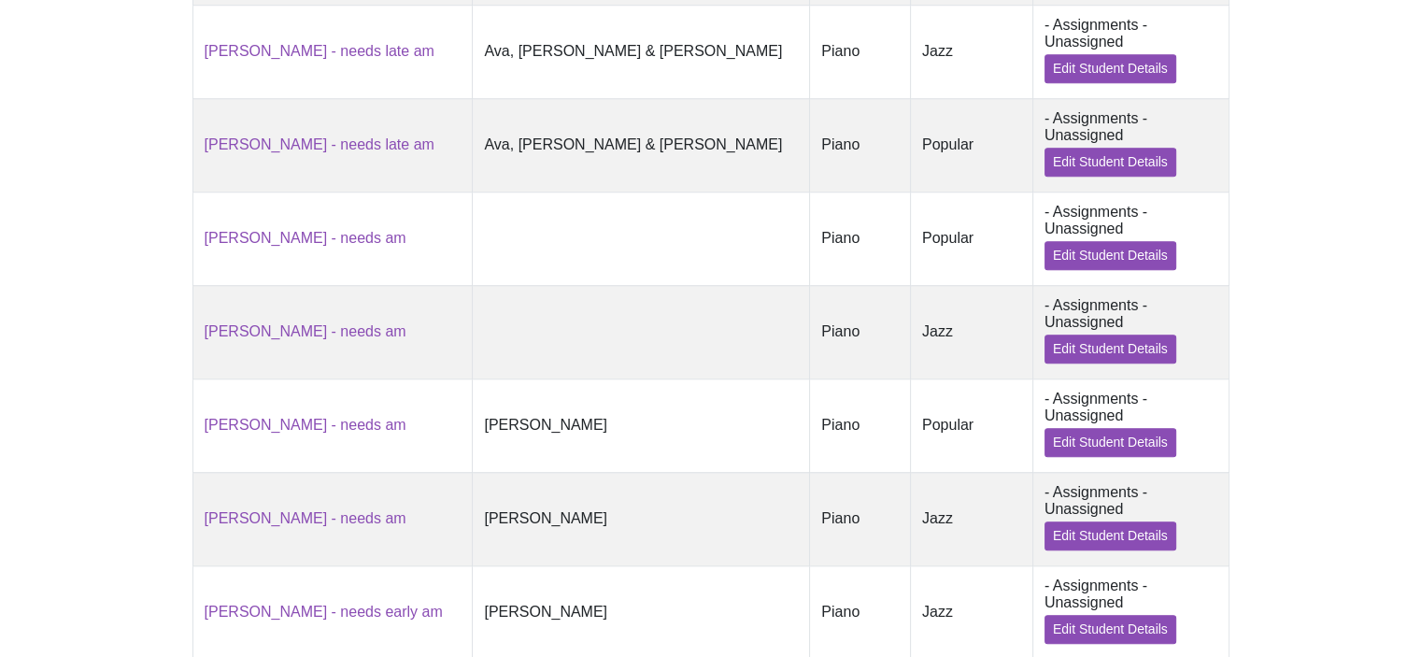
scroll to position [1897, 0]
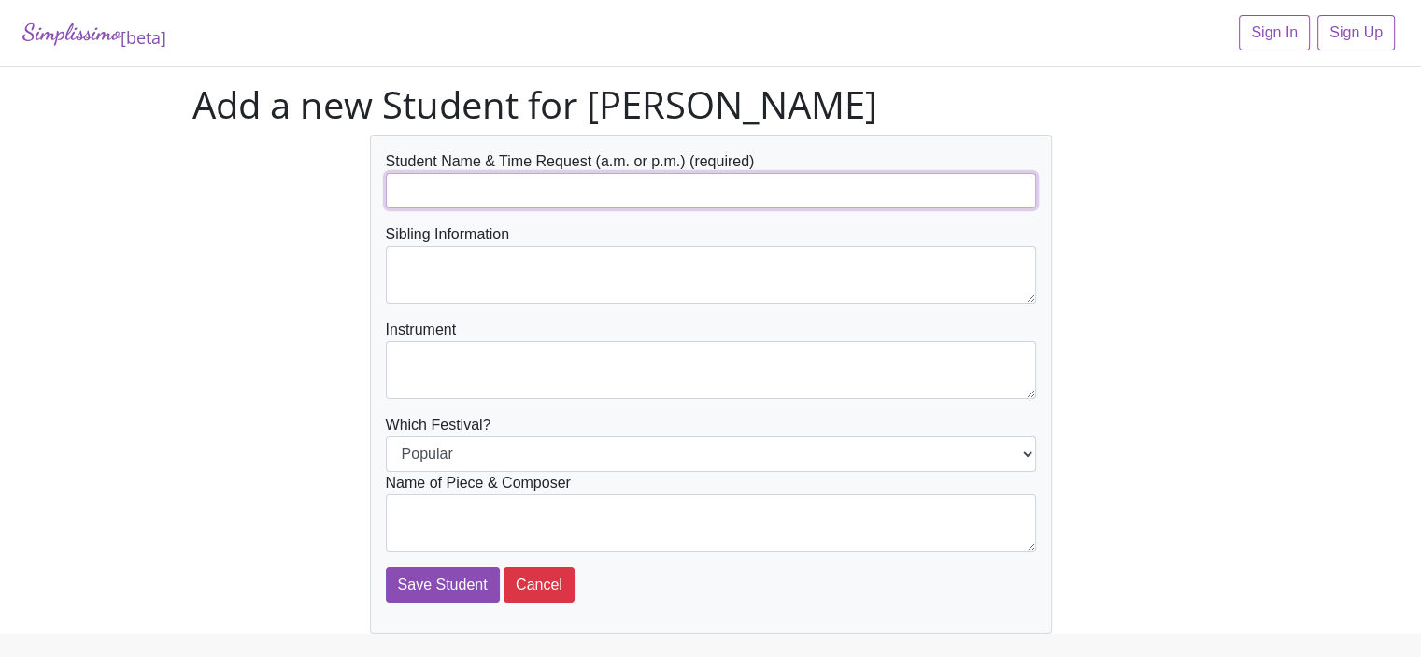
click at [399, 193] on input "text" at bounding box center [711, 190] width 650 height 35
type input "[PERSON_NAME] - needs after 2pm"
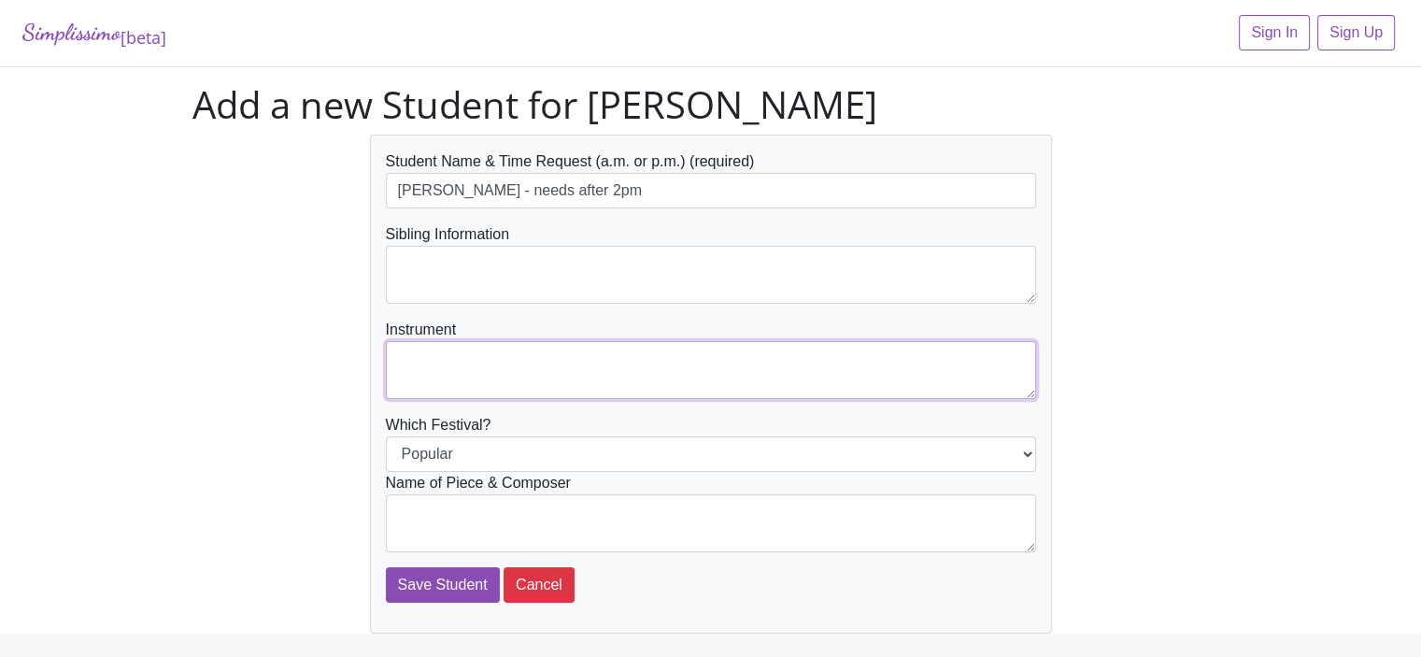
click at [401, 354] on textarea at bounding box center [711, 370] width 650 height 58
type textarea "Piano"
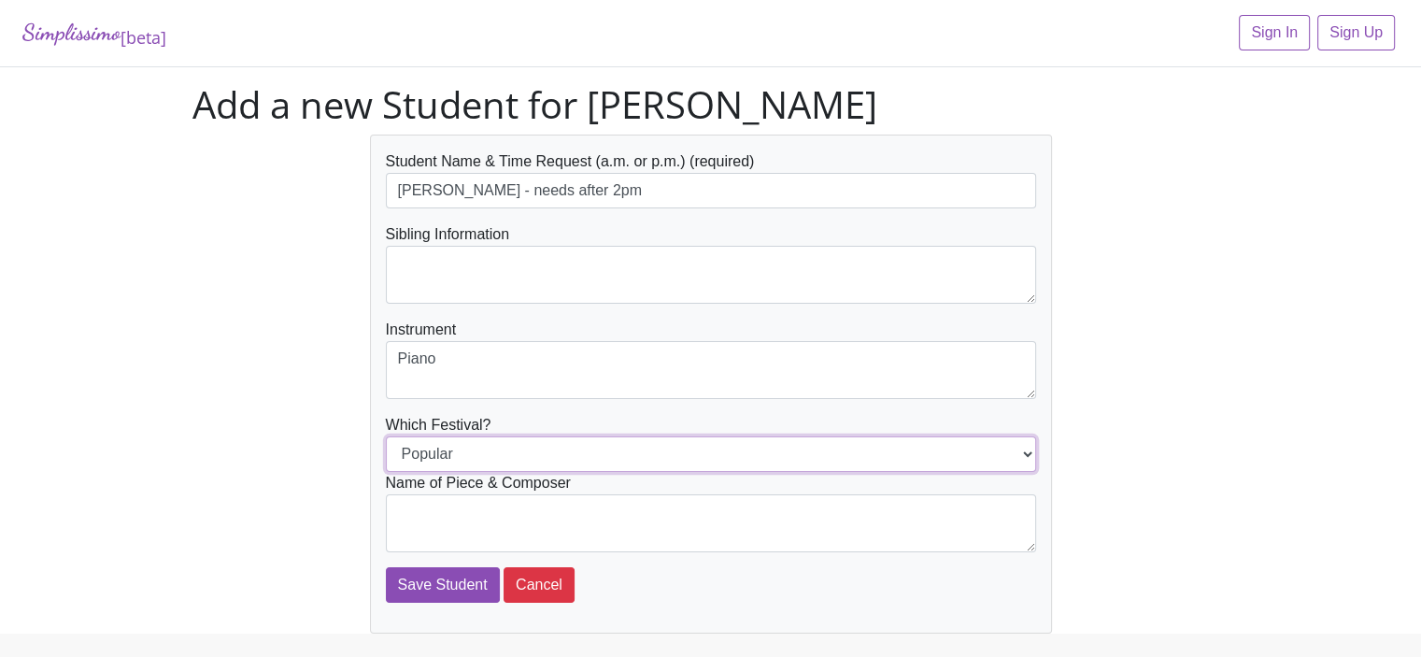
click at [407, 445] on select "Popular Jazz" at bounding box center [711, 453] width 650 height 35
select select "Jazz"
click at [386, 436] on select "Popular Jazz" at bounding box center [711, 453] width 650 height 35
click at [411, 504] on textarea at bounding box center [711, 523] width 650 height 58
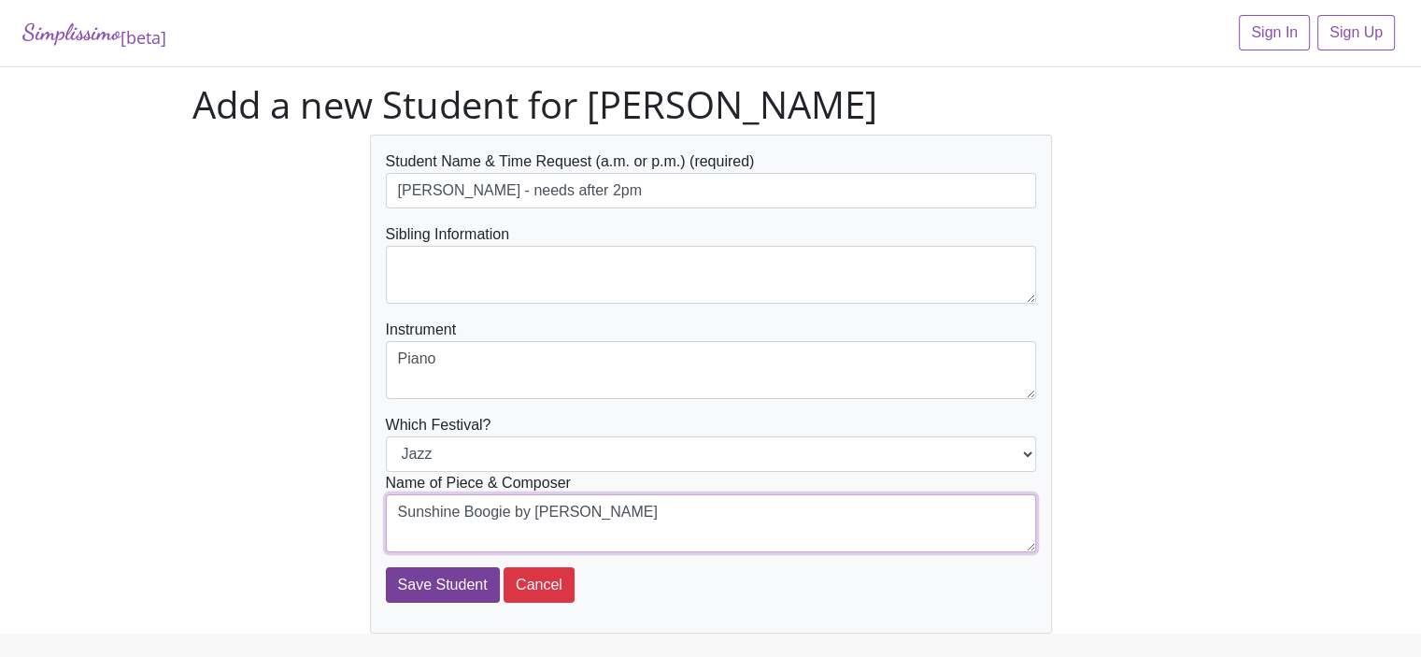
type textarea "Sunshine Boogie by Mier"
click at [424, 581] on input "Save Student" at bounding box center [443, 584] width 114 height 35
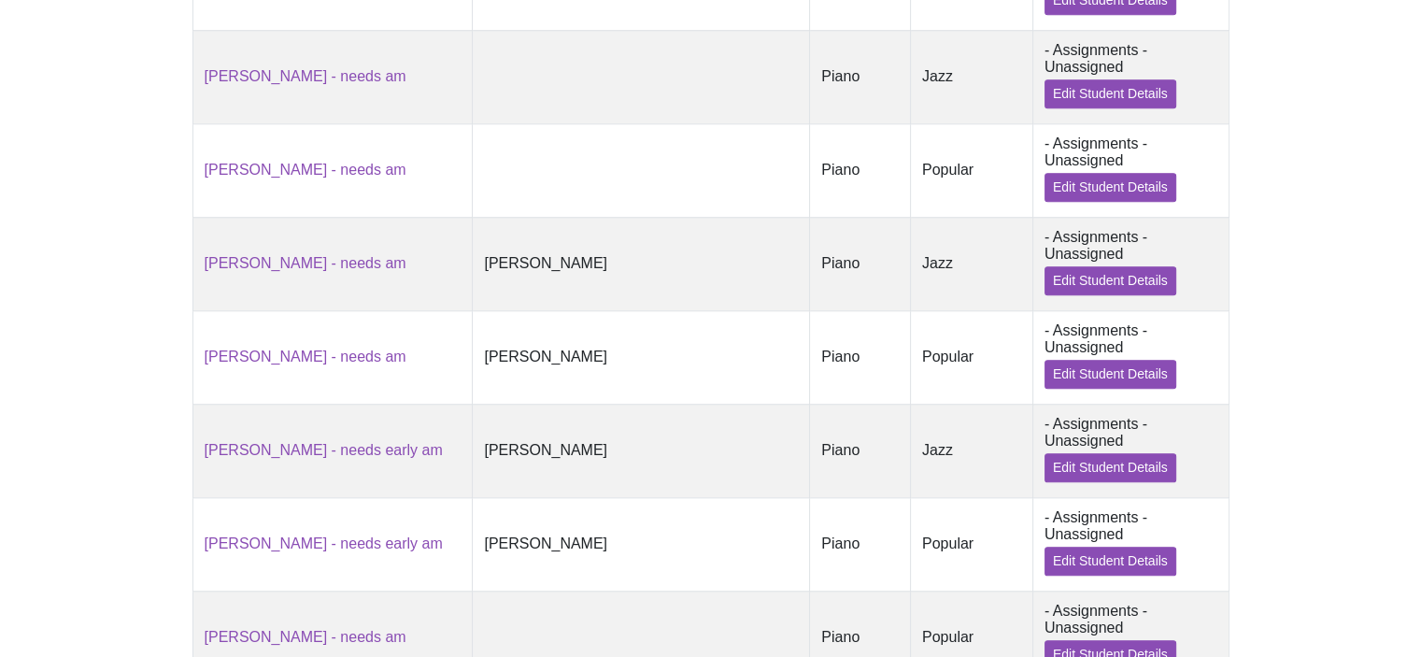
scroll to position [1977, 0]
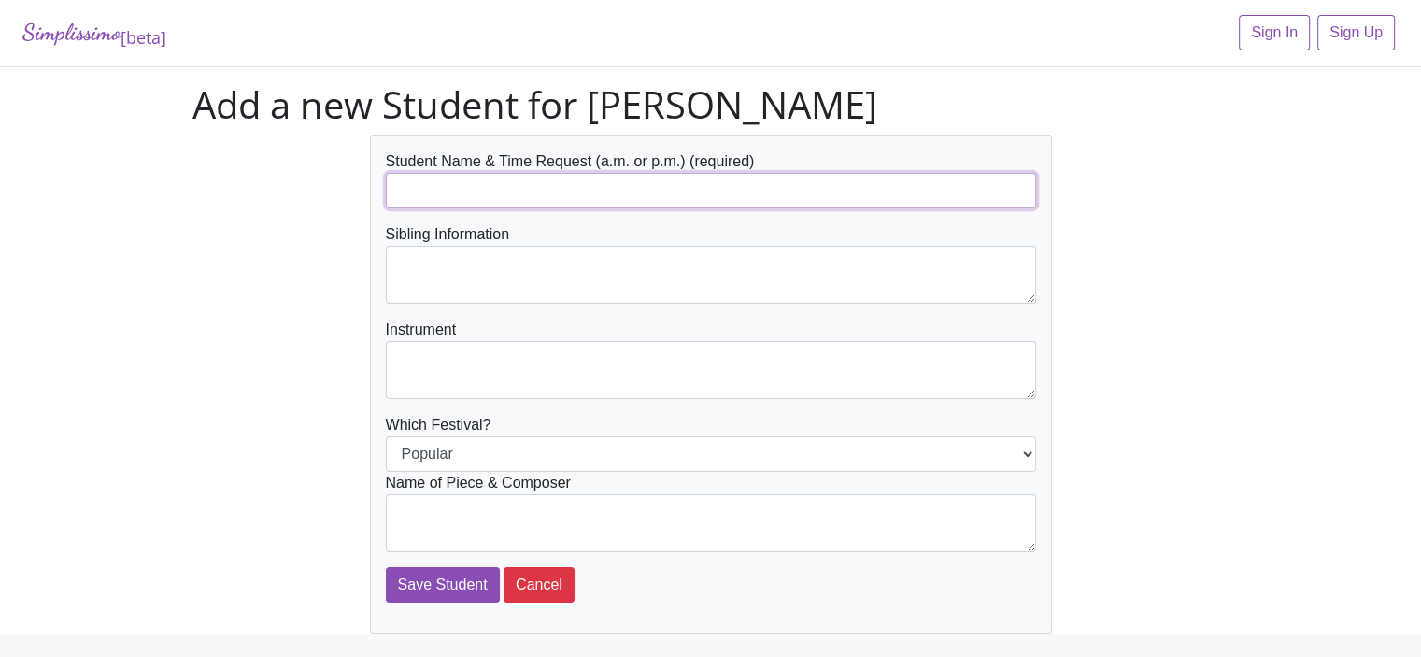
click at [403, 196] on input "text" at bounding box center [711, 190] width 650 height 35
type input "[PERSON_NAME] - needs after 2pm"
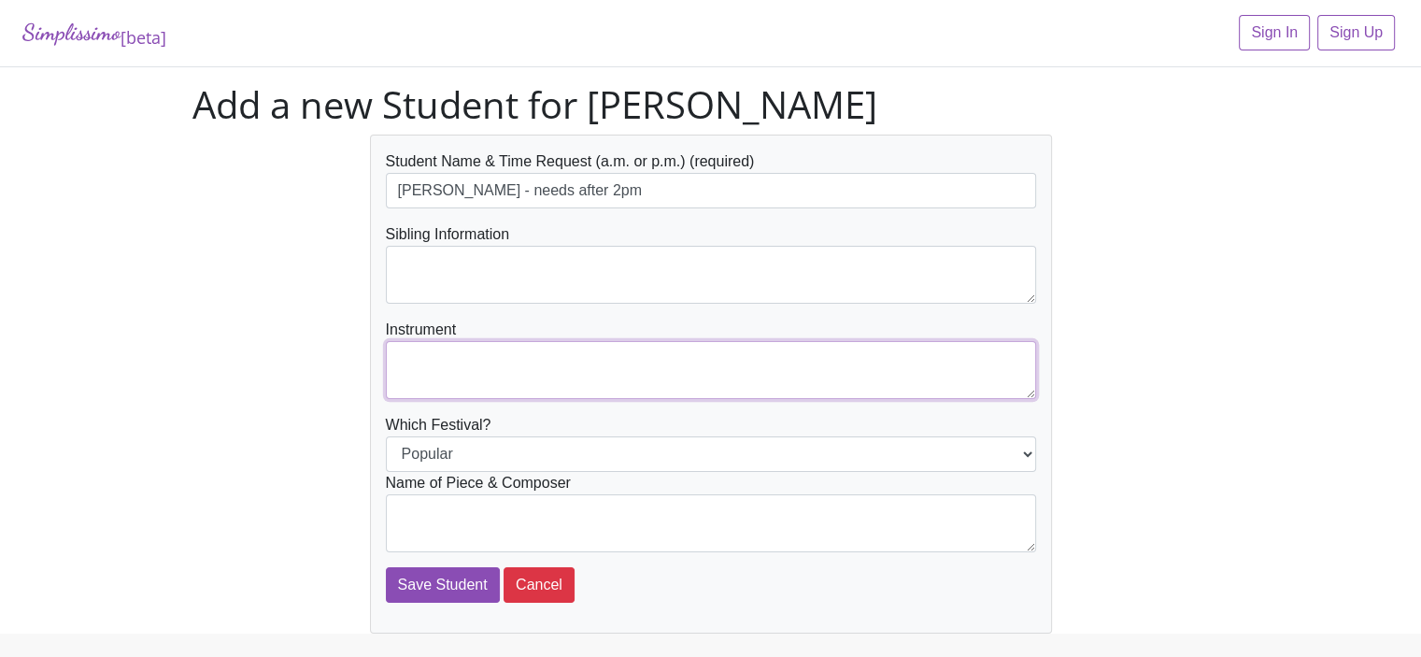
click at [408, 357] on textarea at bounding box center [711, 370] width 650 height 58
type textarea "Piano"
click at [401, 503] on textarea at bounding box center [711, 523] width 650 height 58
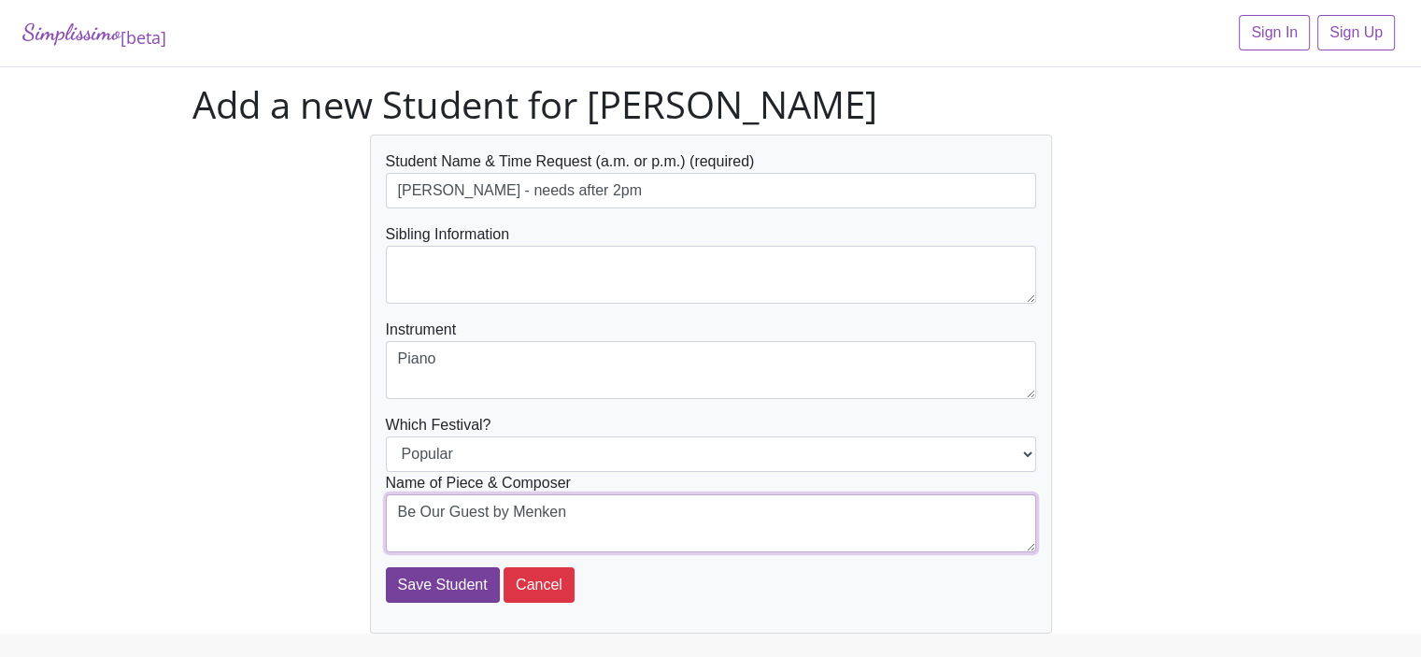
type textarea "Be Our Guest by Menken"
click at [418, 586] on input "Save Student" at bounding box center [443, 584] width 114 height 35
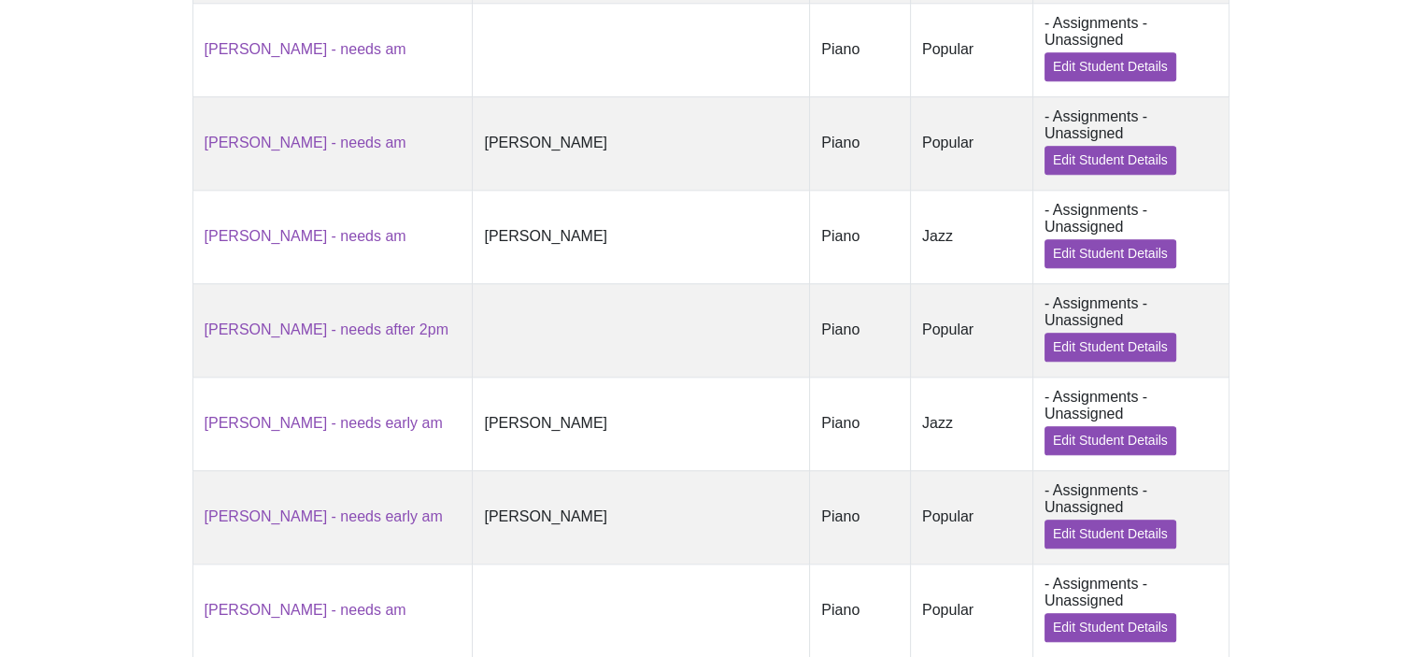
scroll to position [2055, 0]
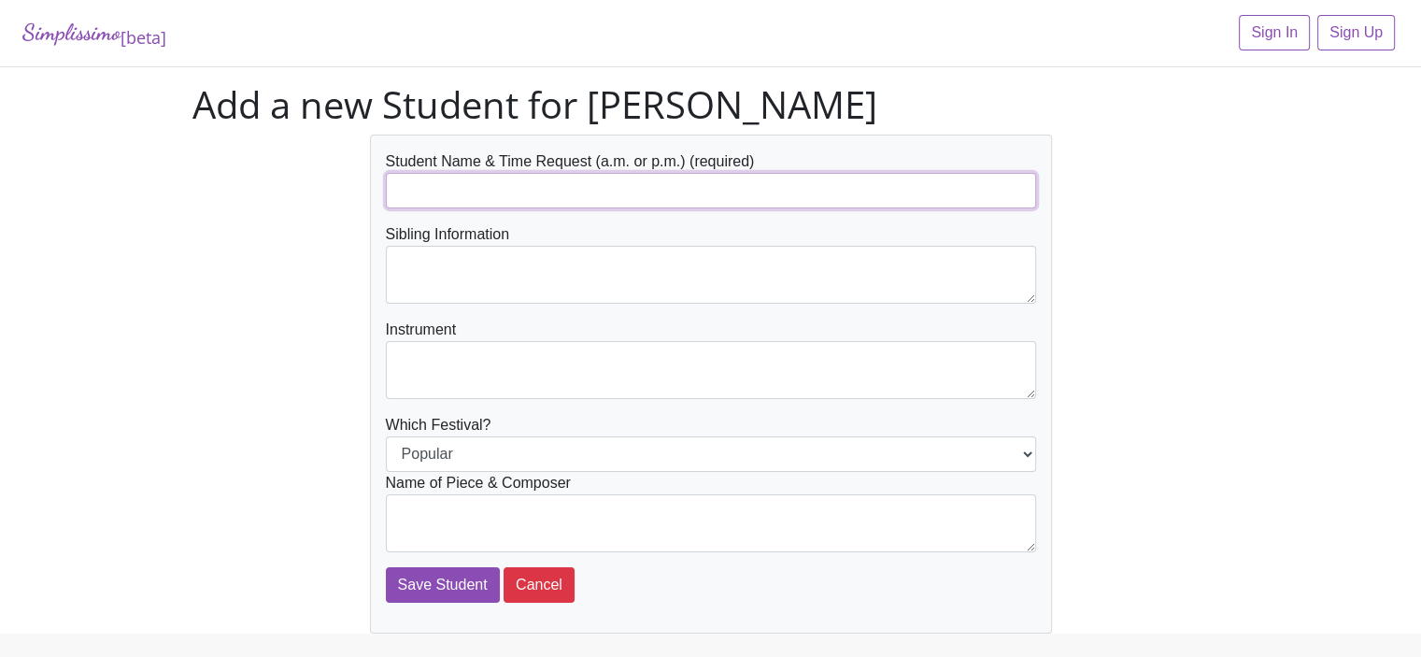
click at [426, 188] on input "text" at bounding box center [711, 190] width 650 height 35
type input "[PERSON_NAME] - needs after 2pm"
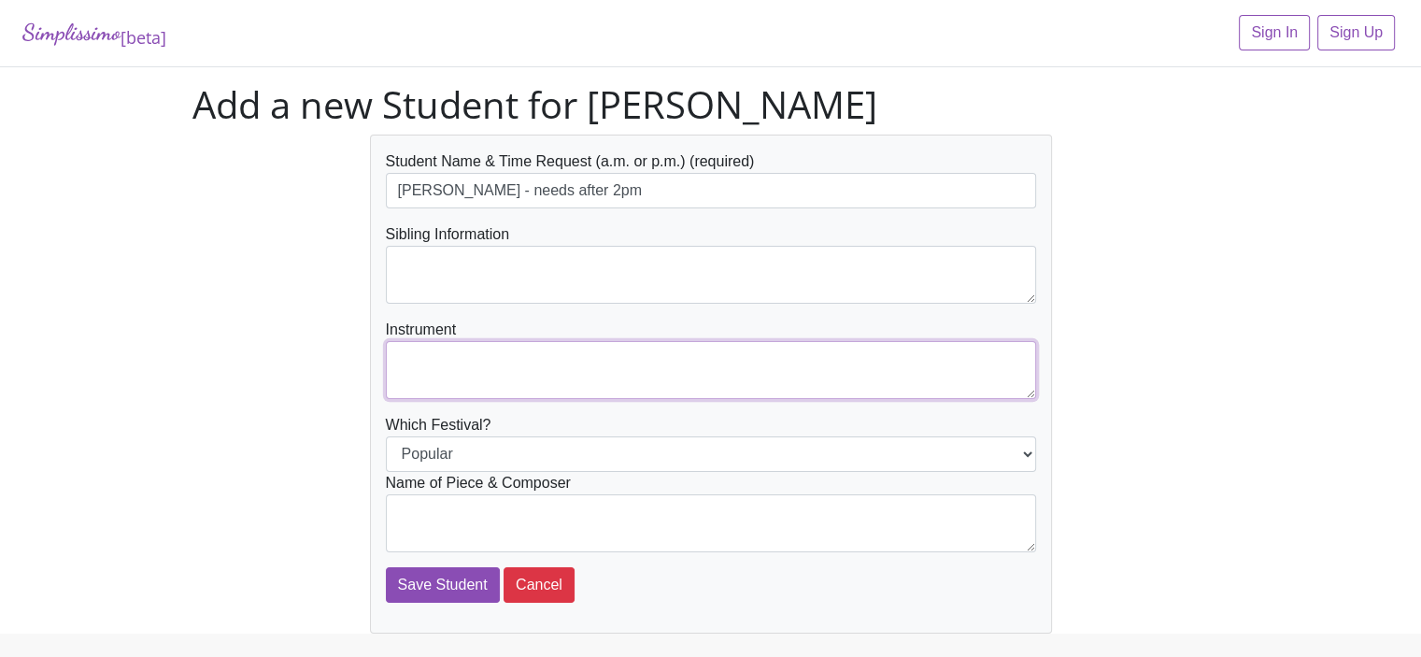
click at [404, 367] on textarea at bounding box center [711, 370] width 650 height 58
type textarea "Piano"
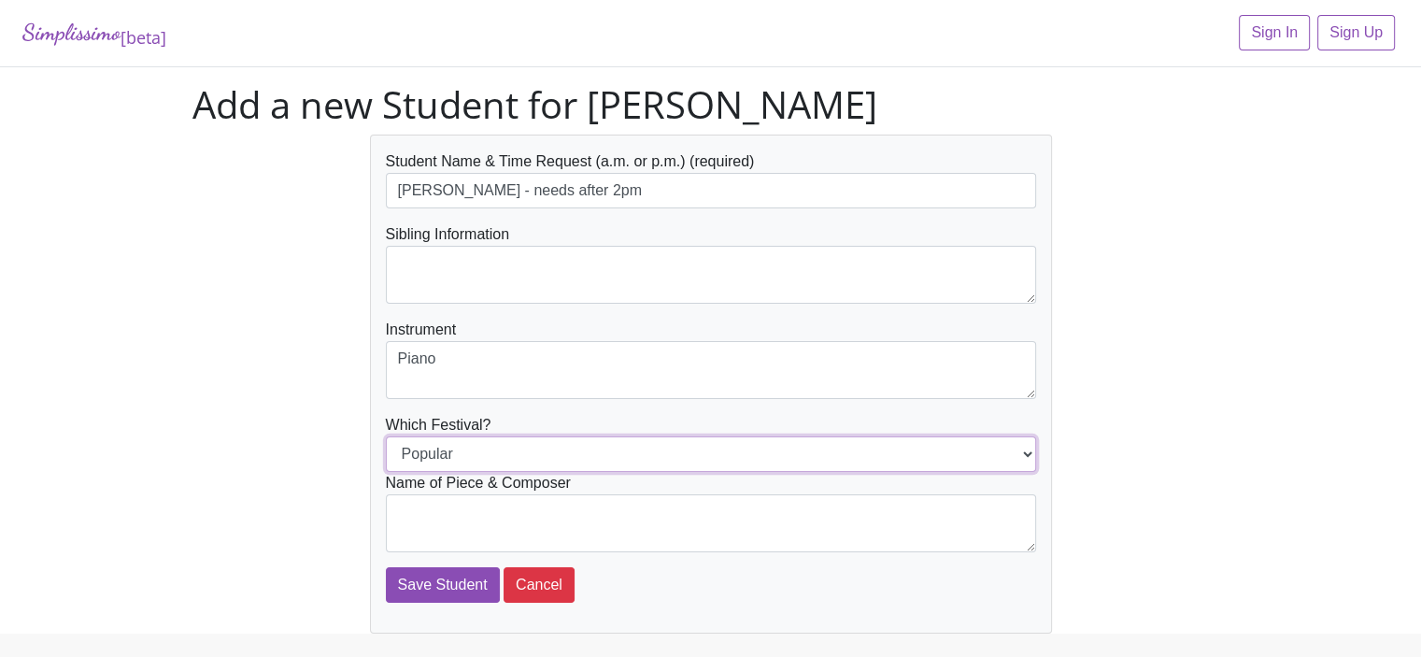
click at [441, 448] on select "Popular Jazz" at bounding box center [711, 453] width 650 height 35
select select "Jazz"
click at [386, 436] on select "Popular Jazz" at bounding box center [711, 453] width 650 height 35
click at [404, 508] on textarea at bounding box center [711, 523] width 650 height 58
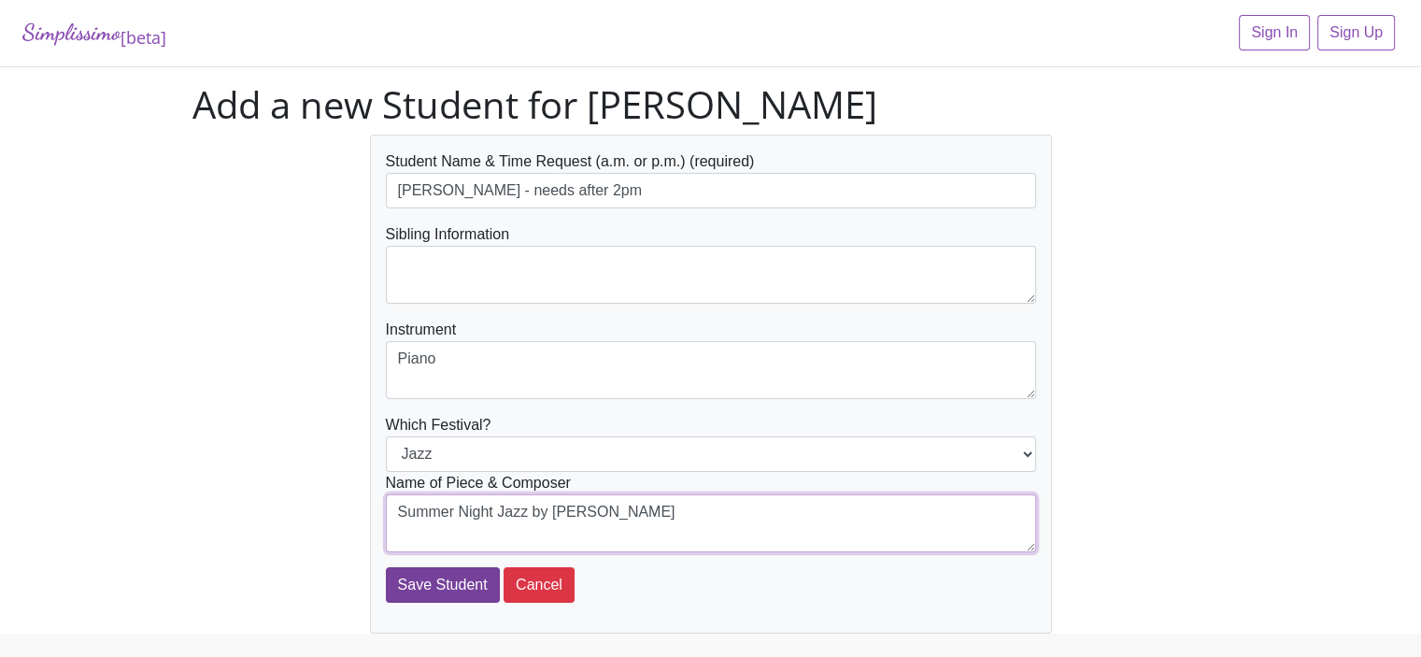
type textarea "Summer Night Jazz by Mier"
click at [426, 580] on input "Save Student" at bounding box center [443, 584] width 114 height 35
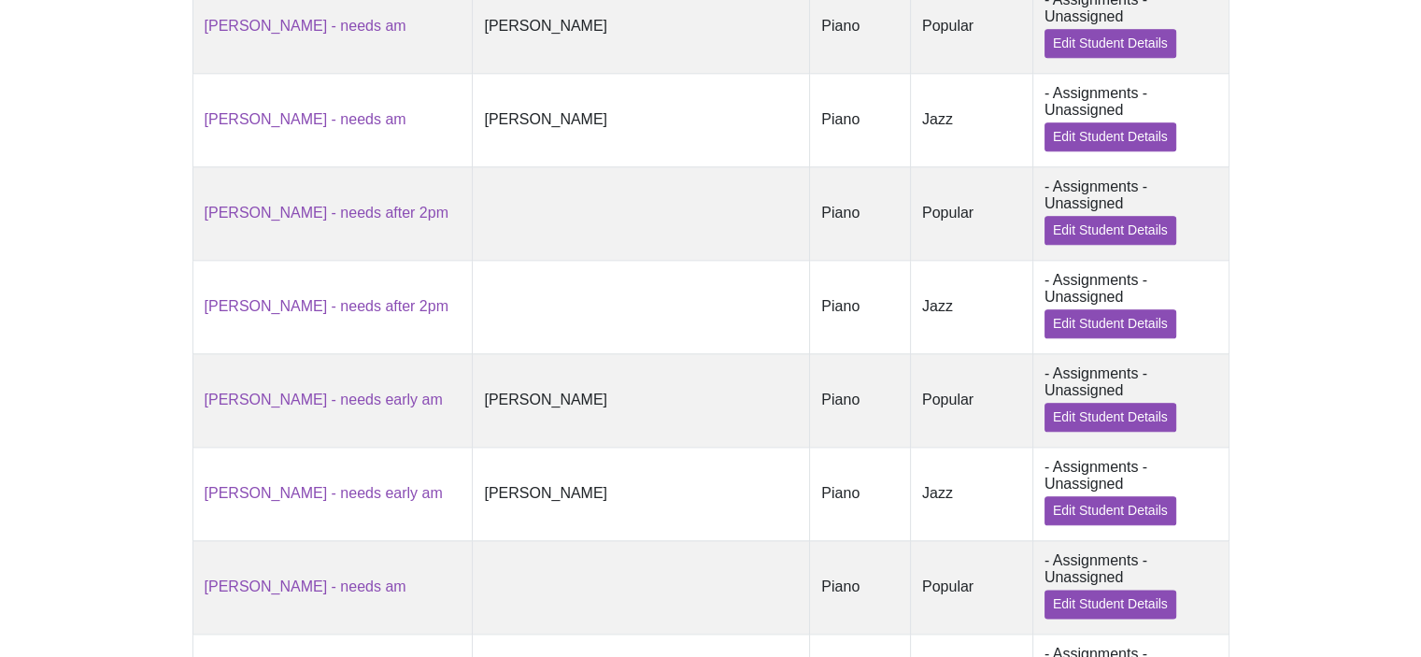
scroll to position [2135, 0]
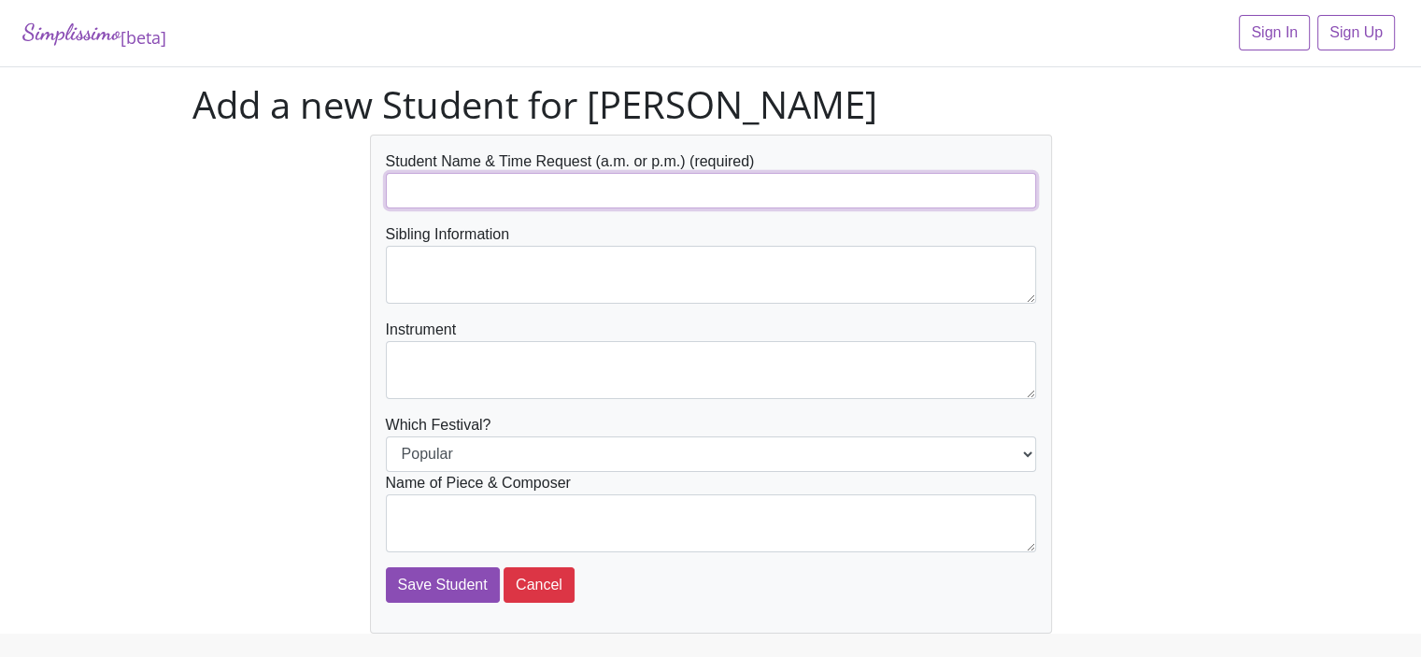
click at [403, 191] on input "text" at bounding box center [711, 190] width 650 height 35
type input "[PERSON_NAME] - needs am"
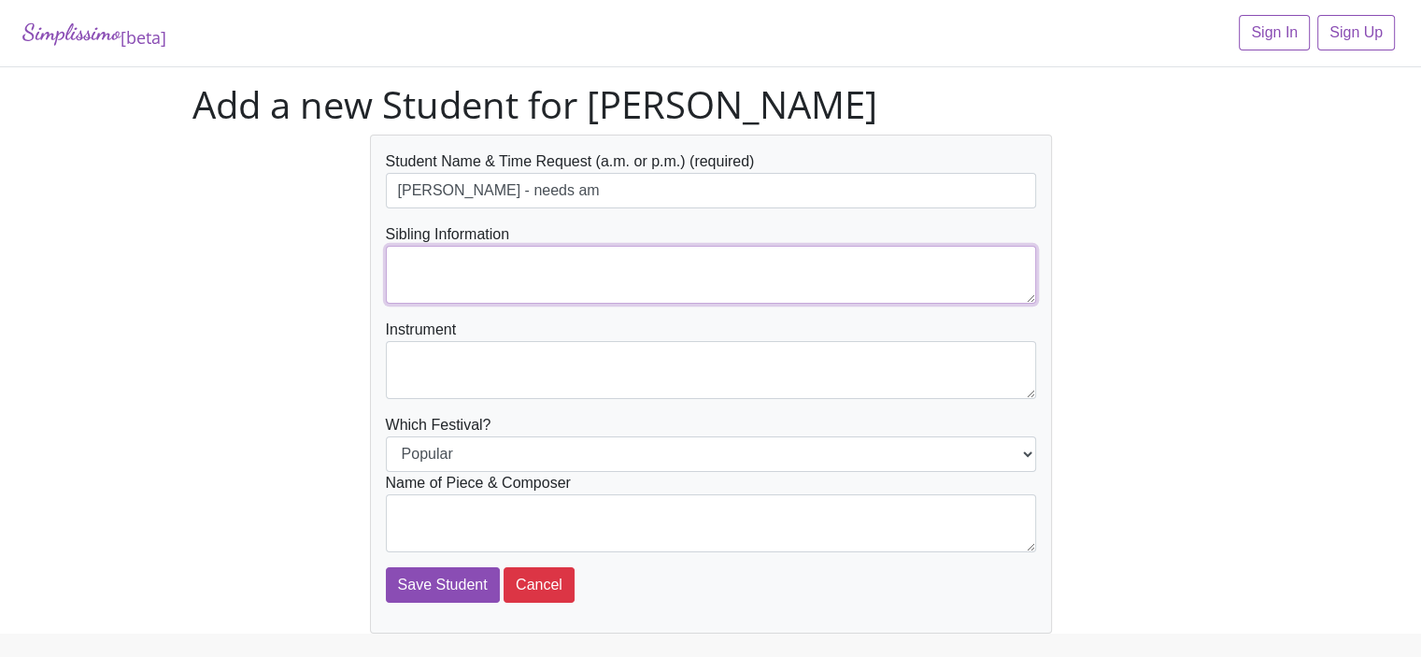
click at [402, 264] on textarea at bounding box center [711, 275] width 650 height 58
type textarea "[PERSON_NAME]"
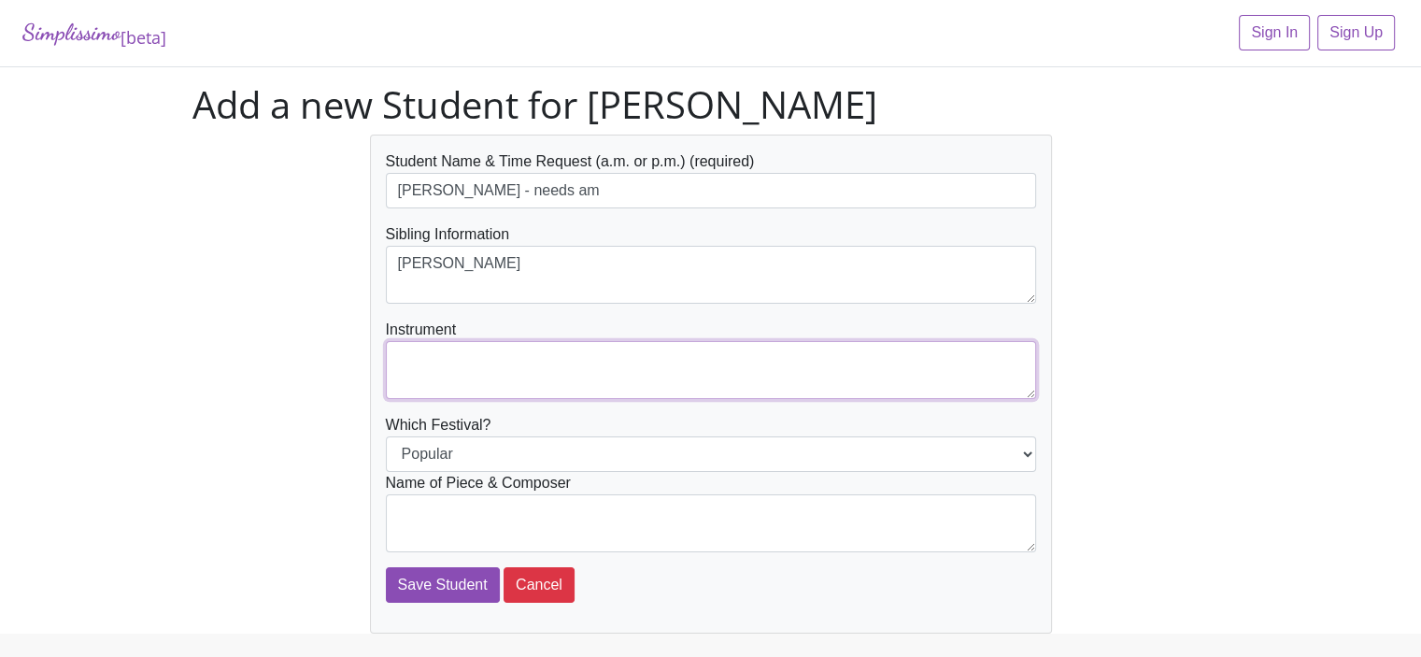
click at [404, 362] on textarea at bounding box center [711, 370] width 650 height 58
type textarea "Piano"
click at [413, 508] on textarea at bounding box center [711, 523] width 650 height 58
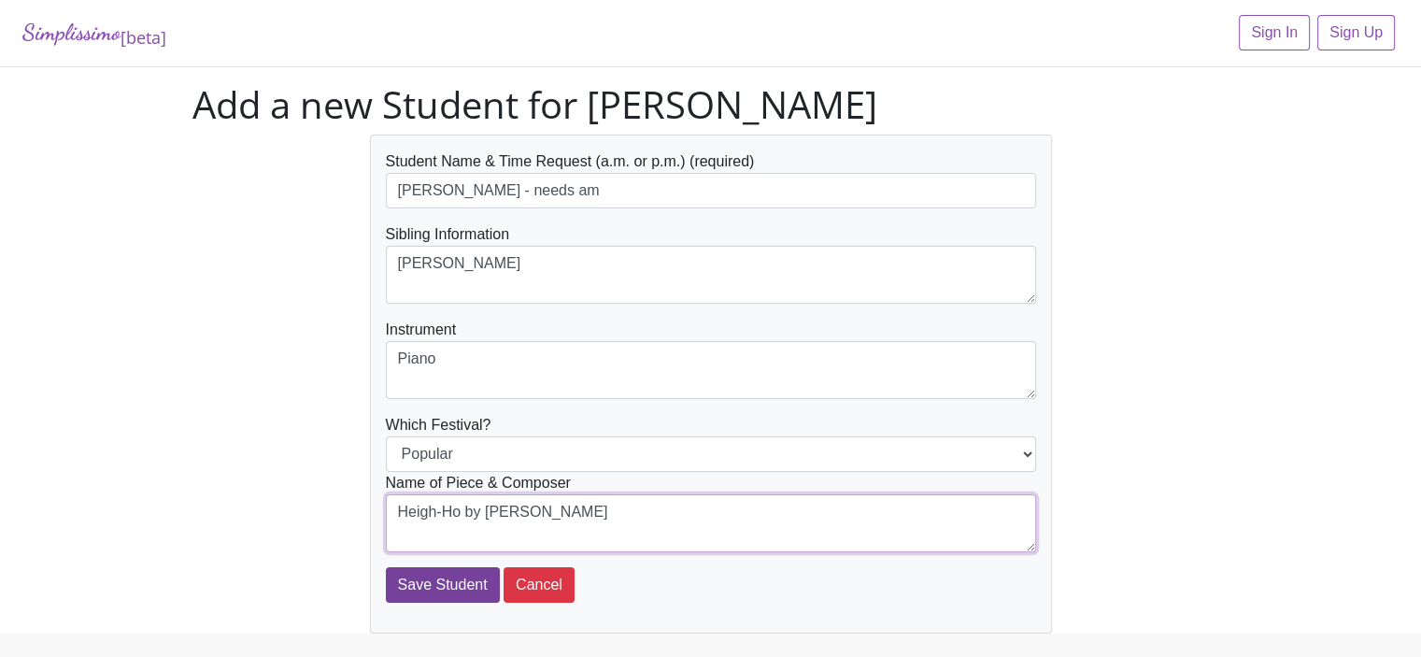
type textarea "Heigh-Ho by Churchill"
click at [409, 582] on input "Save Student" at bounding box center [443, 584] width 114 height 35
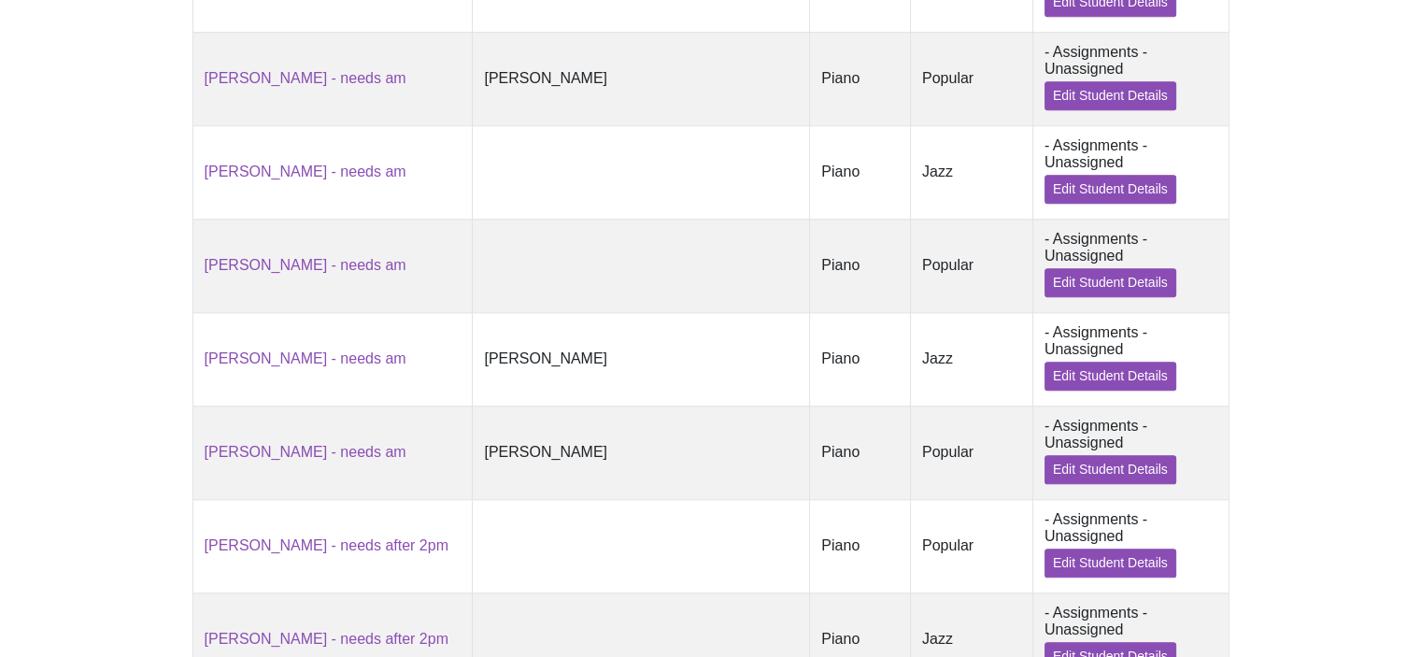
scroll to position [2215, 0]
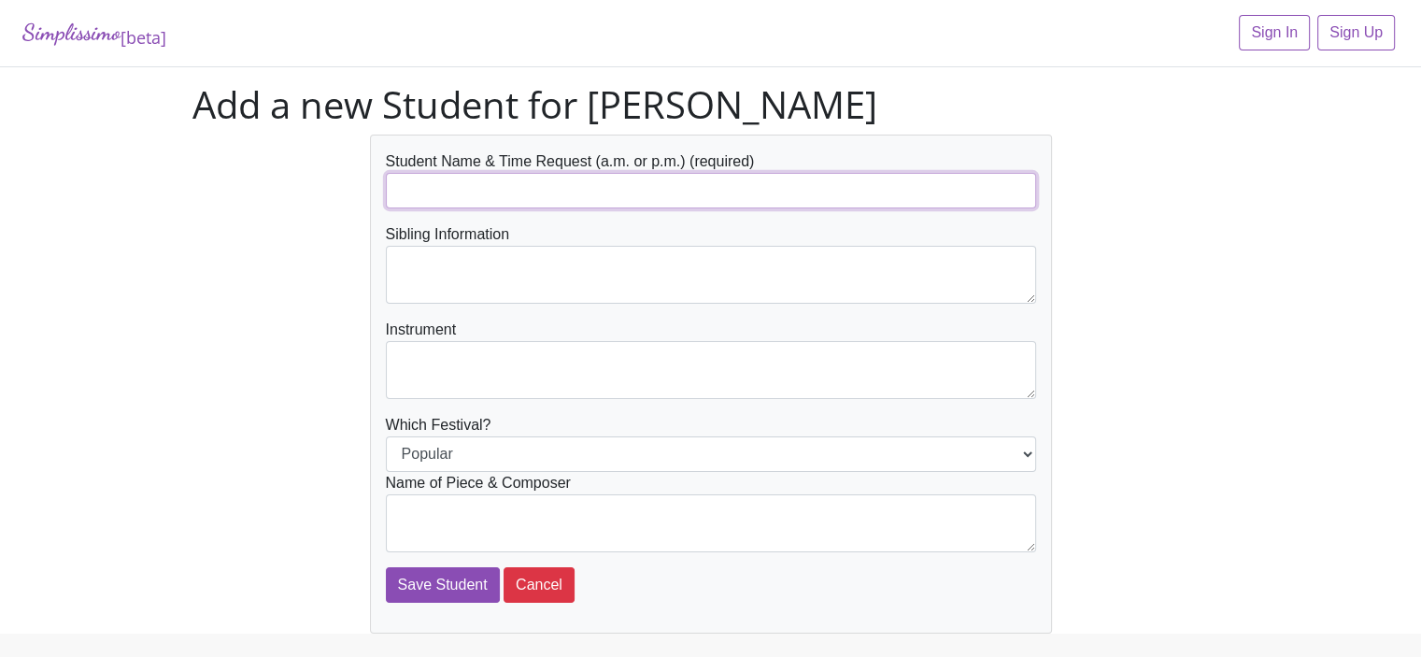
click at [428, 187] on input "text" at bounding box center [711, 190] width 650 height 35
type input "[PERSON_NAME] - needs am"
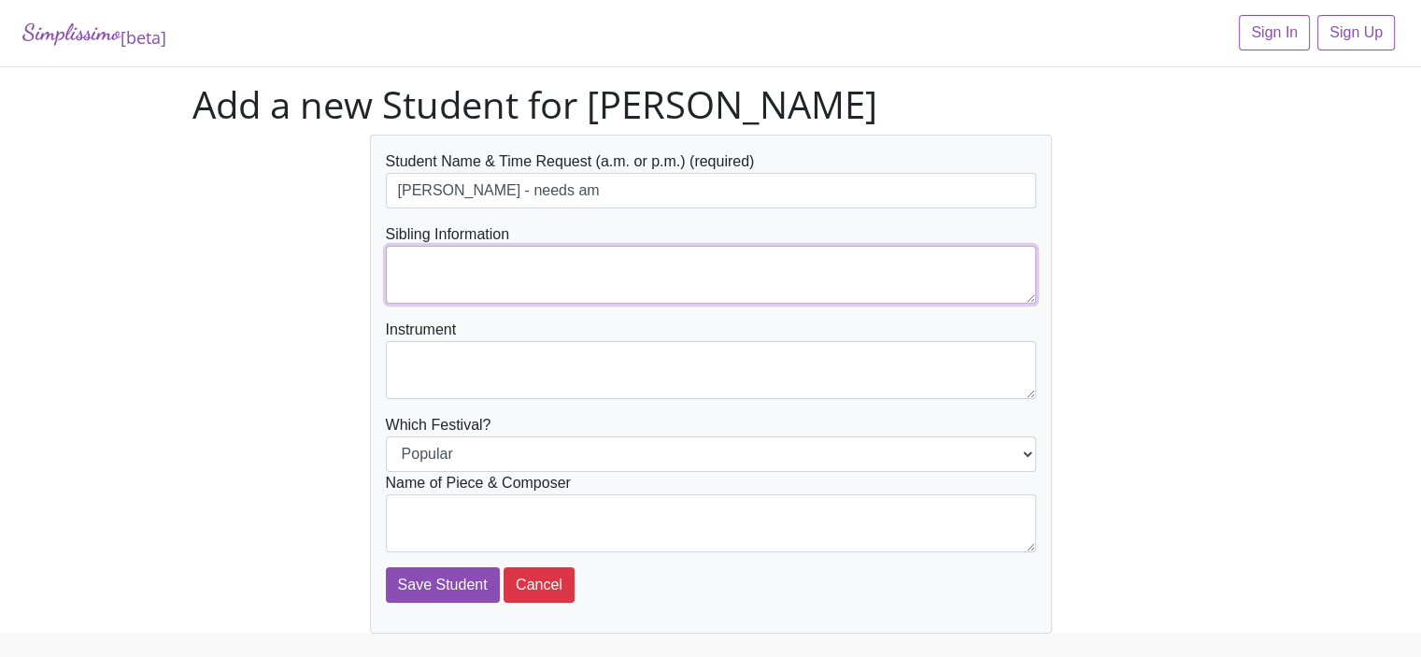
click at [423, 262] on textarea at bounding box center [711, 275] width 650 height 58
type textarea "[PERSON_NAME]"
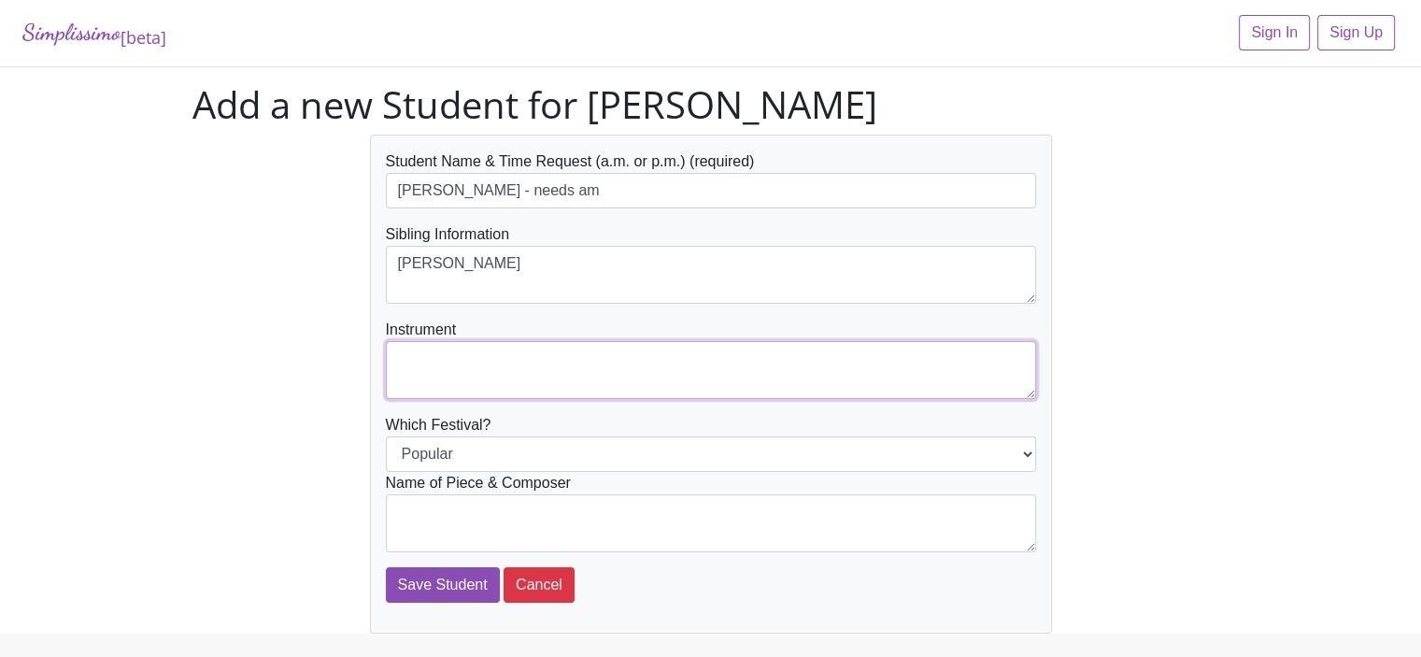
click at [418, 362] on textarea at bounding box center [711, 370] width 650 height 58
type textarea "Piano"
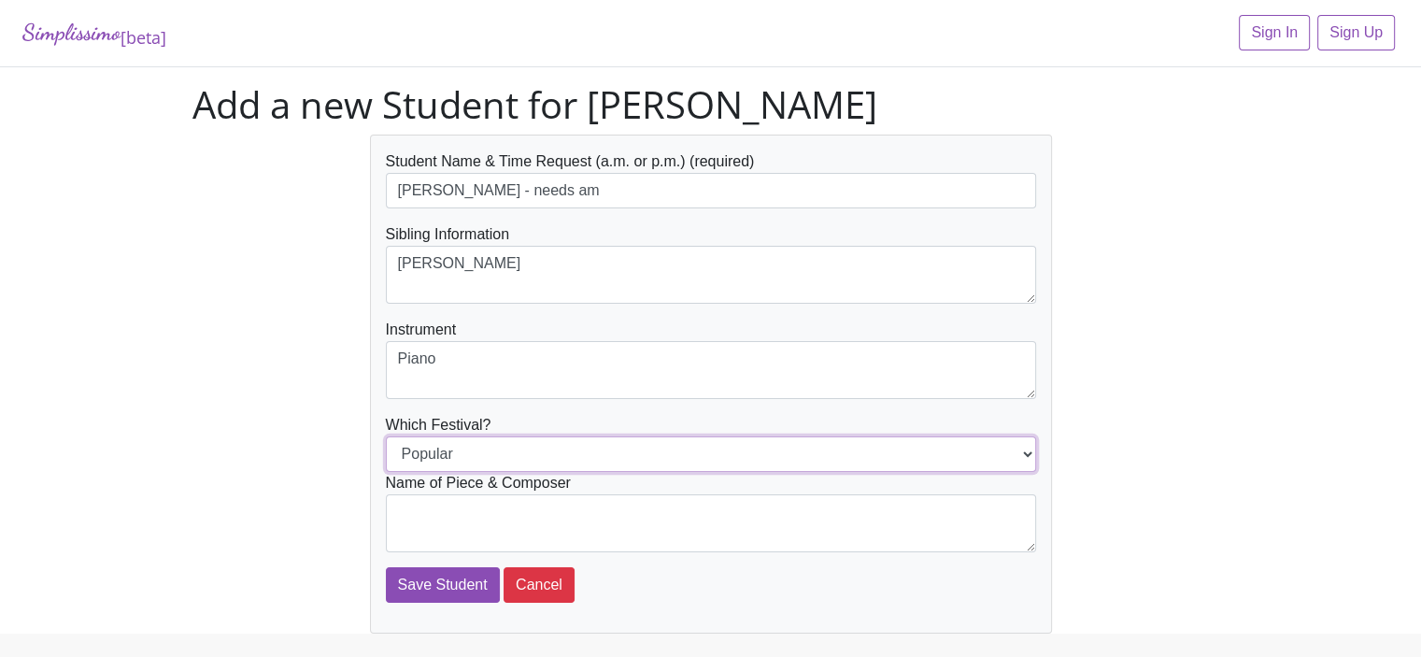
click at [414, 455] on select "Popular Jazz" at bounding box center [711, 453] width 650 height 35
select select "Jazz"
click at [386, 436] on select "Popular Jazz" at bounding box center [711, 453] width 650 height 35
click at [408, 511] on textarea at bounding box center [711, 523] width 650 height 58
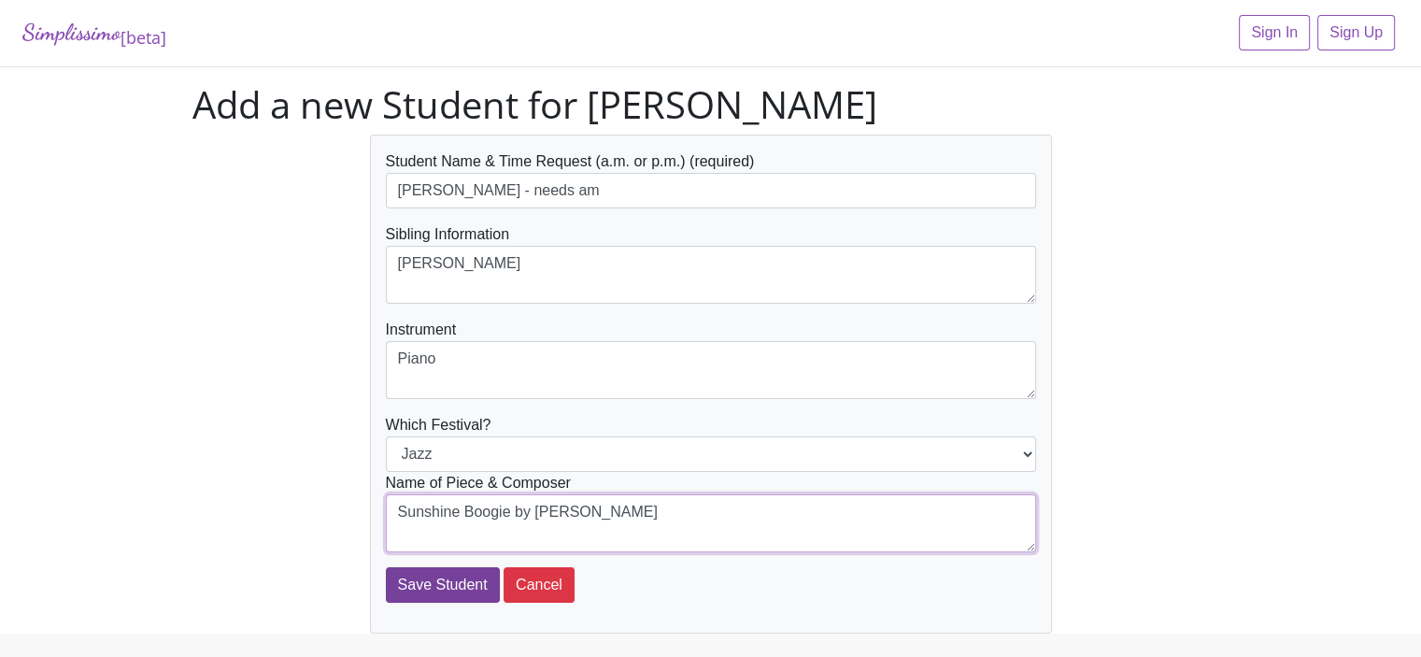
type textarea "Sunshine Boogie by Mier"
click at [418, 583] on input "Save Student" at bounding box center [443, 584] width 114 height 35
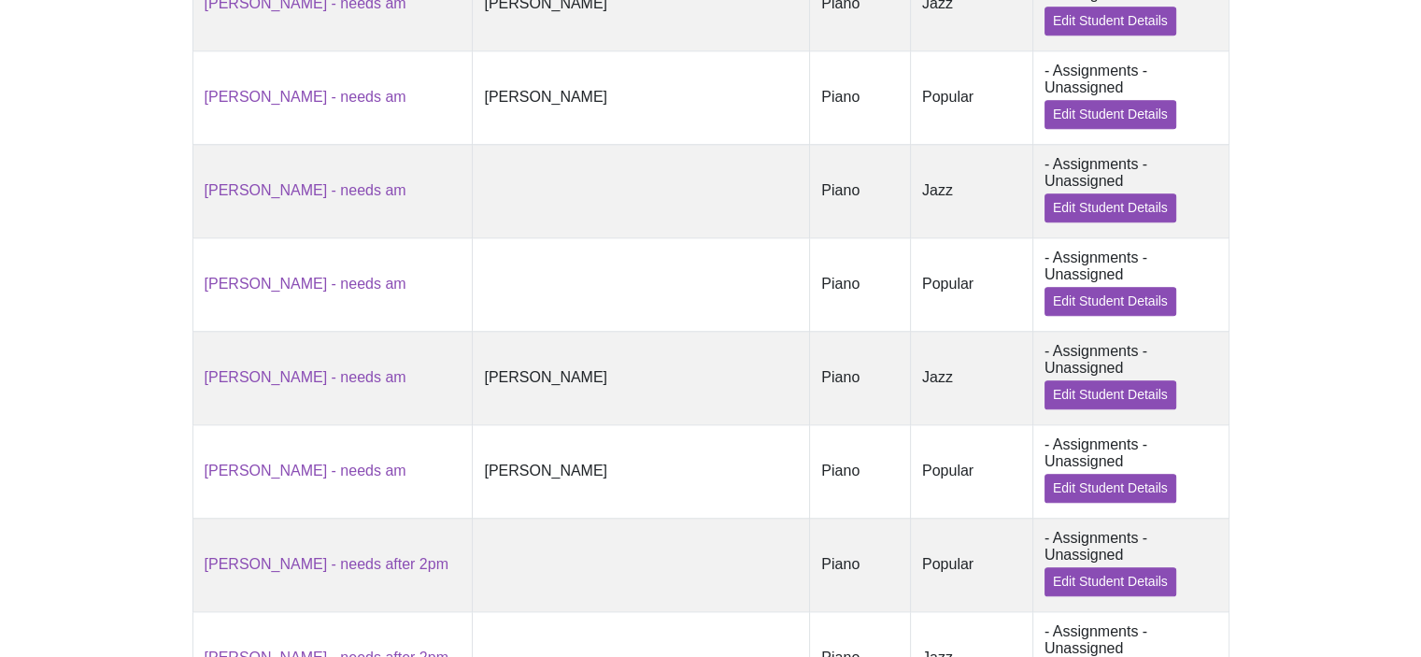
scroll to position [2294, 0]
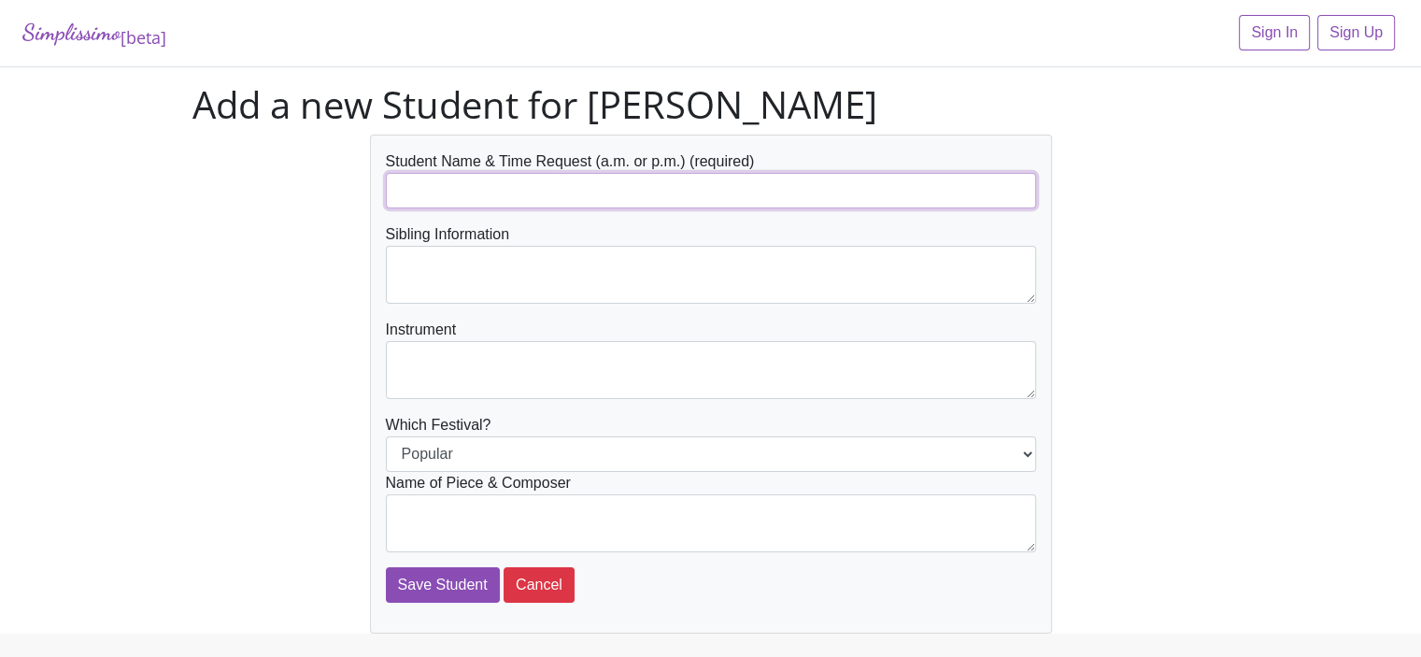
click at [450, 189] on input "text" at bounding box center [711, 190] width 650 height 35
type input "[PERSON_NAME] - needs am"
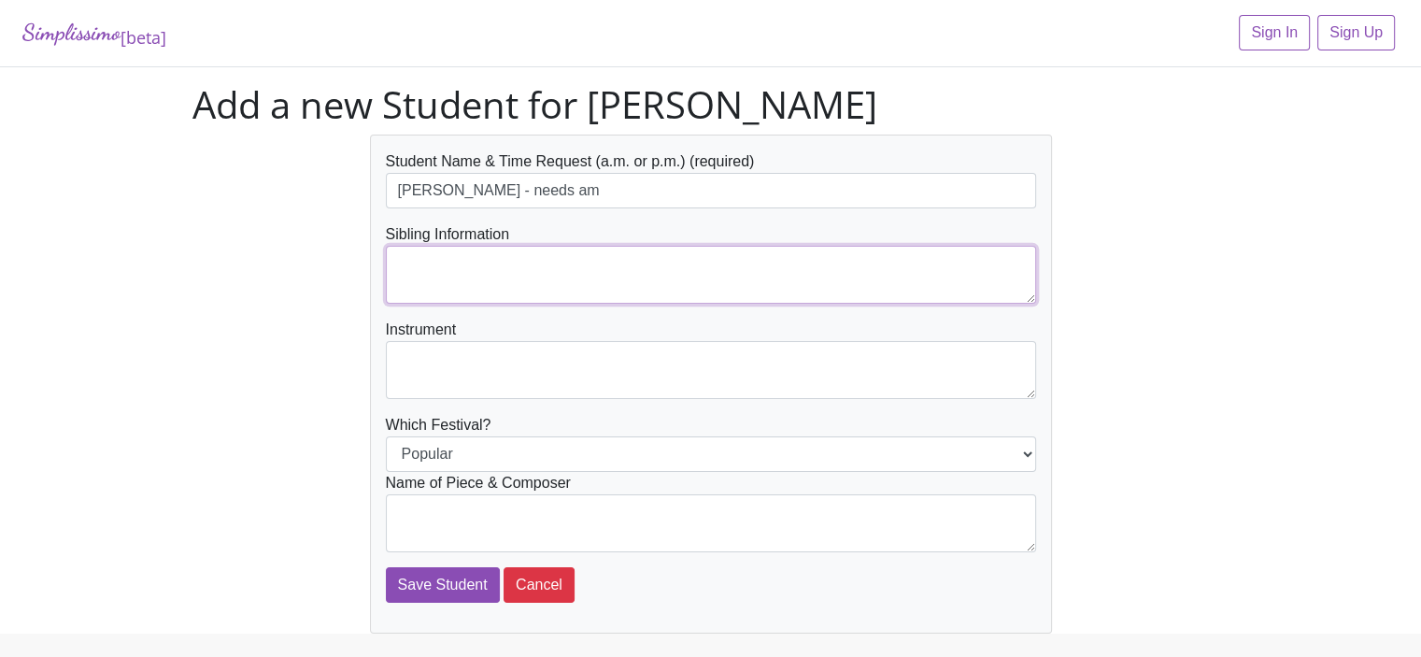
click at [452, 246] on textarea at bounding box center [711, 275] width 650 height 58
type textarea "Jordan Hoang"
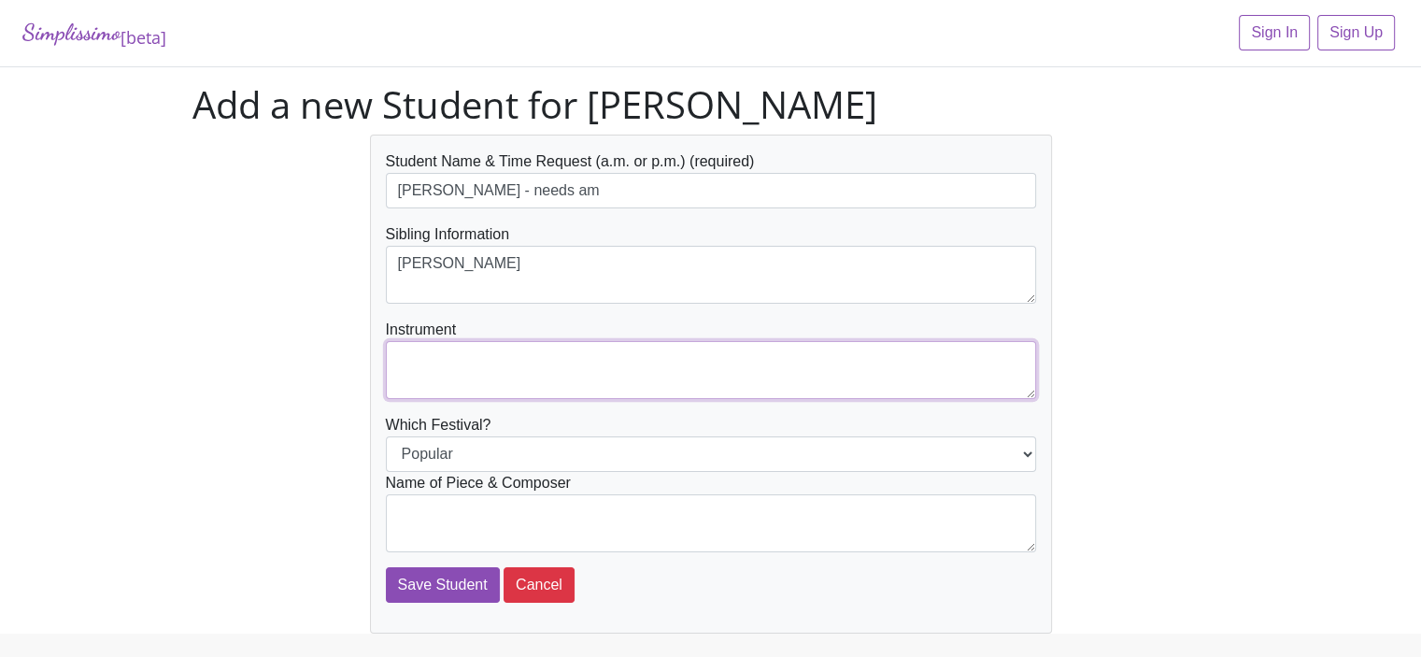
click at [437, 374] on textarea at bounding box center [711, 370] width 650 height 58
type textarea "Piano"
click at [404, 515] on textarea at bounding box center [711, 523] width 650 height 58
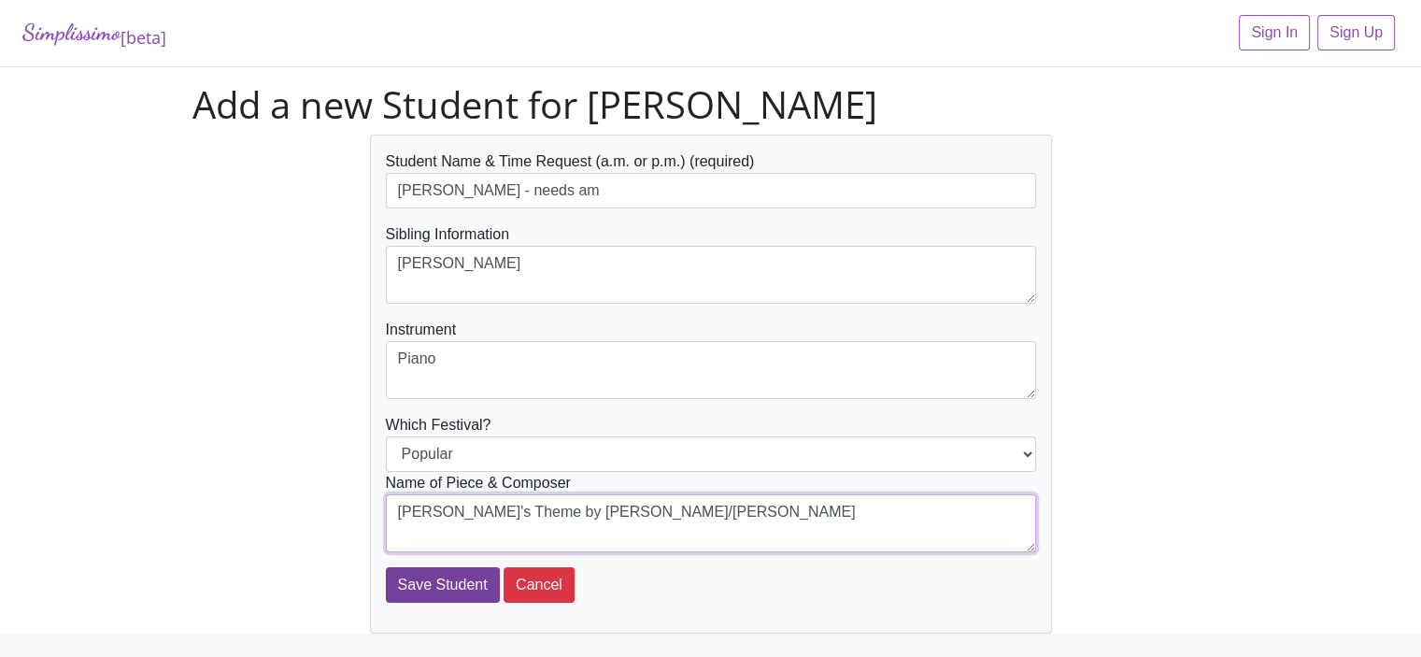
type textarea "Hedwig's Theme by Williams/Gerou"
click at [447, 580] on input "Save Student" at bounding box center [443, 584] width 114 height 35
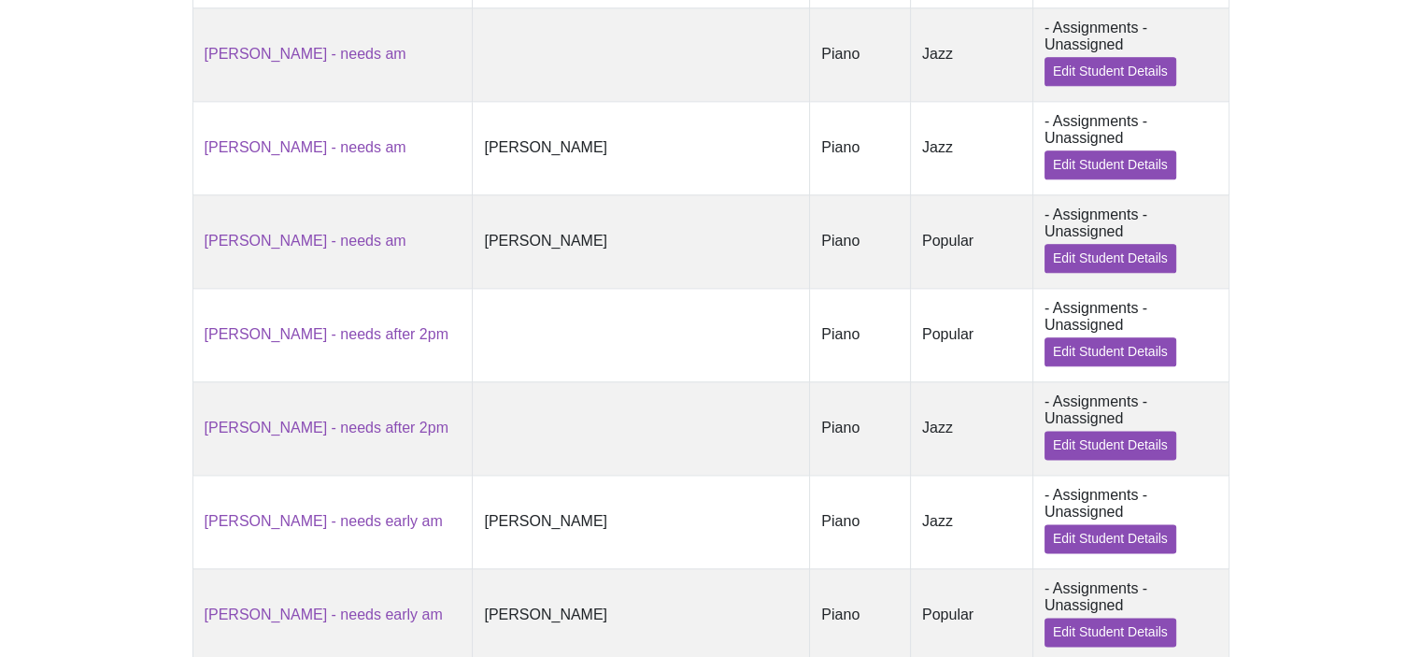
scroll to position [2373, 0]
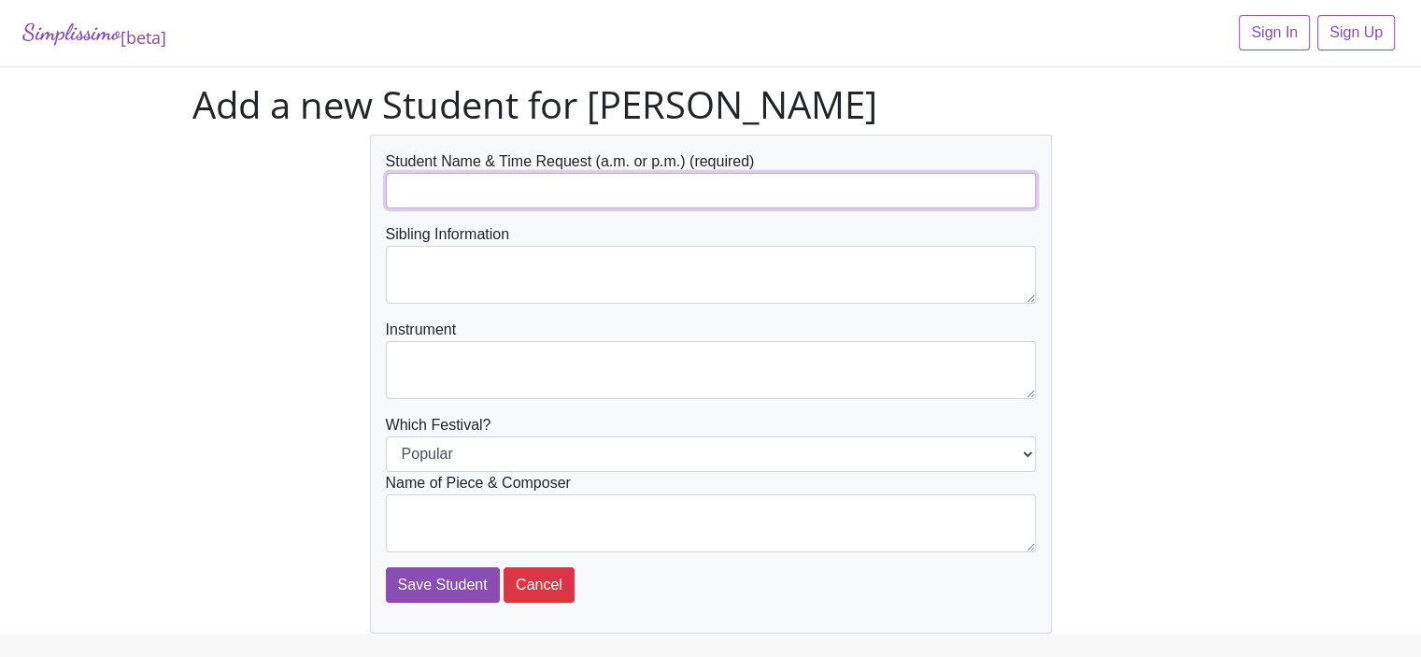
drag, startPoint x: 411, startPoint y: 186, endPoint x: 441, endPoint y: 182, distance: 30.1
click at [412, 186] on input "text" at bounding box center [711, 190] width 650 height 35
type input "[PERSON_NAME] - needs am"
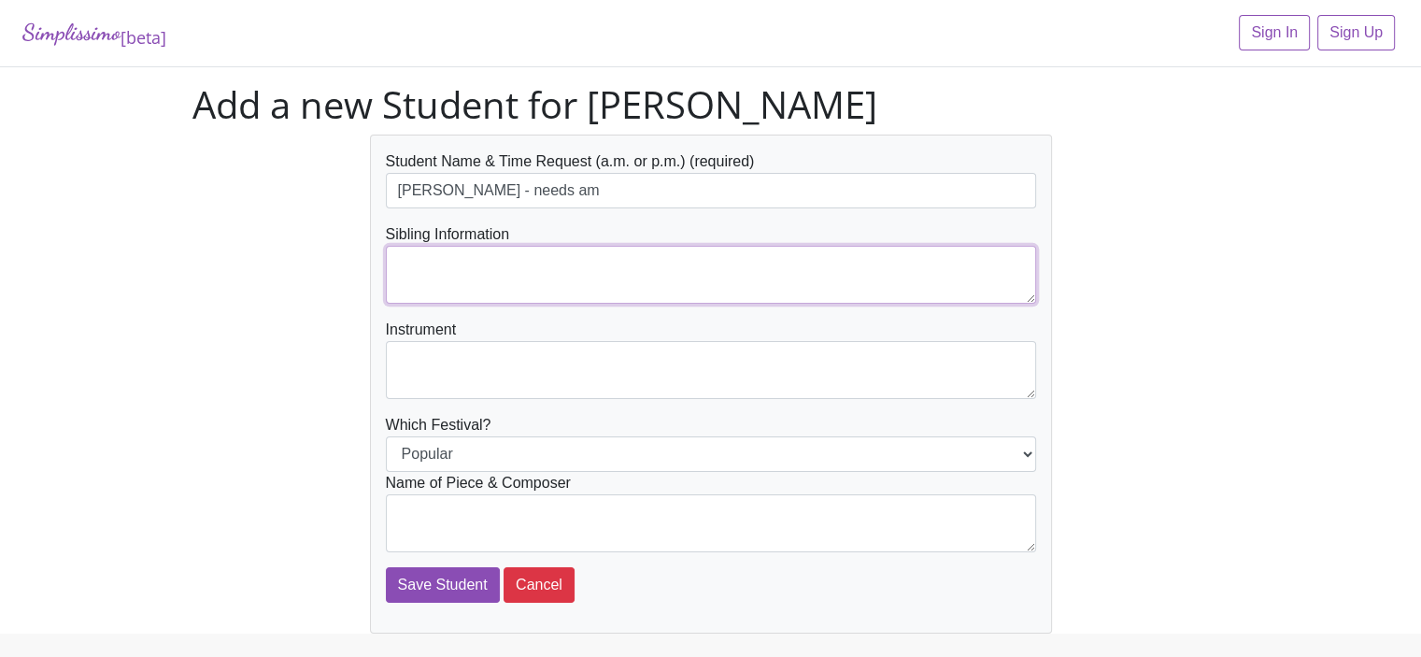
click at [396, 257] on textarea at bounding box center [711, 275] width 650 height 58
type textarea "[PERSON_NAME]"
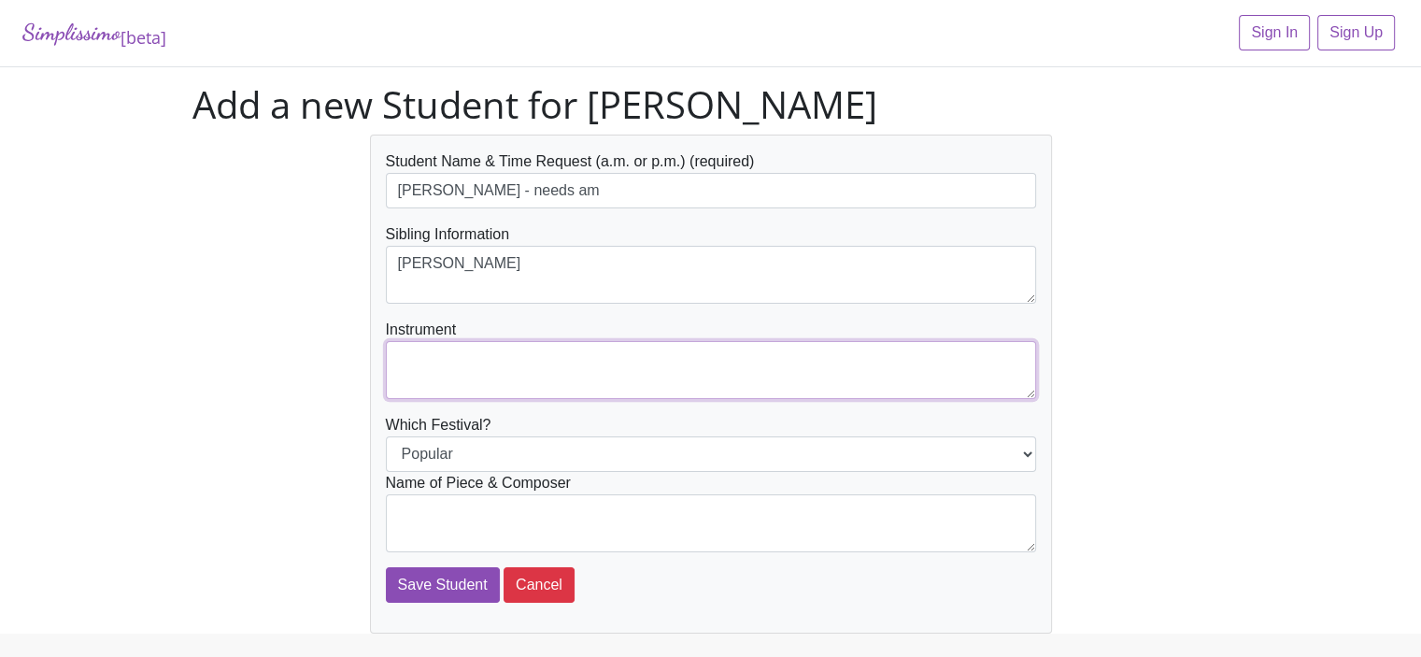
click at [399, 348] on textarea at bounding box center [711, 370] width 650 height 58
type textarea "Piano"
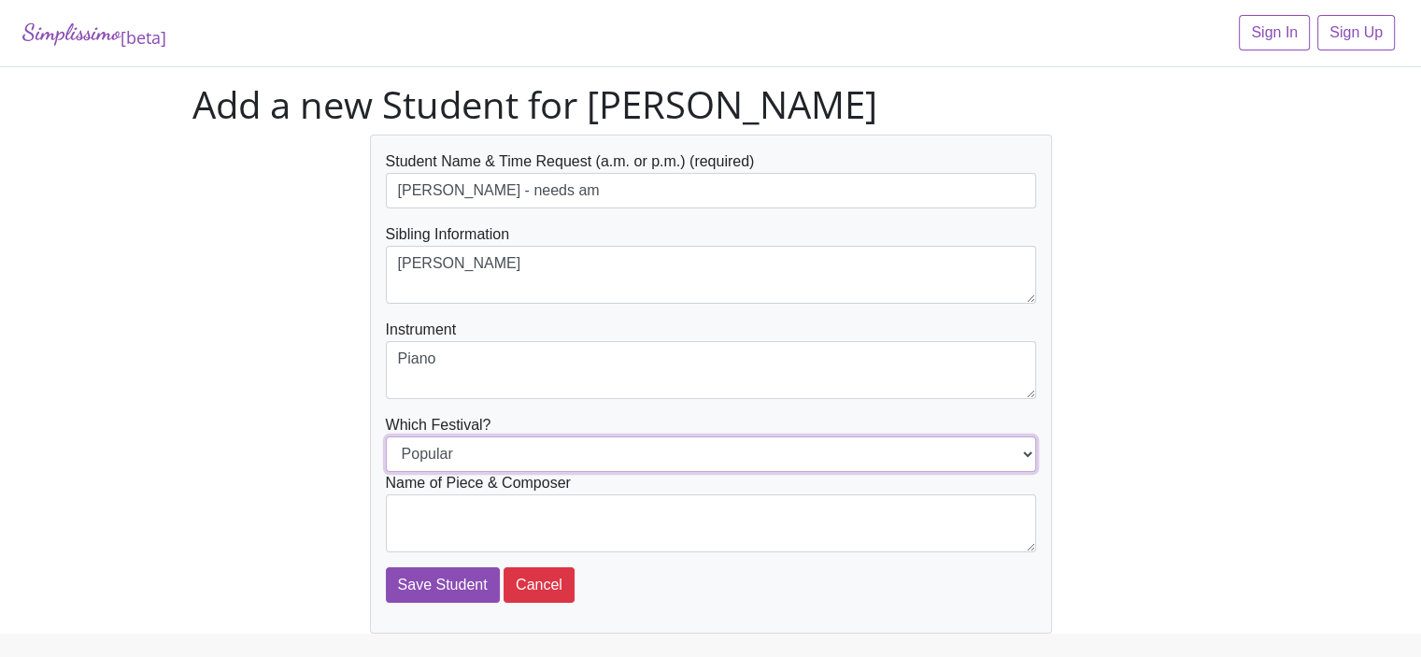
click at [403, 449] on select "Popular Jazz" at bounding box center [711, 453] width 650 height 35
select select "Jazz"
click at [386, 436] on select "Popular Jazz" at bounding box center [711, 453] width 650 height 35
click at [411, 503] on textarea at bounding box center [711, 523] width 650 height 58
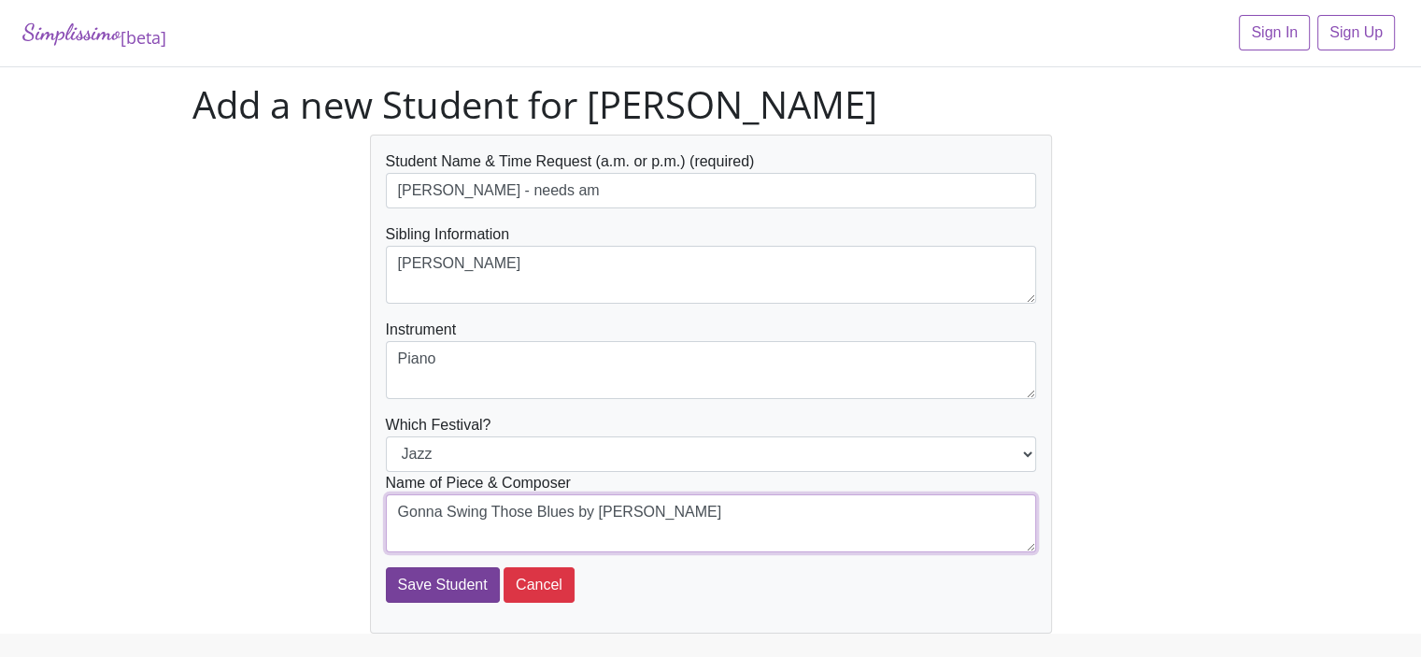
type textarea "Gonna Swing Those Blues by Mier"
click at [429, 576] on input "Save Student" at bounding box center [443, 584] width 114 height 35
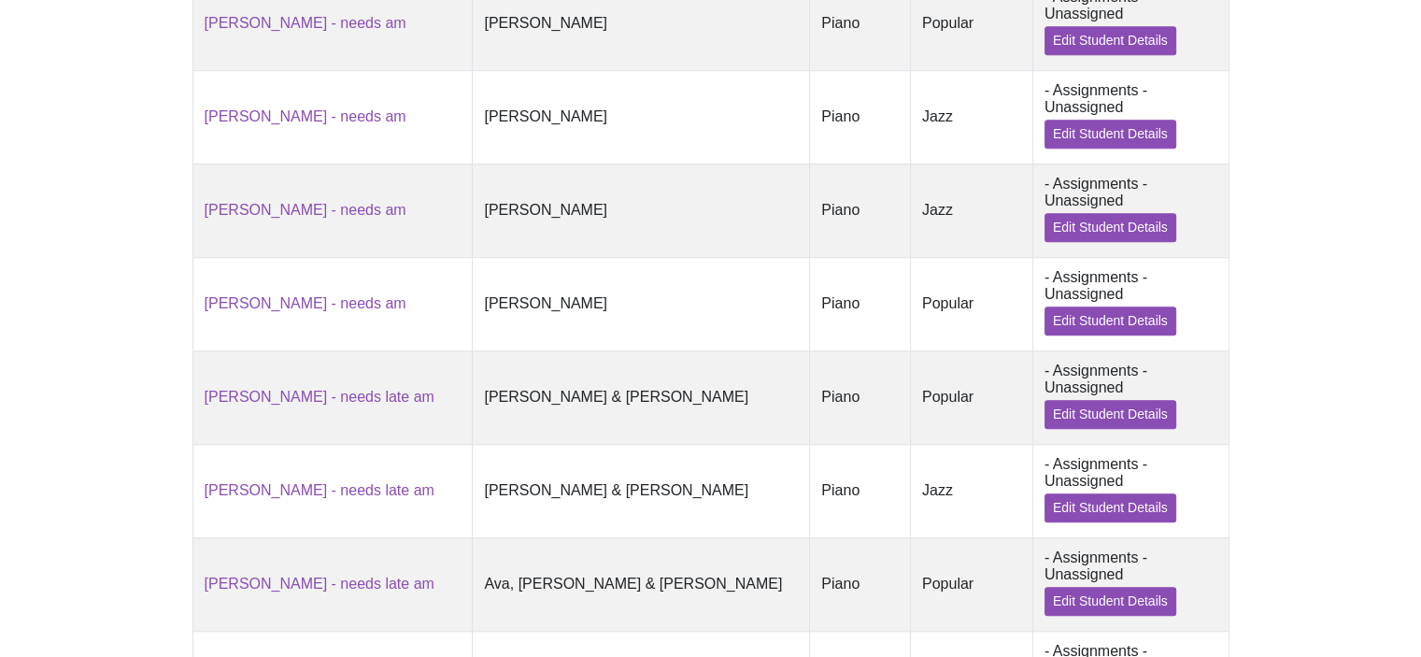
scroll to position [1401, 0]
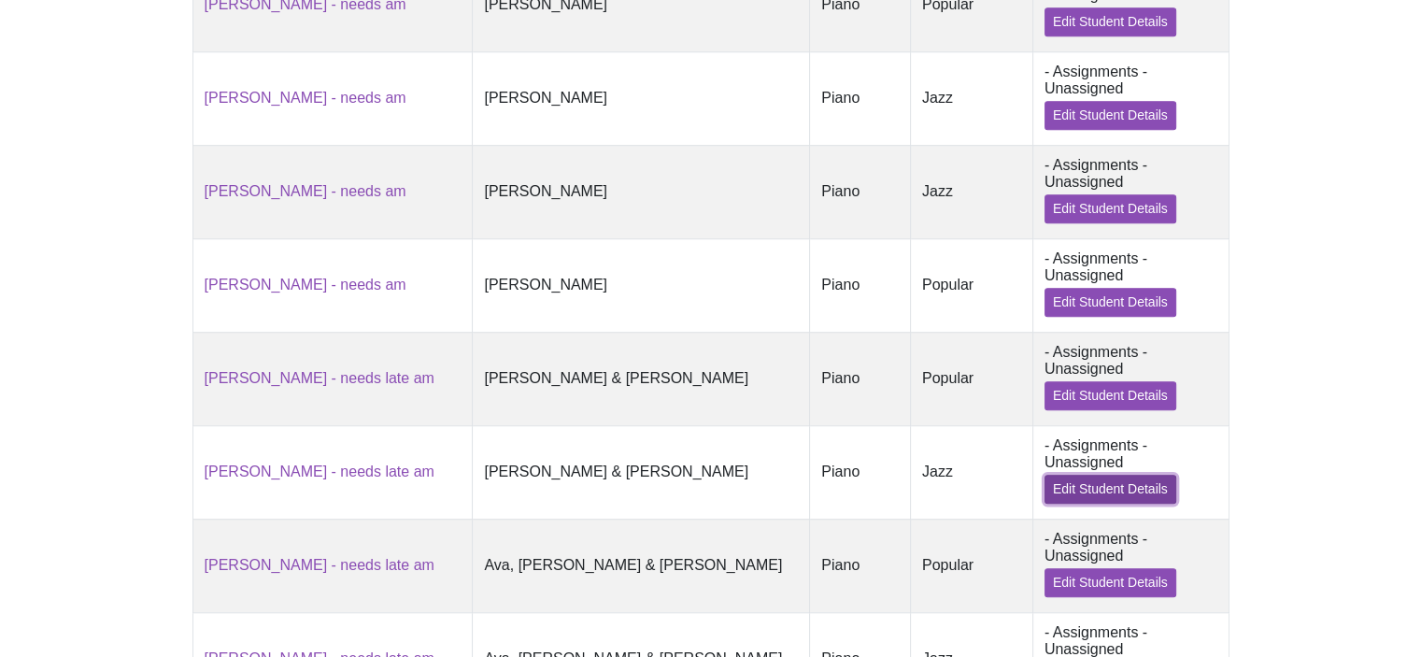
click at [1127, 475] on link "Edit Student Details" at bounding box center [1110, 489] width 132 height 29
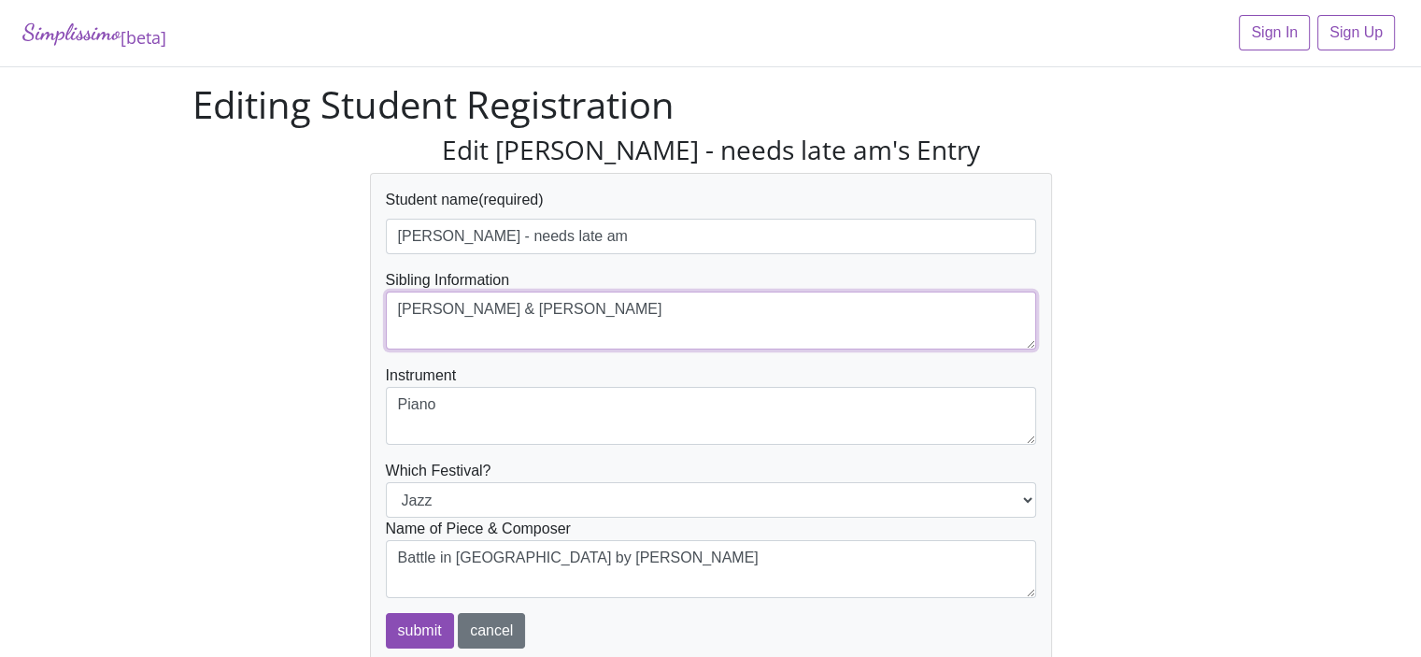
click at [575, 305] on textarea "[PERSON_NAME] & [PERSON_NAME]" at bounding box center [711, 320] width 650 height 58
type textarea "[PERSON_NAME] & [PERSON_NAME]"
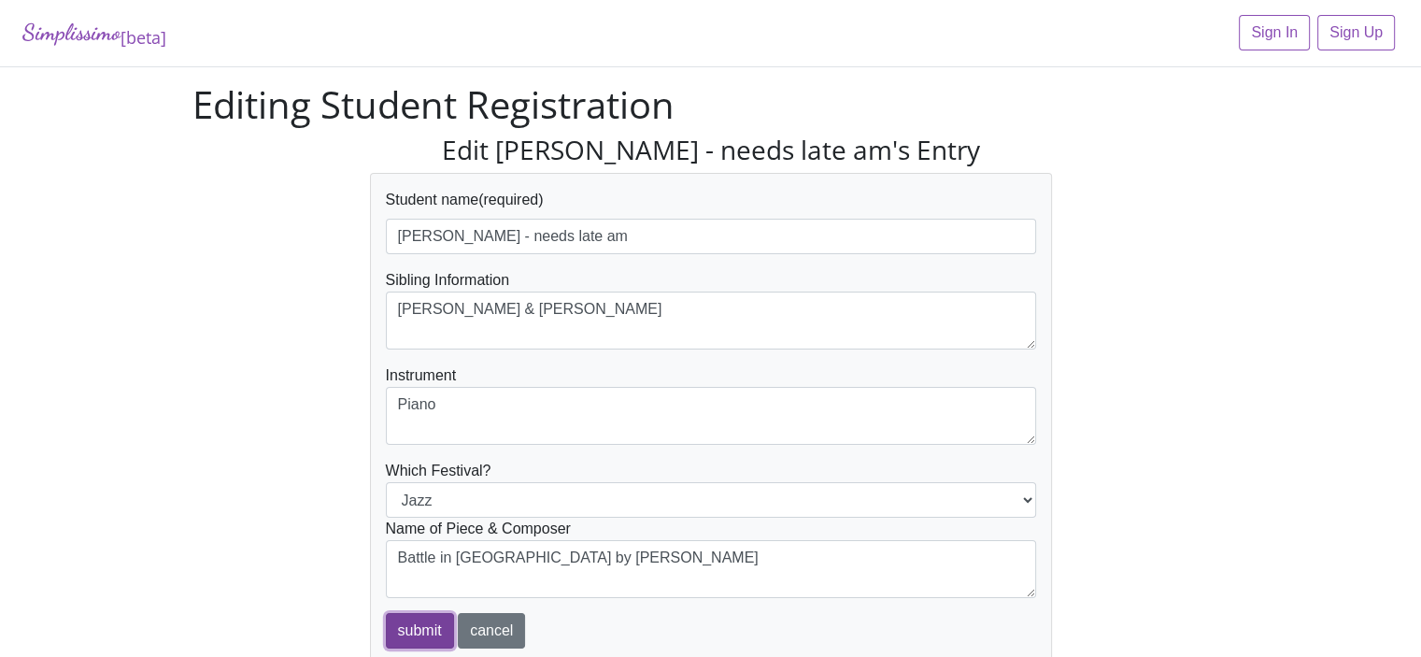
click at [418, 634] on input "submit" at bounding box center [420, 630] width 68 height 35
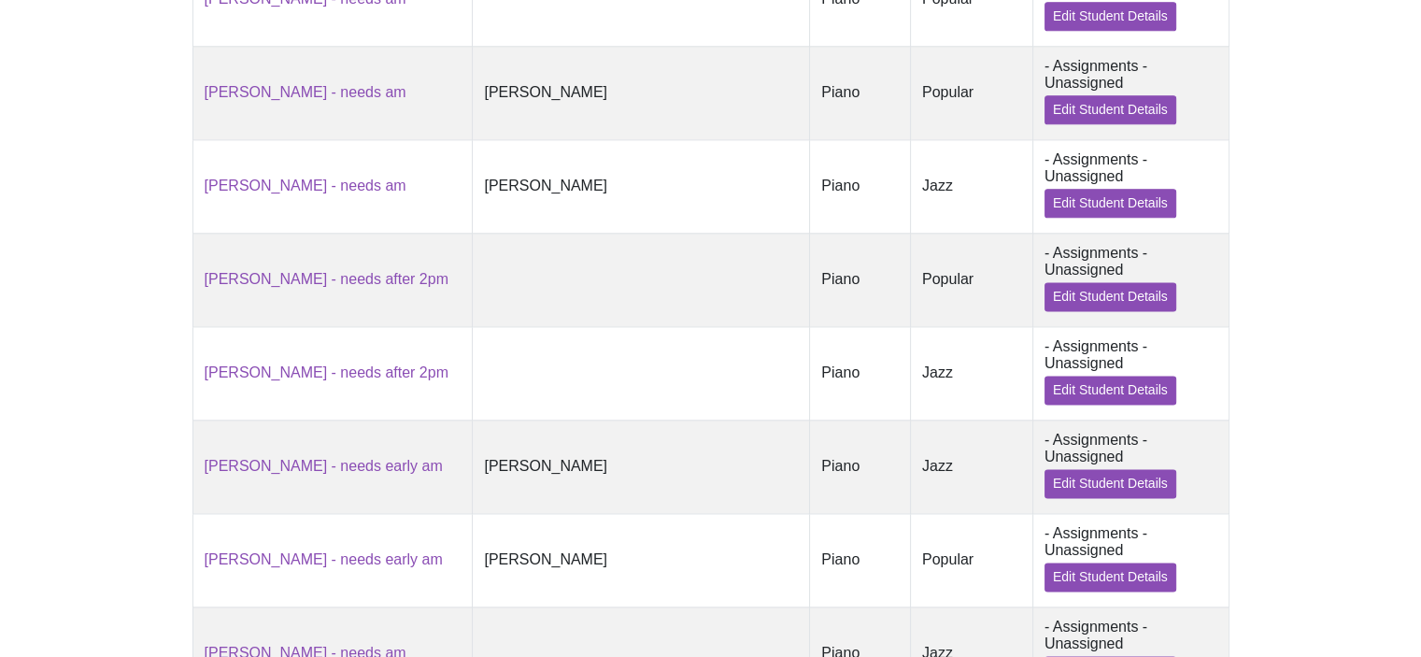
scroll to position [2452, 0]
